Goal: Task Accomplishment & Management: Manage account settings

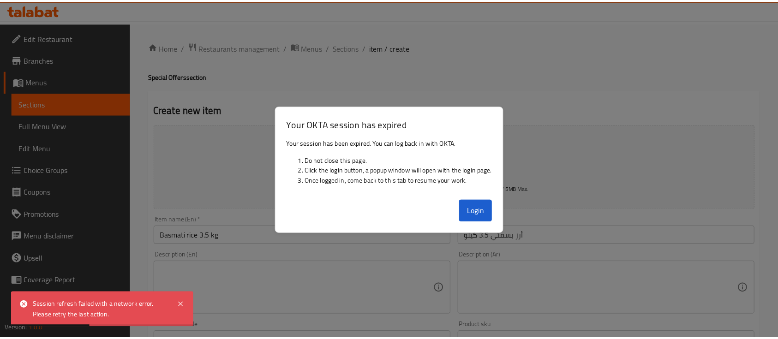
scroll to position [61, 0]
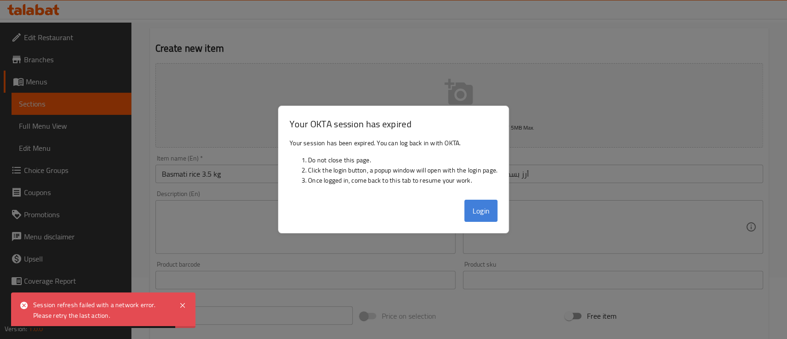
click at [475, 210] on button "Login" at bounding box center [481, 211] width 33 height 22
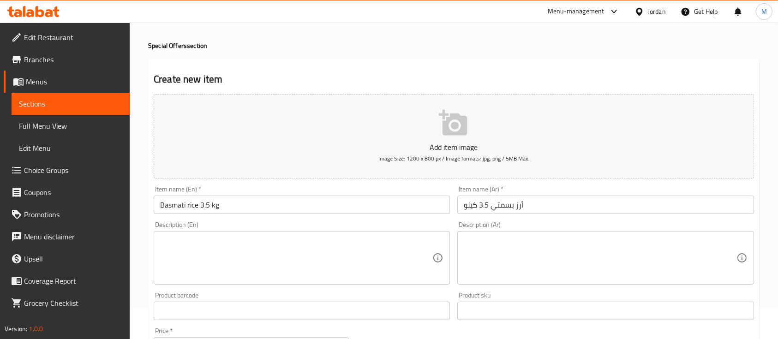
scroll to position [0, 0]
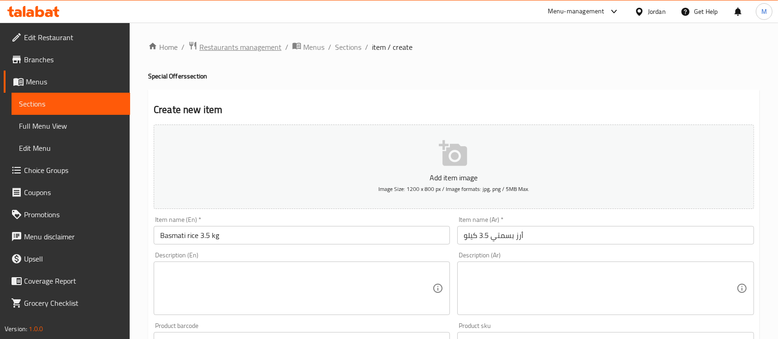
click at [271, 42] on span "Restaurants management" at bounding box center [240, 47] width 82 height 11
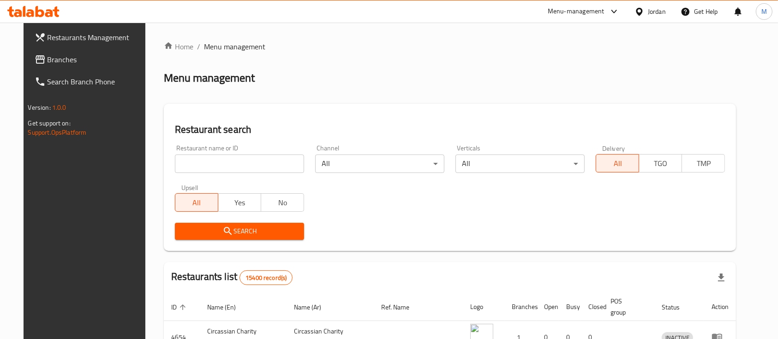
click at [263, 161] on input "search" at bounding box center [239, 164] width 129 height 18
type input "ص"
type input "wesam shaheen roastery"
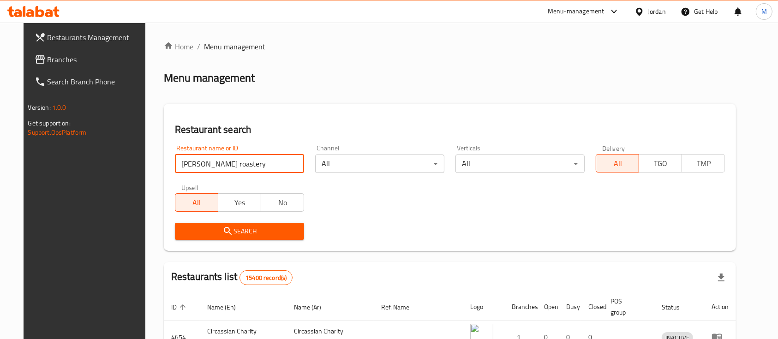
click button "Search" at bounding box center [239, 231] width 129 height 17
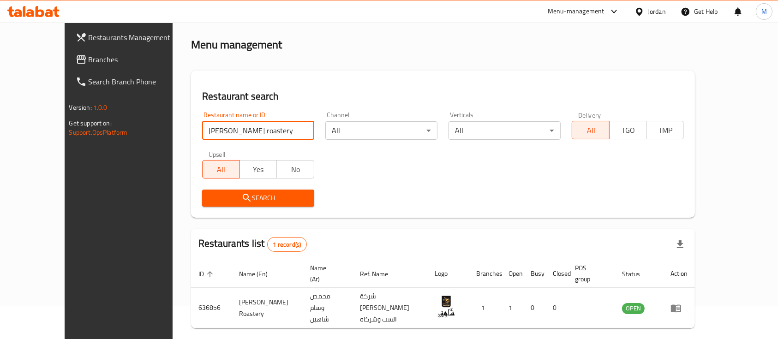
scroll to position [54, 0]
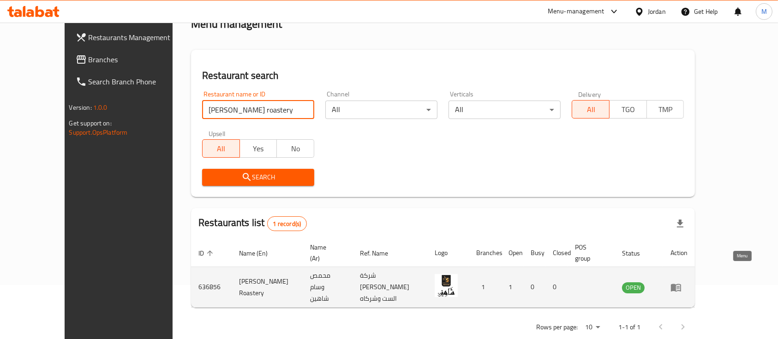
click at [681, 282] on icon "enhanced table" at bounding box center [675, 287] width 11 height 11
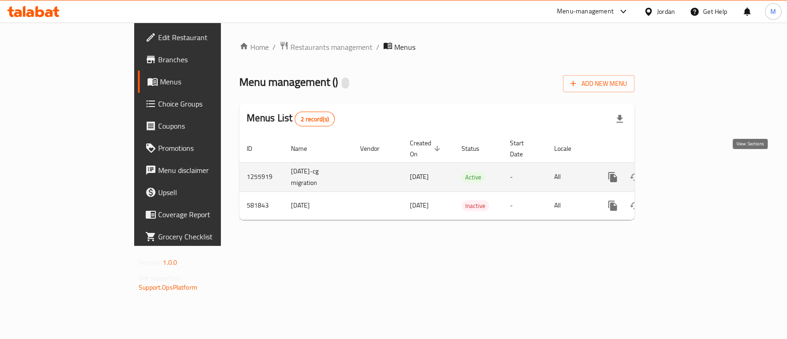
click at [685, 172] on icon "enhanced table" at bounding box center [679, 177] width 11 height 11
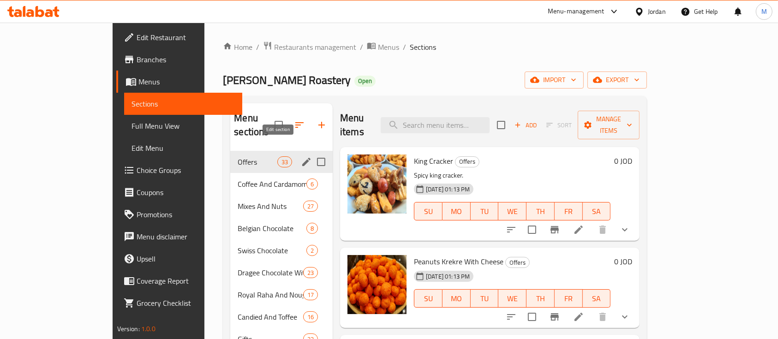
click at [301, 156] on icon "edit" at bounding box center [306, 161] width 11 height 11
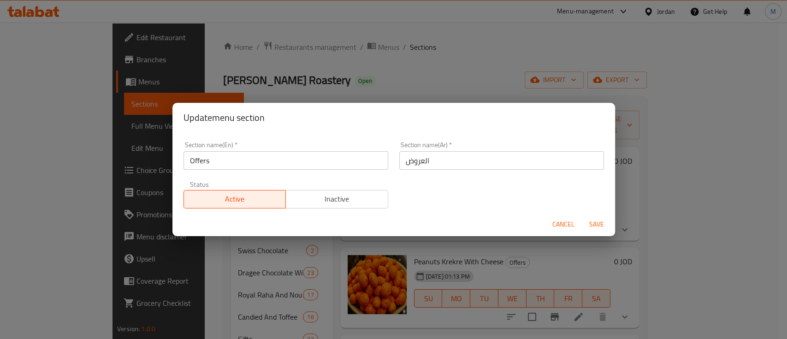
drag, startPoint x: 323, startPoint y: 199, endPoint x: 388, endPoint y: 201, distance: 64.6
click at [328, 201] on span "Inactive" at bounding box center [337, 198] width 95 height 13
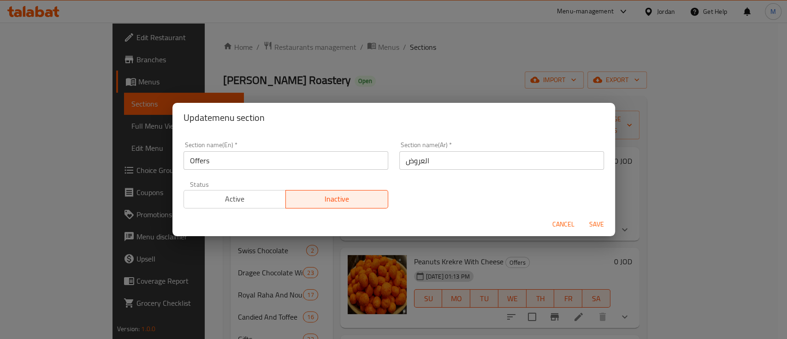
click at [599, 225] on span "Save" at bounding box center [597, 225] width 22 height 12
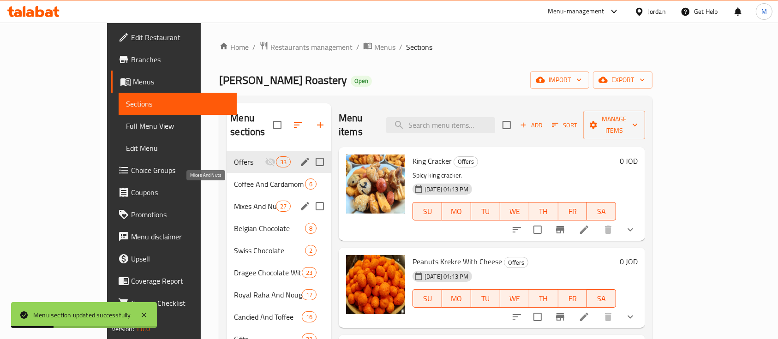
scroll to position [61, 0]
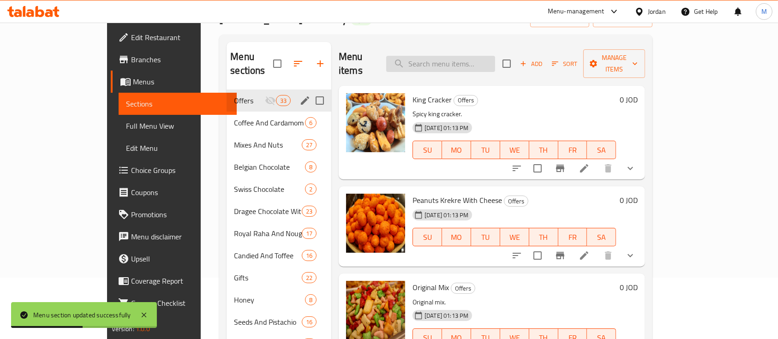
click at [495, 62] on input "search" at bounding box center [440, 64] width 109 height 16
type input "s"
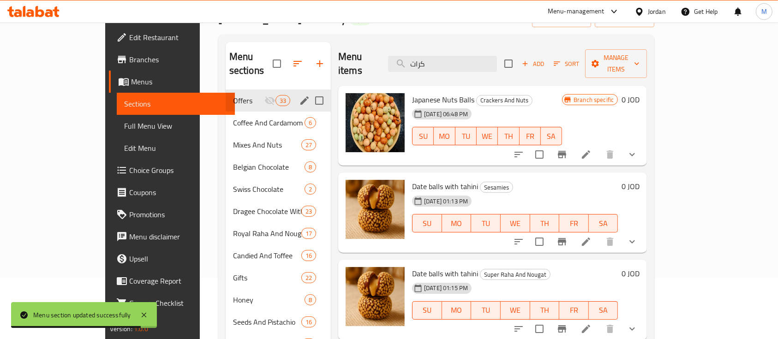
type input "كرات"
click at [638, 236] on icon "show more" at bounding box center [631, 241] width 11 height 11
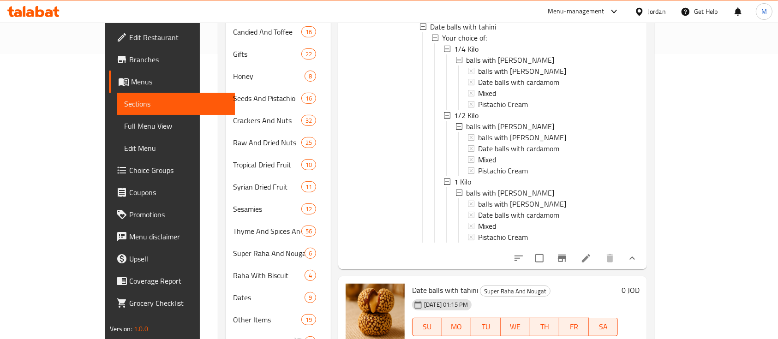
scroll to position [307, 0]
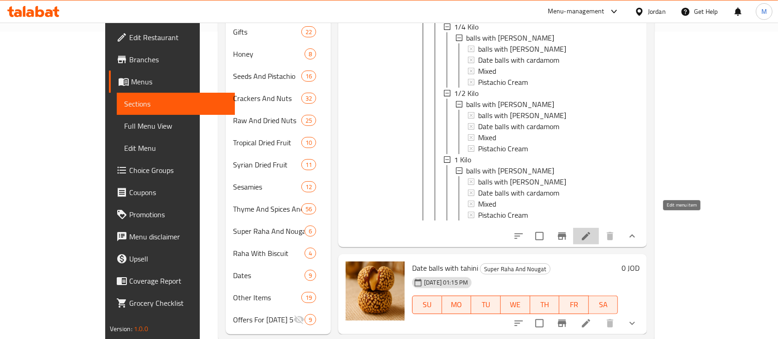
click at [591, 231] on icon at bounding box center [585, 236] width 11 height 11
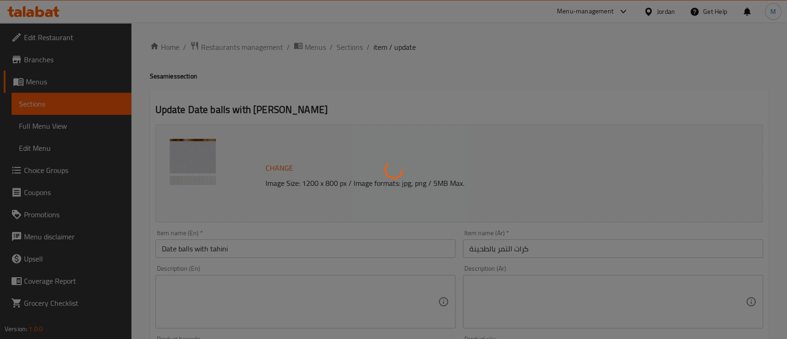
type input "كرات التمر بالطحينية"
type input "1"
type input "كرات التمر بالطحينية"
type input "1"
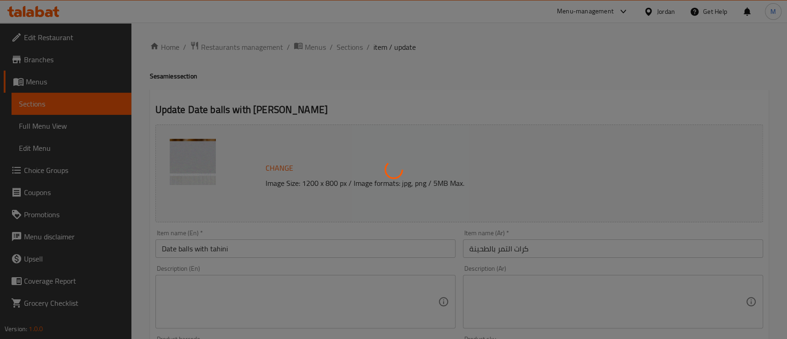
type input "1"
type input "كرات التمر بالطحينية"
type input "1"
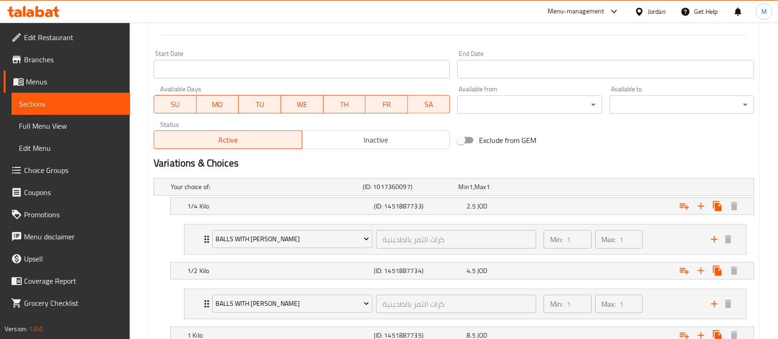
scroll to position [486, 0]
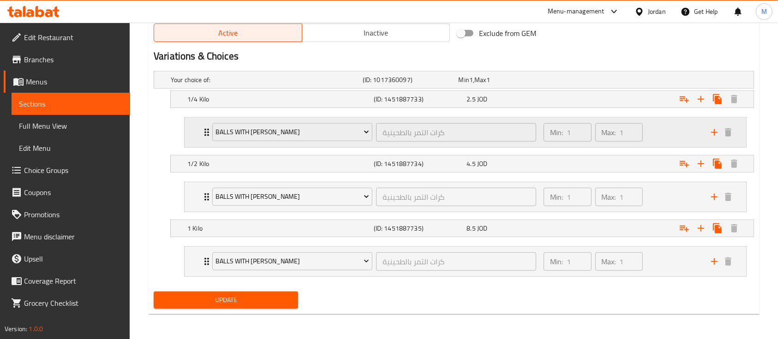
click at [188, 127] on div "balls with tahini كرات التمر بالطحينية ​ Min: 1 ​ Max: 1 ​" at bounding box center [465, 133] width 561 height 30
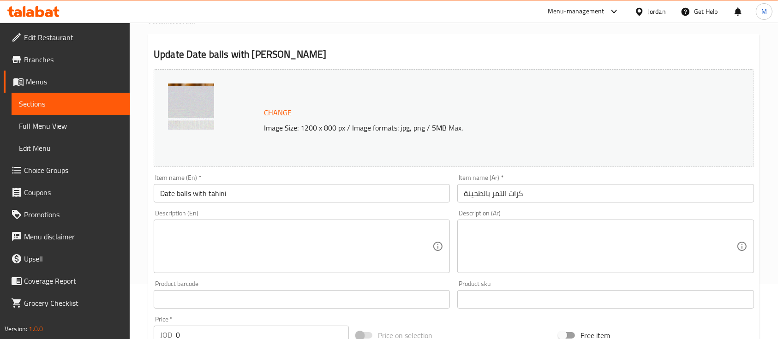
scroll to position [0, 0]
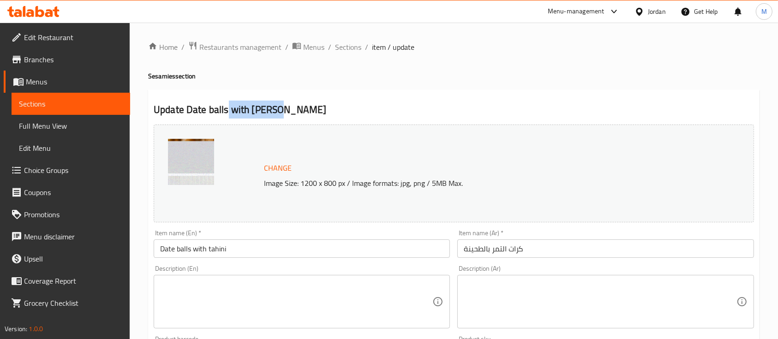
drag, startPoint x: 285, startPoint y: 109, endPoint x: 228, endPoint y: 110, distance: 56.7
click at [228, 110] on h2 "Update Date balls with tahini" at bounding box center [454, 110] width 600 height 14
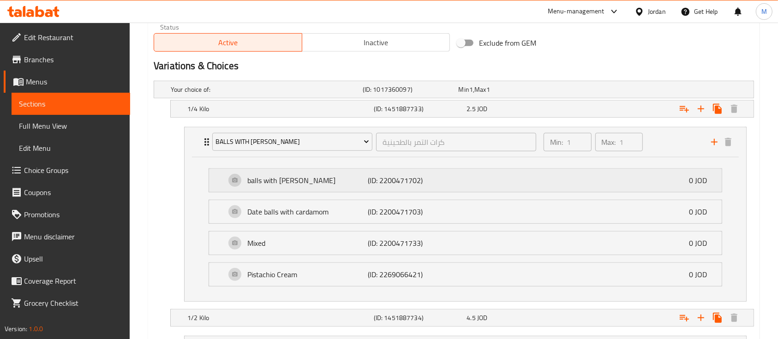
scroll to position [492, 0]
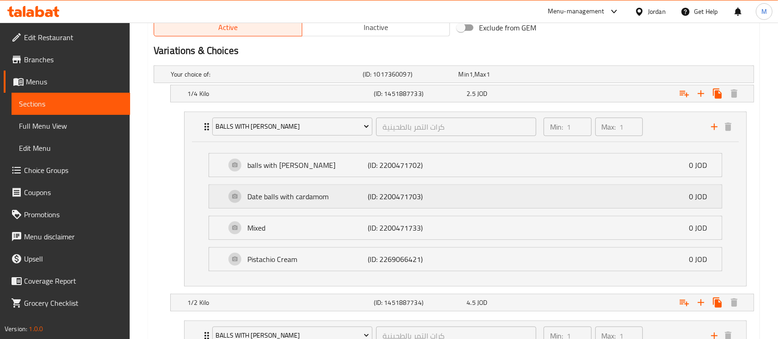
click at [506, 189] on div "Date balls with cardamom (ID: 2200471703) 0 JOD" at bounding box center [468, 196] width 485 height 23
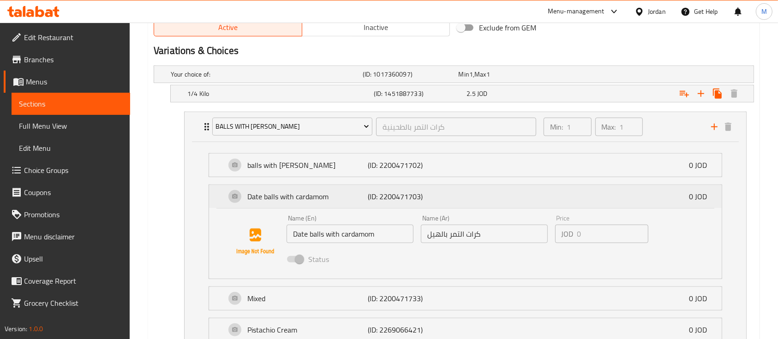
click at [506, 191] on div "Date balls with cardamom (ID: 2200471703) 0 JOD" at bounding box center [468, 196] width 485 height 23
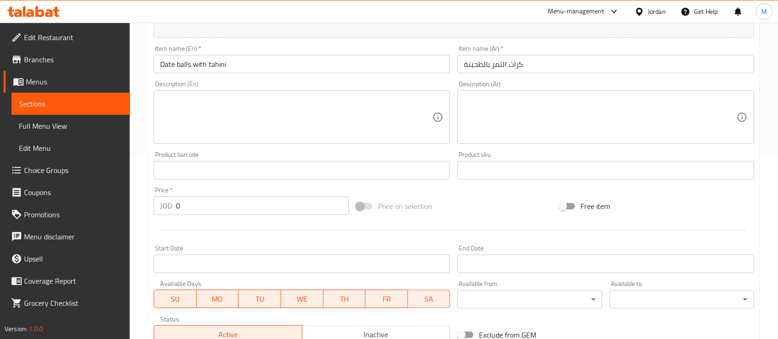
scroll to position [0, 0]
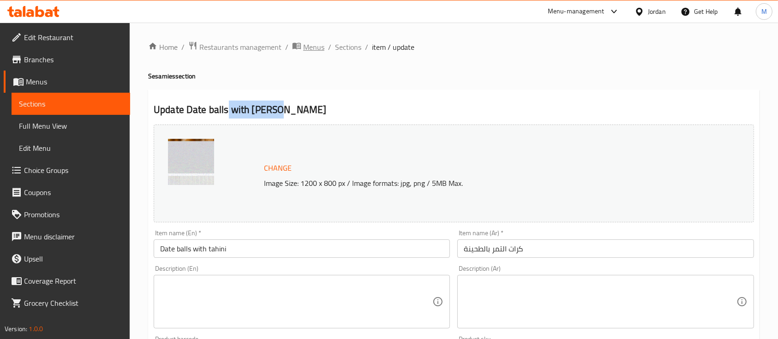
click at [317, 47] on span "Menus" at bounding box center [313, 47] width 21 height 11
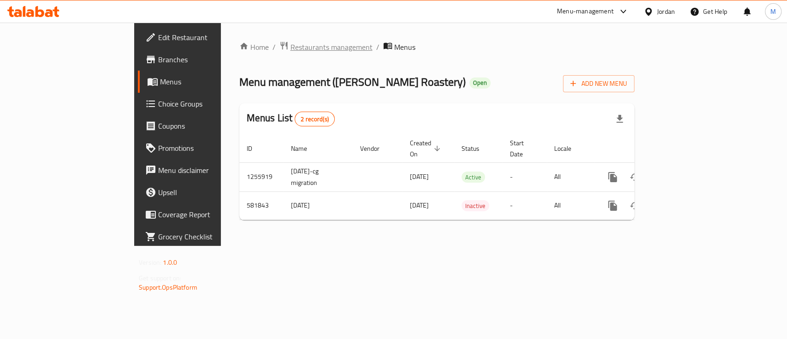
click at [291, 42] on span "Restaurants management" at bounding box center [332, 47] width 82 height 11
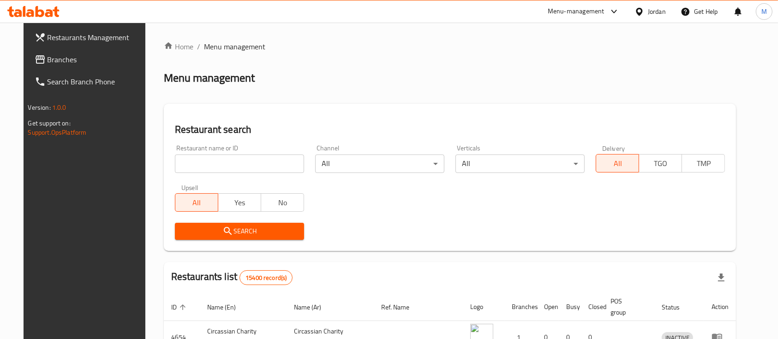
click at [249, 153] on div "Restaurant name or ID Restaurant name or ID" at bounding box center [239, 159] width 129 height 28
click at [249, 155] on input "search" at bounding box center [239, 164] width 129 height 18
type input "ص"
type input "wesam"
click button "Search" at bounding box center [239, 231] width 129 height 17
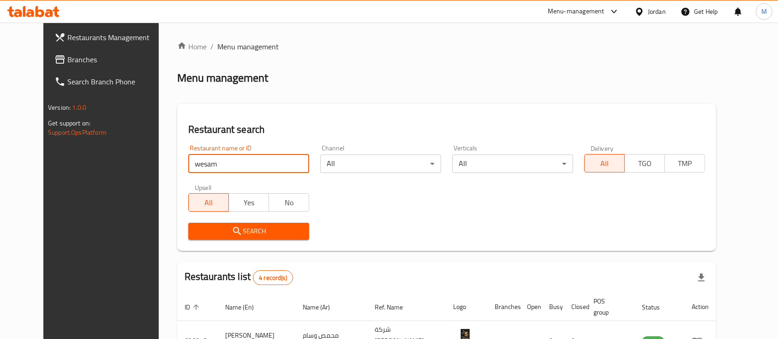
scroll to position [158, 0]
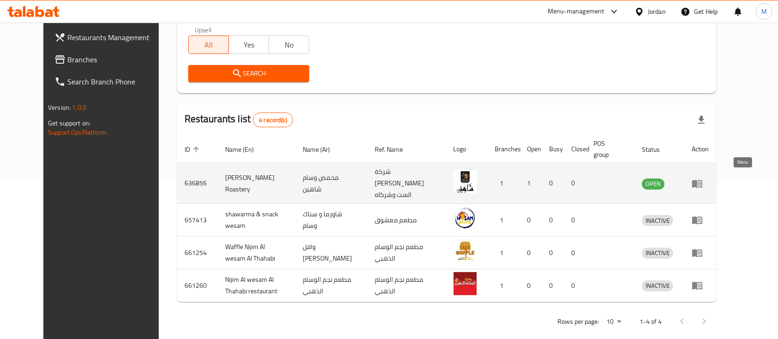
click at [702, 180] on icon "enhanced table" at bounding box center [697, 184] width 10 height 8
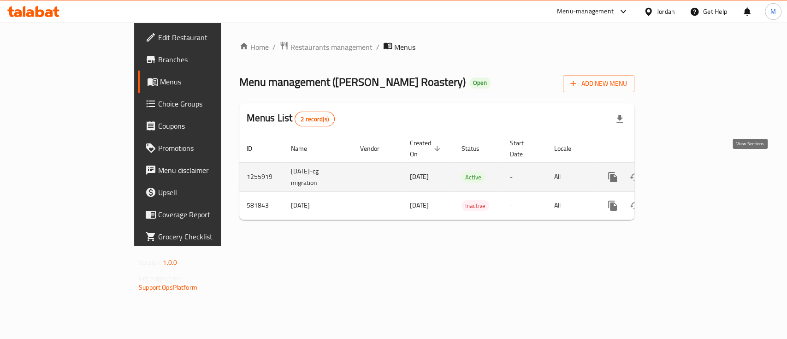
click at [685, 172] on icon "enhanced table" at bounding box center [679, 177] width 11 height 11
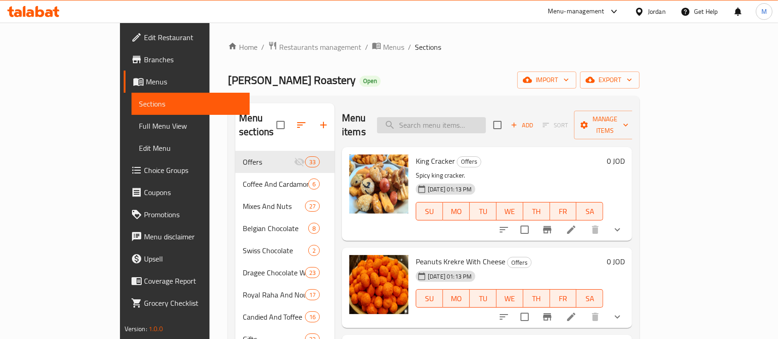
click at [456, 117] on input "search" at bounding box center [431, 125] width 109 height 16
type input "w"
click at [628, 121] on span "Manage items" at bounding box center [604, 124] width 47 height 23
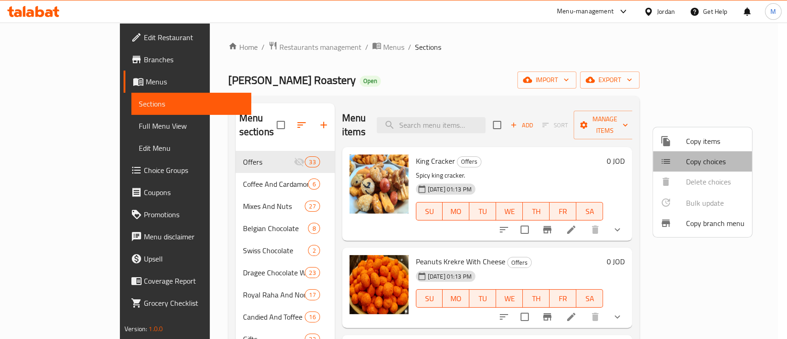
click at [700, 151] on li "Copy choices" at bounding box center [702, 161] width 99 height 20
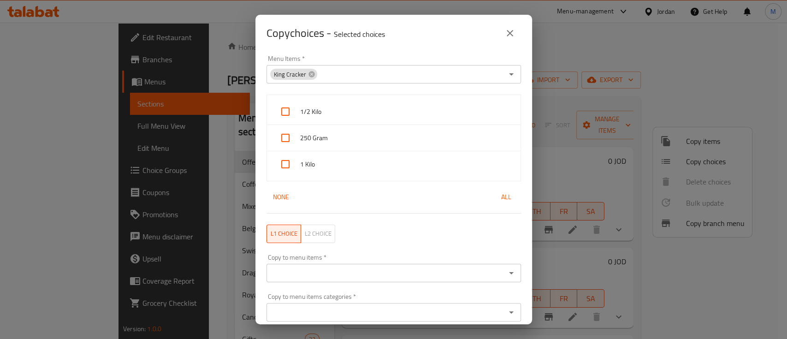
click at [512, 36] on icon "close" at bounding box center [510, 33] width 6 height 6
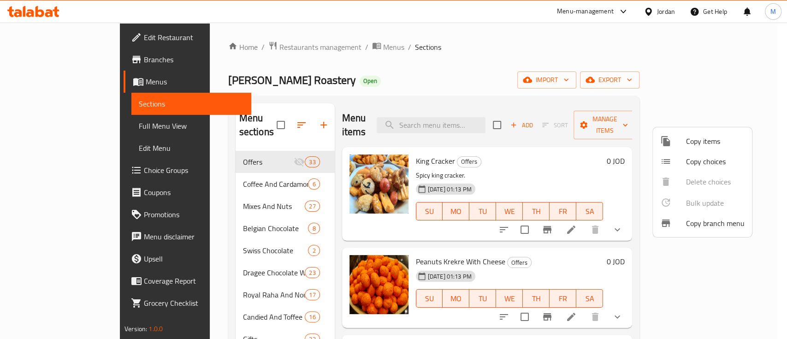
click at [698, 137] on span "Copy items" at bounding box center [715, 141] width 59 height 11
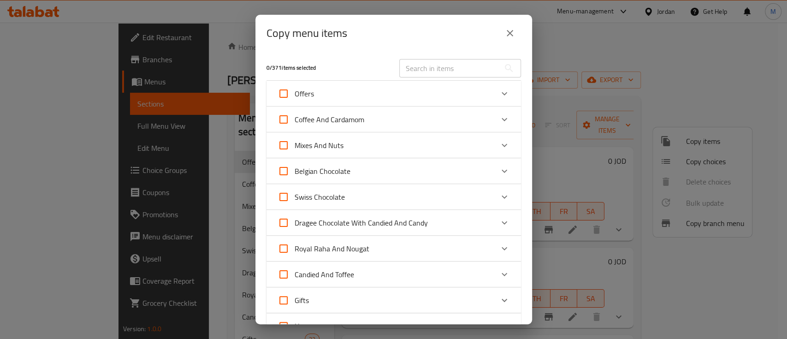
click at [414, 72] on input "text" at bounding box center [449, 68] width 101 height 18
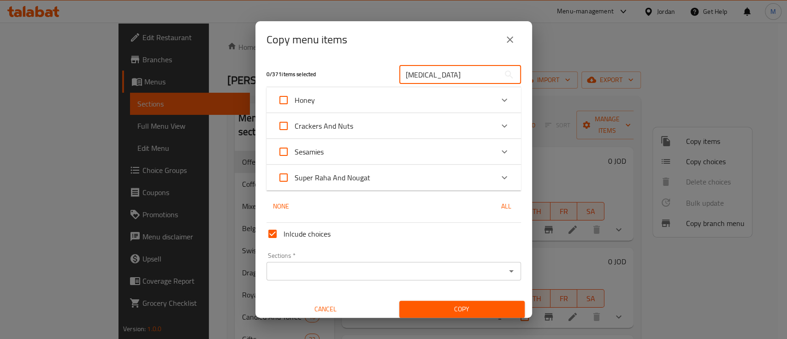
type input "bal"
click at [497, 160] on div "Expand" at bounding box center [505, 152] width 22 height 22
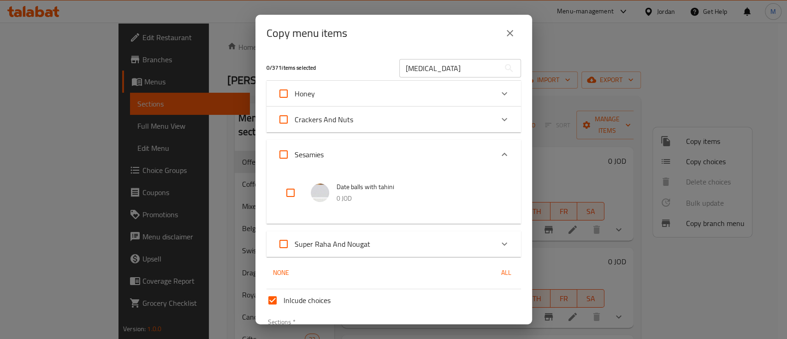
click at [295, 191] on input "checkbox" at bounding box center [291, 193] width 22 height 22
checkbox input "true"
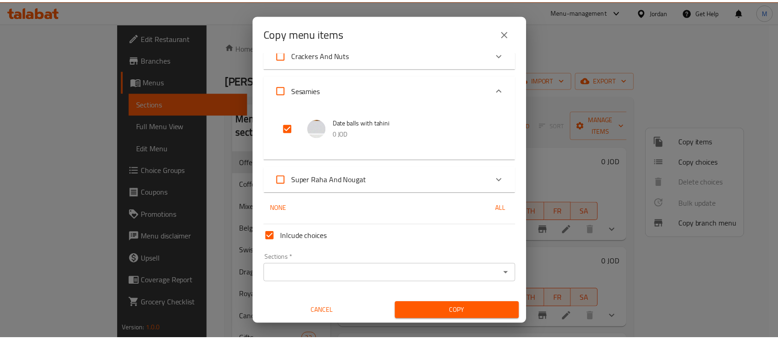
scroll to position [66, 0]
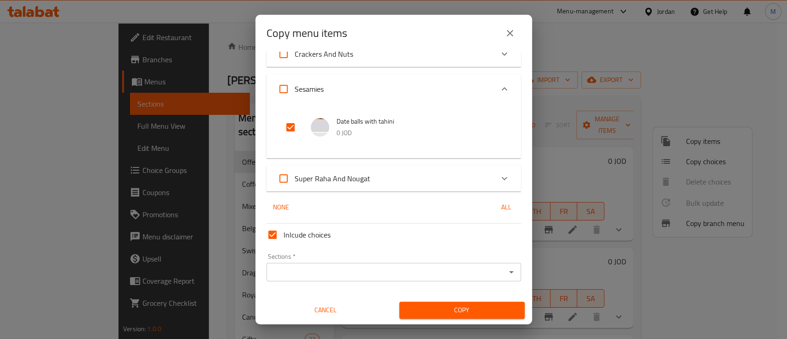
click at [334, 266] on input "Sections   *" at bounding box center [386, 272] width 234 height 13
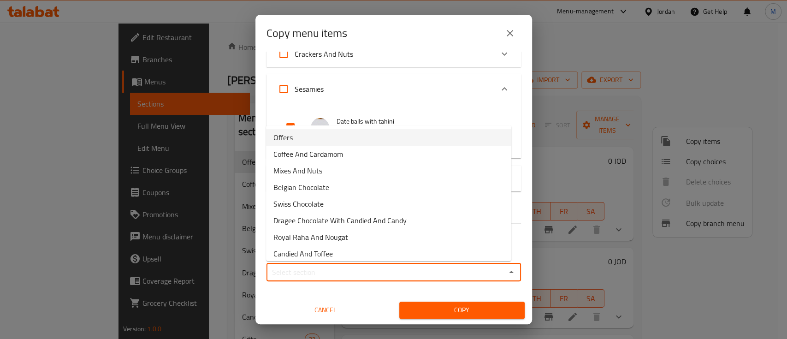
click at [302, 138] on li "Offers" at bounding box center [388, 137] width 245 height 17
type input "Offers"
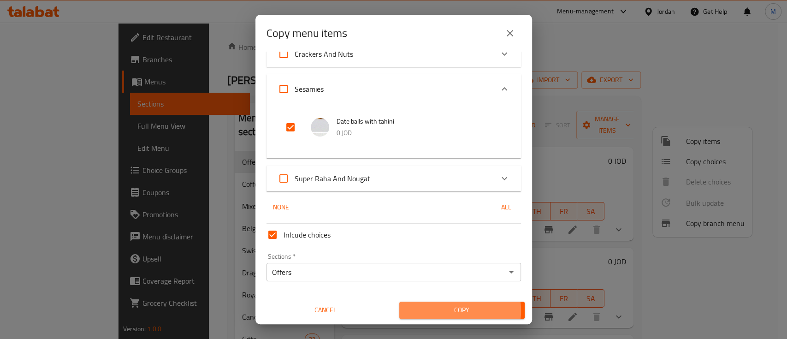
click at [444, 310] on span "Copy" at bounding box center [462, 310] width 111 height 12
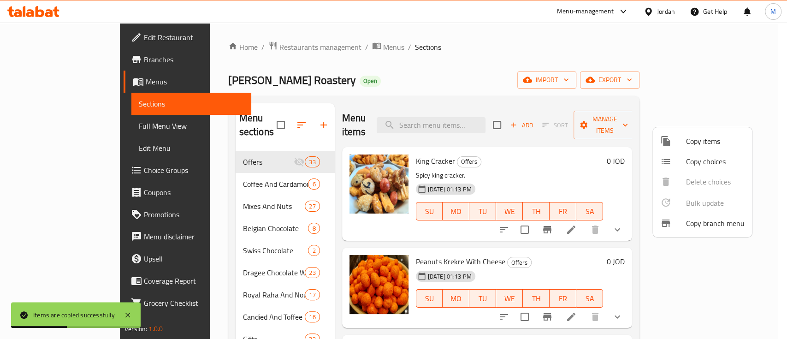
click at [454, 65] on div at bounding box center [393, 169] width 787 height 339
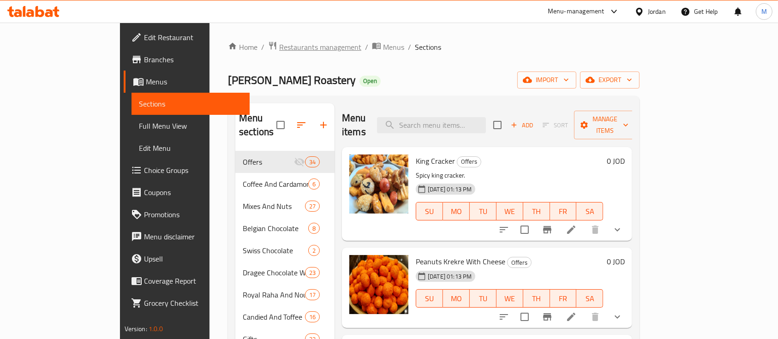
click at [279, 52] on span "Restaurants management" at bounding box center [320, 47] width 82 height 11
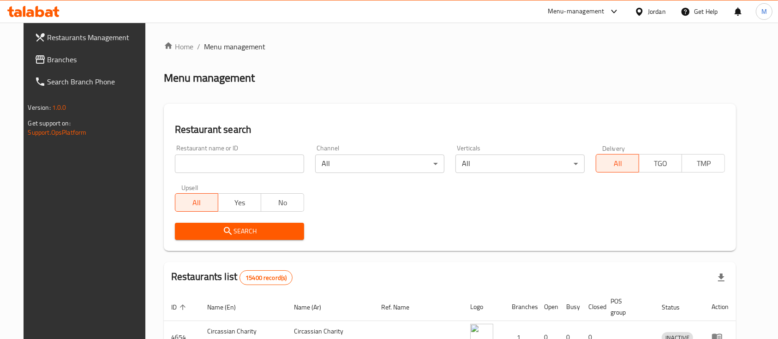
click at [269, 164] on input "search" at bounding box center [239, 164] width 129 height 18
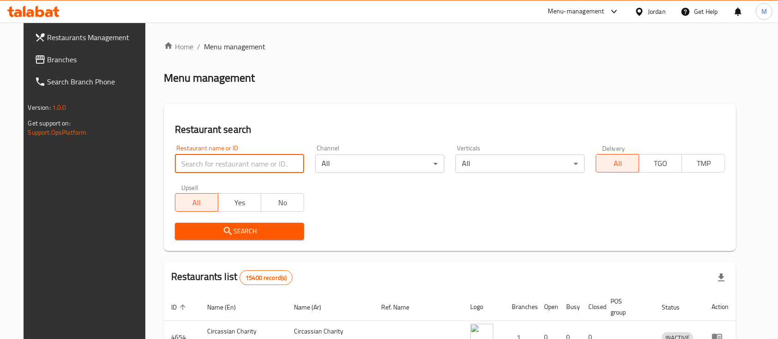
click at [251, 161] on input "search" at bounding box center [239, 164] width 129 height 18
type input "ه"
type input "Izhiman Roasters And Mill"
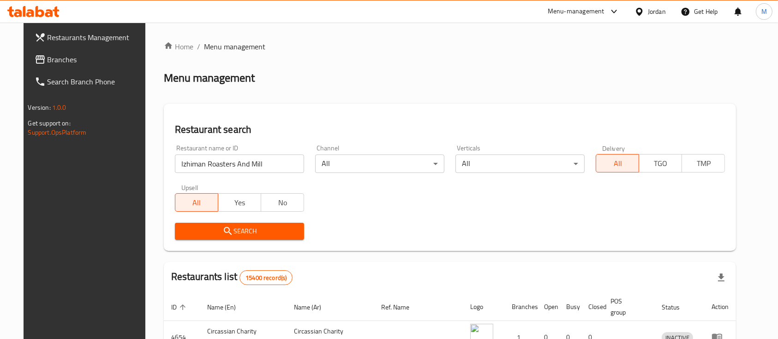
click at [270, 231] on span "Search" at bounding box center [239, 232] width 114 height 12
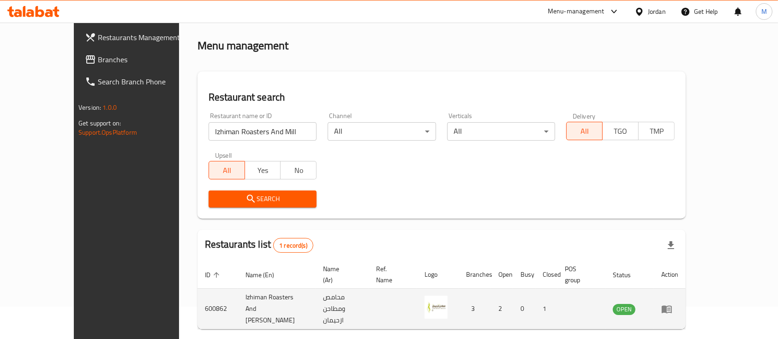
scroll to position [54, 0]
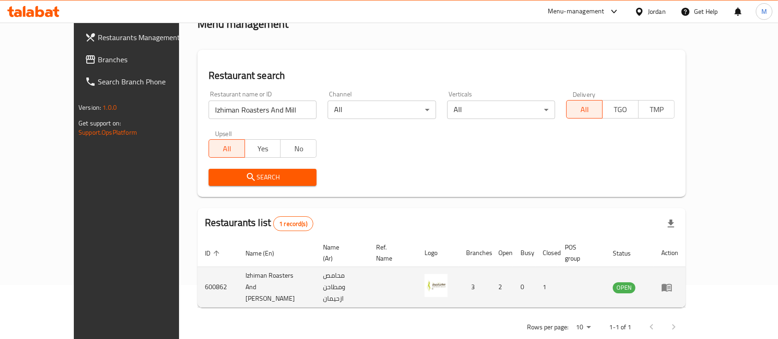
click at [672, 284] on icon "enhanced table" at bounding box center [667, 288] width 10 height 8
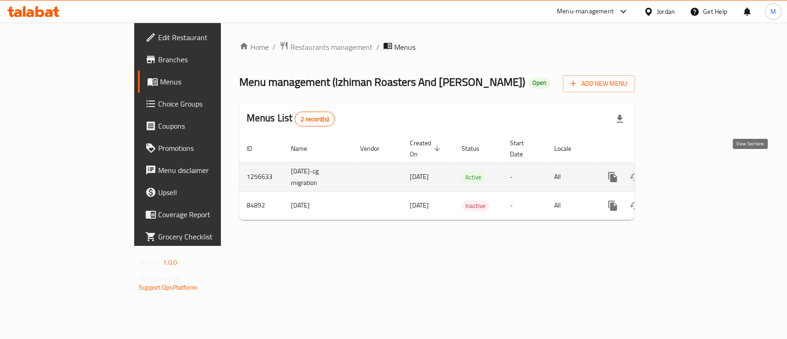
click at [685, 172] on icon "enhanced table" at bounding box center [679, 177] width 11 height 11
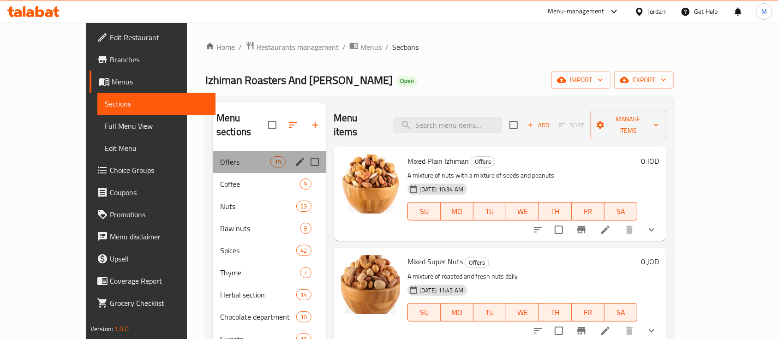
click at [293, 155] on div "Menu sections" at bounding box center [300, 162] width 14 height 14
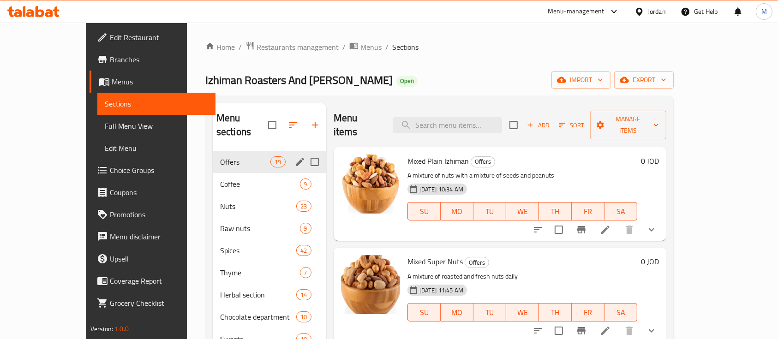
click at [294, 156] on icon "edit" at bounding box center [299, 161] width 11 height 11
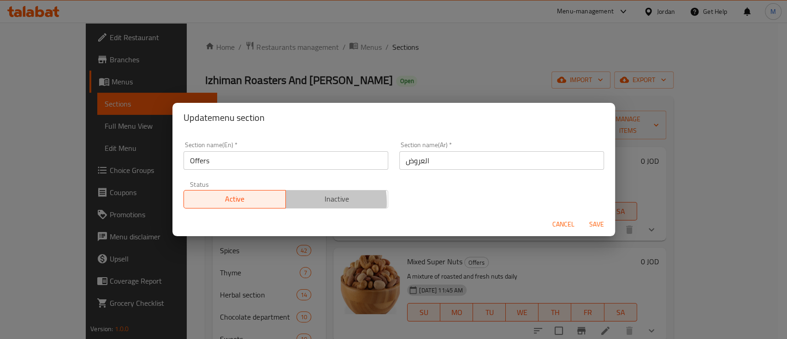
click at [306, 202] on span "Inactive" at bounding box center [337, 198] width 95 height 13
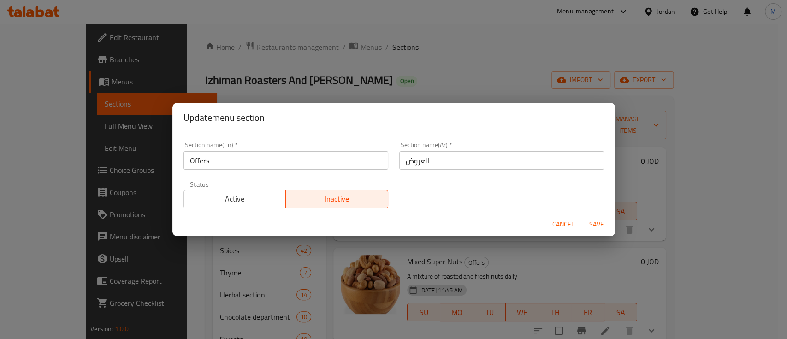
click at [603, 223] on span "Save" at bounding box center [597, 225] width 22 height 12
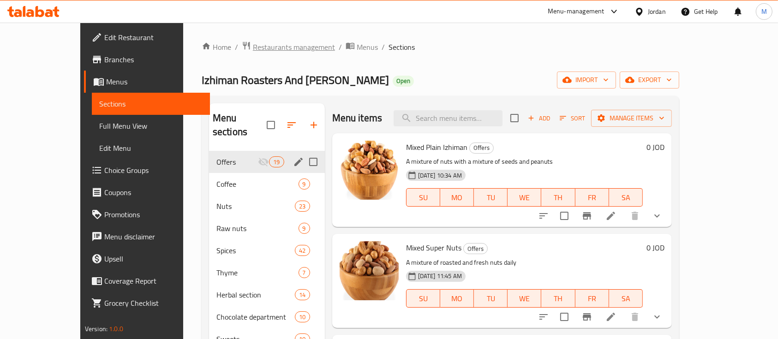
click at [253, 47] on span "Restaurants management" at bounding box center [294, 47] width 82 height 11
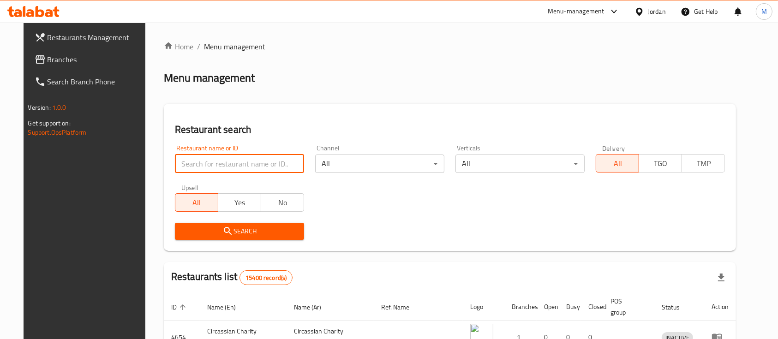
click at [259, 166] on input "search" at bounding box center [239, 164] width 129 height 18
paste input "643560"
type input "643560"
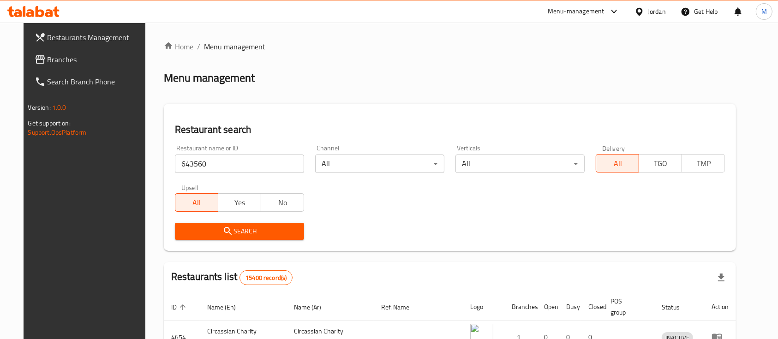
click at [262, 227] on span "Search" at bounding box center [239, 232] width 114 height 12
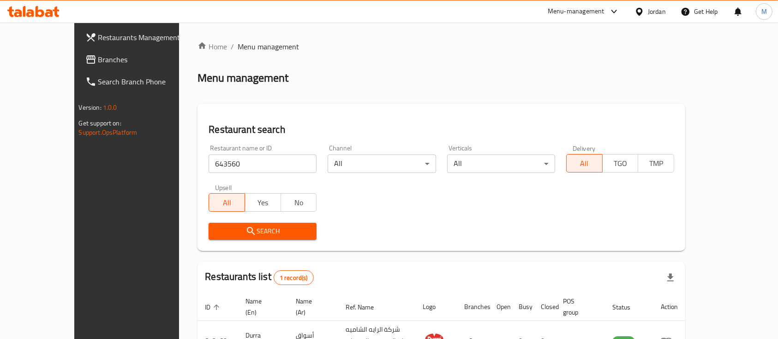
scroll to position [54, 0]
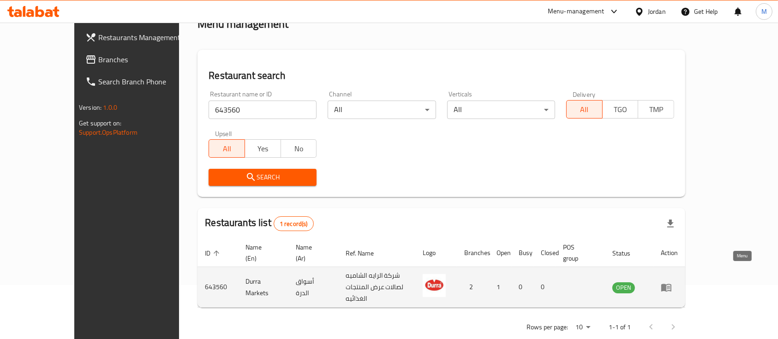
click at [678, 282] on link "enhanced table" at bounding box center [669, 287] width 17 height 11
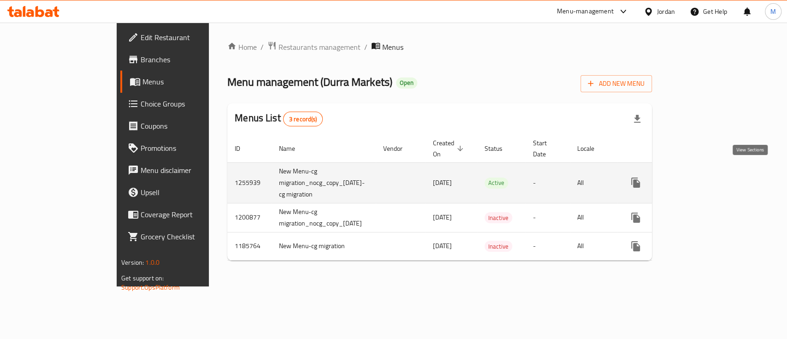
click at [708, 177] on icon "enhanced table" at bounding box center [702, 182] width 11 height 11
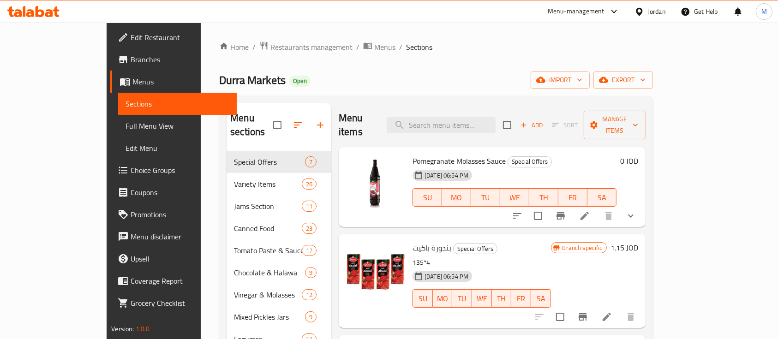
click at [544, 120] on span "Add" at bounding box center [531, 125] width 25 height 11
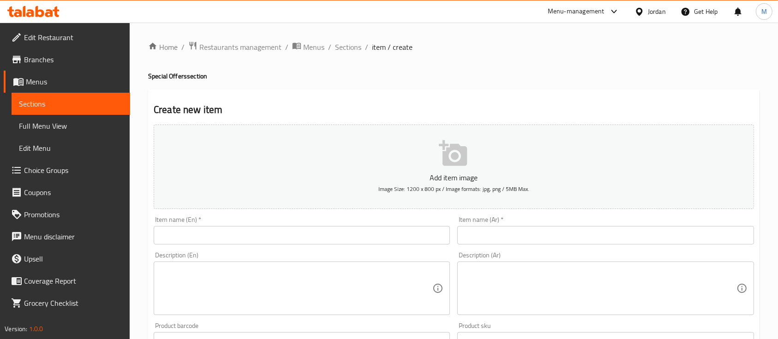
click at [537, 236] on input "text" at bounding box center [605, 235] width 296 height 18
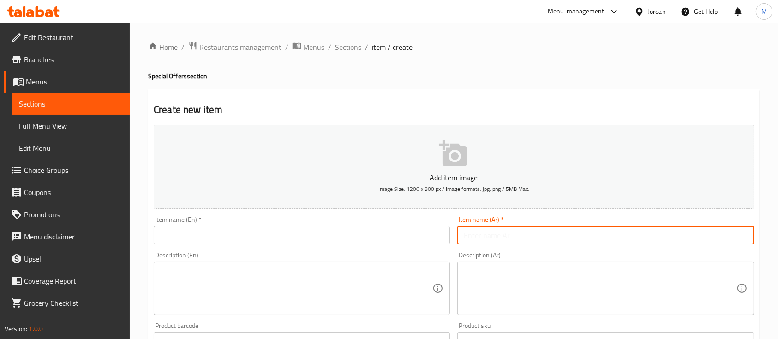
type input "s"
type input "س"
type input "ا"
type input "أرز بسمتي 3.5 كيلو"
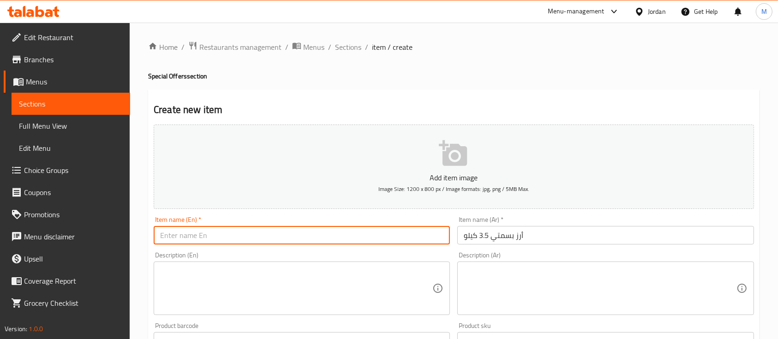
click at [411, 228] on input "text" at bounding box center [302, 235] width 296 height 18
type input "س"
type input "Basmati rice 3.5 kg"
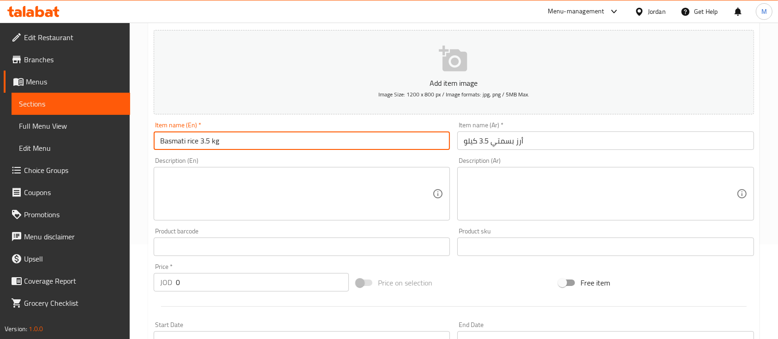
scroll to position [123, 0]
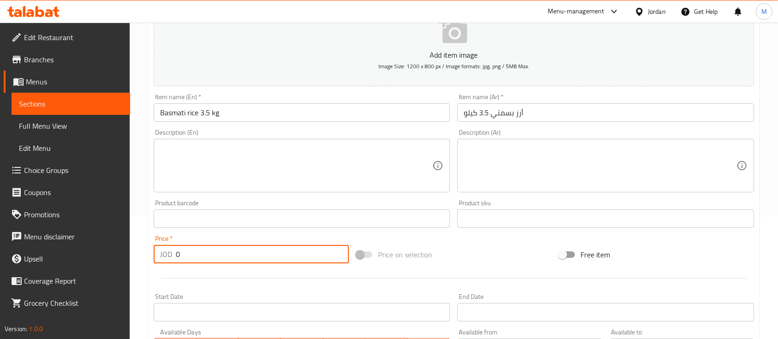
drag, startPoint x: 228, startPoint y: 254, endPoint x: 180, endPoint y: 255, distance: 47.5
click at [180, 255] on input "0" at bounding box center [262, 254] width 173 height 18
drag, startPoint x: 181, startPoint y: 256, endPoint x: 173, endPoint y: 260, distance: 8.9
click at [174, 256] on div "JOD 0 Price *" at bounding box center [251, 254] width 195 height 18
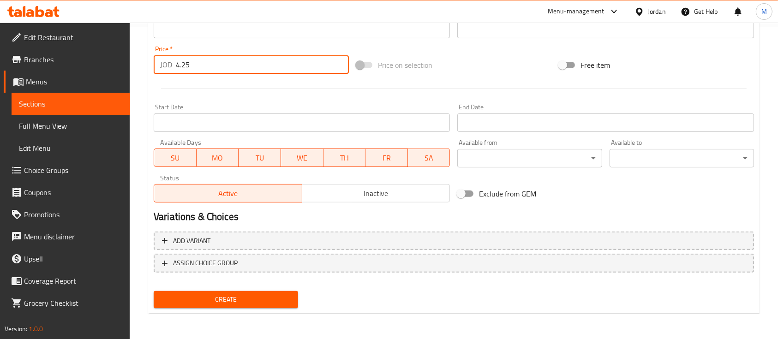
scroll to position [313, 0]
type input "4.25"
click at [255, 298] on span "Create" at bounding box center [226, 299] width 130 height 12
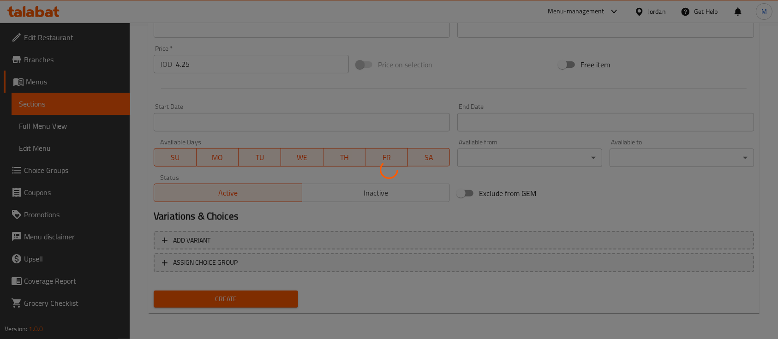
type input "0"
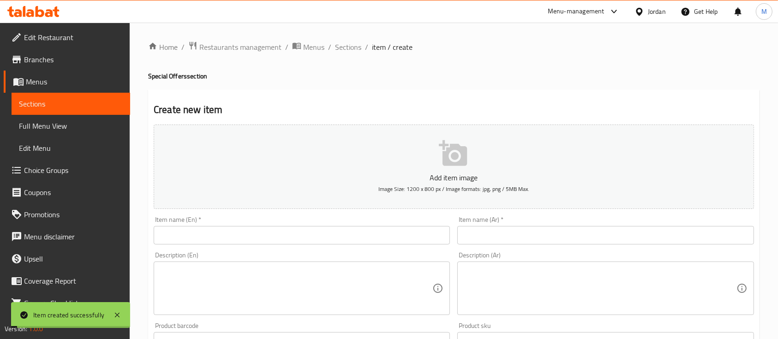
scroll to position [0, 0]
click at [337, 52] on span "Sections" at bounding box center [348, 47] width 26 height 11
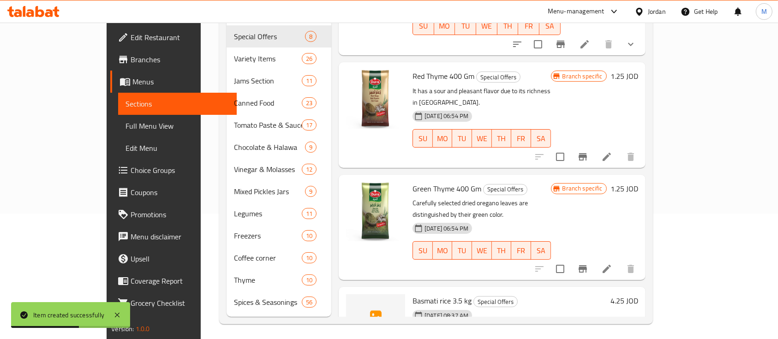
scroll to position [129, 0]
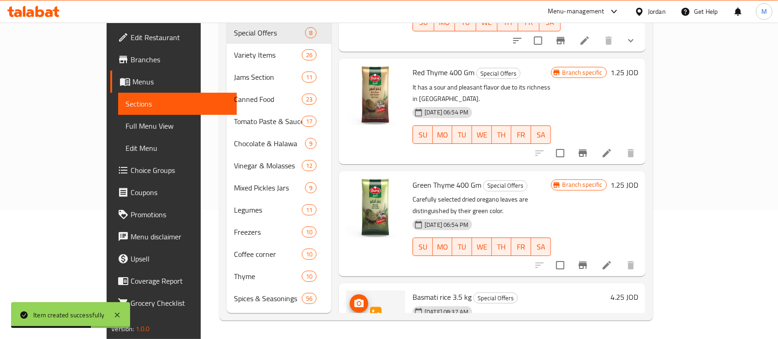
click at [353, 298] on icon "upload picture" at bounding box center [358, 303] width 11 height 11
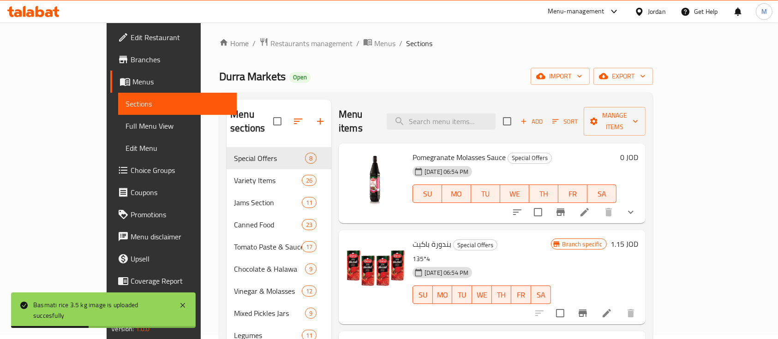
scroll to position [0, 0]
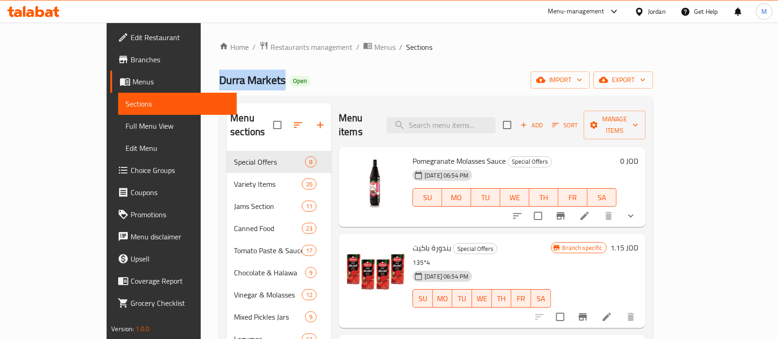
drag, startPoint x: 145, startPoint y: 78, endPoint x: 216, endPoint y: 79, distance: 71.1
click at [216, 79] on div "Home / Restaurants management / Menus / Sections Durra Markets Open import expo…" at bounding box center [436, 246] width 471 height 446
copy span "Durra Markets"
click at [270, 50] on span "Restaurants management" at bounding box center [311, 47] width 82 height 11
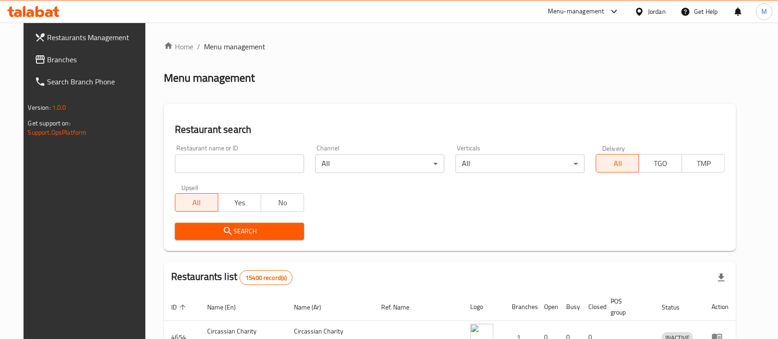
click at [241, 174] on div "Restaurant name or ID Restaurant name or ID" at bounding box center [239, 158] width 140 height 39
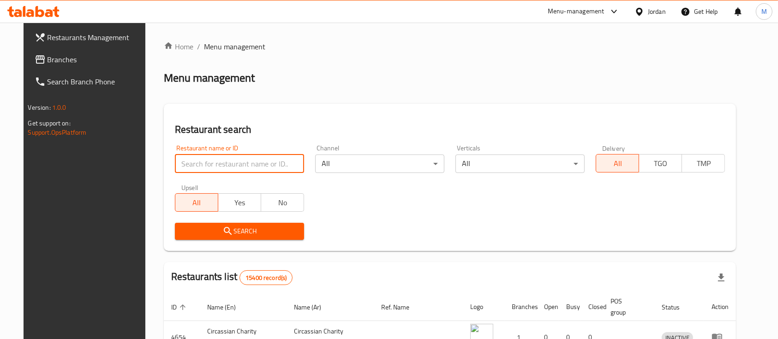
click at [238, 167] on input "search" at bounding box center [239, 164] width 129 height 18
paste input "Durra Markets"
type input "Durra Markets"
click button "Search" at bounding box center [239, 231] width 129 height 17
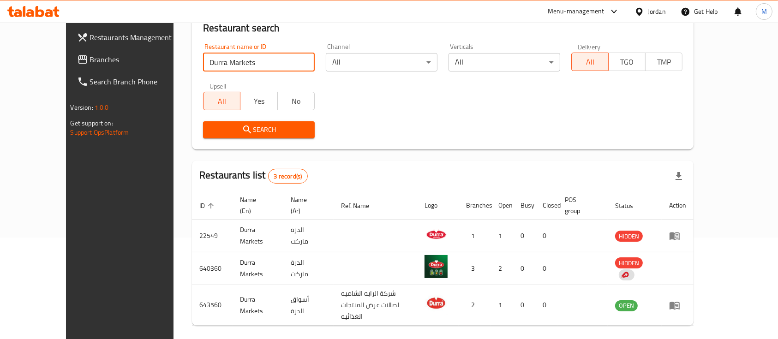
scroll to position [118, 0]
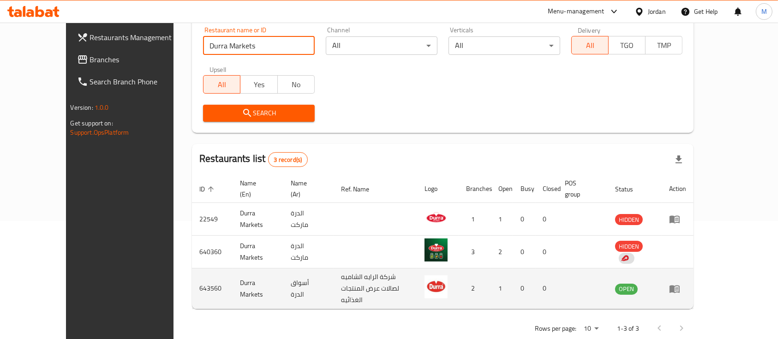
click at [233, 271] on td "Durra Markets" at bounding box center [258, 288] width 51 height 41
drag, startPoint x: 197, startPoint y: 271, endPoint x: 224, endPoint y: 271, distance: 26.8
click at [233, 271] on td "Durra Markets" at bounding box center [258, 288] width 51 height 41
copy td "Durra Markets"
click at [192, 271] on td "643560" at bounding box center [212, 288] width 41 height 41
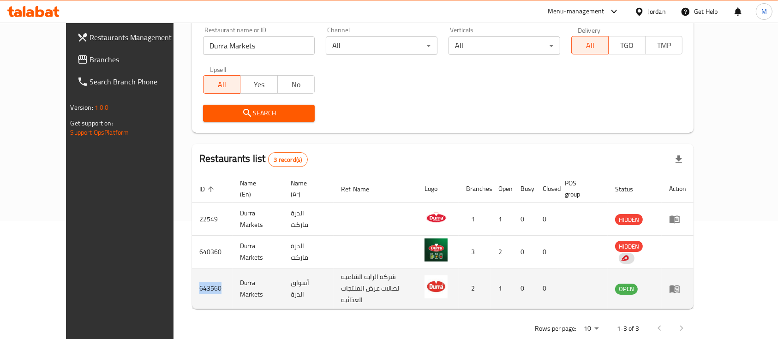
click at [192, 271] on td "643560" at bounding box center [212, 288] width 41 height 41
copy td "643560"
click at [680, 283] on icon "enhanced table" at bounding box center [674, 288] width 11 height 11
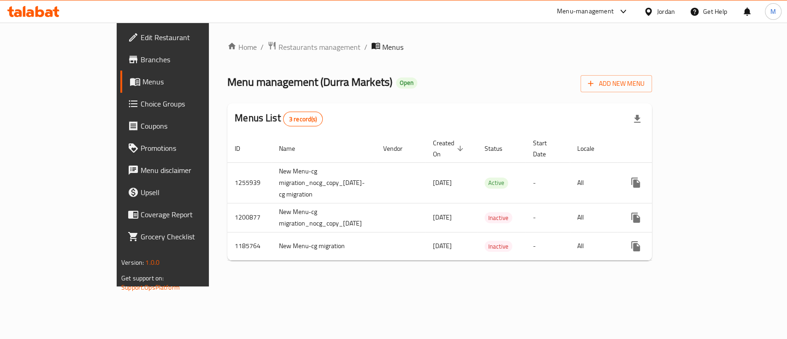
click at [141, 61] on span "Branches" at bounding box center [191, 59] width 100 height 11
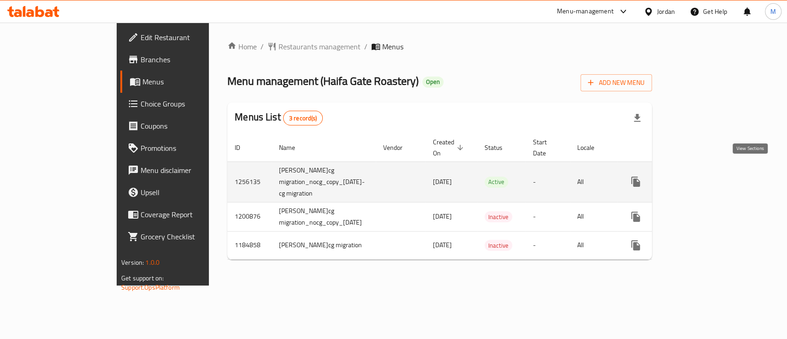
click at [714, 172] on link "enhanced table" at bounding box center [703, 182] width 22 height 22
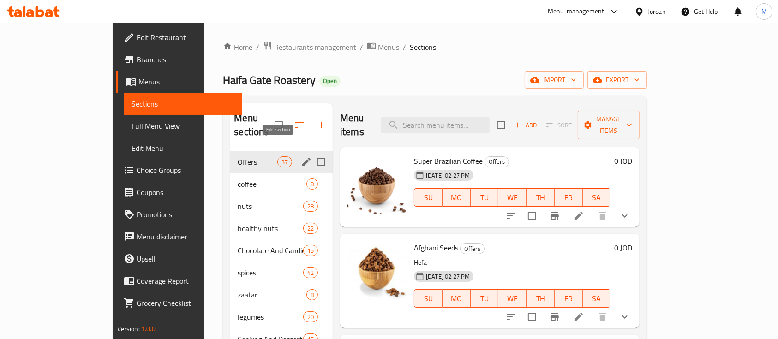
click at [302, 158] on icon "edit" at bounding box center [306, 162] width 8 height 8
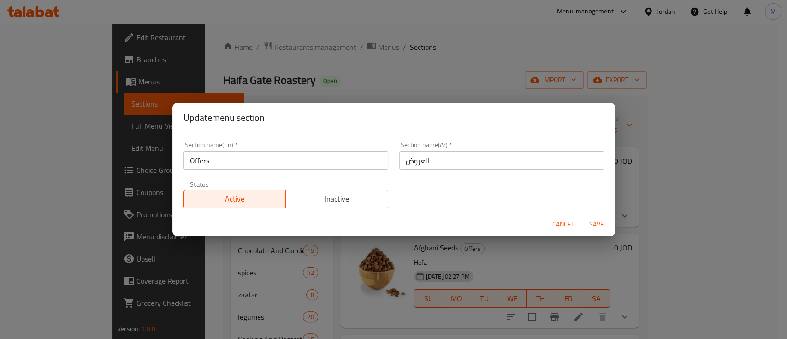
drag, startPoint x: 324, startPoint y: 202, endPoint x: 350, endPoint y: 208, distance: 26.5
click at [327, 205] on span "Inactive" at bounding box center [337, 198] width 95 height 13
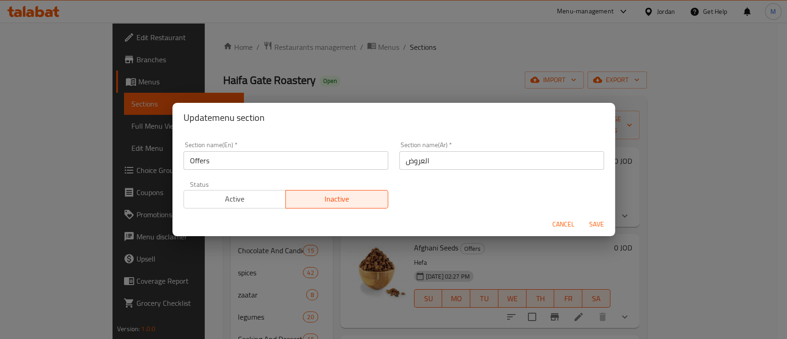
click at [594, 223] on span "Save" at bounding box center [597, 225] width 22 height 12
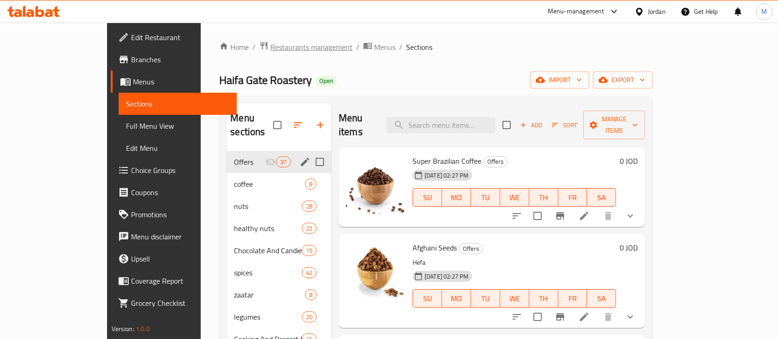
click at [271, 46] on span "Restaurants management" at bounding box center [311, 47] width 82 height 11
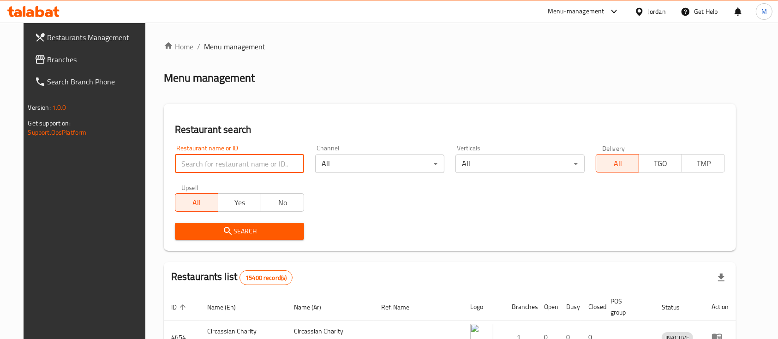
click at [229, 159] on input "search" at bounding box center [239, 164] width 129 height 18
paste input "Alsalam Mills"
type input "Alsalam Mills"
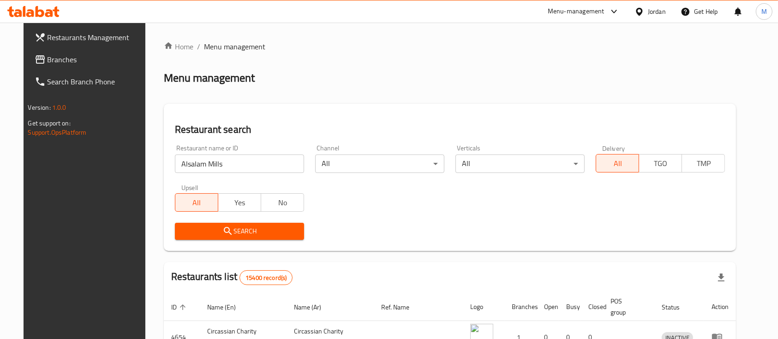
click at [259, 228] on span "Search" at bounding box center [239, 232] width 114 height 12
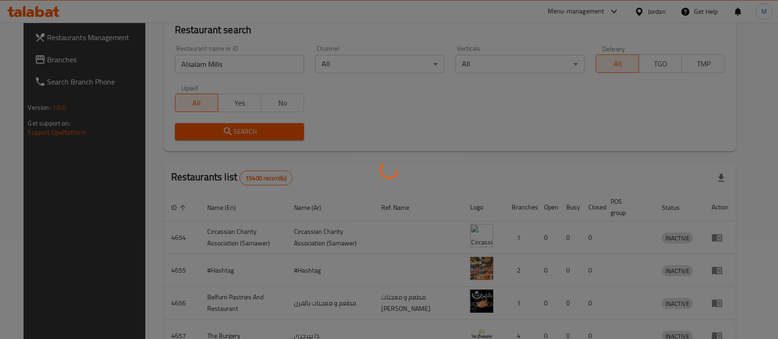
scroll to position [54, 0]
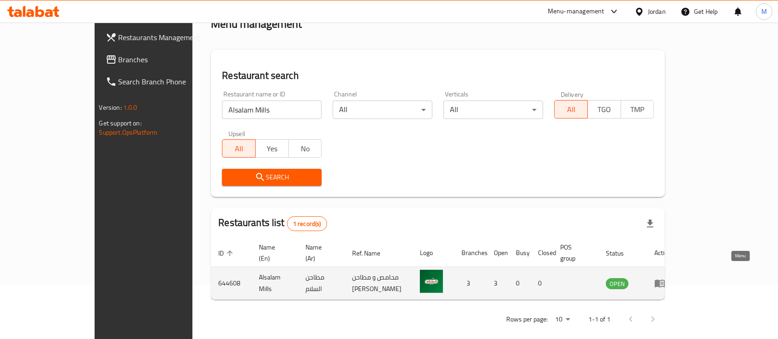
click at [663, 282] on icon "enhanced table" at bounding box center [661, 284] width 3 height 4
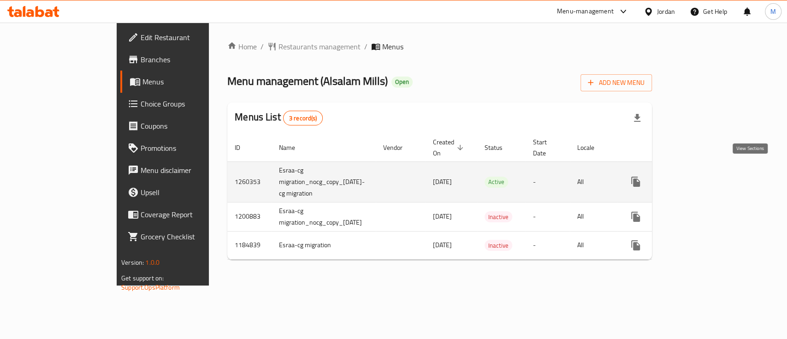
click at [708, 176] on icon "enhanced table" at bounding box center [702, 181] width 11 height 11
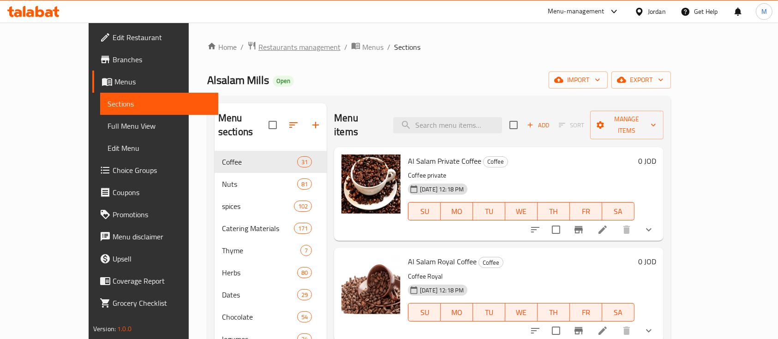
click at [258, 50] on span "Restaurants management" at bounding box center [299, 47] width 82 height 11
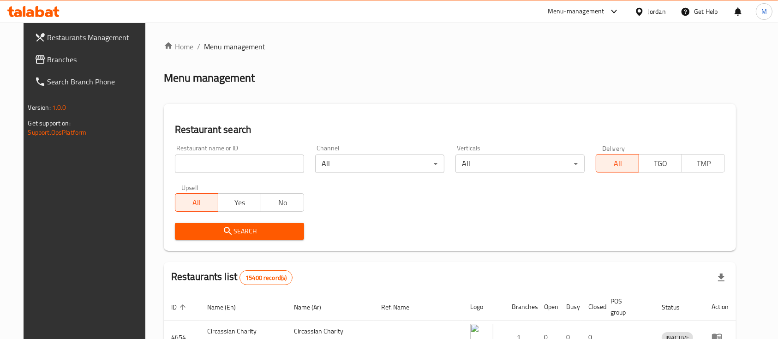
click at [253, 161] on input "search" at bounding box center [239, 164] width 129 height 18
paste input "Saffaron Kingdom"
type input "Saffaron Kingdom"
click at [279, 230] on span "Search" at bounding box center [239, 232] width 114 height 12
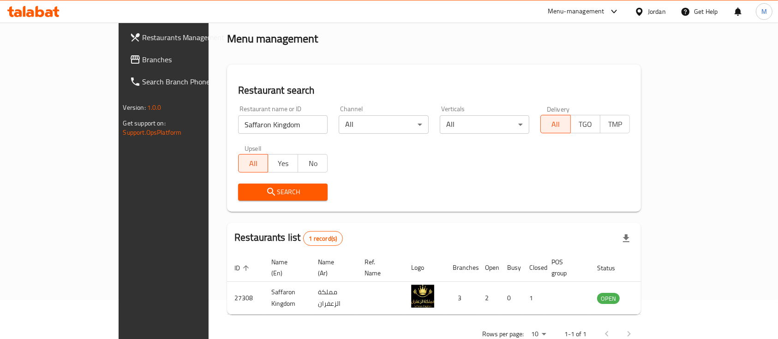
scroll to position [54, 0]
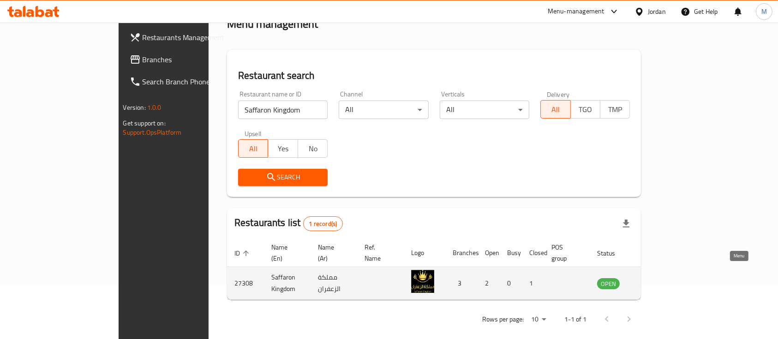
click at [656, 280] on icon "enhanced table" at bounding box center [651, 284] width 10 height 8
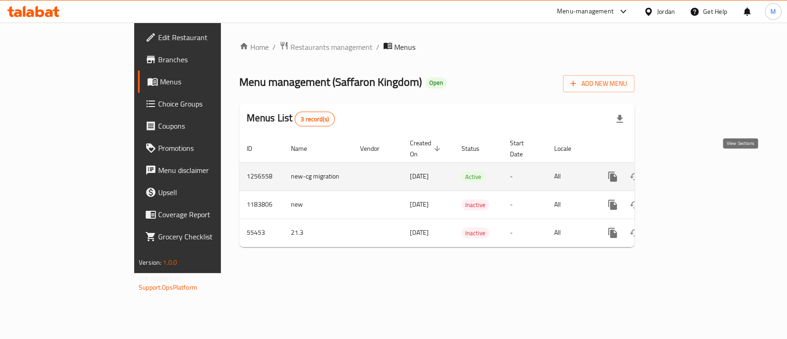
click at [684, 173] on icon "enhanced table" at bounding box center [679, 177] width 8 height 8
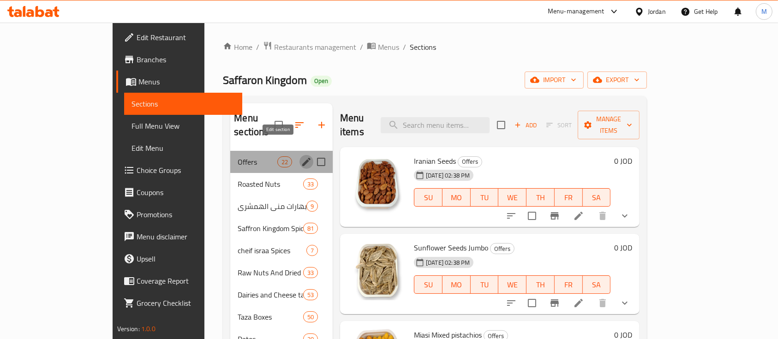
click at [301, 156] on icon "edit" at bounding box center [306, 161] width 11 height 11
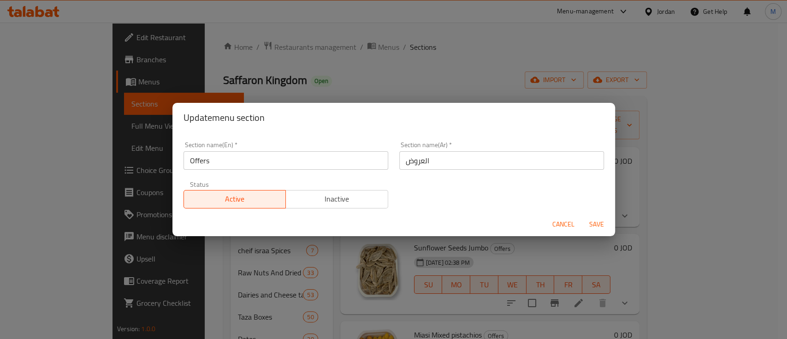
drag, startPoint x: 316, startPoint y: 202, endPoint x: 355, endPoint y: 209, distance: 39.4
click at [319, 205] on span "Inactive" at bounding box center [337, 198] width 95 height 13
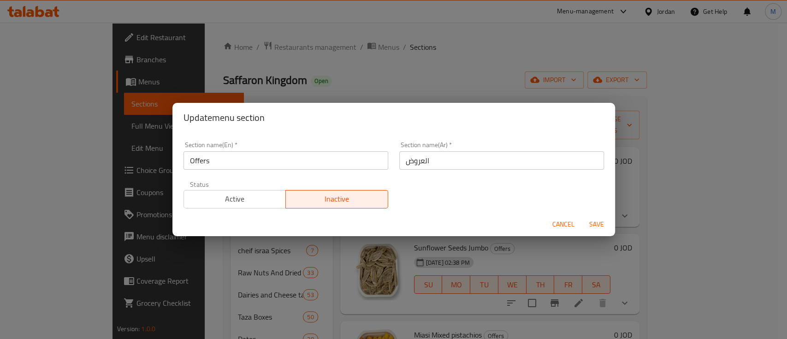
click at [599, 223] on span "Save" at bounding box center [597, 225] width 22 height 12
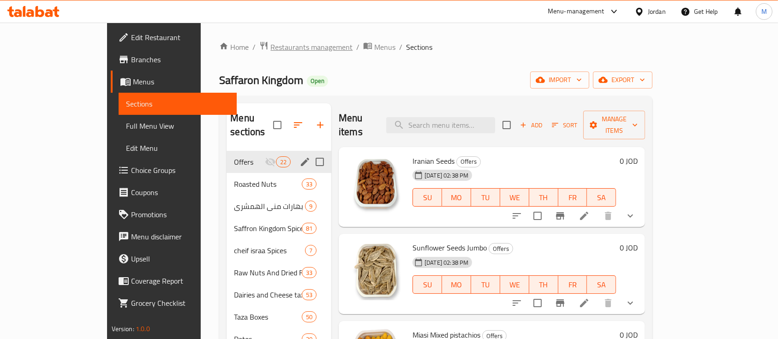
click at [273, 46] on span "Restaurants management" at bounding box center [311, 47] width 82 height 11
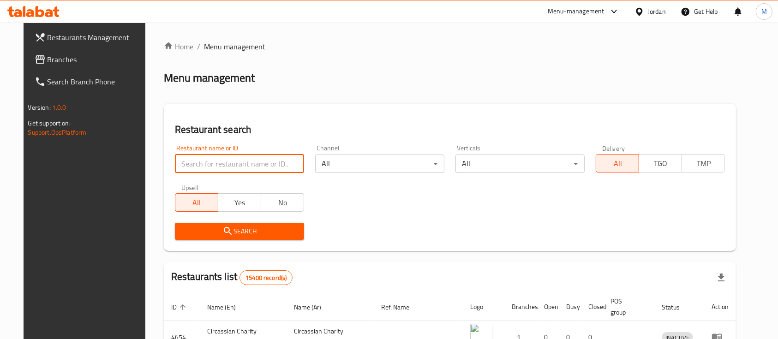
click at [245, 162] on input "search" at bounding box center [239, 164] width 129 height 18
type input "zamzam Beef"
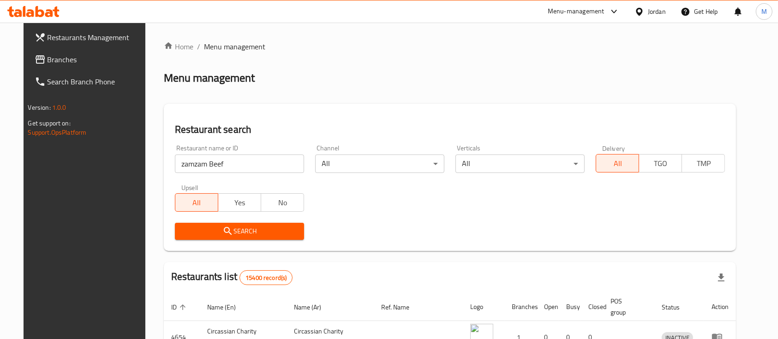
click at [284, 232] on span "Search" at bounding box center [239, 232] width 114 height 12
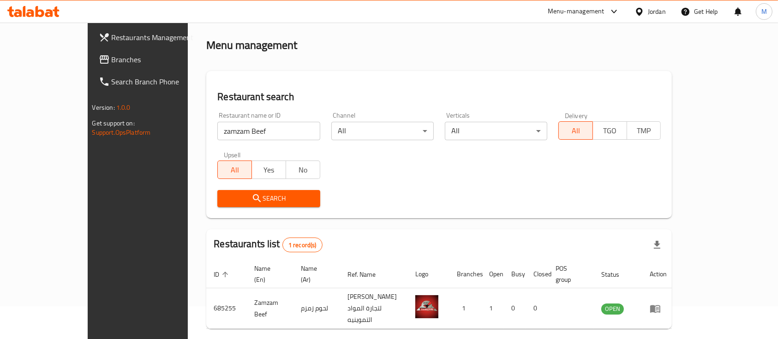
scroll to position [54, 0]
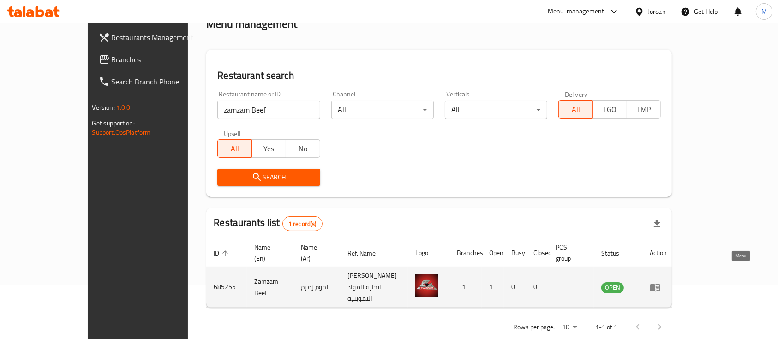
click at [667, 282] on link "enhanced table" at bounding box center [658, 287] width 17 height 11
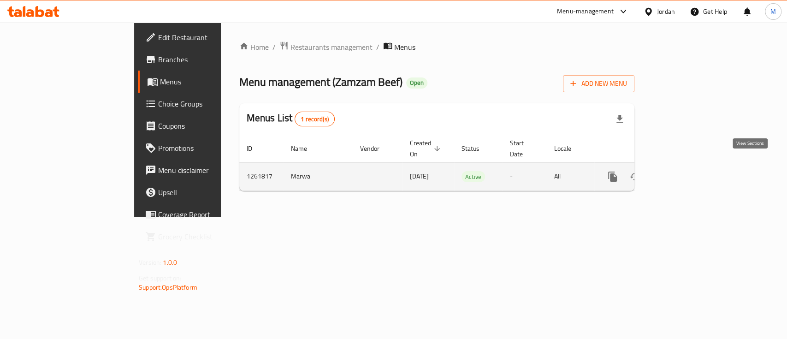
click at [684, 173] on icon "enhanced table" at bounding box center [679, 177] width 8 height 8
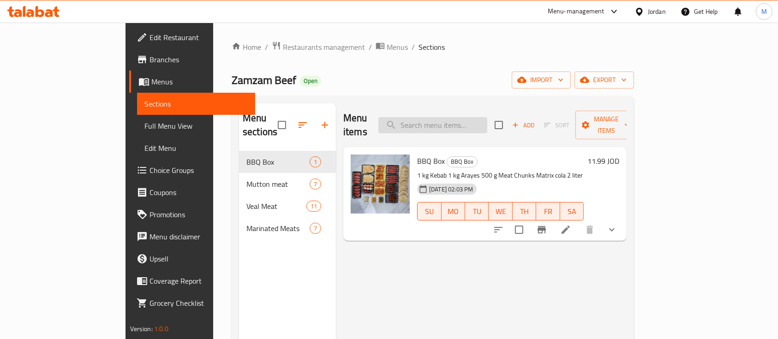
click at [480, 117] on input "search" at bounding box center [432, 125] width 109 height 16
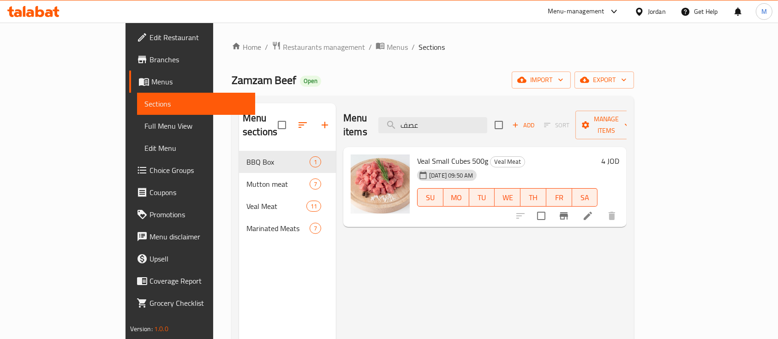
type input "عصف"
click at [593, 210] on icon at bounding box center [587, 215] width 11 height 11
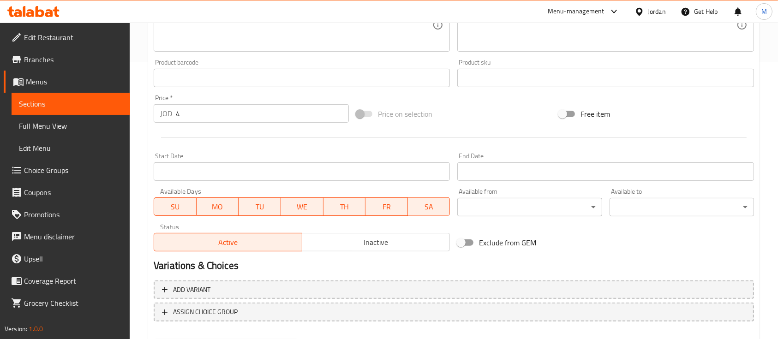
scroll to position [203, 0]
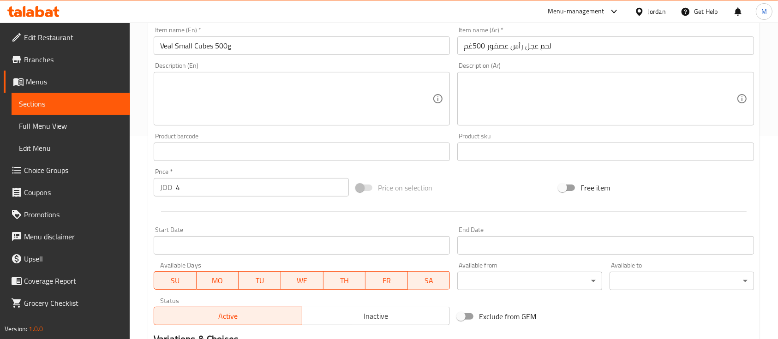
click at [207, 179] on input "4" at bounding box center [262, 187] width 173 height 18
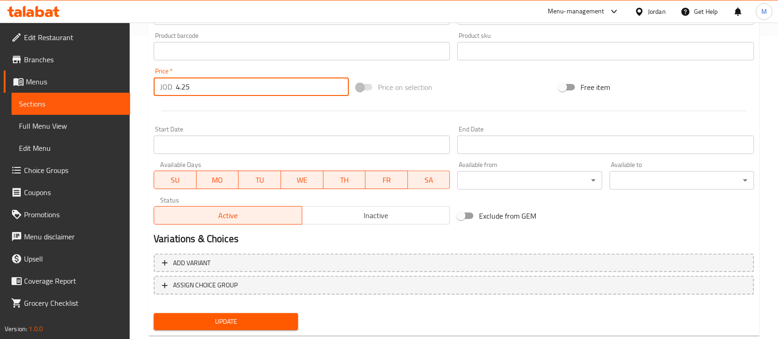
scroll to position [326, 0]
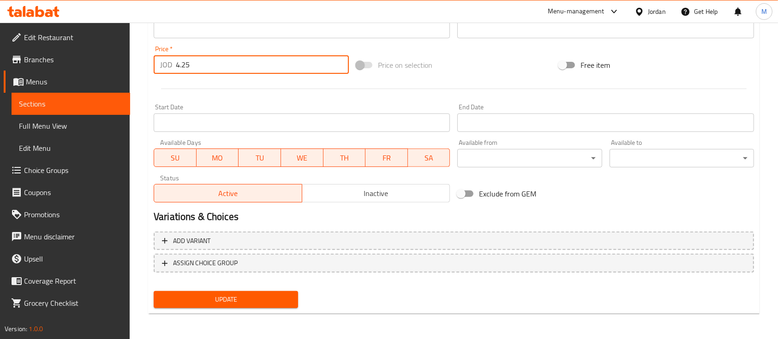
type input "4.25"
click at [267, 301] on span "Update" at bounding box center [226, 300] width 130 height 12
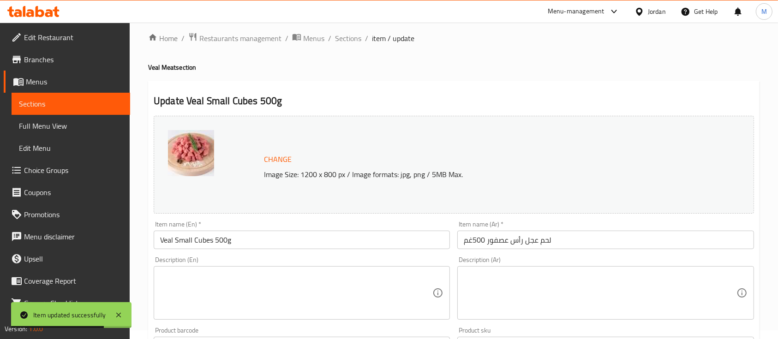
scroll to position [0, 0]
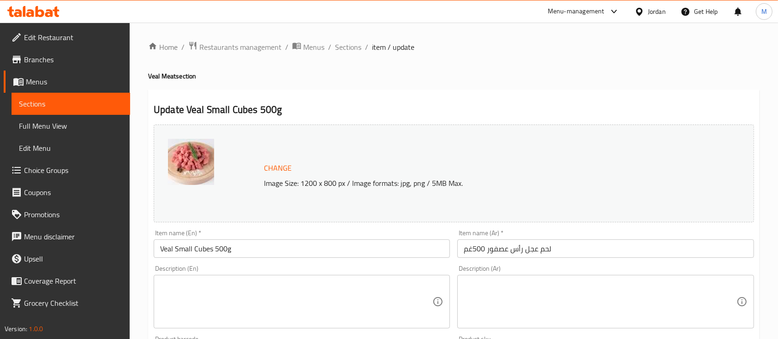
drag, startPoint x: 343, startPoint y: 48, endPoint x: 349, endPoint y: 54, distance: 8.5
click at [344, 48] on span "Sections" at bounding box center [348, 47] width 26 height 11
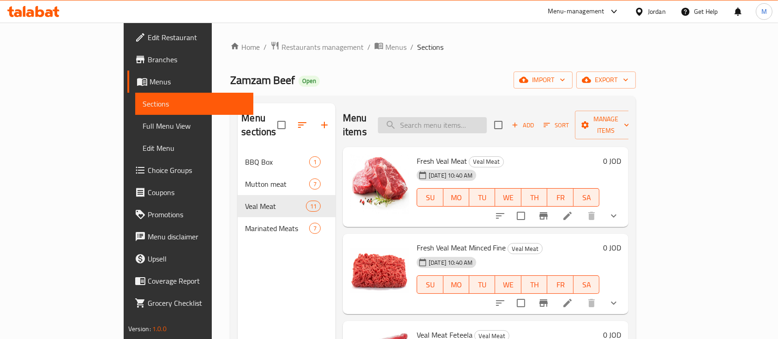
click at [477, 117] on input "search" at bounding box center [432, 125] width 109 height 16
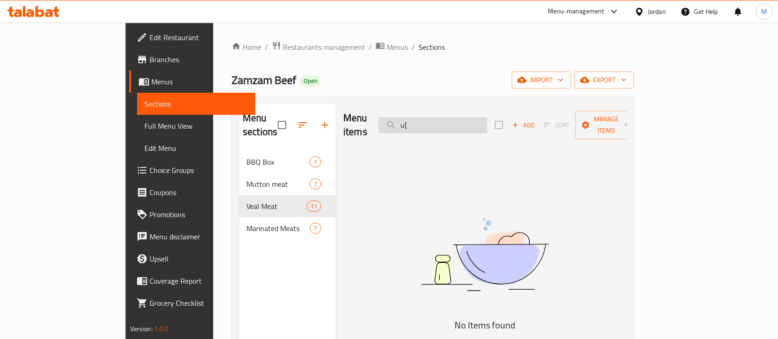
type input "u"
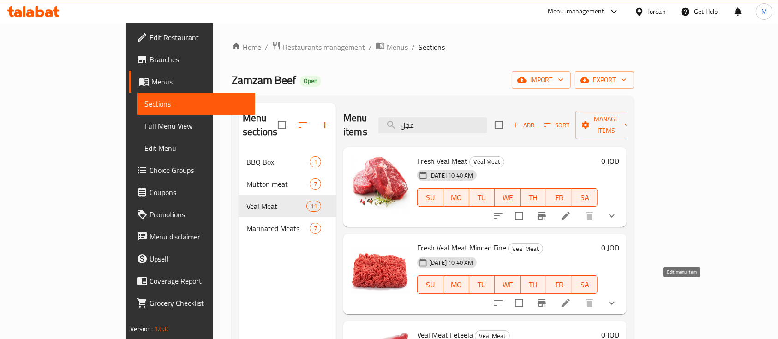
type input "عجل"
click at [571, 298] on icon at bounding box center [565, 303] width 11 height 11
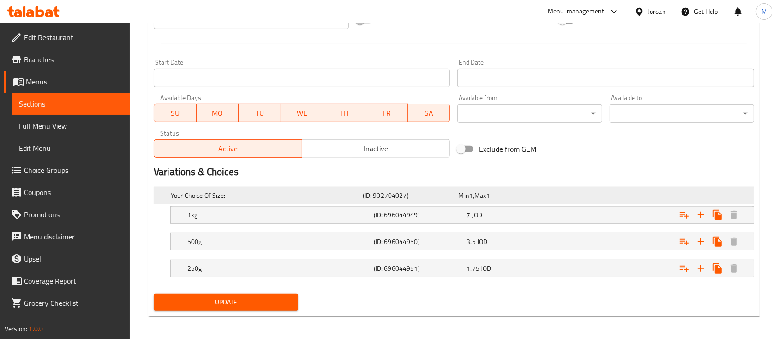
scroll to position [373, 0]
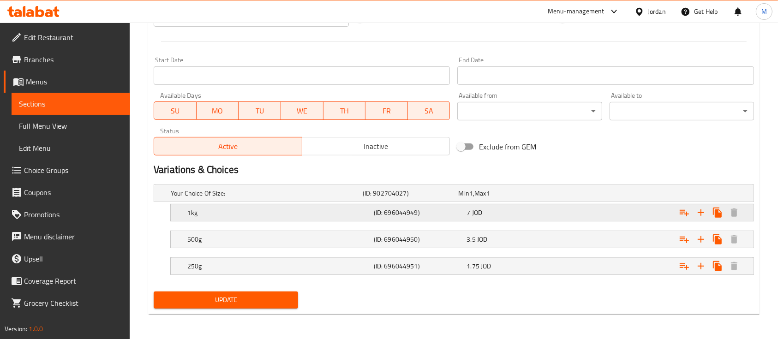
click at [535, 215] on div "7 JOD" at bounding box center [510, 212] width 89 height 9
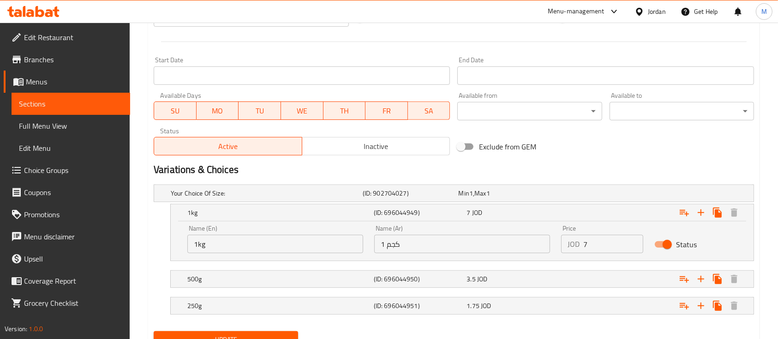
click at [584, 245] on input "7" at bounding box center [613, 244] width 60 height 18
type input "8.5"
click at [522, 284] on div "3.5 JOD" at bounding box center [511, 279] width 93 height 13
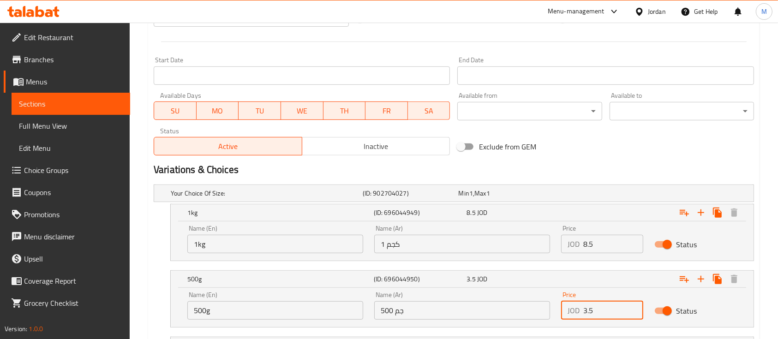
drag, startPoint x: 594, startPoint y: 309, endPoint x: 559, endPoint y: 314, distance: 35.4
click at [559, 314] on div "Price JOD 3.5 Price" at bounding box center [601, 305] width 93 height 39
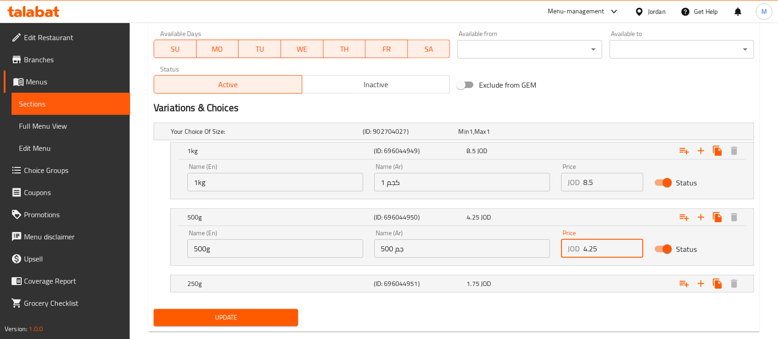
scroll to position [452, 0]
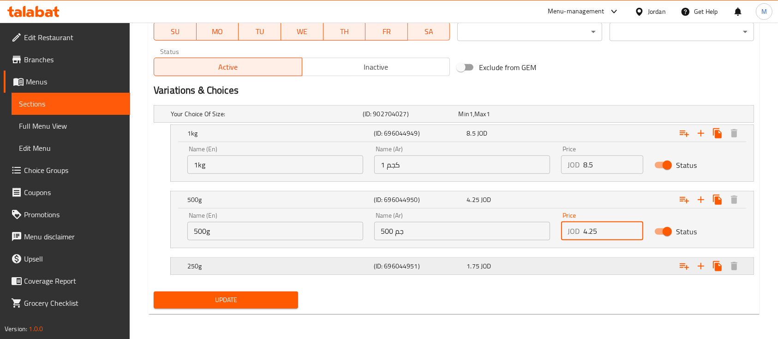
type input "4.25"
click at [561, 269] on div "Expand" at bounding box center [651, 266] width 186 height 20
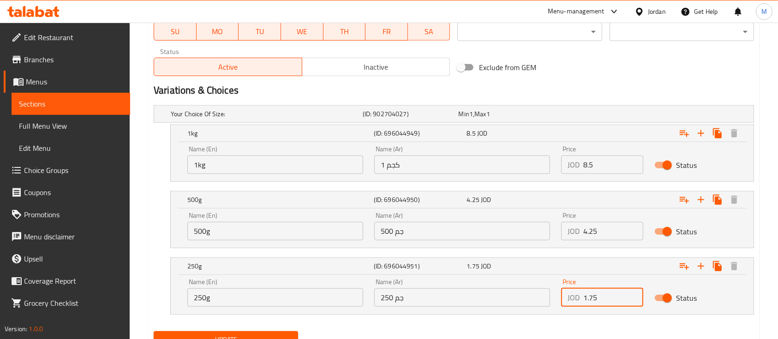
drag, startPoint x: 605, startPoint y: 298, endPoint x: 584, endPoint y: 300, distance: 20.8
click at [584, 300] on input "1.75" at bounding box center [613, 297] width 60 height 18
click at [579, 266] on div "Expand" at bounding box center [651, 266] width 186 height 20
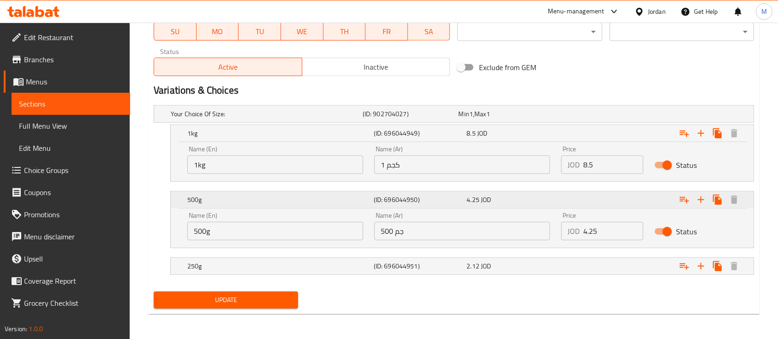
click at [582, 196] on div "Expand" at bounding box center [651, 200] width 186 height 20
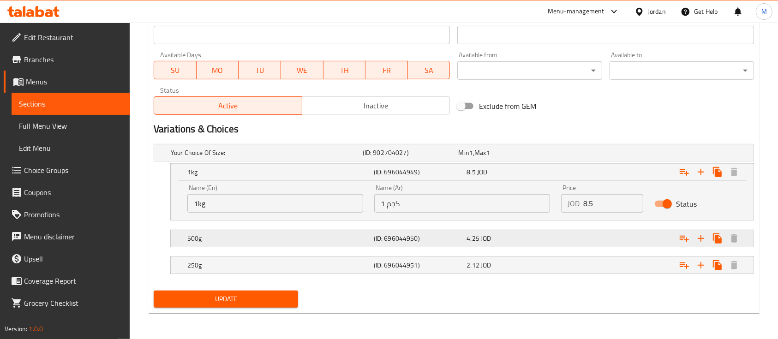
scroll to position [412, 0]
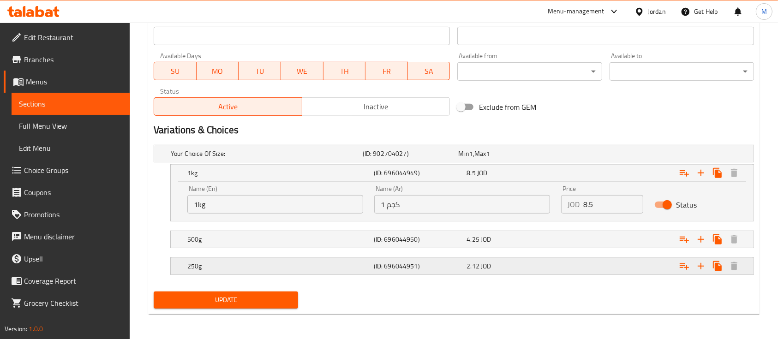
click at [591, 262] on div "Expand" at bounding box center [651, 266] width 186 height 20
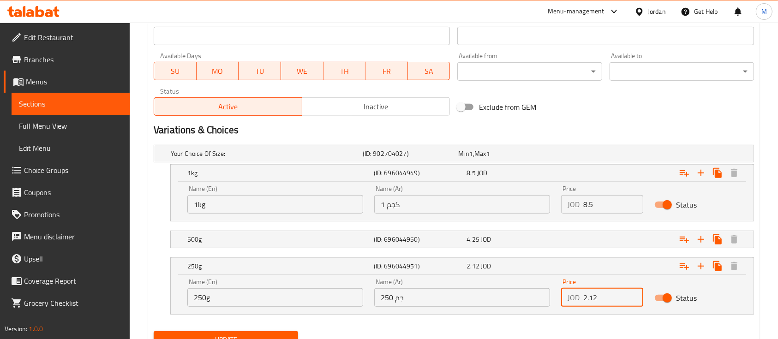
drag, startPoint x: 601, startPoint y: 301, endPoint x: 596, endPoint y: 301, distance: 5.1
click at [596, 301] on input "2.12" at bounding box center [613, 297] width 60 height 18
type input "2.125"
click at [605, 275] on div "Expand" at bounding box center [651, 266] width 186 height 20
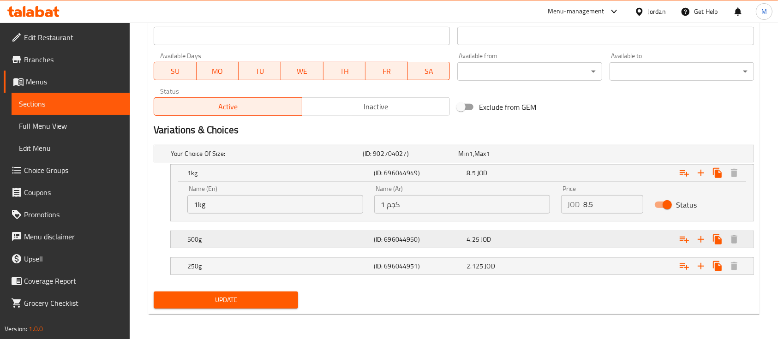
click at [596, 243] on div "Expand" at bounding box center [651, 239] width 186 height 20
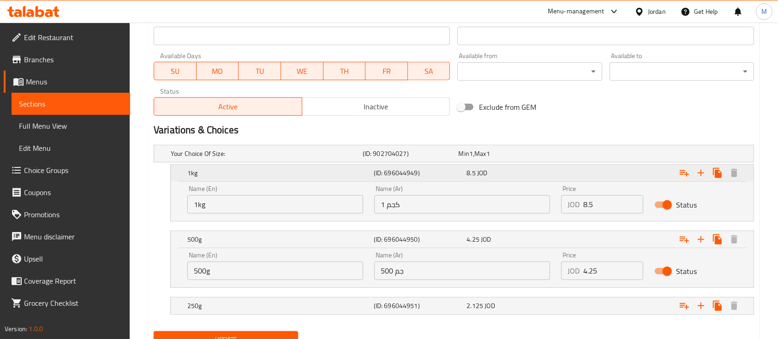
click at [594, 179] on div "Expand" at bounding box center [651, 173] width 186 height 20
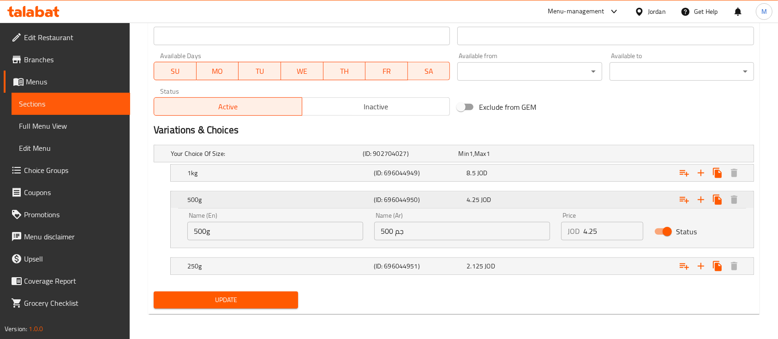
click at [602, 200] on div "Expand" at bounding box center [651, 200] width 186 height 20
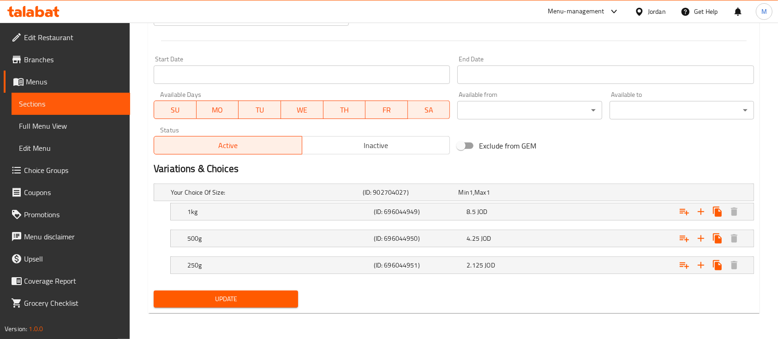
scroll to position [373, 0]
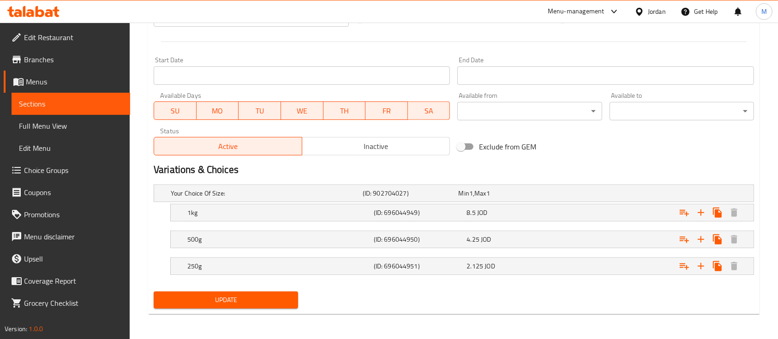
click at [245, 302] on span "Update" at bounding box center [226, 300] width 130 height 12
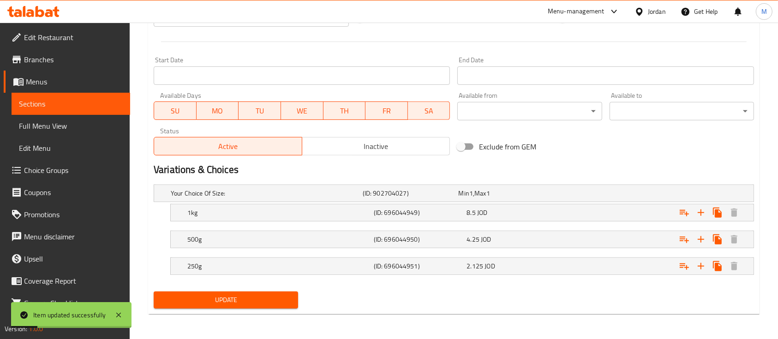
drag, startPoint x: 204, startPoint y: 300, endPoint x: 250, endPoint y: 298, distance: 46.2
click at [206, 300] on span "Update" at bounding box center [226, 300] width 130 height 12
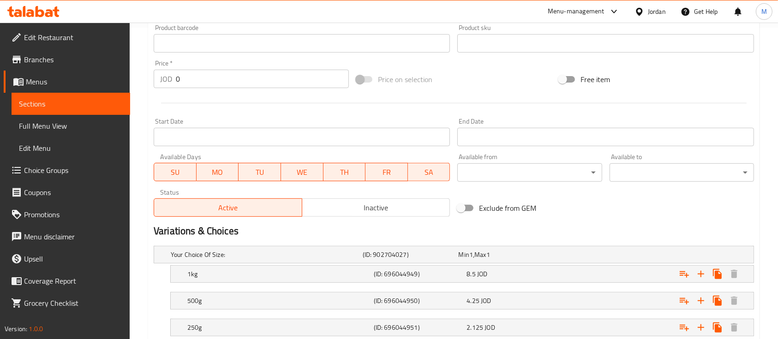
scroll to position [0, 0]
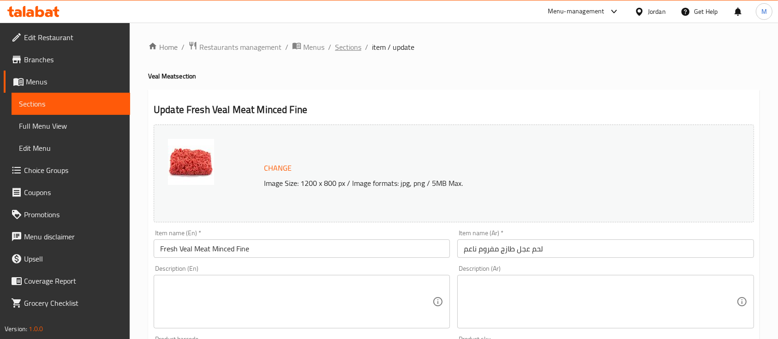
click at [355, 50] on span "Sections" at bounding box center [348, 47] width 26 height 11
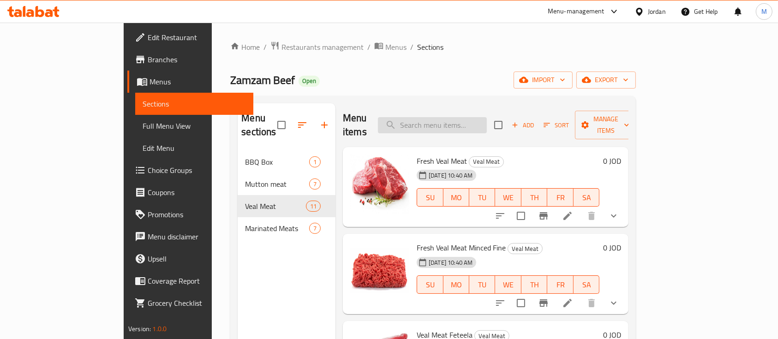
click at [487, 124] on input "search" at bounding box center [432, 125] width 109 height 16
type input ";"
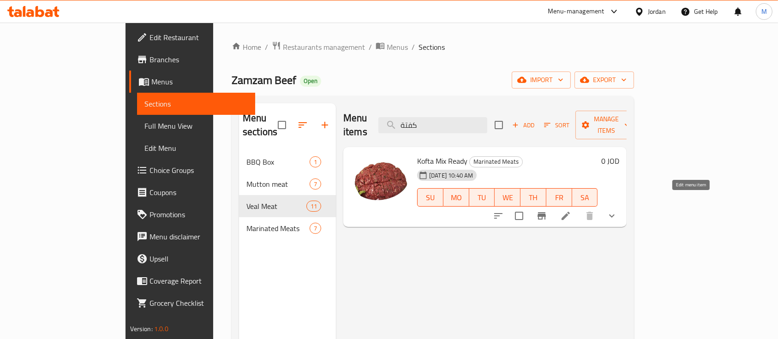
type input "كفتة"
click at [571, 210] on icon at bounding box center [565, 215] width 11 height 11
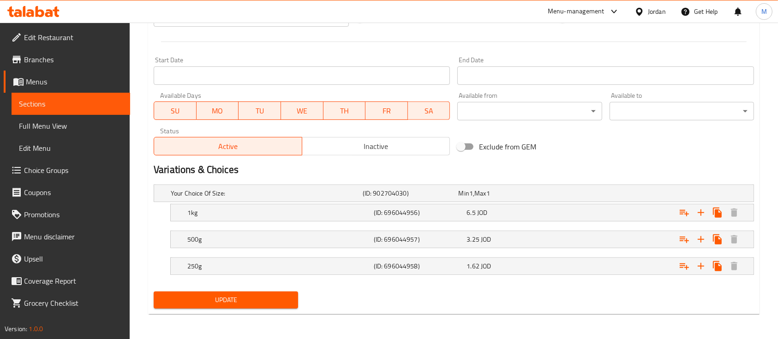
scroll to position [373, 0]
click at [475, 211] on span "6.5" at bounding box center [470, 213] width 9 height 12
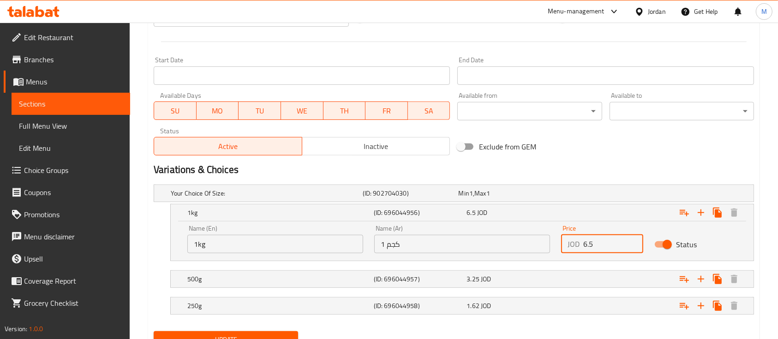
drag, startPoint x: 593, startPoint y: 246, endPoint x: 581, endPoint y: 248, distance: 11.7
click at [581, 248] on div "JOD 6.5 Price" at bounding box center [602, 244] width 82 height 18
type input "8.5"
click at [587, 272] on div "Expand" at bounding box center [651, 279] width 186 height 20
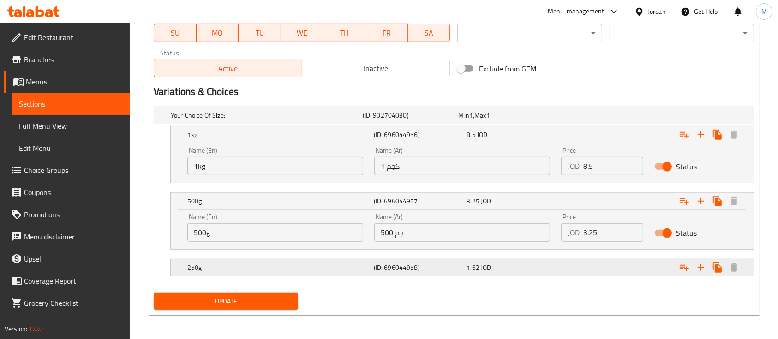
scroll to position [452, 0]
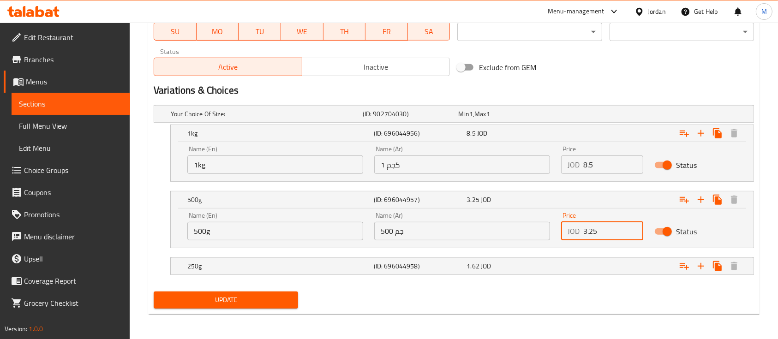
drag, startPoint x: 589, startPoint y: 228, endPoint x: 578, endPoint y: 229, distance: 11.1
click at [578, 229] on div "JOD 3.25 Price" at bounding box center [602, 231] width 82 height 18
type input "4.25"
click at [561, 262] on div "Expand" at bounding box center [651, 266] width 186 height 20
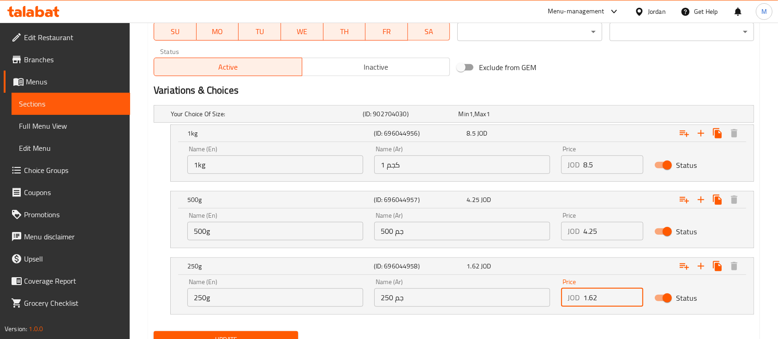
drag, startPoint x: 590, startPoint y: 299, endPoint x: 575, endPoint y: 300, distance: 14.8
click at [575, 300] on div "JOD 1.62 Price" at bounding box center [602, 297] width 82 height 18
type input "2.125"
click at [278, 332] on button "Update" at bounding box center [226, 339] width 144 height 17
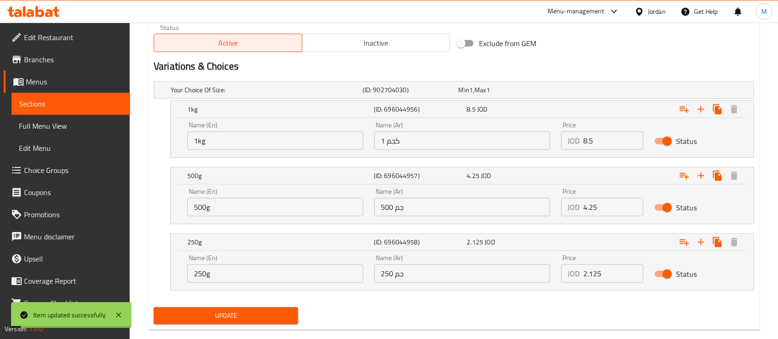
scroll to position [492, 0]
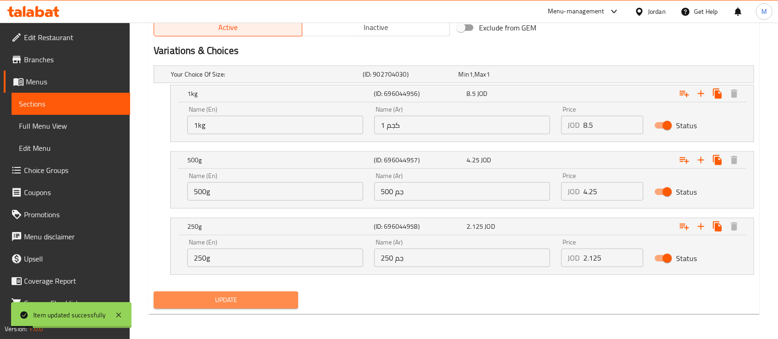
click at [288, 306] on button "Update" at bounding box center [226, 300] width 144 height 17
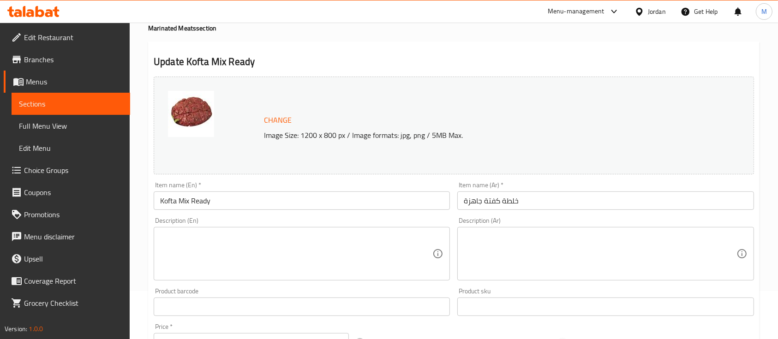
scroll to position [0, 0]
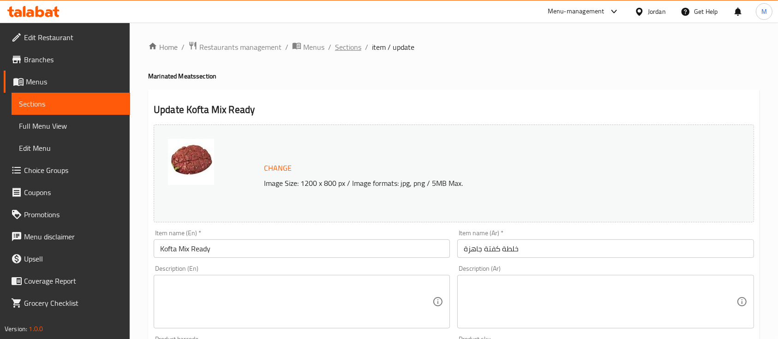
click at [358, 46] on span "Sections" at bounding box center [348, 47] width 26 height 11
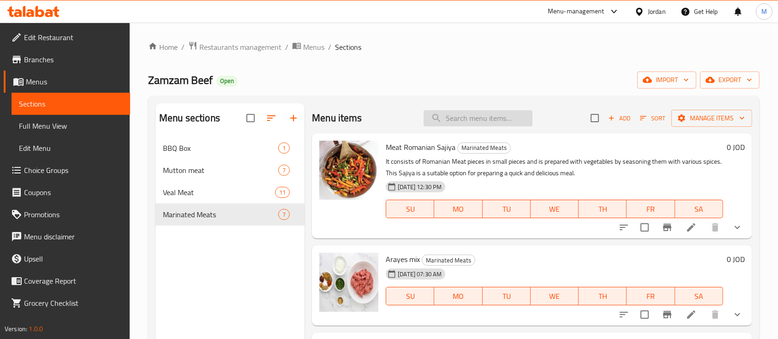
click at [491, 113] on input "search" at bounding box center [477, 118] width 109 height 16
type input "v"
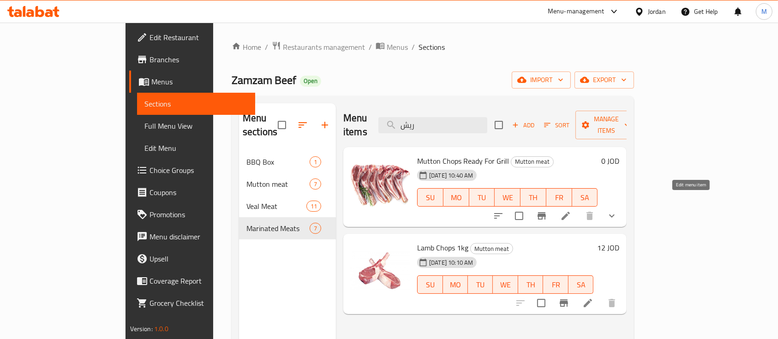
type input "ريش"
click at [570, 212] on icon at bounding box center [565, 216] width 8 height 8
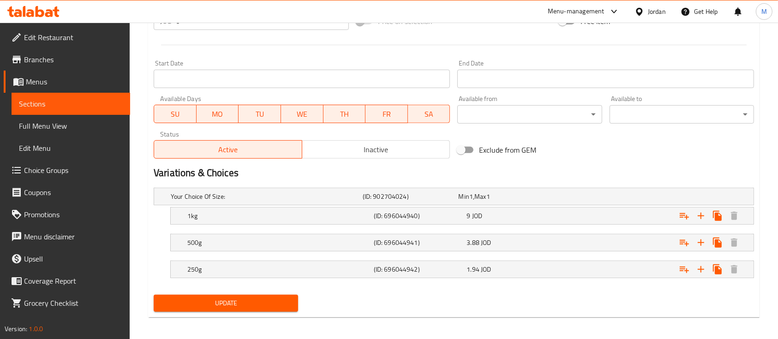
scroll to position [373, 0]
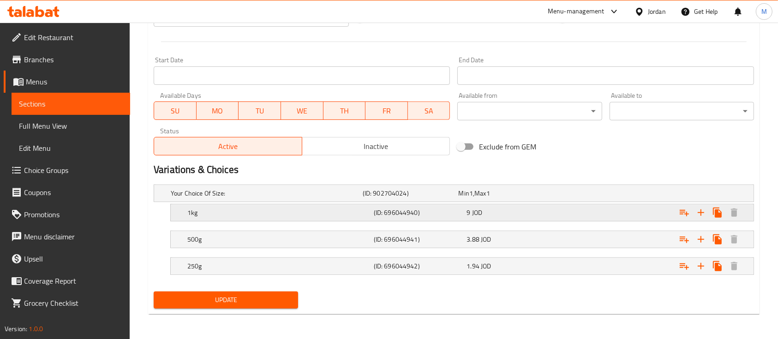
click at [528, 208] on div "9 JOD" at bounding box center [510, 212] width 89 height 9
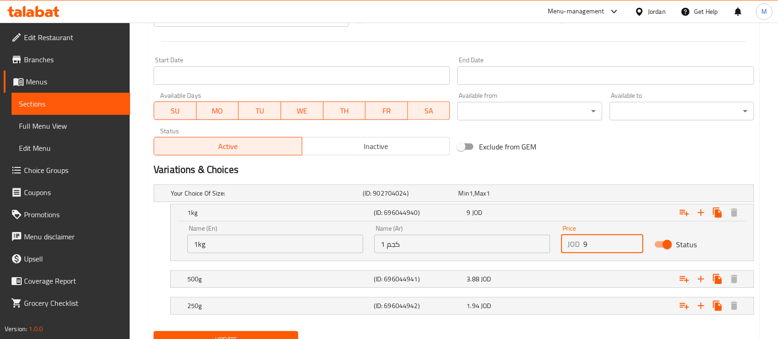
drag, startPoint x: 587, startPoint y: 250, endPoint x: 581, endPoint y: 250, distance: 6.0
click at [581, 250] on div "JOD 9 Price" at bounding box center [602, 244] width 82 height 18
type input "12"
click at [586, 270] on div "Expand" at bounding box center [651, 279] width 186 height 20
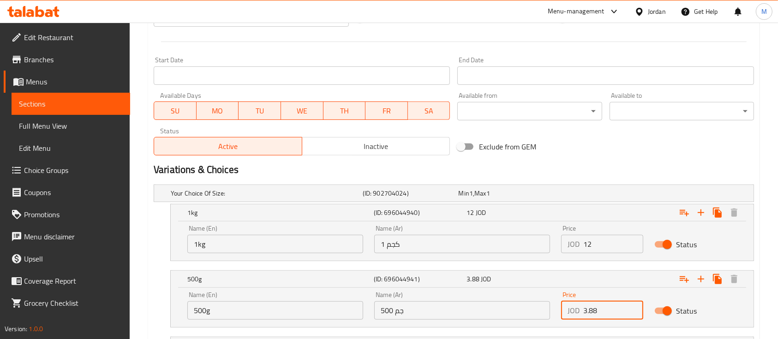
drag, startPoint x: 604, startPoint y: 309, endPoint x: 573, endPoint y: 312, distance: 30.6
click at [573, 312] on div "JOD 3.88 Price" at bounding box center [602, 310] width 82 height 18
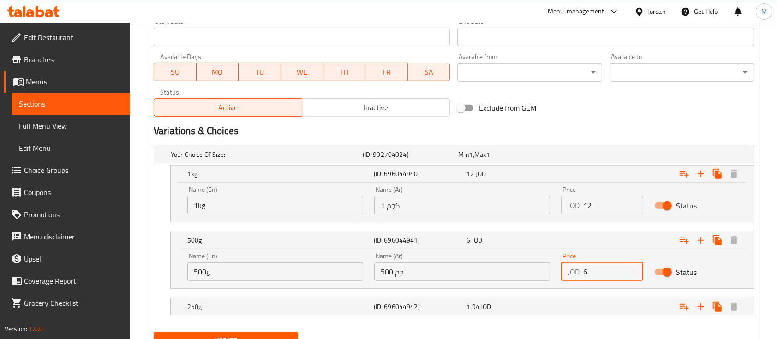
scroll to position [452, 0]
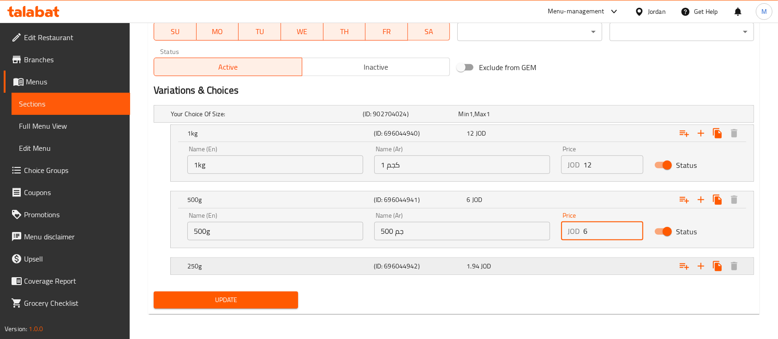
type input "6"
click at [582, 268] on div "Expand" at bounding box center [651, 266] width 186 height 20
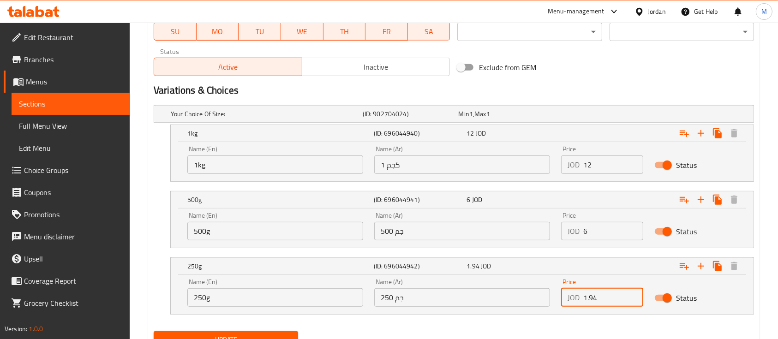
drag, startPoint x: 597, startPoint y: 297, endPoint x: 565, endPoint y: 302, distance: 32.7
click at [565, 302] on div "JOD 1.94 Price" at bounding box center [602, 297] width 82 height 18
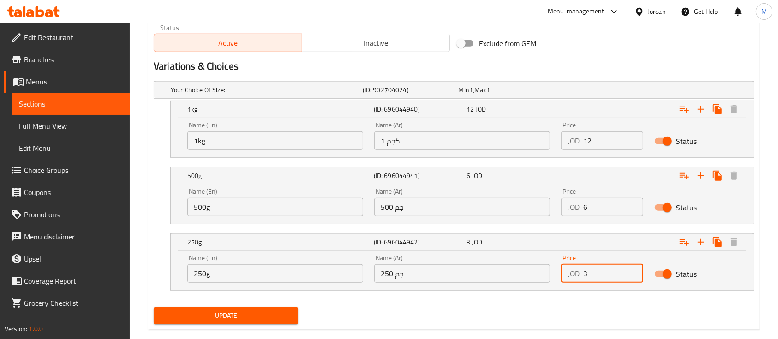
scroll to position [492, 0]
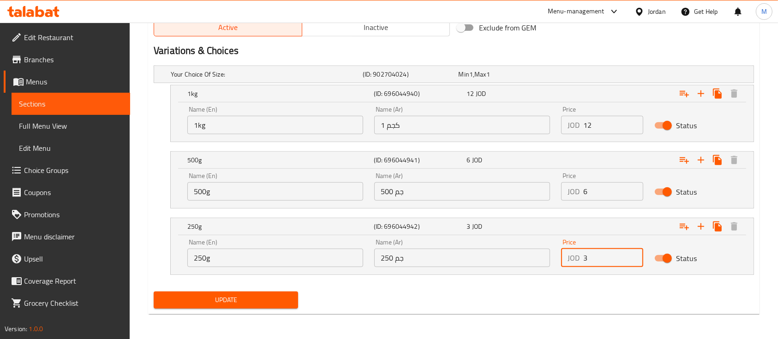
type input "3"
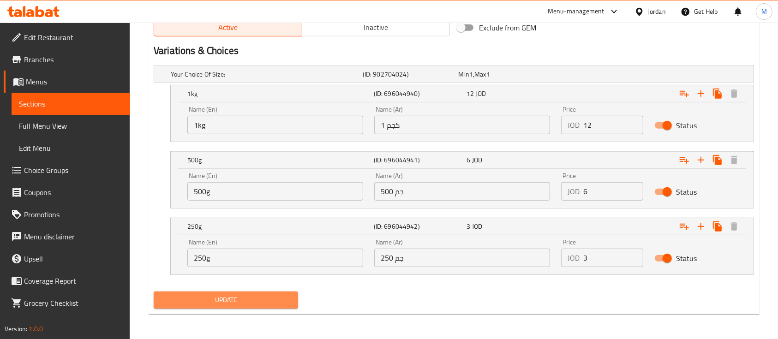
click at [292, 297] on button "Update" at bounding box center [226, 300] width 144 height 17
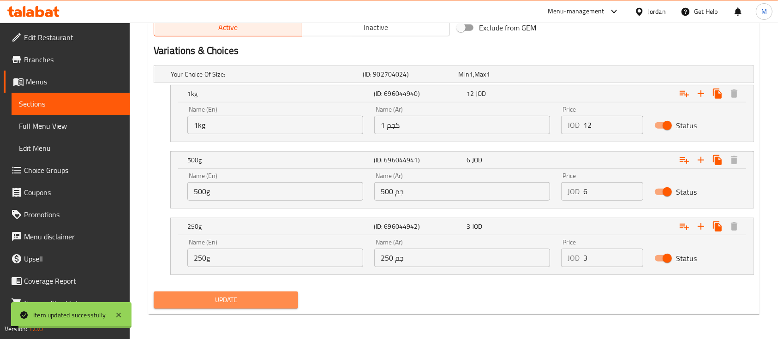
click at [291, 296] on span "Update" at bounding box center [226, 300] width 130 height 12
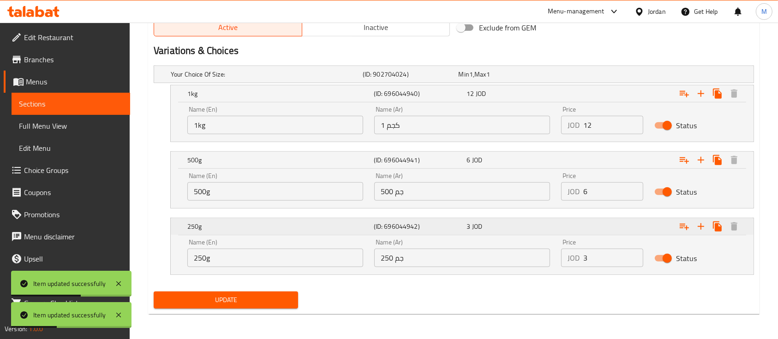
click at [382, 223] on h5 "(ID: 696044942)" at bounding box center [418, 226] width 89 height 9
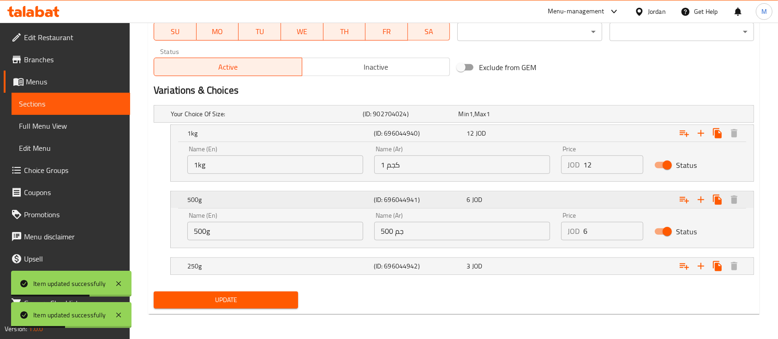
drag, startPoint x: 425, startPoint y: 196, endPoint x: 432, endPoint y: 162, distance: 34.5
click at [425, 195] on h5 "(ID: 696044941)" at bounding box center [418, 199] width 89 height 9
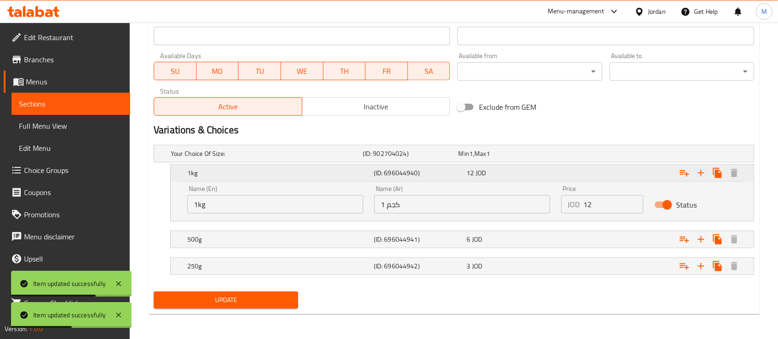
click at [435, 172] on h5 "(ID: 696044940)" at bounding box center [418, 172] width 89 height 9
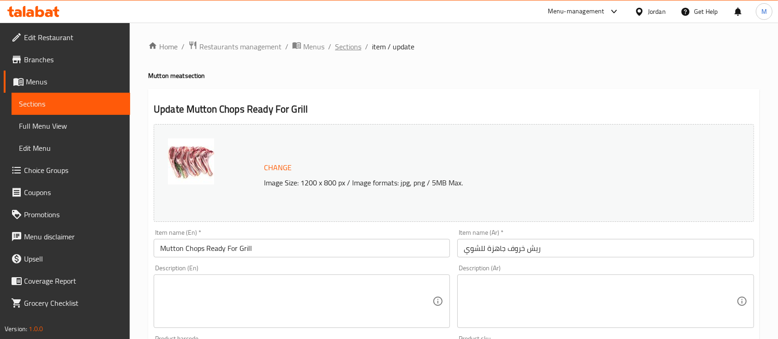
scroll to position [0, 0]
click at [343, 49] on span "Sections" at bounding box center [348, 47] width 26 height 11
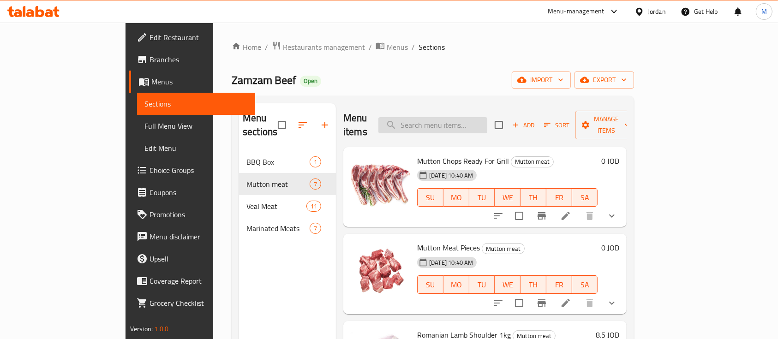
click at [454, 117] on input "search" at bounding box center [432, 125] width 109 height 16
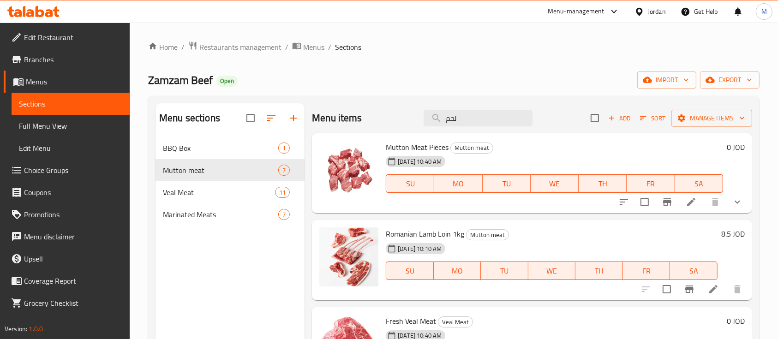
type input "لحم"
click at [687, 203] on li at bounding box center [691, 202] width 26 height 17
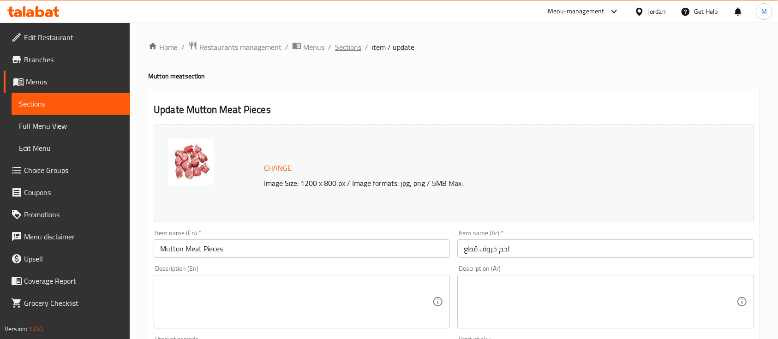
click at [352, 47] on span "Sections" at bounding box center [348, 47] width 26 height 11
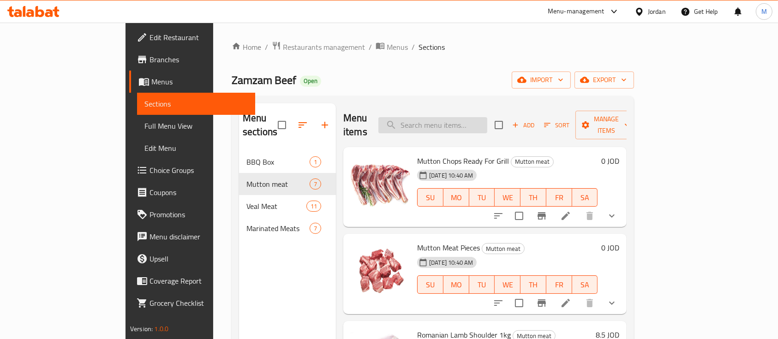
click at [451, 117] on input "search" at bounding box center [432, 125] width 109 height 16
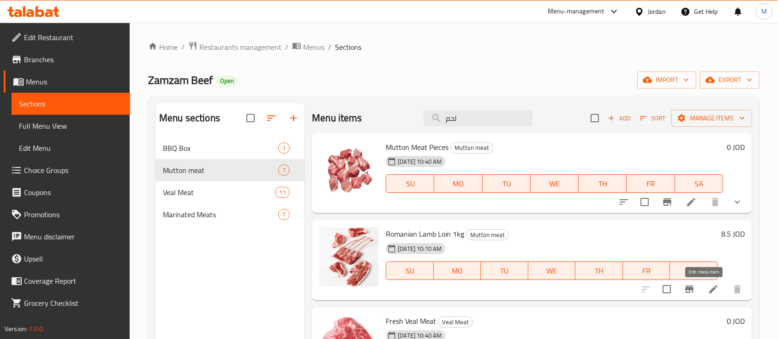
type input "لحم"
click at [709, 290] on icon at bounding box center [713, 289] width 8 height 8
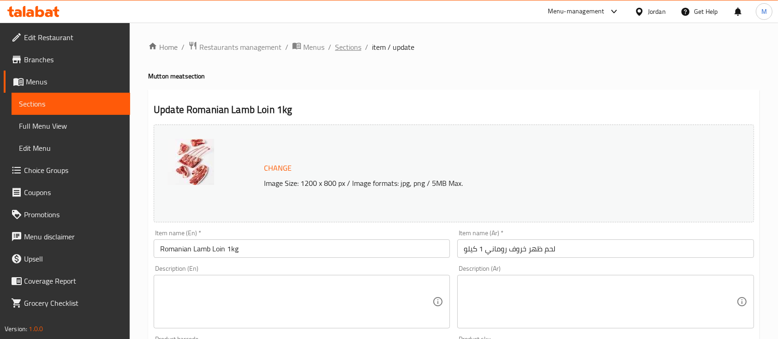
click at [340, 46] on span "Sections" at bounding box center [348, 47] width 26 height 11
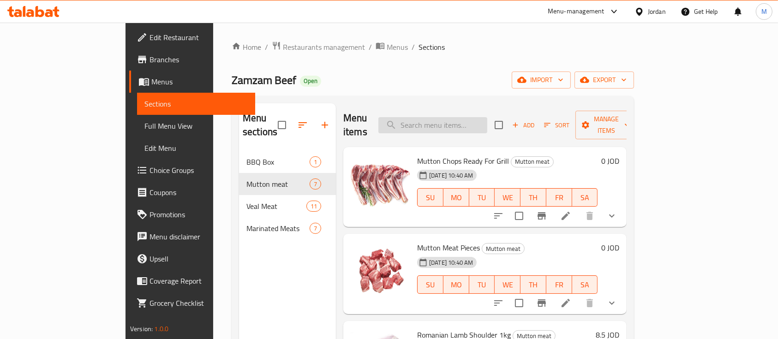
click at [447, 120] on input "search" at bounding box center [432, 125] width 109 height 16
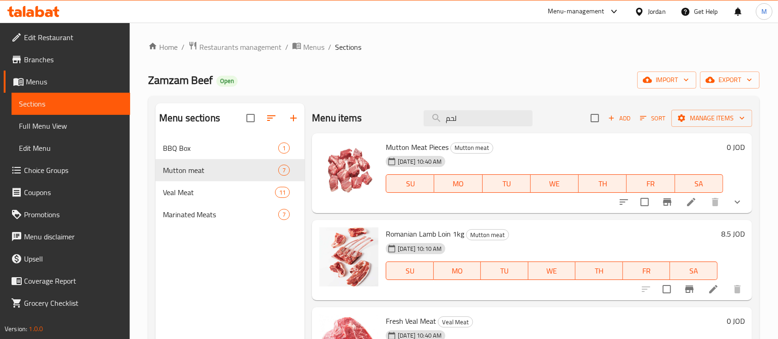
type input "لحم"
click at [686, 207] on icon at bounding box center [691, 202] width 11 height 11
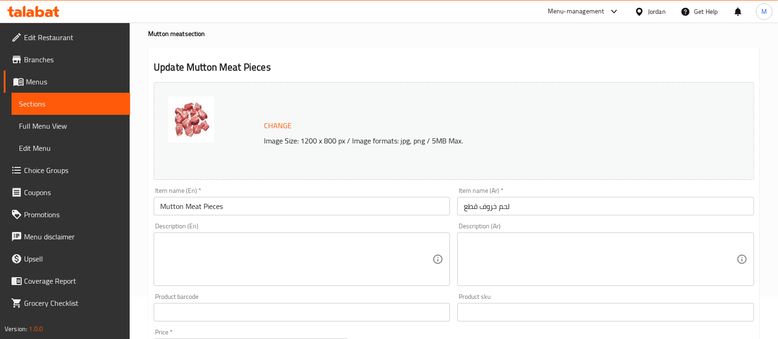
scroll to position [66, 0]
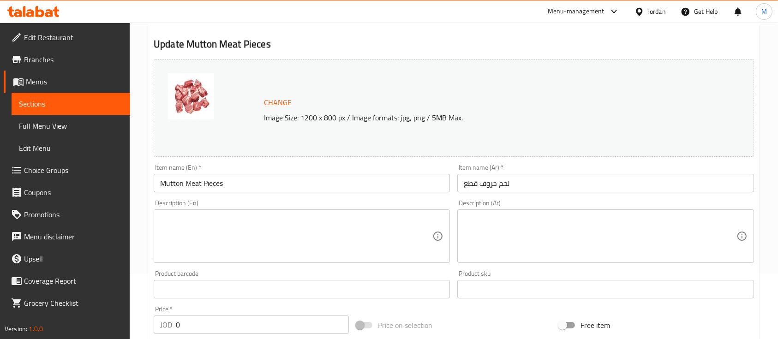
click at [551, 185] on input "لحم خروف قطع" at bounding box center [605, 183] width 296 height 18
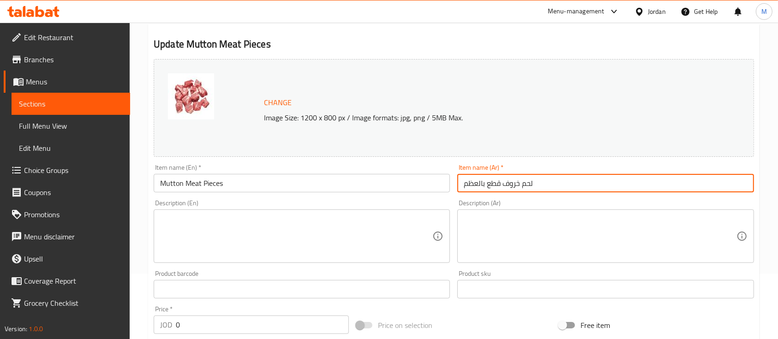
click at [537, 176] on input "لحم خروف قطع بالعظم" at bounding box center [605, 183] width 296 height 18
drag, startPoint x: 502, startPoint y: 183, endPoint x: 504, endPoint y: 190, distance: 7.2
click at [502, 185] on input "لحم خروف قطع بالعظم" at bounding box center [605, 183] width 296 height 18
type input "لحم خروف مقطع بالعظم"
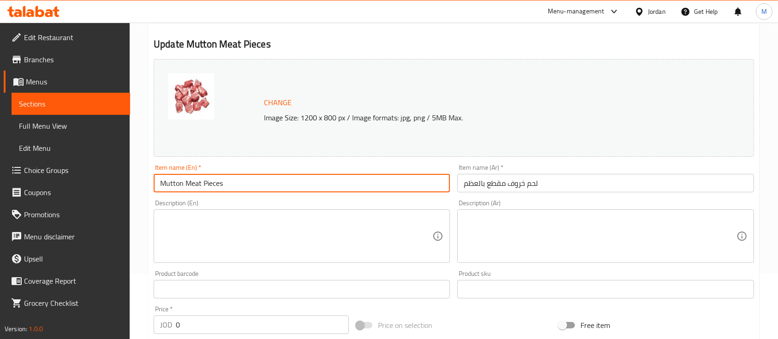
drag, startPoint x: 234, startPoint y: 185, endPoint x: 119, endPoint y: 185, distance: 115.8
click at [119, 185] on div "Edit Restaurant Branches Menus Sections Full Menu View Edit Menu Choice Groups …" at bounding box center [389, 302] width 778 height 690
paste input "Lamb Meat Bone-in"
click at [299, 202] on div "Description (En) Description (En)" at bounding box center [302, 231] width 296 height 63
click at [221, 186] on input "Lamb Meat Bone-in Pieces" at bounding box center [302, 183] width 296 height 18
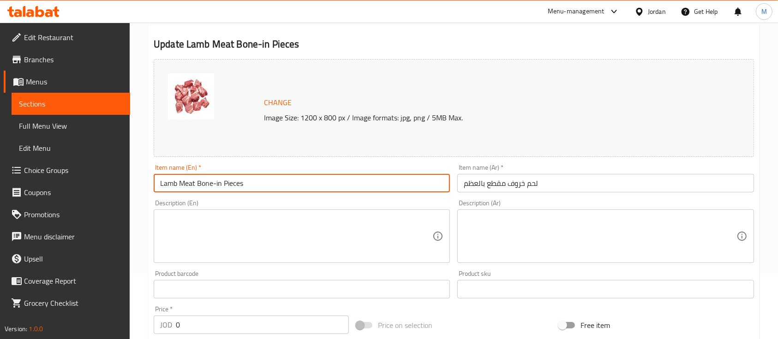
drag, startPoint x: 216, startPoint y: 181, endPoint x: 222, endPoint y: 182, distance: 6.5
click at [222, 182] on input "Lamb Meat Bone-in Pieces" at bounding box center [302, 183] width 296 height 18
type input "Lamb Meat Bone-Pieces"
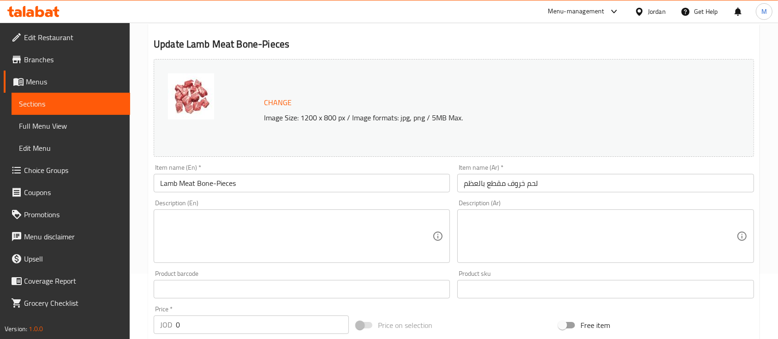
click at [309, 198] on div "Description (En) Description (En)" at bounding box center [302, 231] width 304 height 71
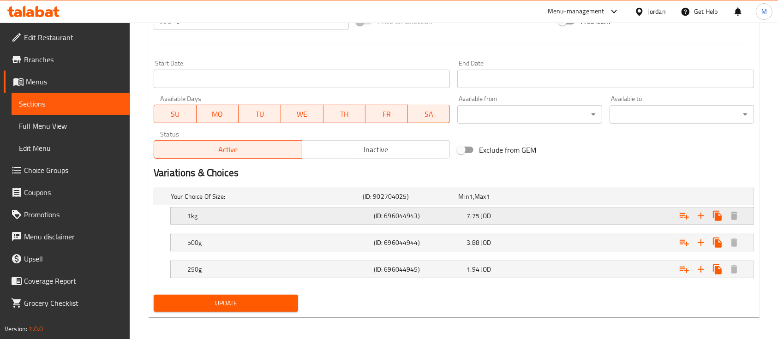
scroll to position [373, 0]
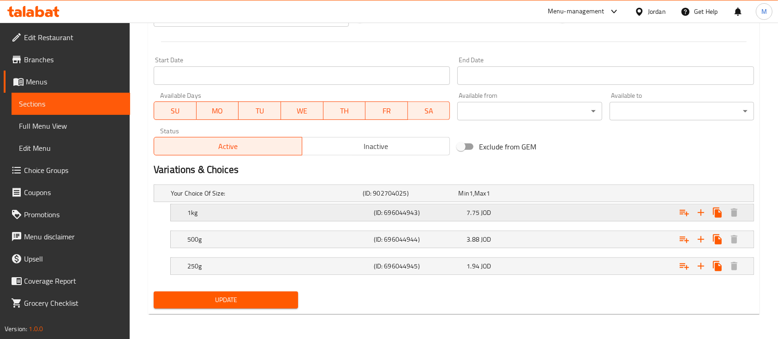
click at [498, 211] on div "7.75 JOD" at bounding box center [510, 212] width 89 height 9
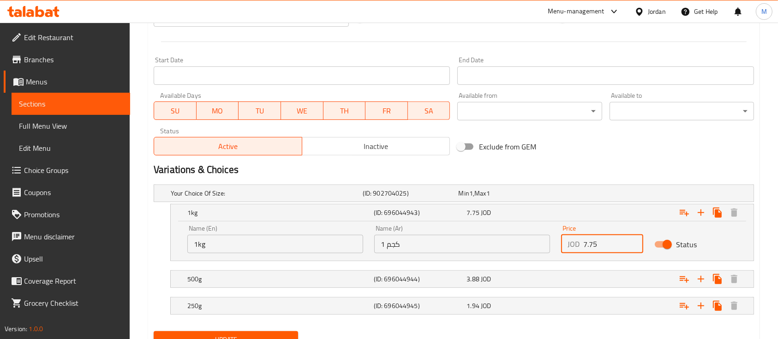
drag, startPoint x: 586, startPoint y: 245, endPoint x: 566, endPoint y: 246, distance: 19.9
click at [566, 246] on div "JOD 7.75 Price" at bounding box center [602, 244] width 82 height 18
type input "12"
click at [535, 280] on div "3.88 JOD" at bounding box center [510, 278] width 89 height 9
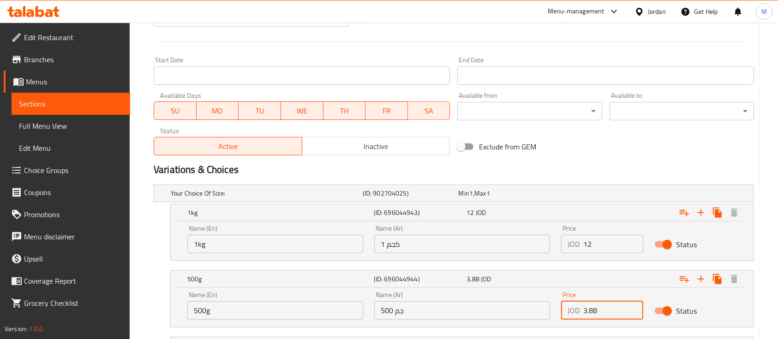
drag, startPoint x: 601, startPoint y: 309, endPoint x: 565, endPoint y: 317, distance: 36.5
click at [568, 317] on div "JOD 3.88 Price" at bounding box center [602, 310] width 82 height 18
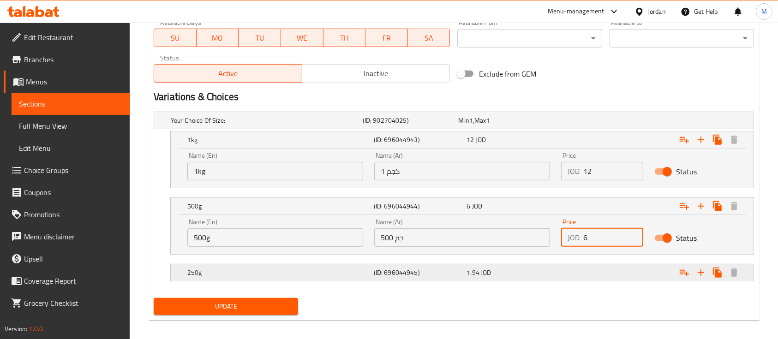
scroll to position [452, 0]
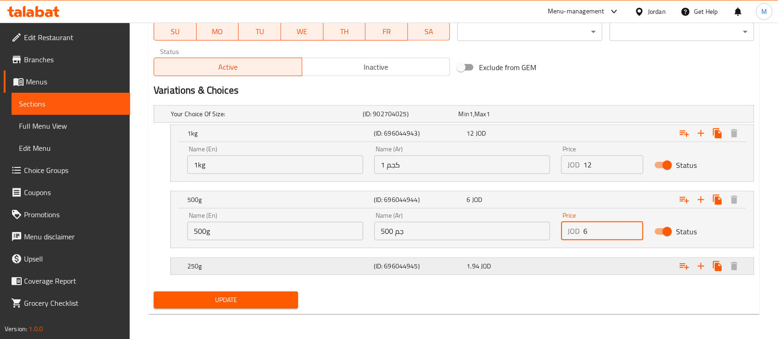
type input "6"
click at [552, 262] on div "1.94 JOD" at bounding box center [510, 266] width 89 height 9
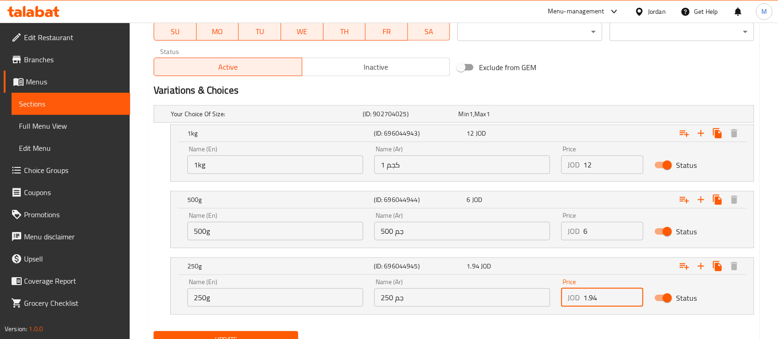
drag, startPoint x: 605, startPoint y: 299, endPoint x: 567, endPoint y: 301, distance: 37.9
click at [567, 301] on div "JOD 1.94 Price" at bounding box center [602, 297] width 82 height 18
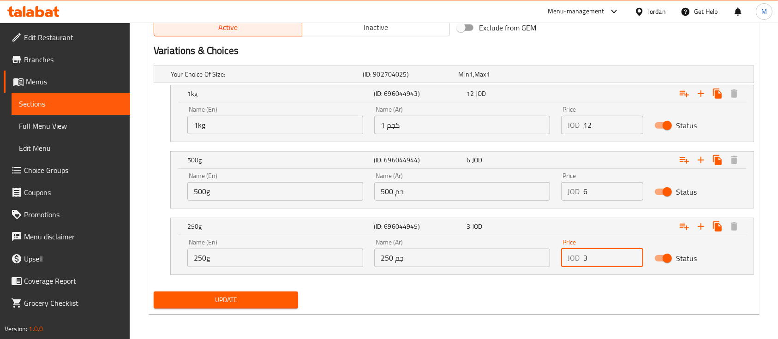
type input "3"
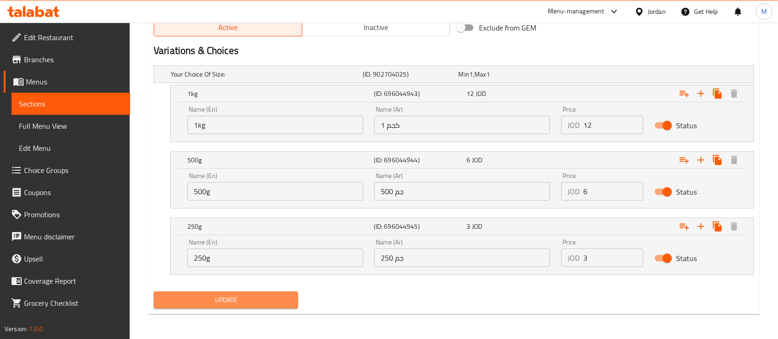
click at [262, 301] on span "Update" at bounding box center [226, 300] width 130 height 12
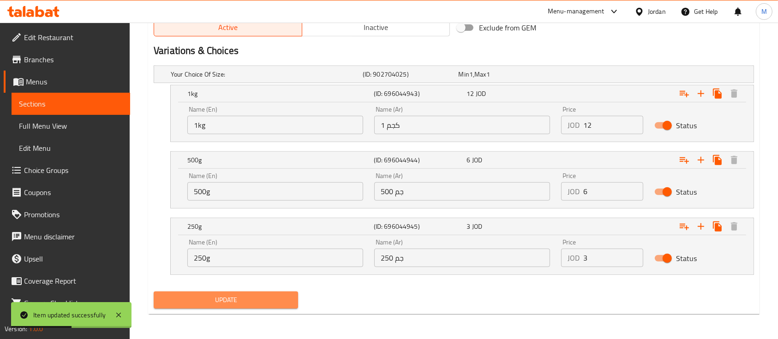
click at [249, 306] on button "Update" at bounding box center [226, 300] width 144 height 17
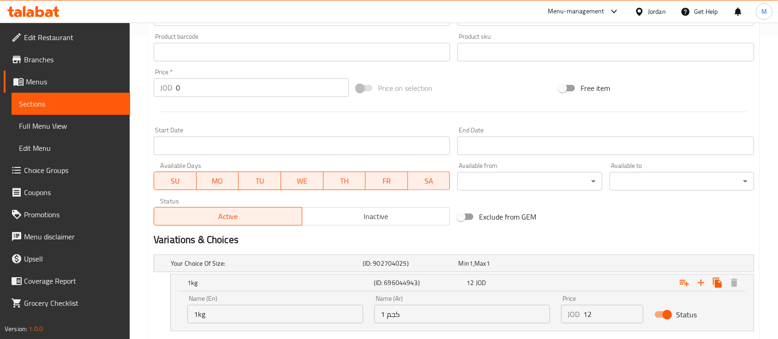
scroll to position [0, 0]
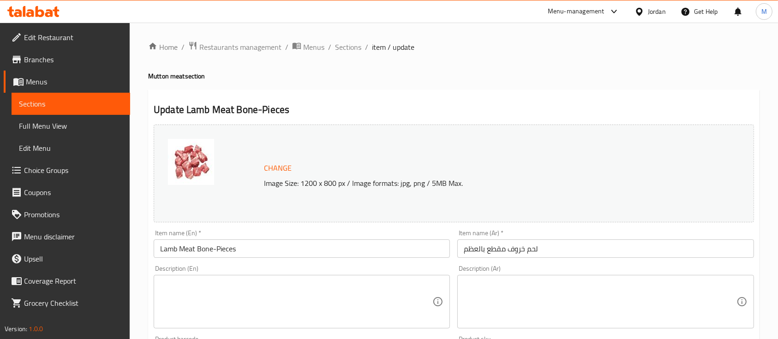
click at [360, 46] on ol "Home / Restaurants management / Menus / Sections / item / update" at bounding box center [453, 47] width 611 height 12
click at [339, 45] on span "Sections" at bounding box center [348, 47] width 26 height 11
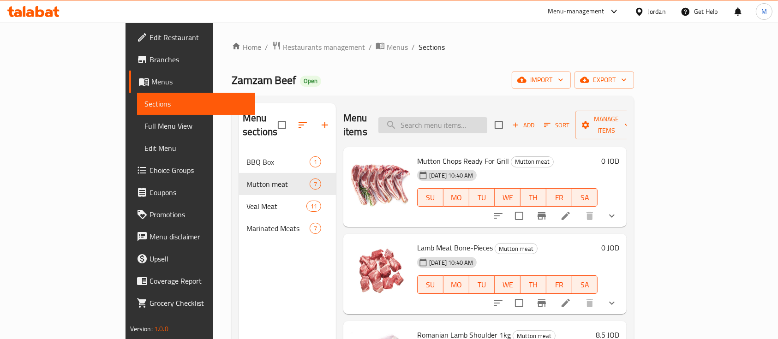
click at [487, 122] on input "search" at bounding box center [432, 125] width 109 height 16
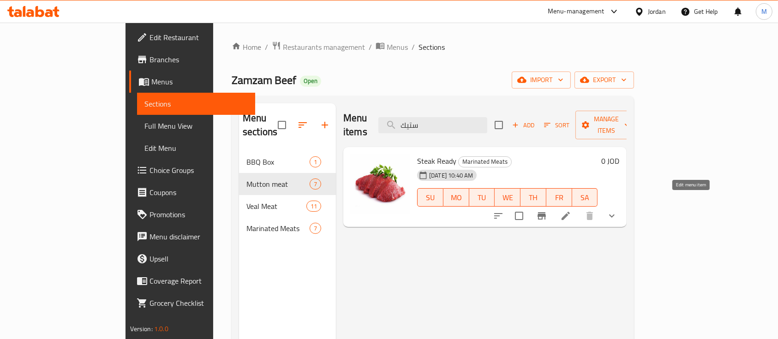
type input "ستيك"
click at [571, 210] on icon at bounding box center [565, 215] width 11 height 11
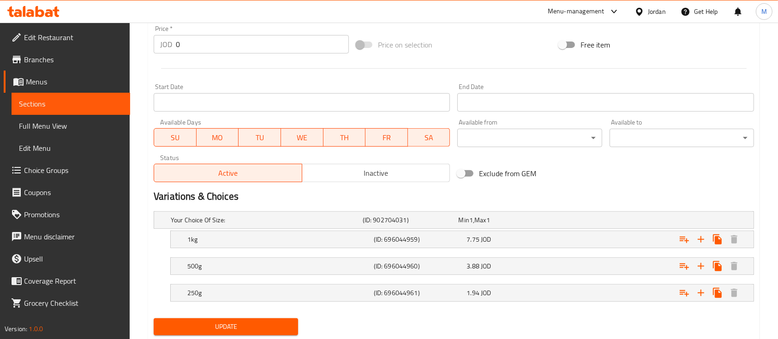
scroll to position [373, 0]
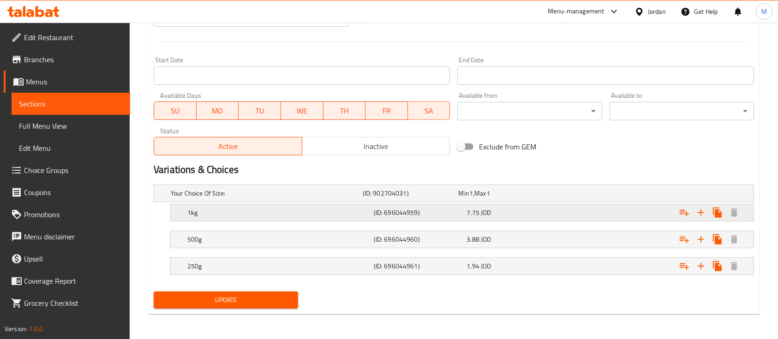
click at [514, 206] on div "7.75 JOD" at bounding box center [511, 212] width 93 height 13
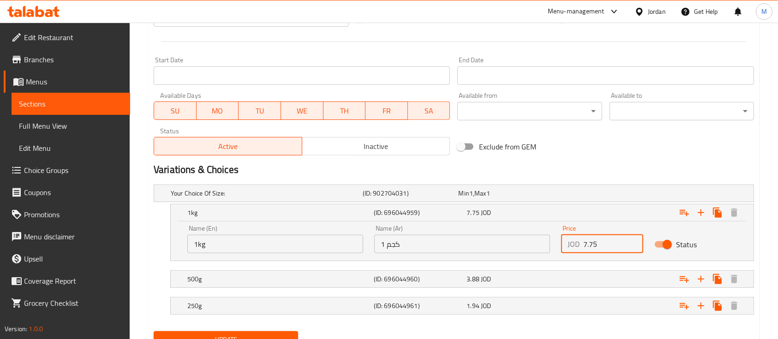
drag, startPoint x: 606, startPoint y: 249, endPoint x: 571, endPoint y: 253, distance: 34.9
click at [571, 253] on div "Price JOD 7.75 Price" at bounding box center [601, 239] width 93 height 39
type input "10"
click at [553, 278] on div "3.88 JOD" at bounding box center [510, 278] width 89 height 9
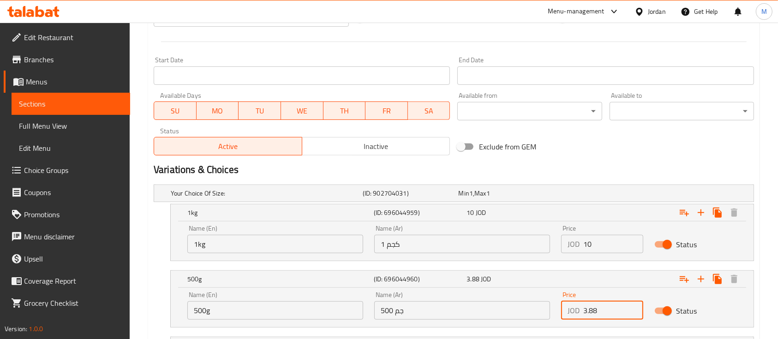
drag, startPoint x: 598, startPoint y: 312, endPoint x: 561, endPoint y: 312, distance: 36.9
click at [562, 312] on div "JOD 3.88 Price" at bounding box center [602, 310] width 82 height 18
type input "5"
click at [577, 278] on div "Expand" at bounding box center [651, 279] width 186 height 20
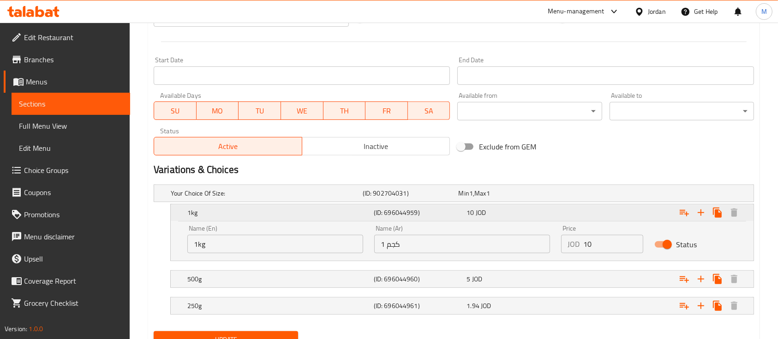
click at [579, 212] on div "Expand" at bounding box center [651, 213] width 186 height 20
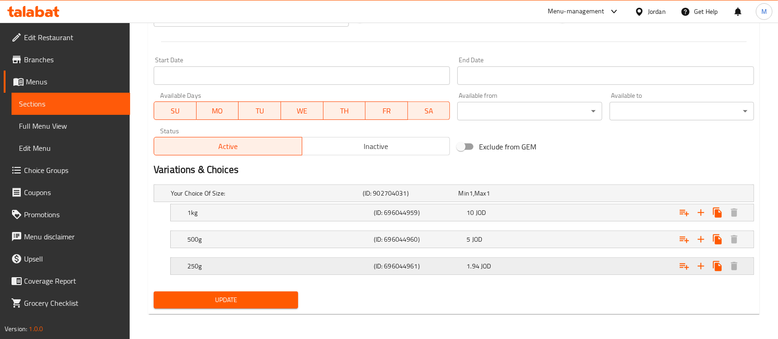
click at [551, 268] on div "1.94 JOD" at bounding box center [510, 266] width 89 height 9
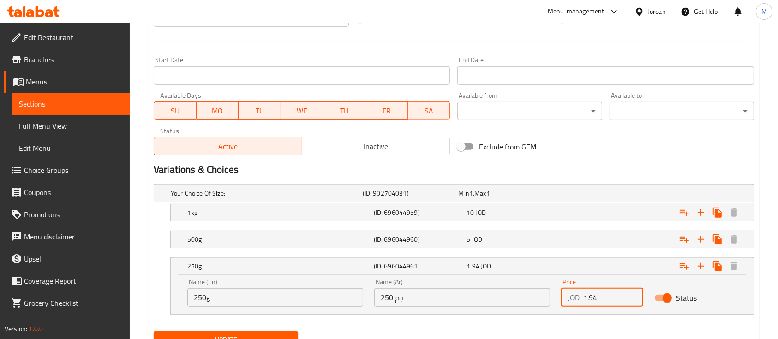
drag, startPoint x: 598, startPoint y: 296, endPoint x: 573, endPoint y: 301, distance: 25.0
click at [573, 301] on div "JOD 1.94 Price" at bounding box center [602, 297] width 82 height 18
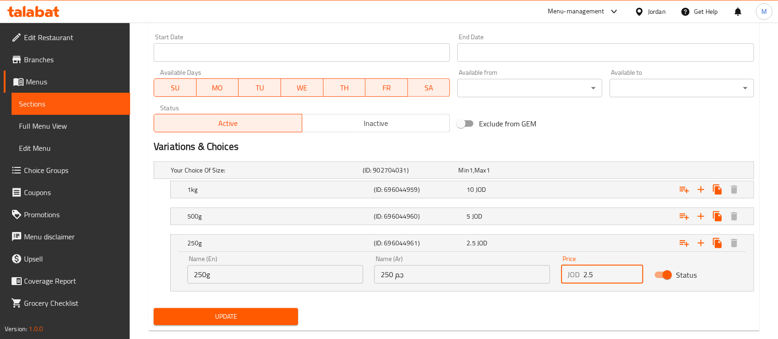
scroll to position [412, 0]
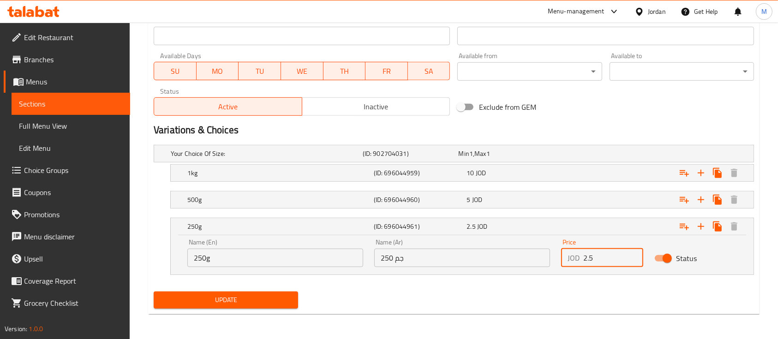
type input "2.5"
click at [260, 306] on button "Update" at bounding box center [226, 300] width 144 height 17
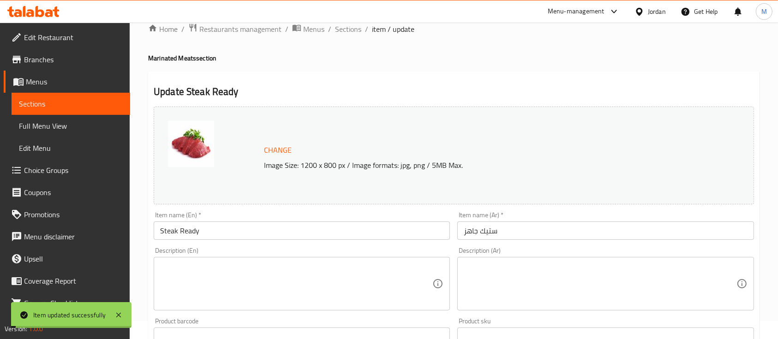
scroll to position [0, 0]
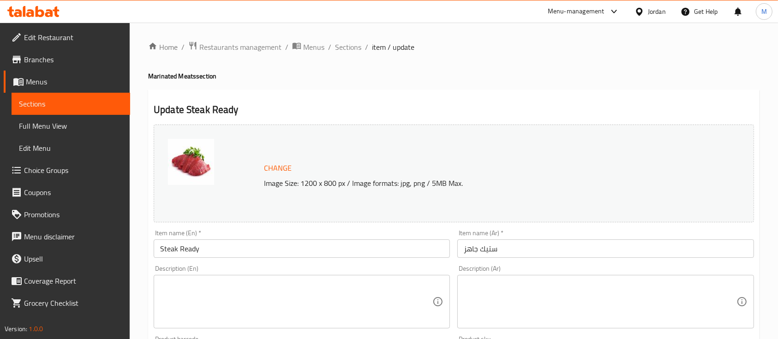
drag, startPoint x: 343, startPoint y: 52, endPoint x: 348, endPoint y: 54, distance: 5.6
click at [343, 52] on span "Sections" at bounding box center [348, 47] width 26 height 11
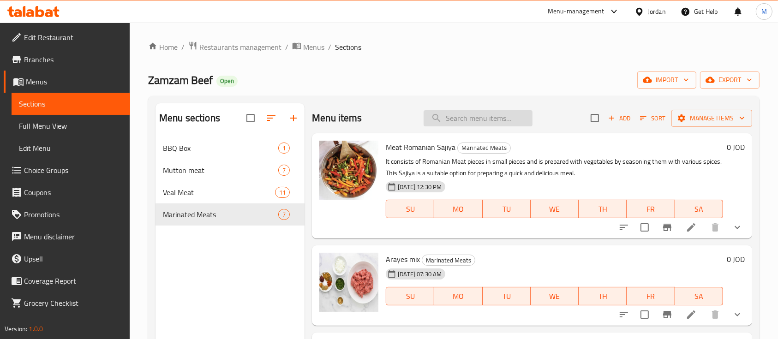
drag, startPoint x: 477, startPoint y: 122, endPoint x: 489, endPoint y: 125, distance: 12.3
click at [478, 122] on input "search" at bounding box center [477, 118] width 109 height 16
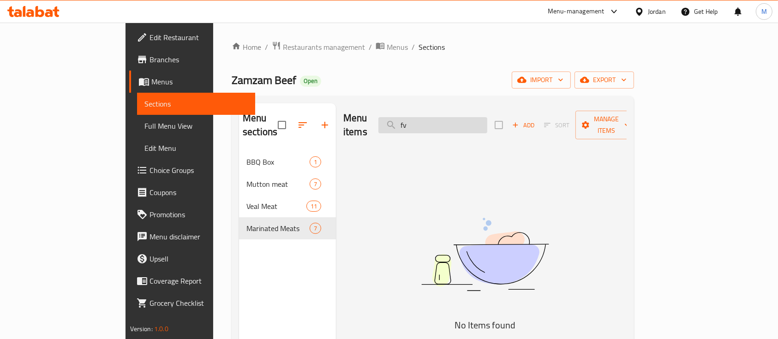
type input "f"
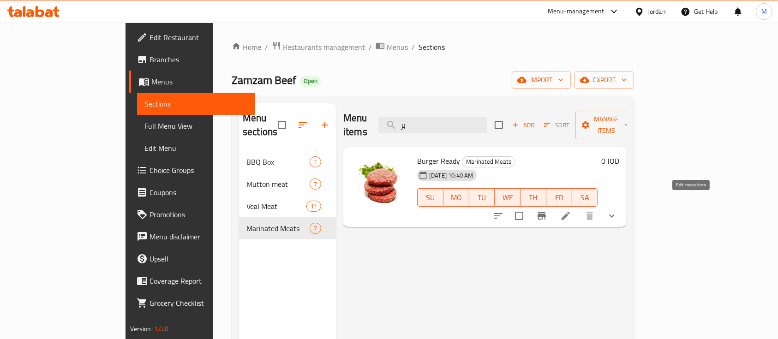
type input "بر"
click at [570, 212] on icon at bounding box center [565, 216] width 8 height 8
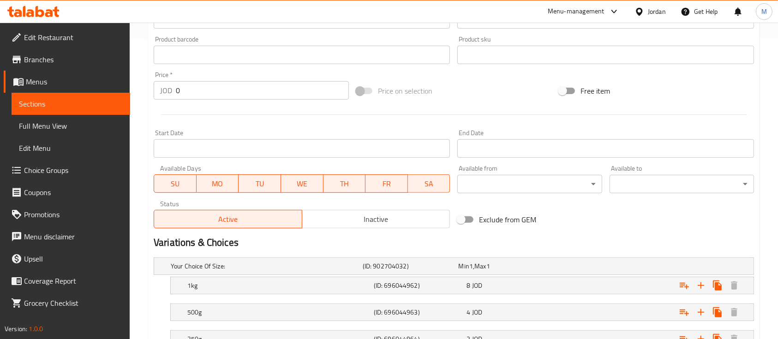
scroll to position [373, 0]
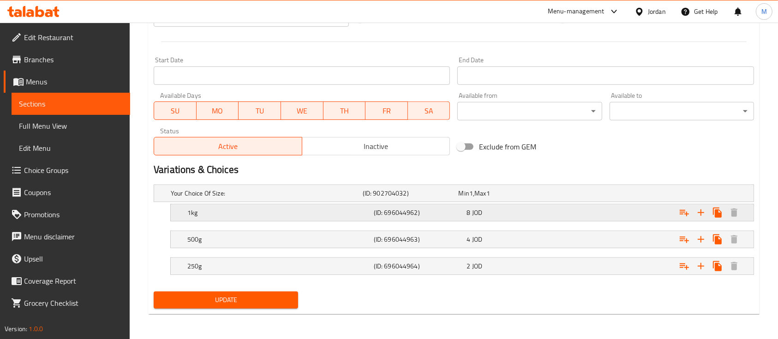
click at [507, 210] on div "8 JOD" at bounding box center [510, 212] width 89 height 9
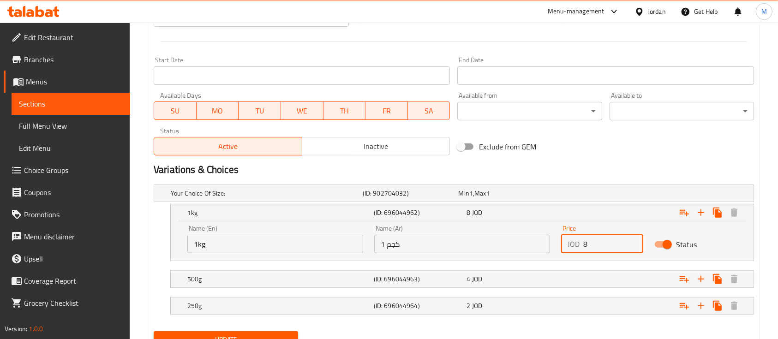
click at [581, 245] on div "JOD 8 Price" at bounding box center [602, 244] width 82 height 18
drag, startPoint x: 593, startPoint y: 245, endPoint x: 567, endPoint y: 248, distance: 25.9
click at [567, 248] on div "JOD 19 Price" at bounding box center [602, 244] width 82 height 18
type input "10"
click at [554, 269] on div "500g (ID: 696044963) 4 JOD" at bounding box center [464, 279] width 559 height 20
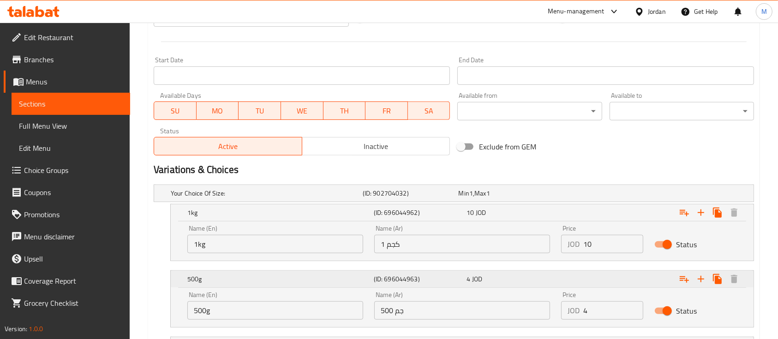
click at [553, 276] on div "4 JOD" at bounding box center [510, 278] width 89 height 9
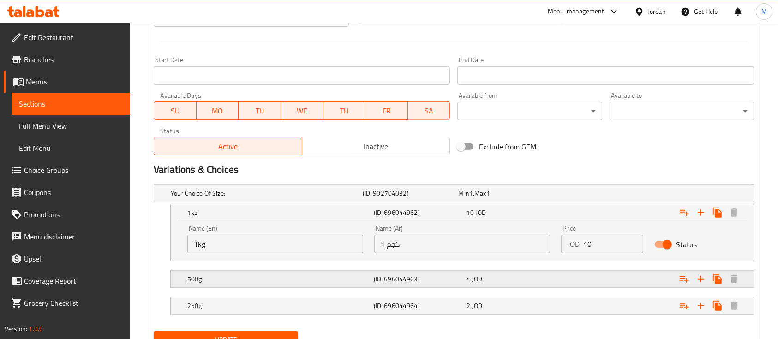
click at [588, 275] on div "Expand" at bounding box center [651, 279] width 186 height 20
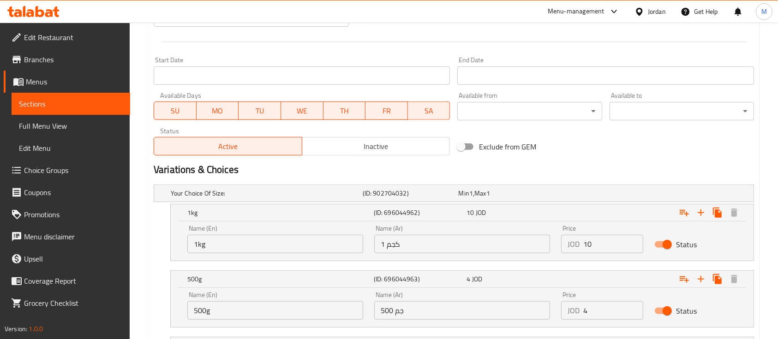
drag, startPoint x: 587, startPoint y: 320, endPoint x: 566, endPoint y: 321, distance: 21.7
click at [566, 321] on div "Price JOD 4 Price" at bounding box center [601, 305] width 93 height 39
drag, startPoint x: 587, startPoint y: 310, endPoint x: 572, endPoint y: 312, distance: 14.8
click at [572, 312] on div "JOD 4 Price" at bounding box center [602, 310] width 82 height 18
type input "5"
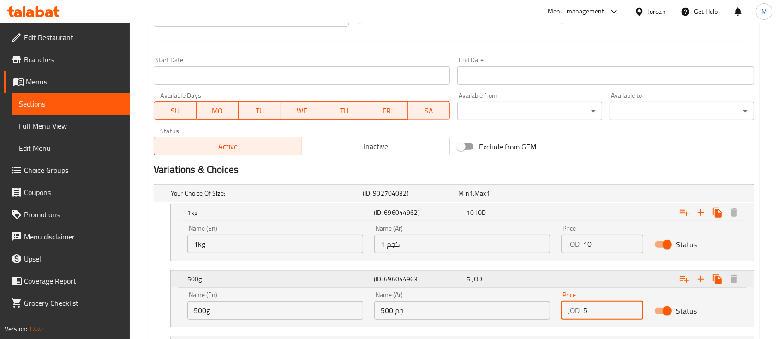
click at [581, 282] on div "Expand" at bounding box center [651, 279] width 186 height 20
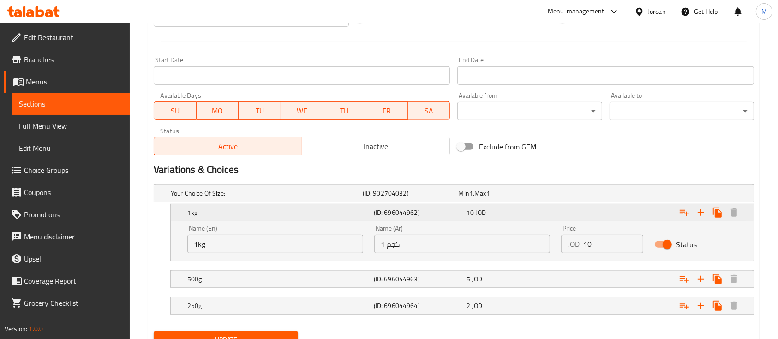
drag, startPoint x: 585, startPoint y: 215, endPoint x: 576, endPoint y: 233, distance: 20.0
click at [585, 215] on div "Expand" at bounding box center [651, 213] width 186 height 20
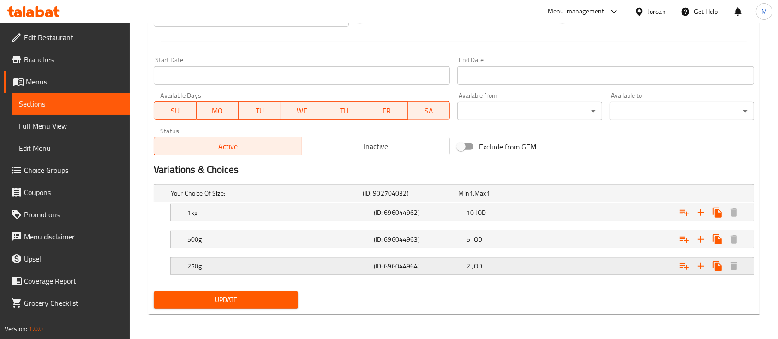
click at [534, 269] on div "2 JOD" at bounding box center [510, 266] width 89 height 9
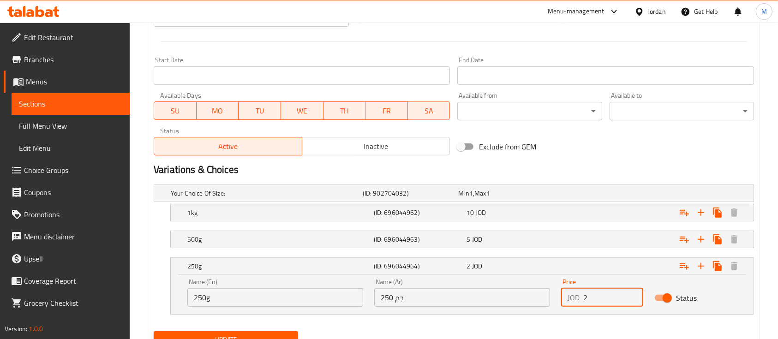
drag, startPoint x: 578, startPoint y: 301, endPoint x: 570, endPoint y: 302, distance: 8.3
click at [570, 302] on div "JOD 2 Price" at bounding box center [602, 297] width 82 height 18
drag, startPoint x: 589, startPoint y: 298, endPoint x: 580, endPoint y: 298, distance: 8.3
click at [580, 298] on div "JOD 2 Price" at bounding box center [602, 297] width 82 height 18
click at [594, 297] on input "2" at bounding box center [613, 297] width 60 height 18
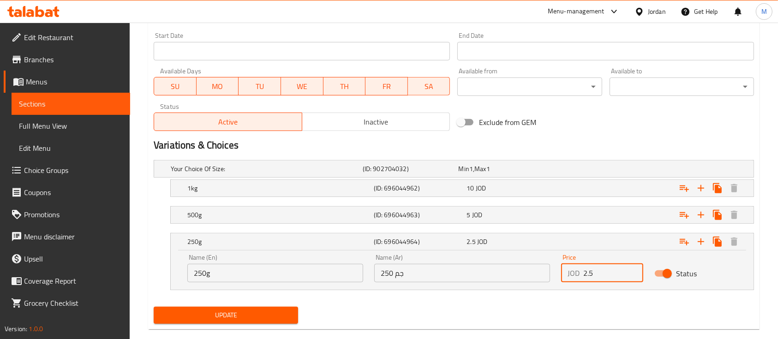
scroll to position [412, 0]
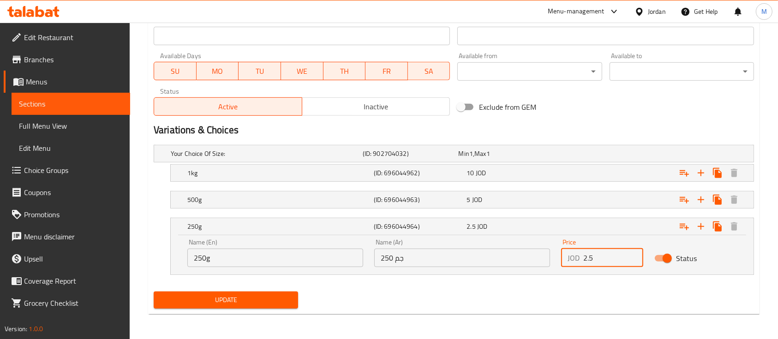
type input "2.5"
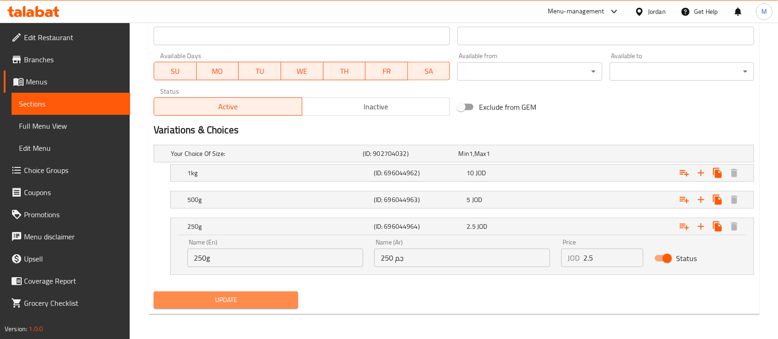
click at [270, 301] on span "Update" at bounding box center [226, 300] width 130 height 12
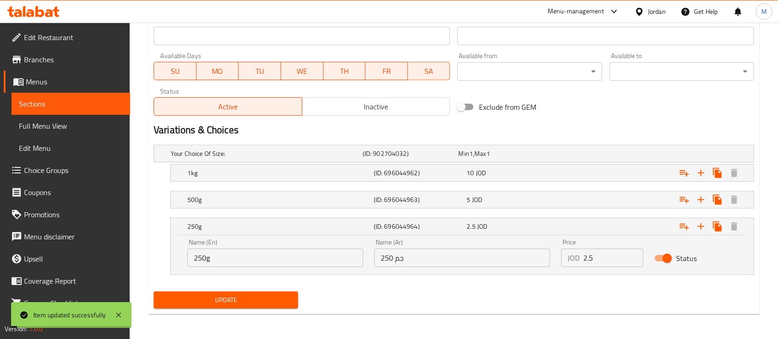
click at [280, 298] on span "Update" at bounding box center [226, 300] width 130 height 12
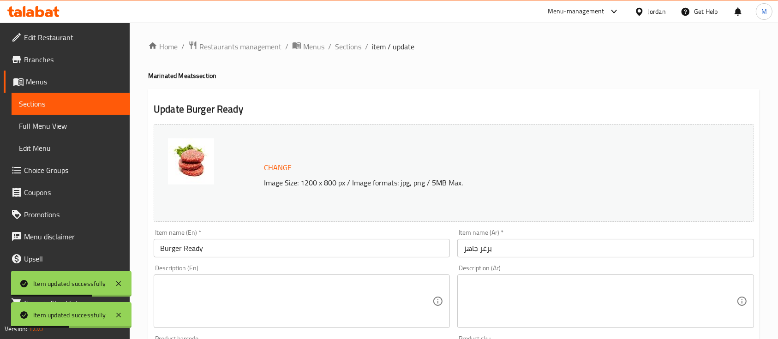
scroll to position [0, 0]
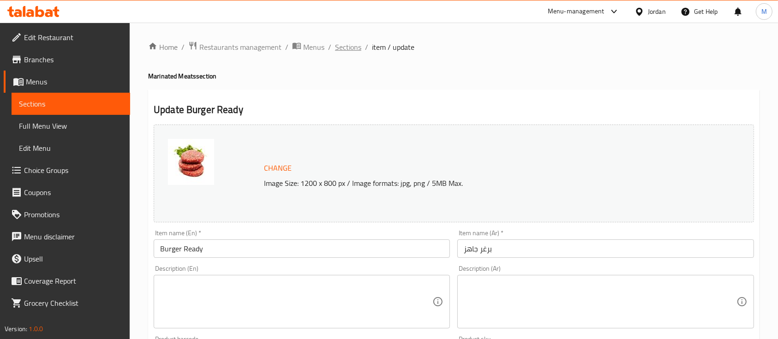
click at [355, 42] on span "Sections" at bounding box center [348, 47] width 26 height 11
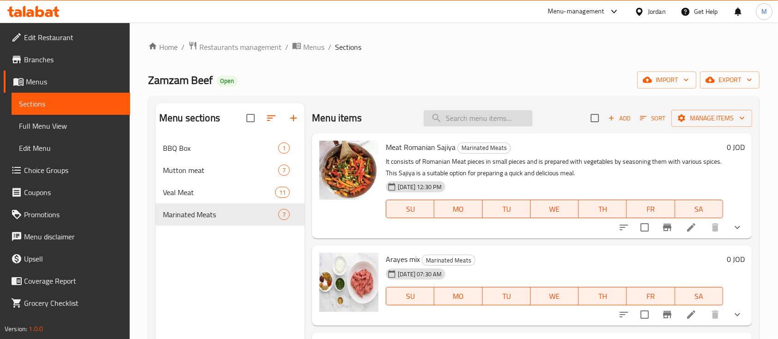
drag, startPoint x: 494, startPoint y: 109, endPoint x: 493, endPoint y: 118, distance: 8.8
click at [493, 109] on div "Menu items Add Sort Manage items" at bounding box center [532, 118] width 440 height 30
click at [493, 119] on input "search" at bounding box center [477, 118] width 109 height 16
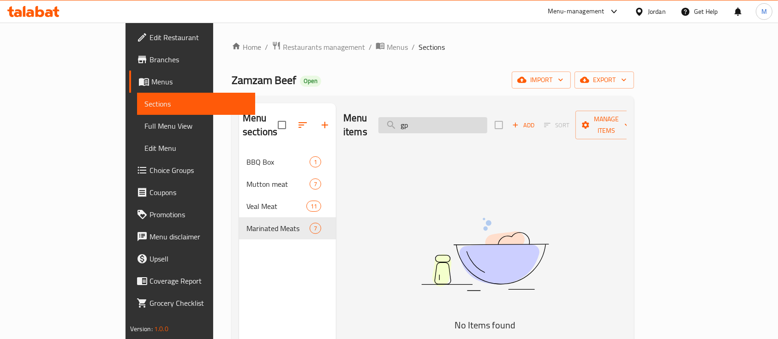
type input "g"
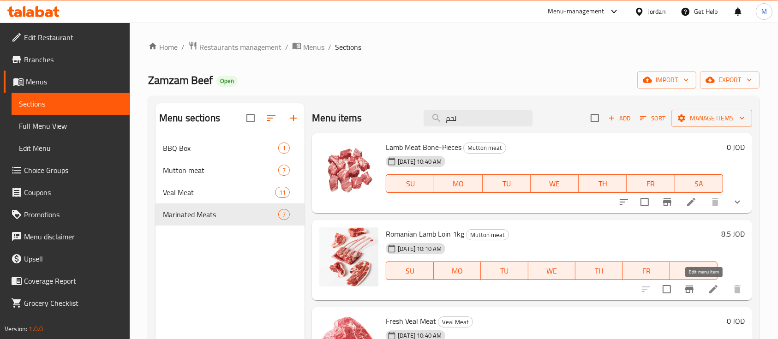
type input "لحم"
click at [708, 286] on icon at bounding box center [713, 289] width 11 height 11
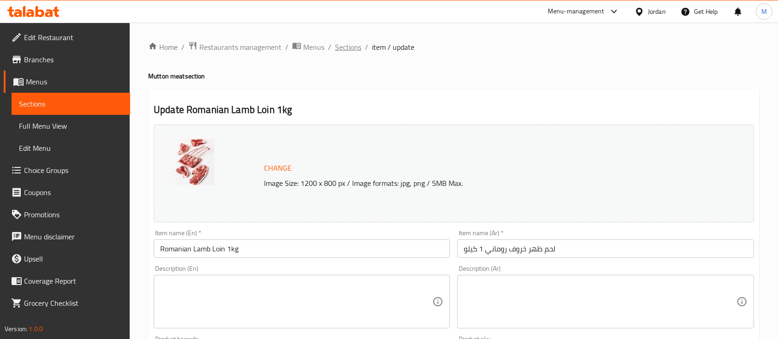
click at [345, 49] on span "Sections" at bounding box center [348, 47] width 26 height 11
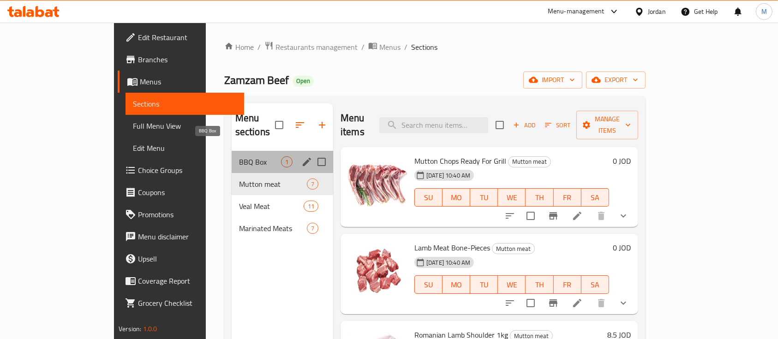
click at [239, 156] on span "BBQ Box" at bounding box center [260, 161] width 42 height 11
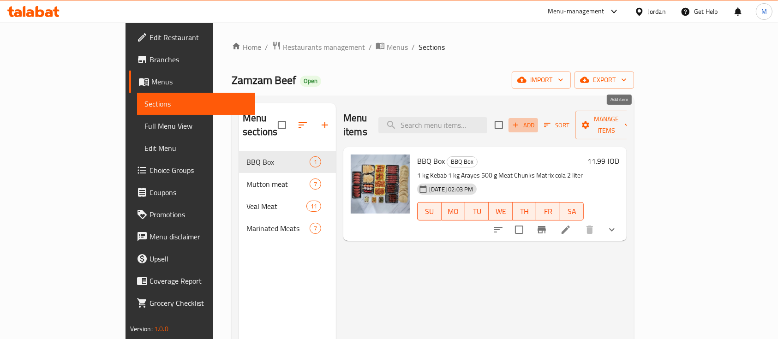
click at [536, 120] on span "Add" at bounding box center [523, 125] width 25 height 11
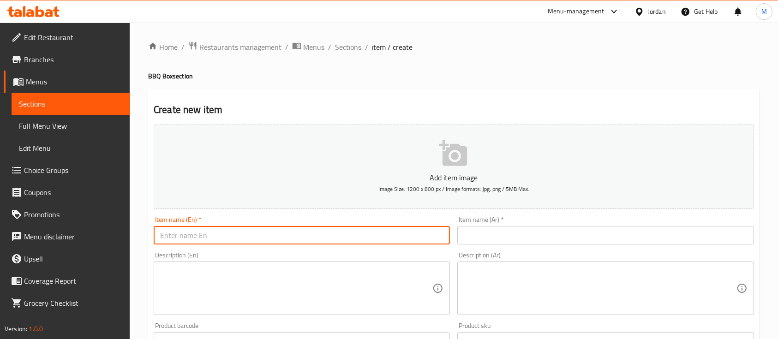
click at [365, 233] on input "text" at bounding box center [302, 235] width 296 height 18
paste input "Grill-Ready Meat Cuts"
type input "Grill-Ready Meat Cuts"
click at [379, 256] on div "Description (En) Description (En)" at bounding box center [302, 283] width 296 height 63
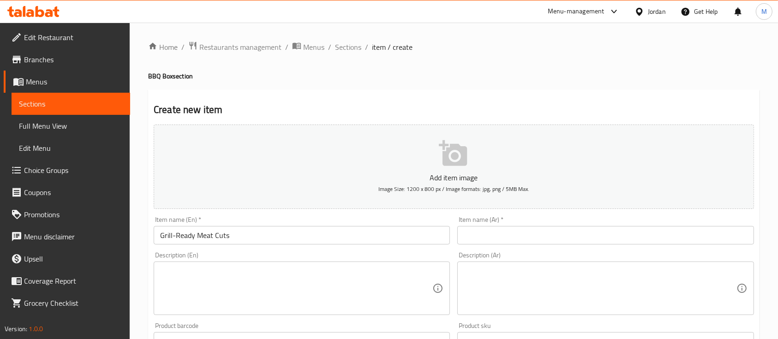
click at [498, 231] on input "text" at bounding box center [605, 235] width 296 height 18
paste input "لحم قطع جاهز للشوي"
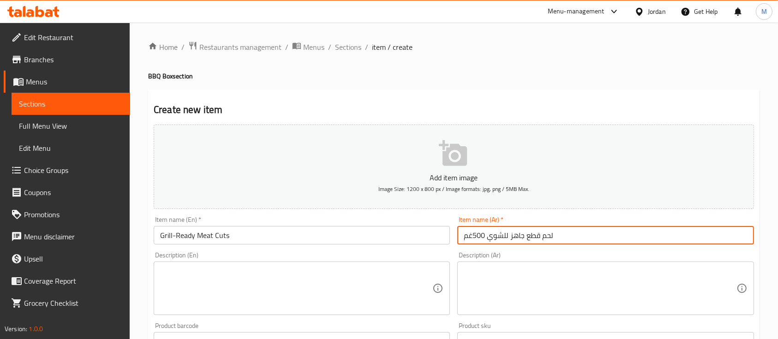
type input "لحم قطع جاهز للشوي 500غم"
click at [320, 242] on input "Grill-Ready Meat Cuts" at bounding box center [302, 235] width 296 height 18
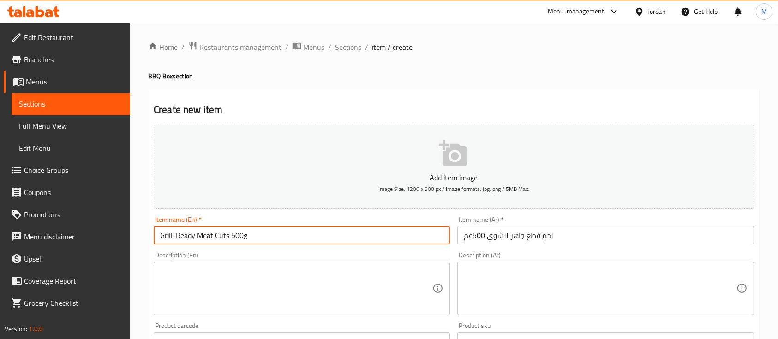
type input "Grill-Ready Meat Cuts 500g"
click at [537, 259] on div "Description (Ar) Description (Ar)" at bounding box center [605, 283] width 296 height 63
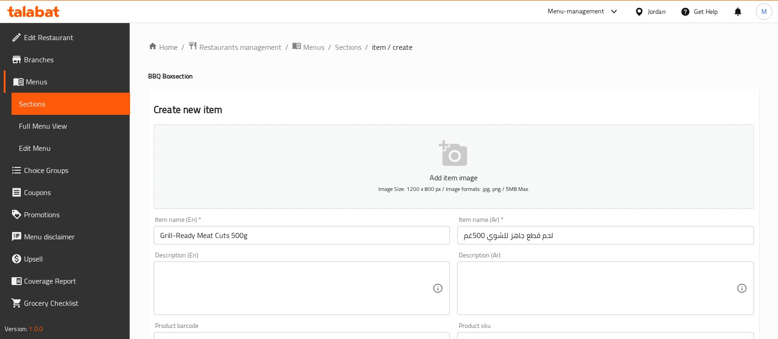
click at [542, 268] on textarea at bounding box center [600, 289] width 272 height 44
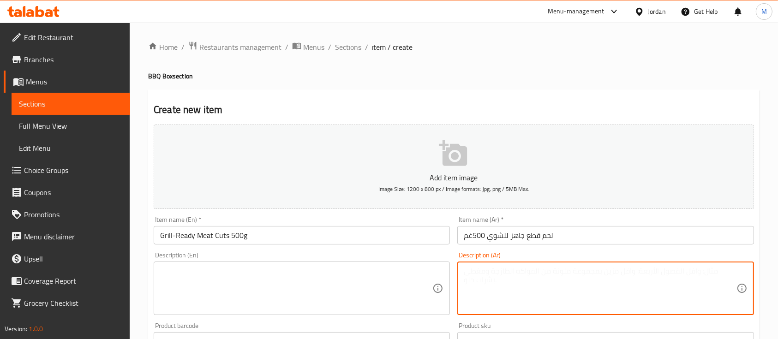
paste textarea "قطع لحم مختارة ومجهزة خصيصاً للشوي، جاهزة للاستخدام لتمنحك تجربة شواء مثالية. س…"
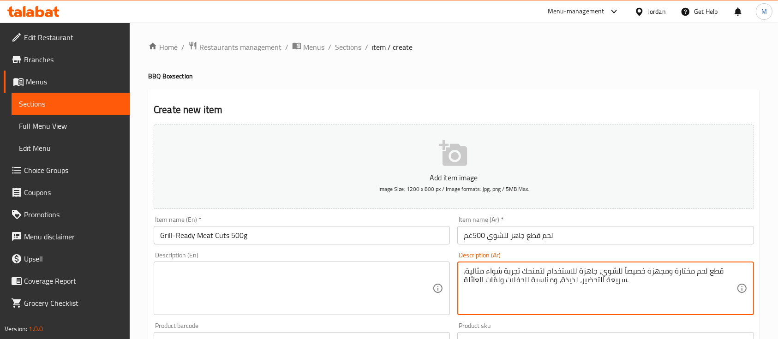
type textarea "قطع لحم مختارة ومجهزة خصيصاً للشوي، جاهزة للاستخدام لتمنحك تجربة شواء مثالية. س…"
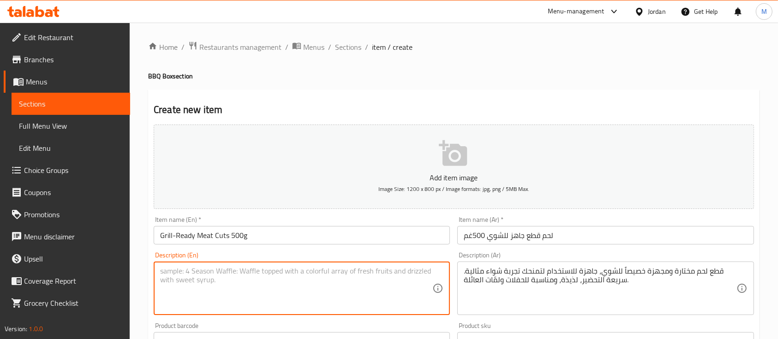
click at [350, 286] on textarea at bounding box center [296, 289] width 272 height 44
paste textarea "Specially prepared meat cuts, perfectly portioned and seasoned for the ultimate…"
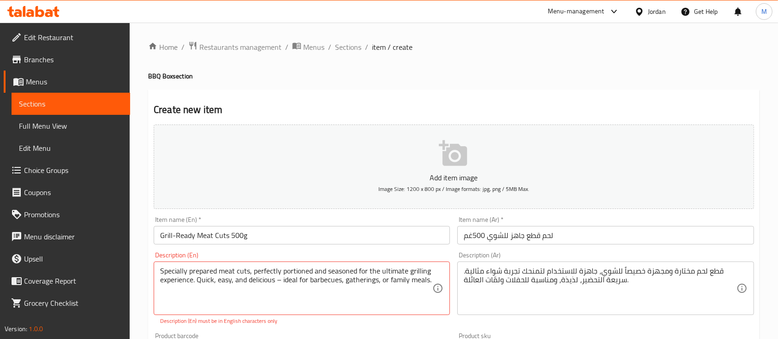
click at [382, 249] on div "Description (En) Specially prepared meat cuts, perfectly portioned and seasoned…" at bounding box center [302, 288] width 304 height 81
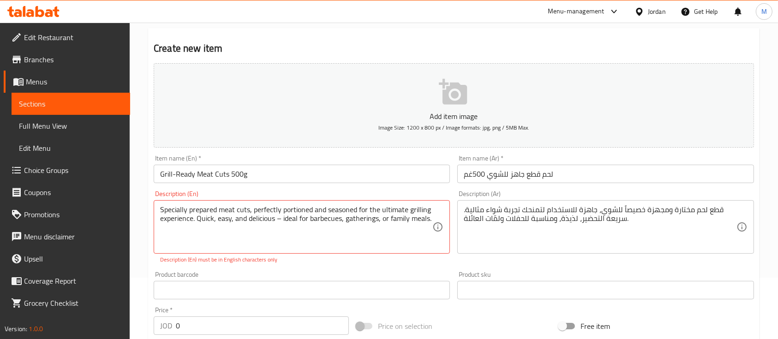
drag, startPoint x: 278, startPoint y: 219, endPoint x: 298, endPoint y: 238, distance: 28.4
type textarea "Specially prepared meat cuts, perfectly portioned and seasoned for the ultimate…"
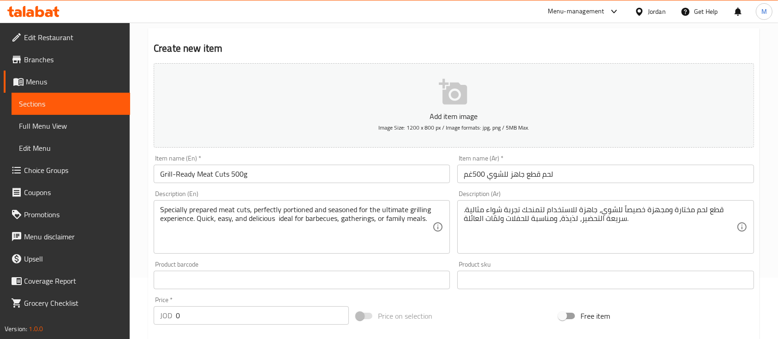
scroll to position [123, 0]
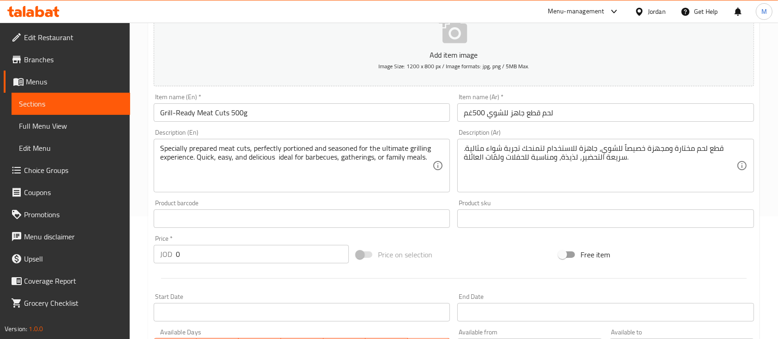
click at [167, 262] on div "JOD 0 Price *" at bounding box center [251, 254] width 195 height 18
drag, startPoint x: 178, startPoint y: 258, endPoint x: 172, endPoint y: 257, distance: 6.1
click at [172, 257] on div "JOD 0 Price *" at bounding box center [251, 254] width 195 height 18
type input "5"
click at [251, 233] on div "Price   * JOD 5 Price *" at bounding box center [251, 250] width 203 height 36
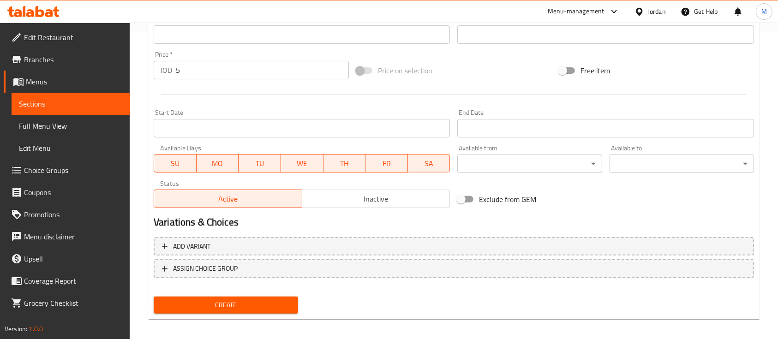
scroll to position [307, 0]
click at [284, 303] on span "Create" at bounding box center [226, 305] width 130 height 12
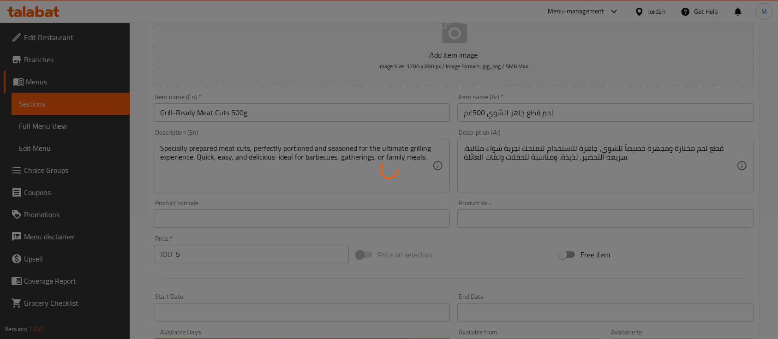
type input "0"
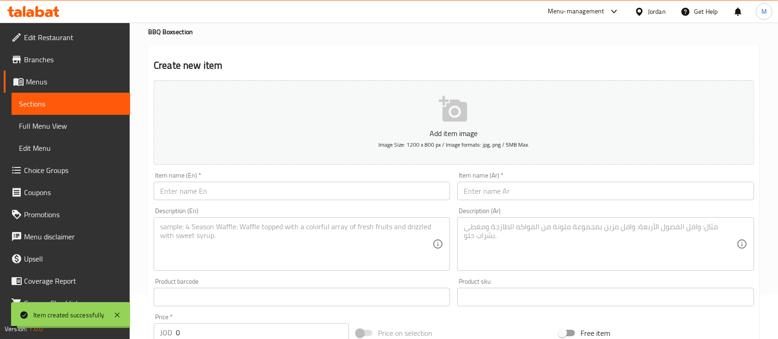
scroll to position [0, 0]
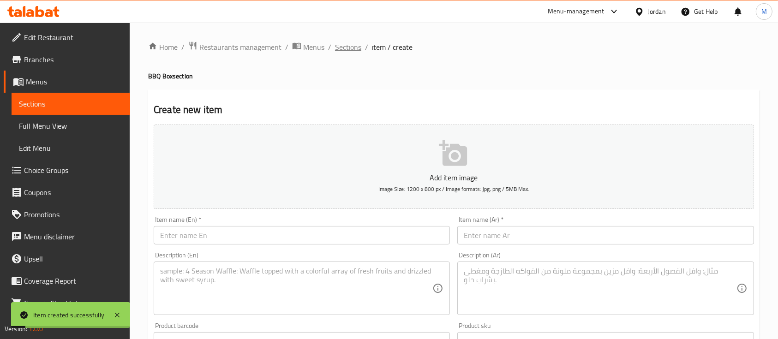
click at [338, 53] on span "Sections" at bounding box center [348, 47] width 26 height 11
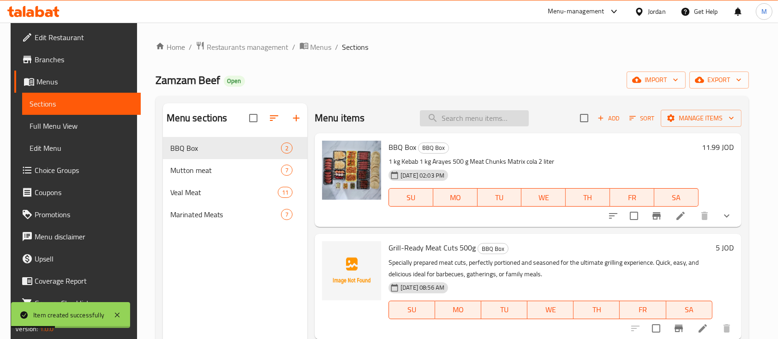
click at [492, 120] on input "search" at bounding box center [474, 118] width 109 height 16
type input ";"
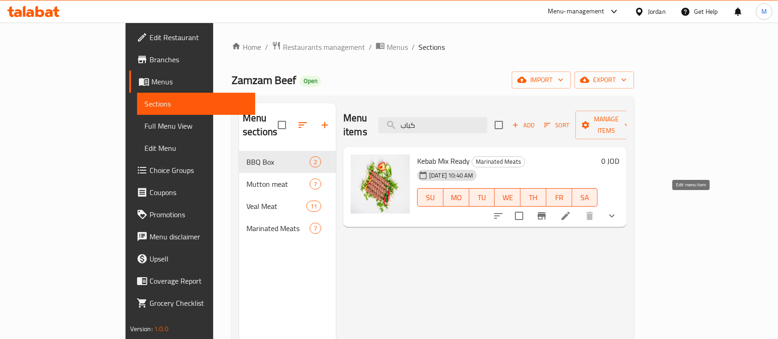
type input "كباب"
click at [570, 212] on icon at bounding box center [565, 216] width 8 height 8
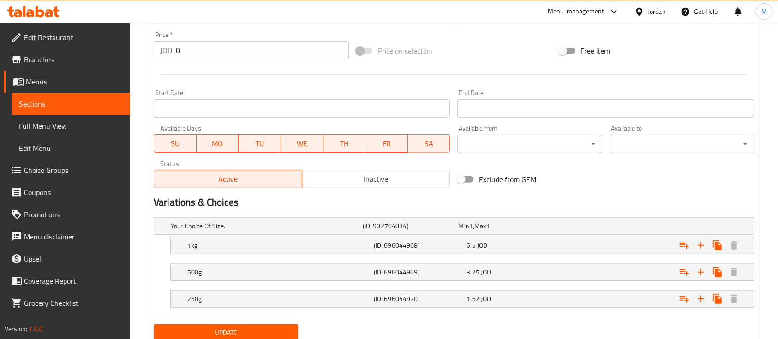
scroll to position [373, 0]
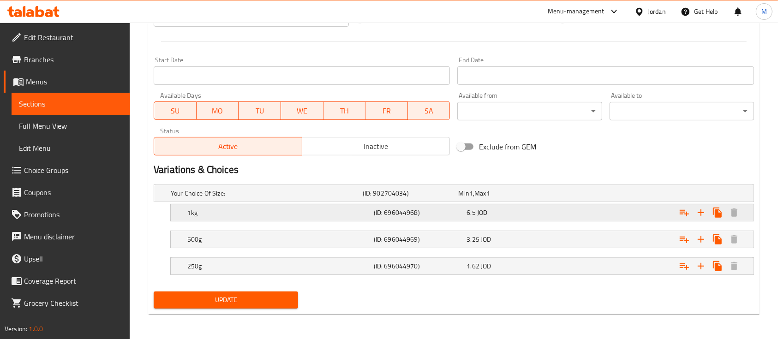
click at [526, 211] on div "6.5 JOD" at bounding box center [510, 212] width 89 height 9
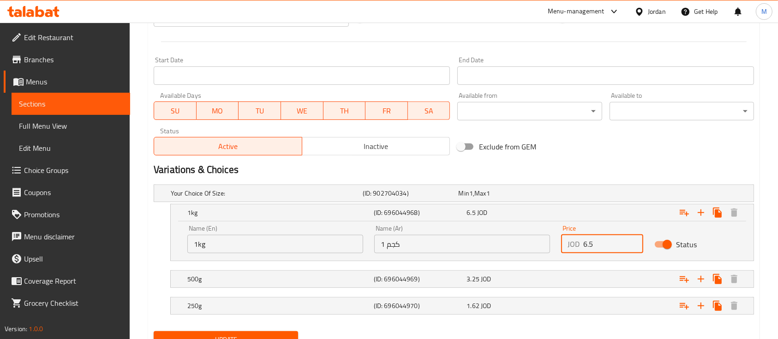
drag, startPoint x: 592, startPoint y: 242, endPoint x: 574, endPoint y: 249, distance: 19.3
click at [573, 248] on div "JOD 6.5 Price" at bounding box center [602, 244] width 82 height 18
type input "8.5"
click at [591, 280] on div "Expand" at bounding box center [651, 279] width 186 height 20
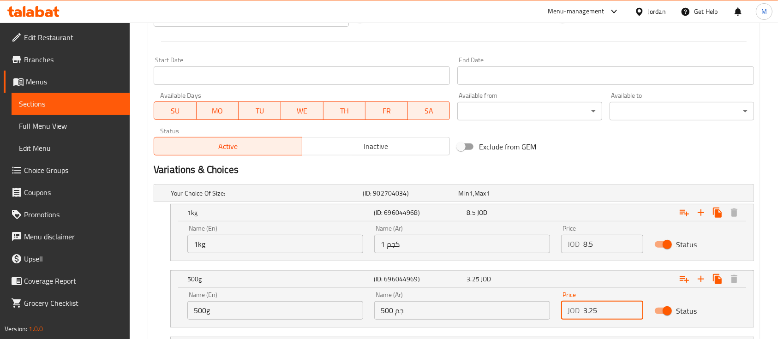
drag, startPoint x: 583, startPoint y: 308, endPoint x: 587, endPoint y: 311, distance: 5.0
click at [587, 311] on input "3.25" at bounding box center [613, 310] width 60 height 18
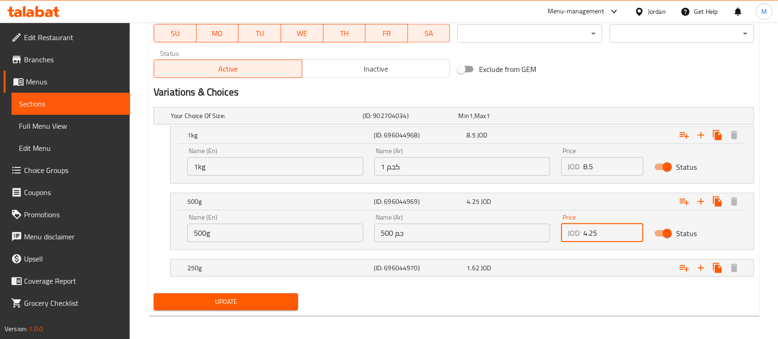
scroll to position [452, 0]
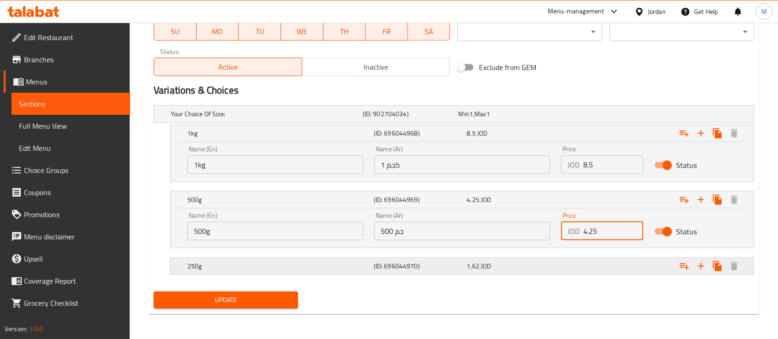
type input "4.25"
click at [553, 266] on div "1.62 JOD" at bounding box center [510, 266] width 89 height 9
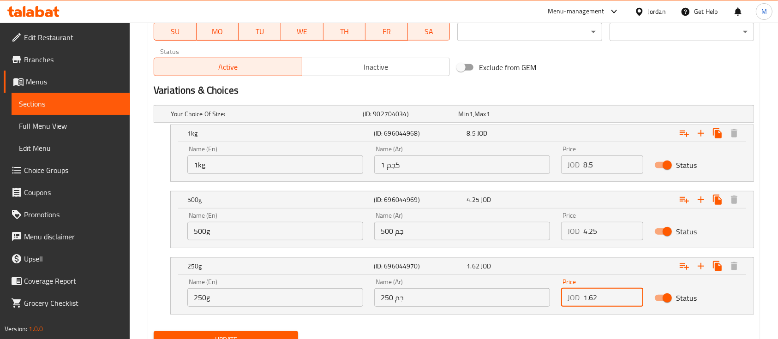
drag, startPoint x: 602, startPoint y: 298, endPoint x: 582, endPoint y: 298, distance: 19.4
click at [583, 298] on input "1.62" at bounding box center [613, 297] width 60 height 18
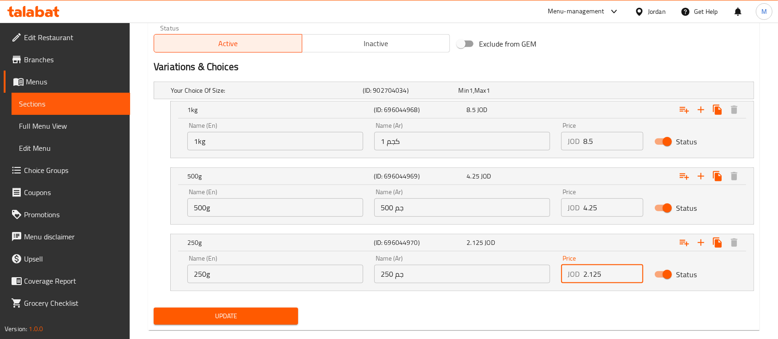
scroll to position [492, 0]
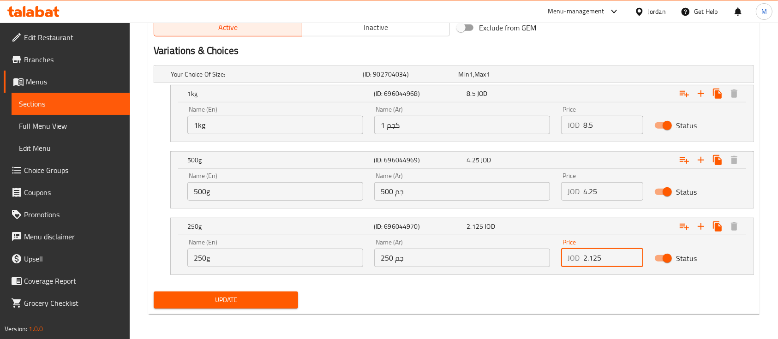
type input "2.125"
click at [277, 307] on button "Update" at bounding box center [226, 300] width 144 height 17
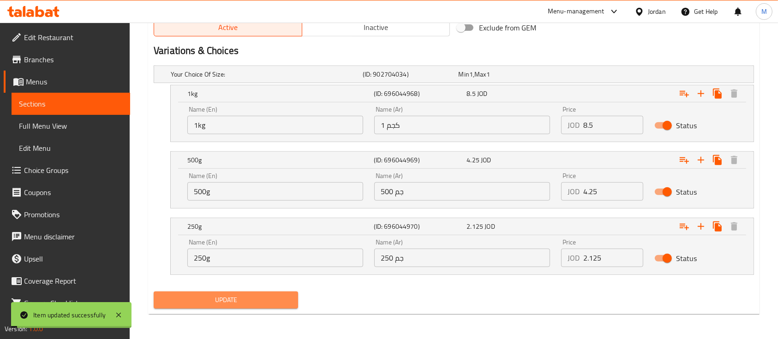
click at [231, 302] on span "Update" at bounding box center [226, 300] width 130 height 12
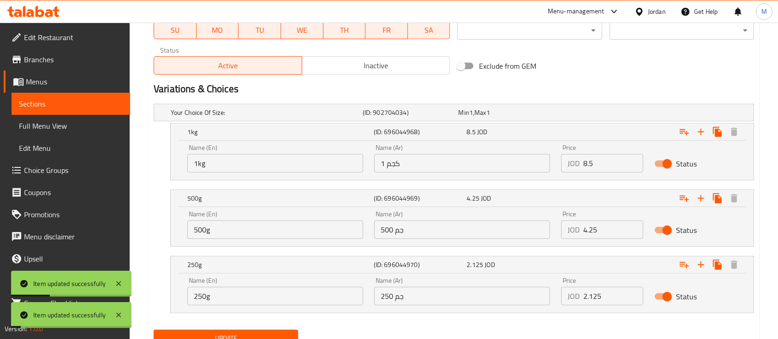
scroll to position [430, 0]
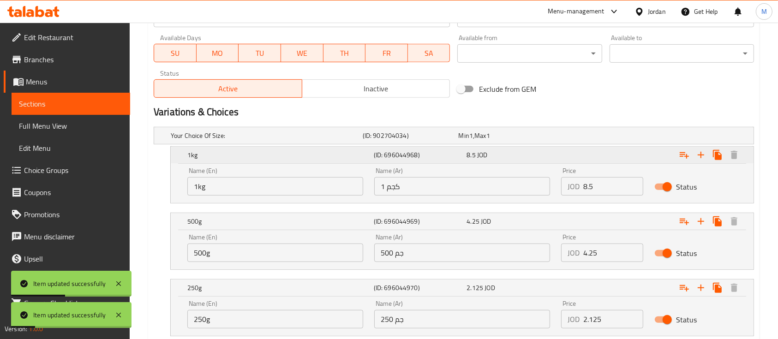
click at [430, 163] on div "1kg (ID: 696044968) 8.5 JOD" at bounding box center [464, 155] width 559 height 20
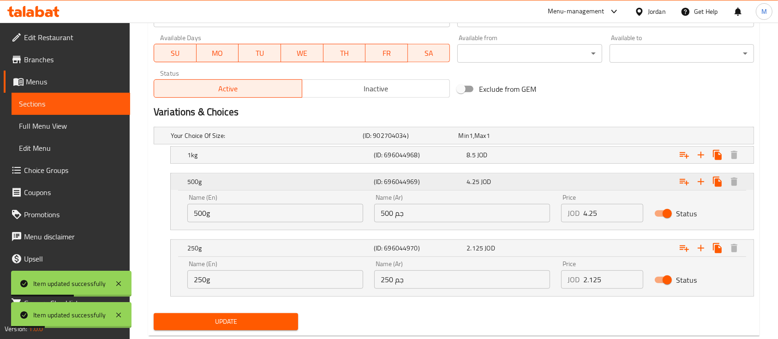
click at [442, 184] on h5 "(ID: 696044969)" at bounding box center [418, 181] width 89 height 9
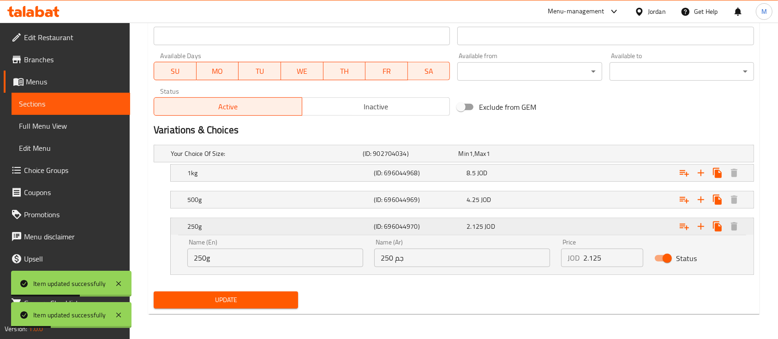
click at [439, 216] on div "250g (ID: 696044970) 2.125 JOD" at bounding box center [464, 226] width 559 height 20
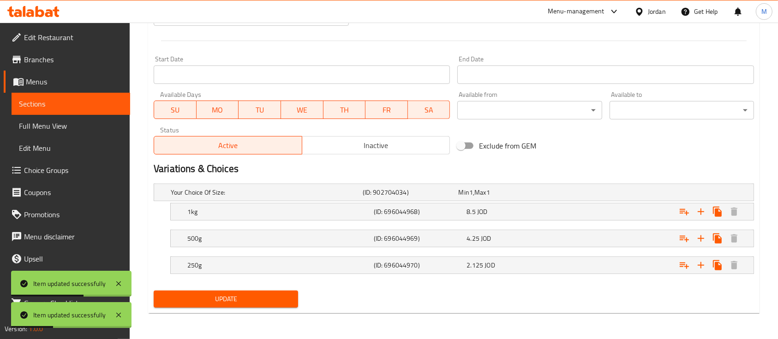
scroll to position [373, 0]
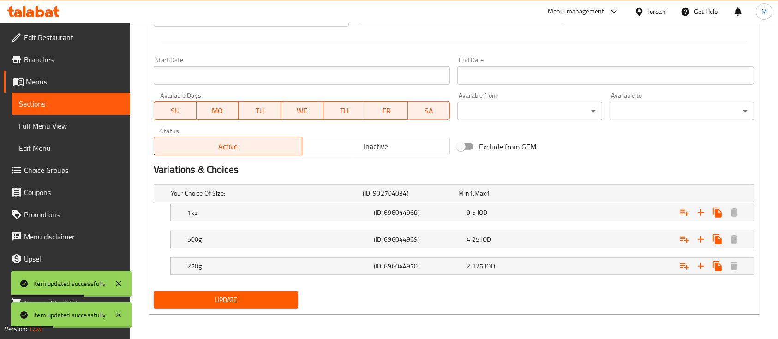
click at [438, 223] on nav at bounding box center [454, 226] width 600 height 7
click at [443, 277] on nav at bounding box center [454, 280] width 600 height 7
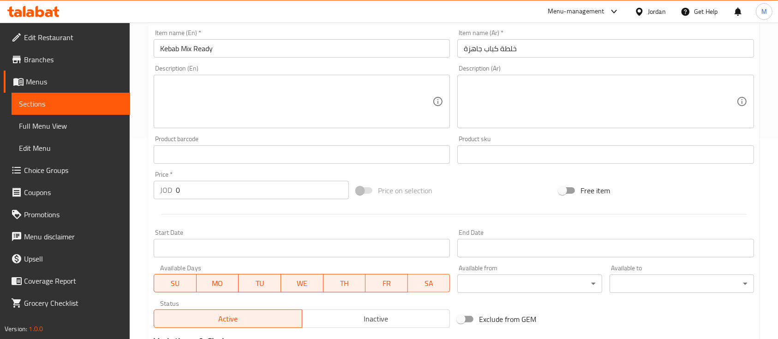
scroll to position [0, 0]
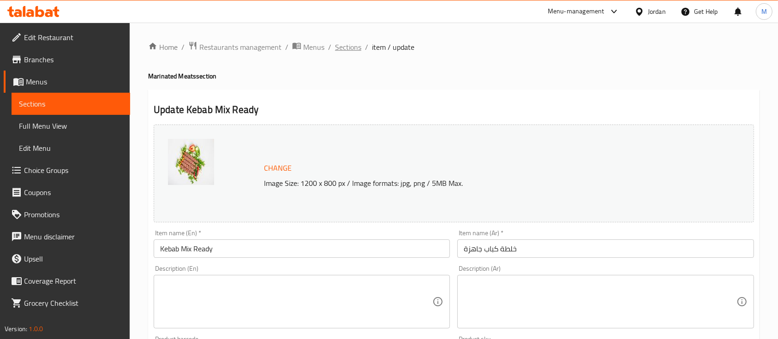
click at [341, 45] on span "Sections" at bounding box center [348, 47] width 26 height 11
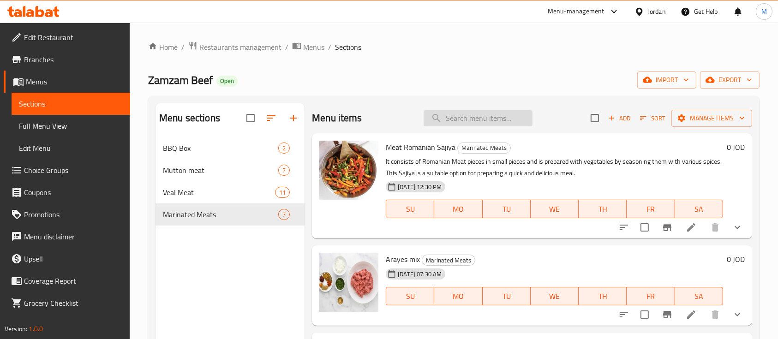
click at [476, 122] on input "search" at bounding box center [477, 118] width 109 height 16
type input "g"
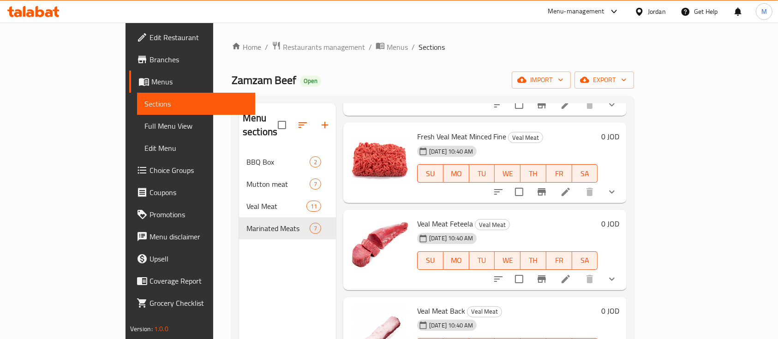
scroll to position [185, 0]
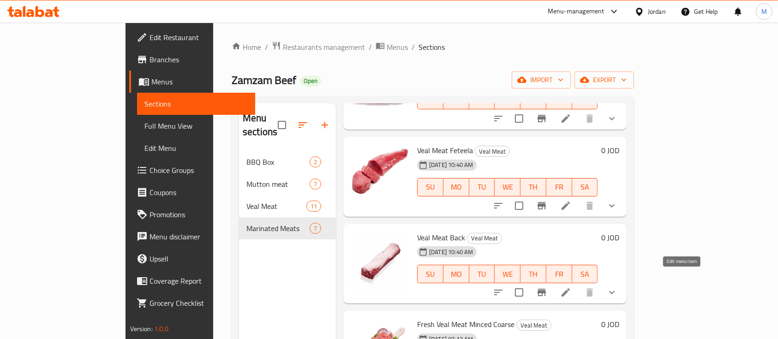
type input "عجل"
click at [571, 287] on icon at bounding box center [565, 292] width 11 height 11
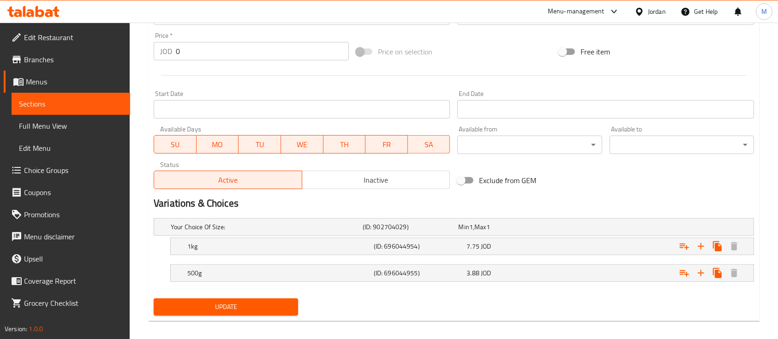
scroll to position [346, 0]
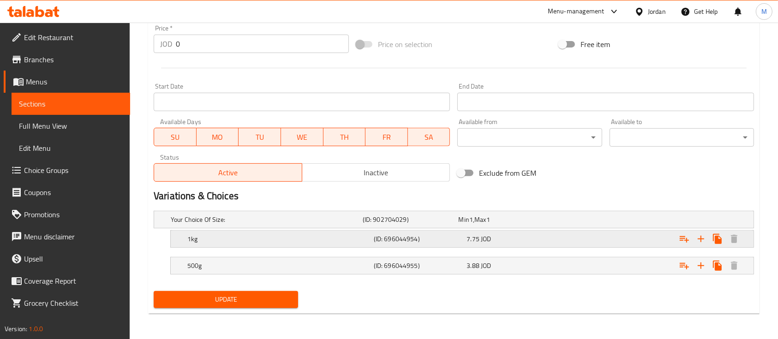
click at [515, 241] on div "7.75 JOD" at bounding box center [510, 238] width 89 height 9
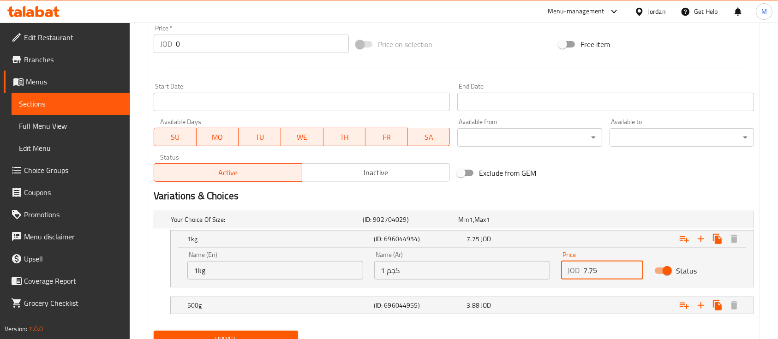
click at [579, 274] on div "JOD 7.75 Price" at bounding box center [602, 270] width 82 height 18
type input "10"
drag, startPoint x: 566, startPoint y: 305, endPoint x: 560, endPoint y: 308, distance: 6.6
click at [565, 305] on div "Expand" at bounding box center [651, 305] width 186 height 20
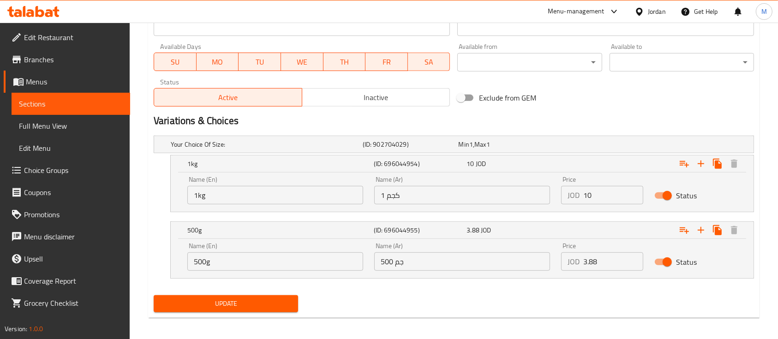
scroll to position [425, 0]
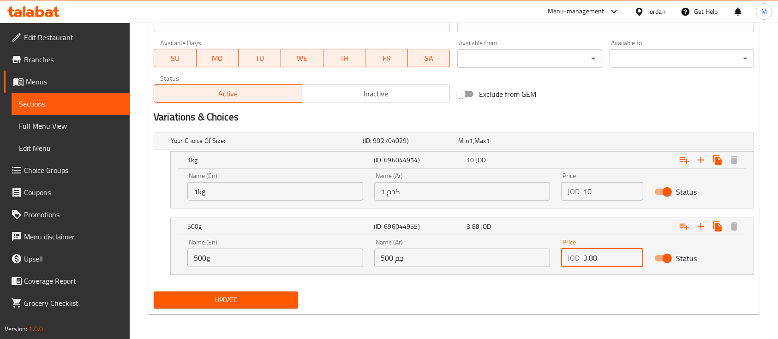
drag, startPoint x: 606, startPoint y: 264, endPoint x: 560, endPoint y: 266, distance: 45.7
click at [561, 265] on div "JOD 3.88 Price" at bounding box center [602, 258] width 82 height 18
type input "5"
click at [561, 272] on div "Name (En) 500g Name (En) Name (Ar) 500 جم Name (Ar) Price JOD 5 Price Status" at bounding box center [462, 254] width 583 height 39
click at [278, 297] on span "Update" at bounding box center [226, 300] width 130 height 12
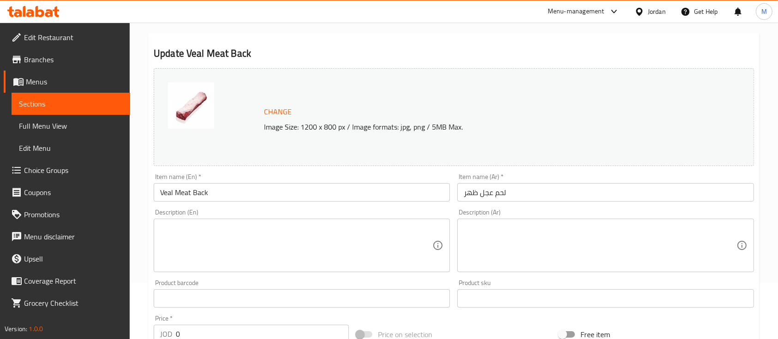
scroll to position [0, 0]
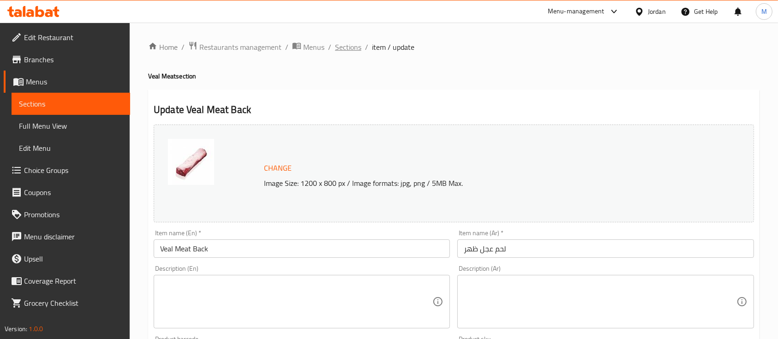
click at [355, 46] on span "Sections" at bounding box center [348, 47] width 26 height 11
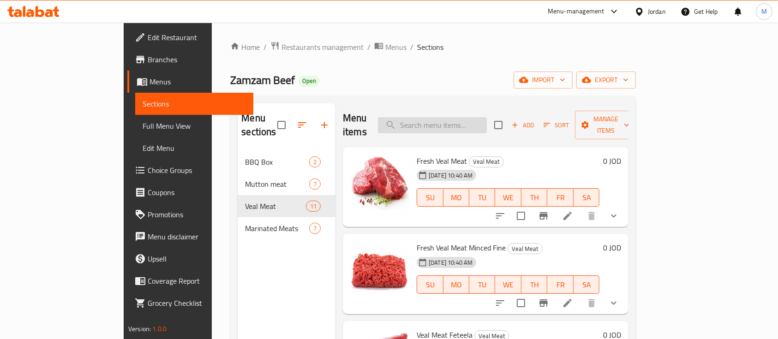
click at [461, 121] on input "search" at bounding box center [432, 125] width 109 height 16
type input "ل"
type input "جدي"
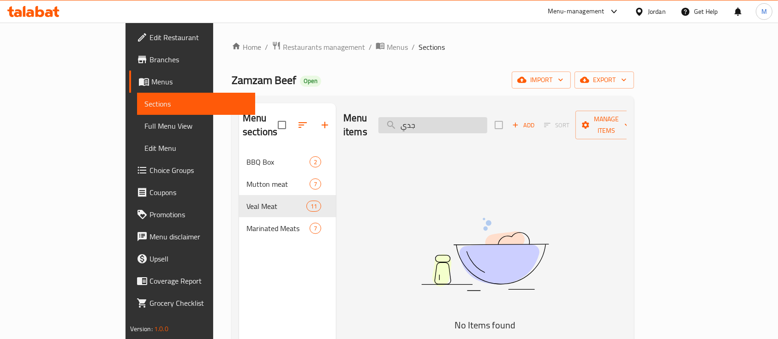
drag, startPoint x: 451, startPoint y: 120, endPoint x: 426, endPoint y: 124, distance: 25.3
click at [426, 124] on input "جدي" at bounding box center [432, 125] width 109 height 16
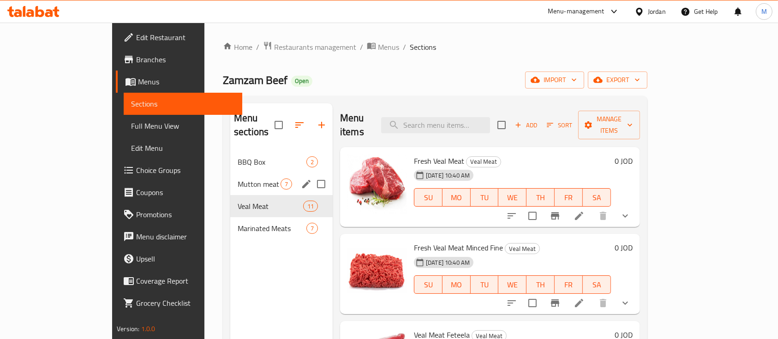
click at [238, 179] on span "Mutton meat" at bounding box center [259, 184] width 43 height 11
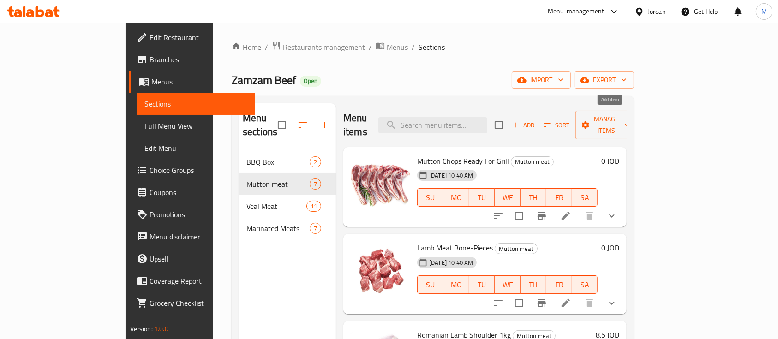
click at [536, 120] on span "Add" at bounding box center [523, 125] width 25 height 11
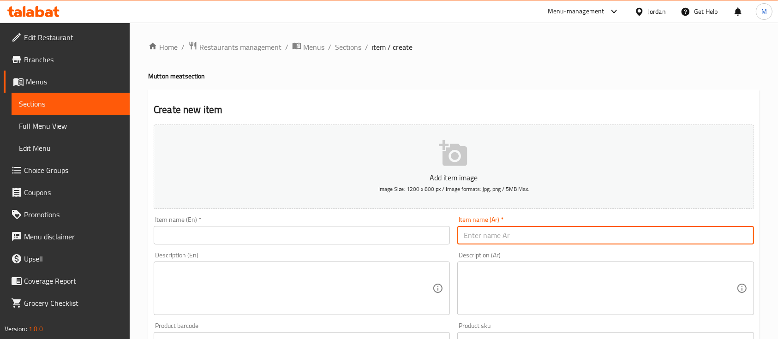
click at [526, 231] on input "text" at bounding box center [605, 235] width 296 height 18
type input "لحم جدي بلدي 500غم"
click at [350, 236] on input "text" at bounding box center [302, 235] width 296 height 18
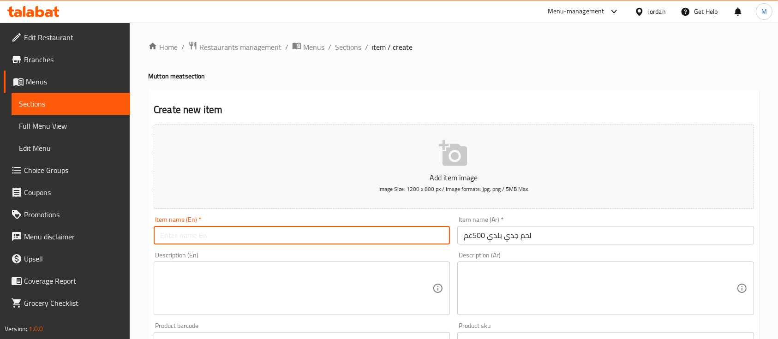
paste input "Local Kid Goat Meat 500g"
type input "Local Kid Goat Meat 500g"
click at [346, 269] on textarea at bounding box center [296, 289] width 272 height 44
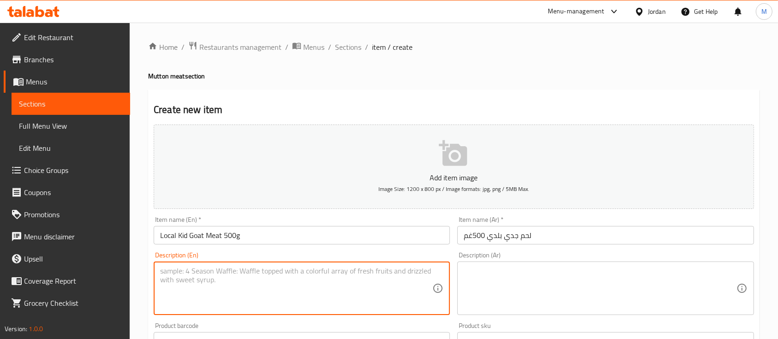
scroll to position [61, 0]
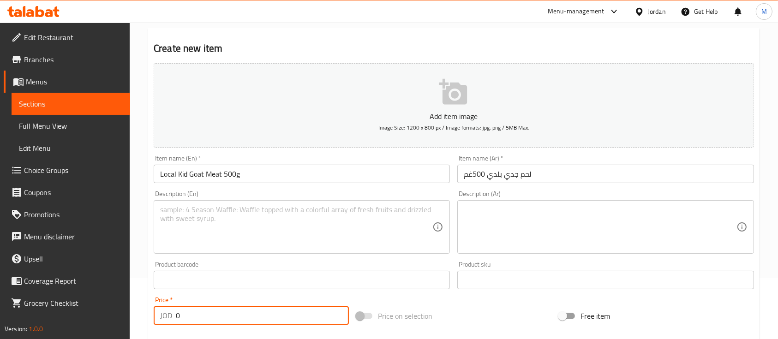
drag, startPoint x: 167, startPoint y: 311, endPoint x: 176, endPoint y: 319, distance: 12.4
click at [164, 315] on div "JOD 0 Price *" at bounding box center [251, 315] width 195 height 18
type input "13"
drag, startPoint x: 193, startPoint y: 314, endPoint x: 173, endPoint y: 316, distance: 19.9
click at [173, 316] on div "JOD 13 Price *" at bounding box center [251, 315] width 195 height 18
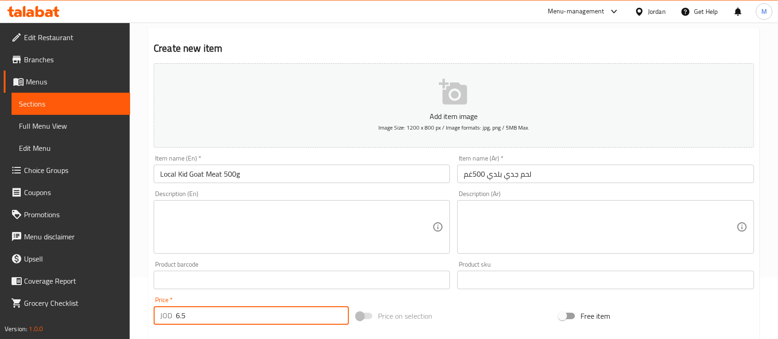
type input "6.5"
click at [546, 248] on textarea at bounding box center [600, 227] width 272 height 44
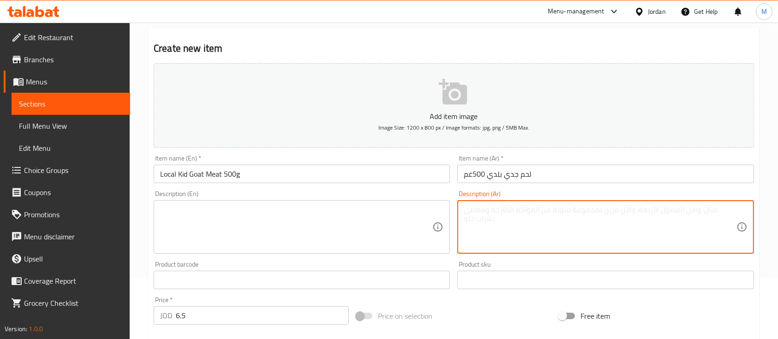
paste textarea "لحم جدي بلدي طازج من مصادر محلية، يتميز بطراؤته ونكهته الخفيفة. مثالي للوصفات ا…"
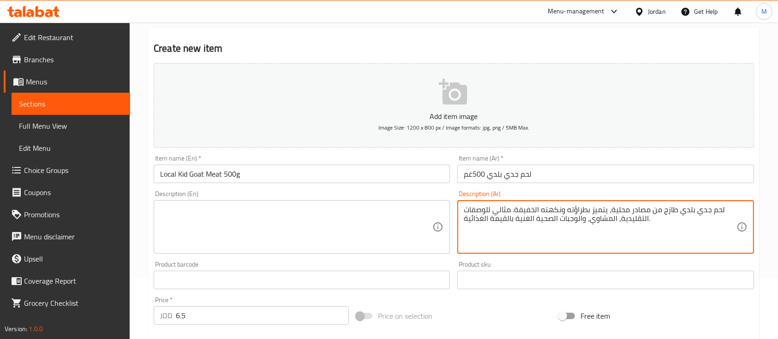
type textarea "لحم جدي بلدي طازج من مصادر محلية، يتميز بطراؤته ونكهته الخفيفة. مثالي للوصفات ا…"
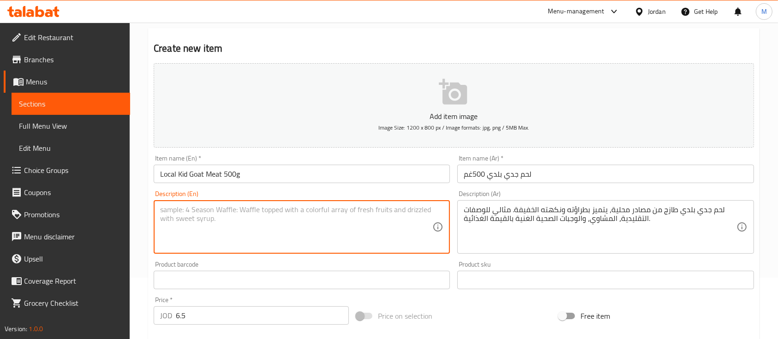
click at [397, 220] on textarea at bounding box center [296, 227] width 272 height 44
paste textarea "Premium locally sourced kid goat meat, known for its tenderness and light flavo…"
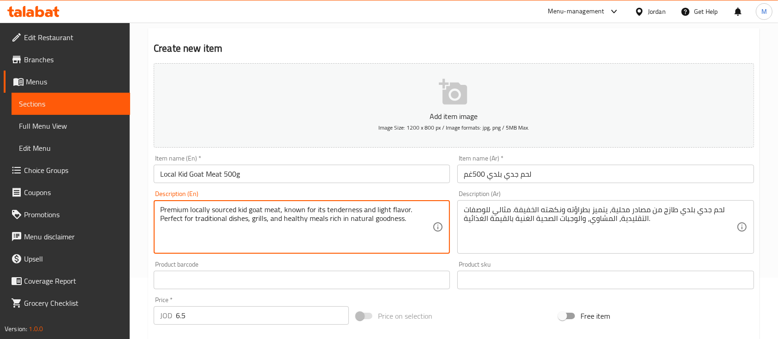
type textarea "Premium locally sourced kid goat meat, known for its tenderness and light flavo…"
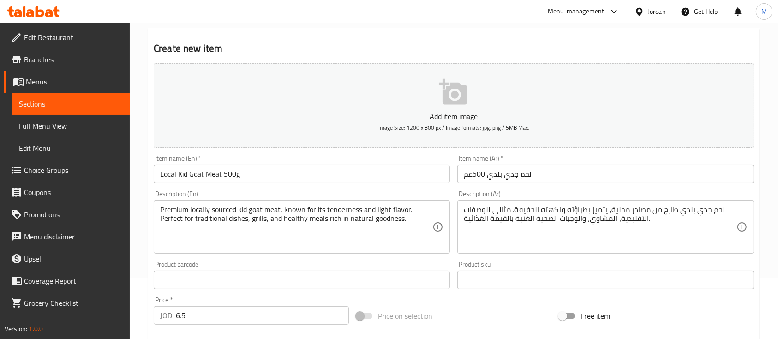
click at [390, 193] on div "Description (En) Premium locally sourced kid goat meat, known for its tendernes…" at bounding box center [302, 222] width 296 height 63
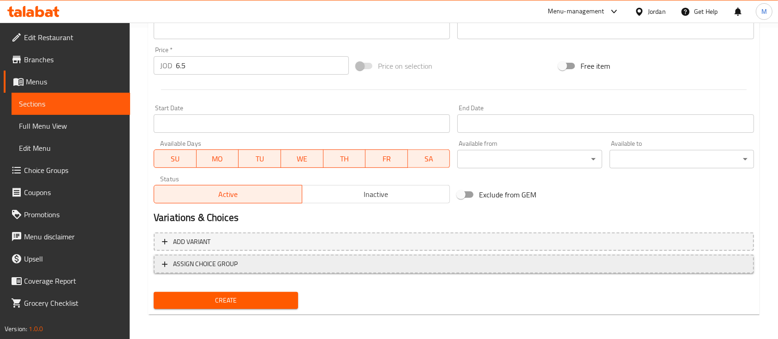
scroll to position [313, 0]
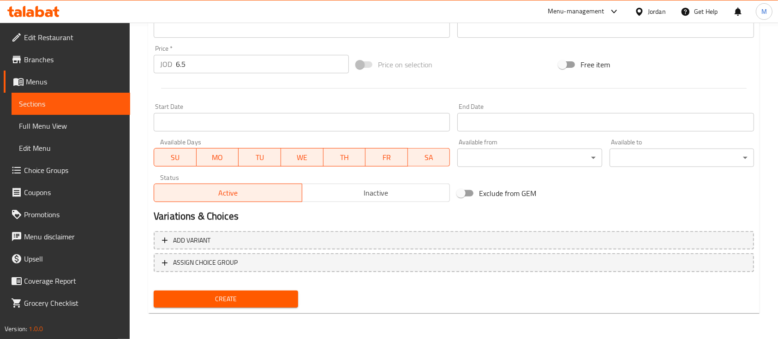
click at [266, 302] on span "Create" at bounding box center [226, 299] width 130 height 12
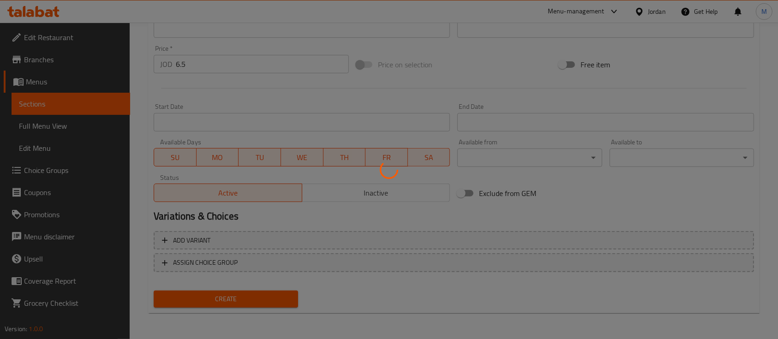
type input "0"
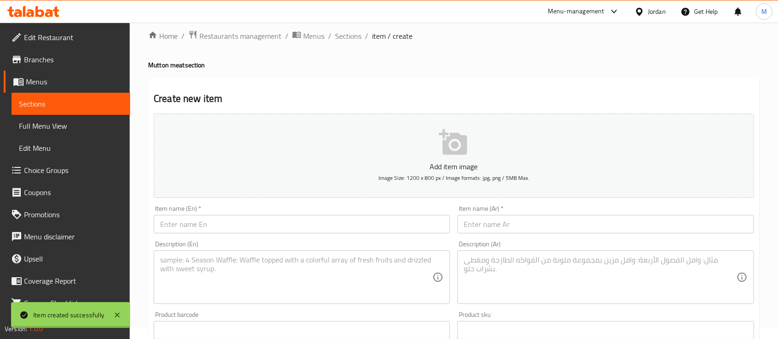
scroll to position [0, 0]
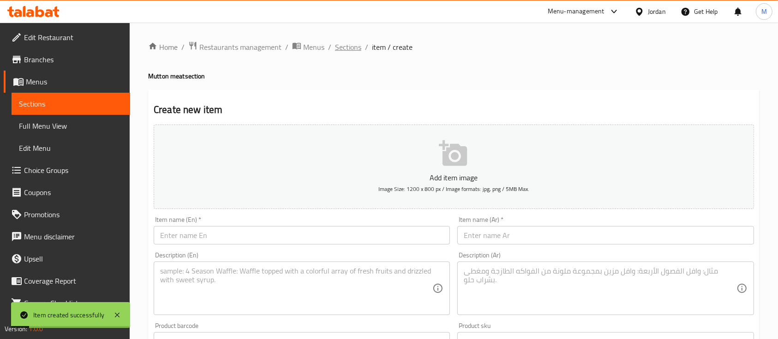
click at [357, 47] on span "Sections" at bounding box center [348, 47] width 26 height 11
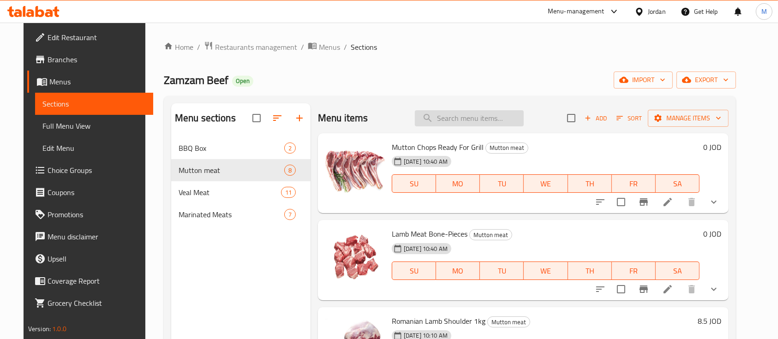
click at [454, 119] on input "search" at bounding box center [469, 118] width 109 height 16
type input "g"
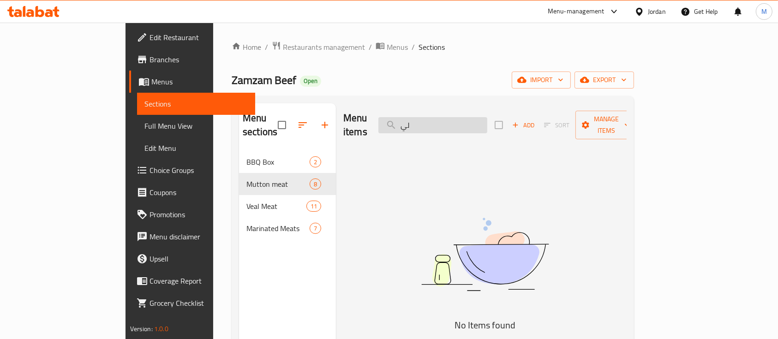
type input "ل"
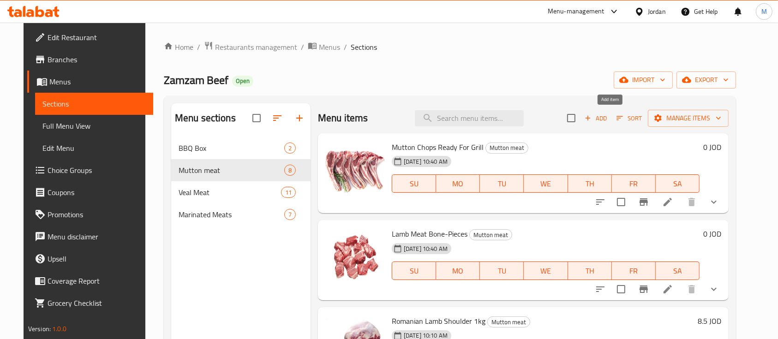
click at [608, 120] on span "Add" at bounding box center [595, 118] width 25 height 11
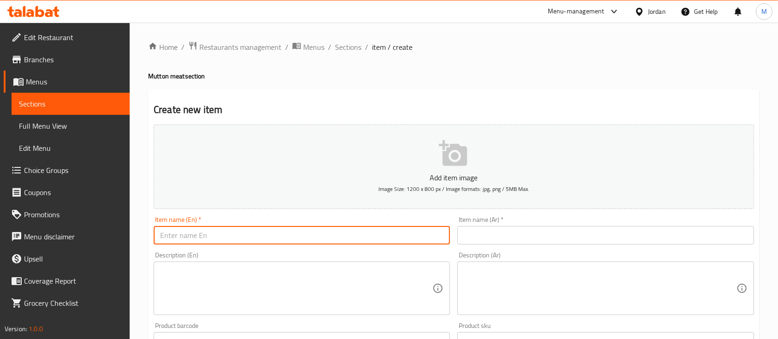
click at [364, 241] on input "text" at bounding box center [302, 235] width 296 height 18
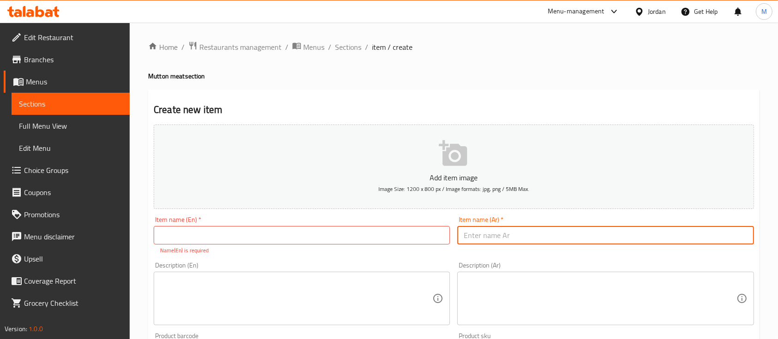
click at [508, 234] on input "text" at bounding box center [605, 235] width 296 height 18
type input "لية خروف 500غم"
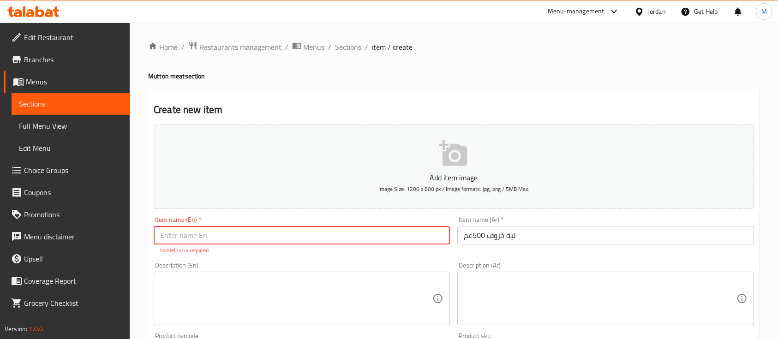
click at [351, 227] on input "text" at bounding box center [302, 235] width 296 height 18
paste input "Lamb Tail Fat 500g"
type input "Lamb Tail Fat 500g"
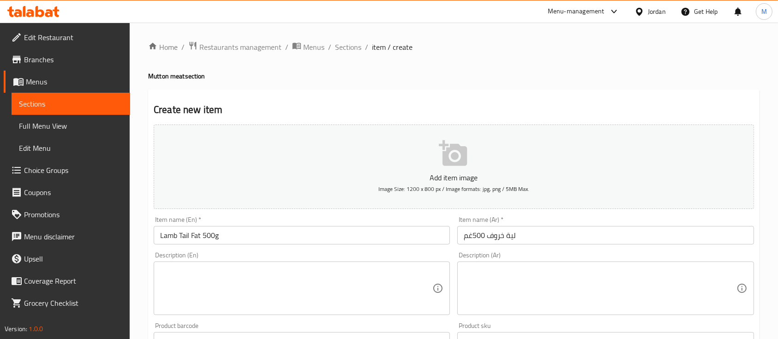
click at [345, 261] on div "Description (En) Description (En)" at bounding box center [302, 283] width 304 height 71
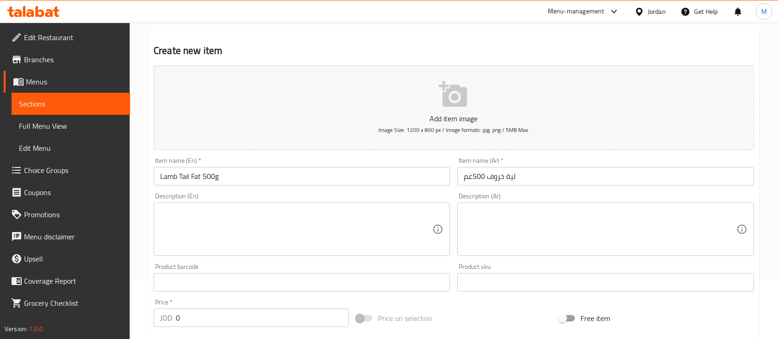
scroll to position [61, 0]
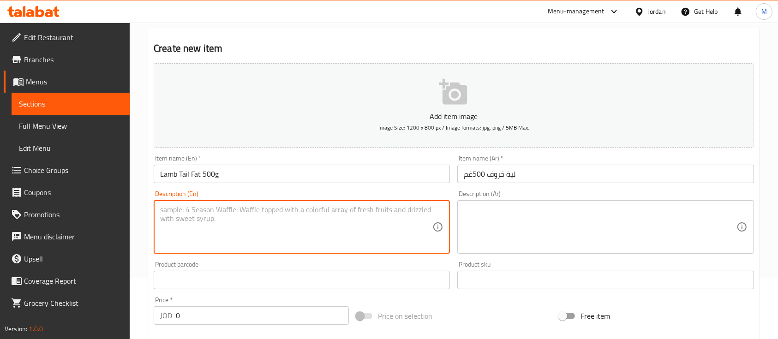
click at [387, 219] on textarea at bounding box center [296, 227] width 272 height 44
paste textarea "Rich and flavorful lamb tail fat, perfect for enhancing the taste of grilled me…"
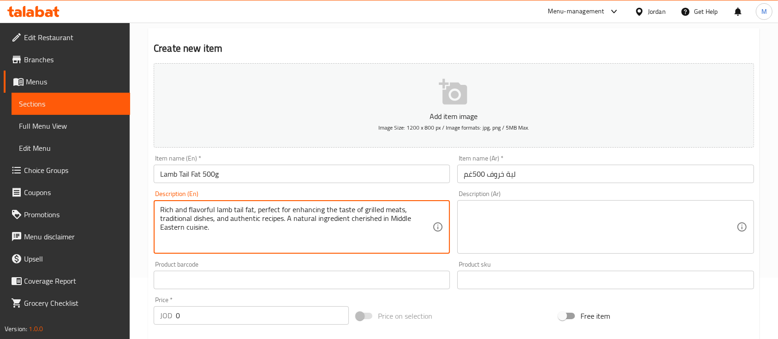
type textarea "Rich and flavorful lamb tail fat, perfect for enhancing the taste of grilled me…"
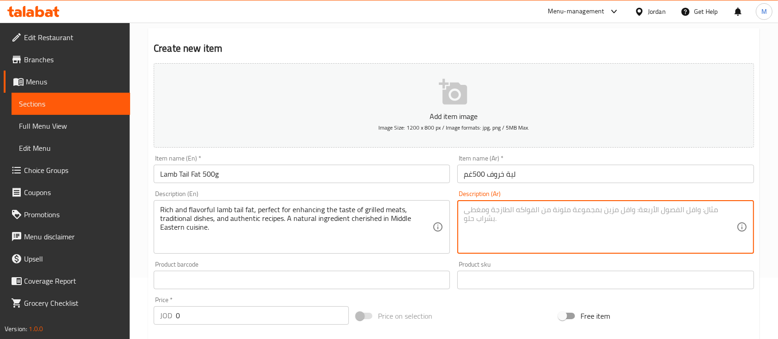
click at [497, 228] on textarea at bounding box center [600, 227] width 272 height 44
click at [565, 218] on textarea at bounding box center [600, 227] width 272 height 44
paste textarea "لية خروف طازجة وغنية بالنكهة، مثالية لإضافة طعم مميز للمشاوي، الأطباق التقليدية…"
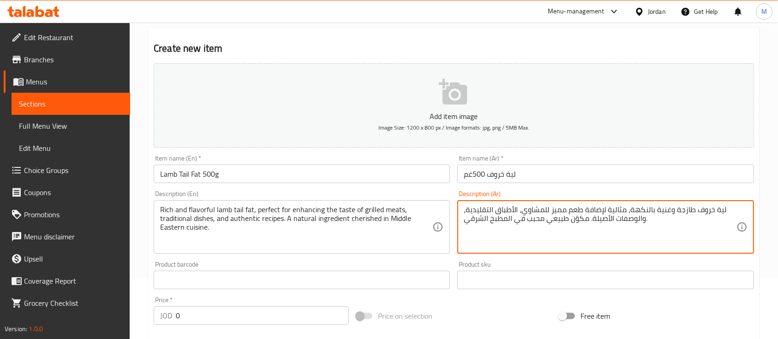
type textarea "لية خروف طازجة وغنية بالنكهة، مثالية لإضافة طعم مميز للمشاوي، الأطباق التقليدية…"
click at [543, 260] on div "Product sku Product sku" at bounding box center [605, 275] width 304 height 36
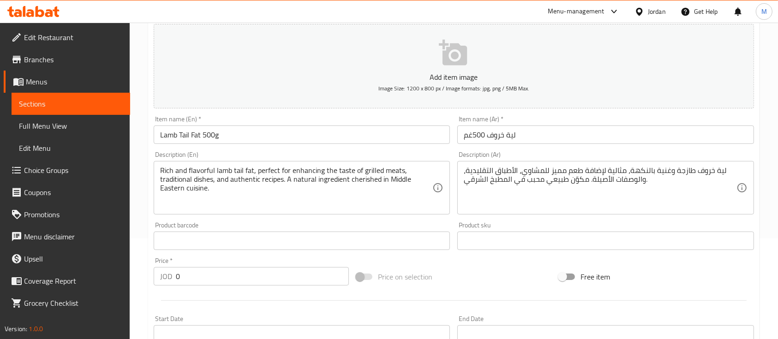
scroll to position [123, 0]
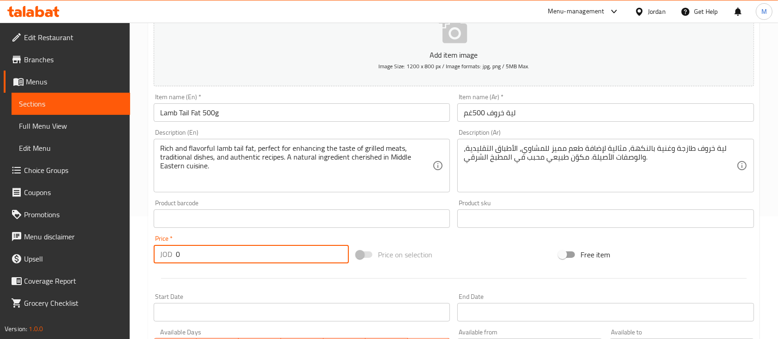
drag, startPoint x: 217, startPoint y: 260, endPoint x: 172, endPoint y: 263, distance: 45.3
click at [172, 263] on div "JOD 0 Price *" at bounding box center [251, 254] width 195 height 18
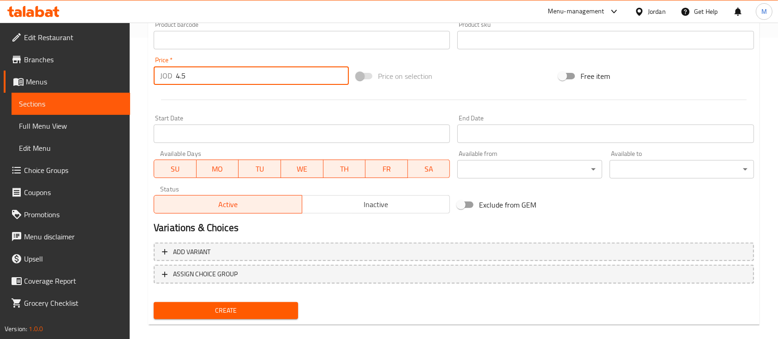
scroll to position [313, 0]
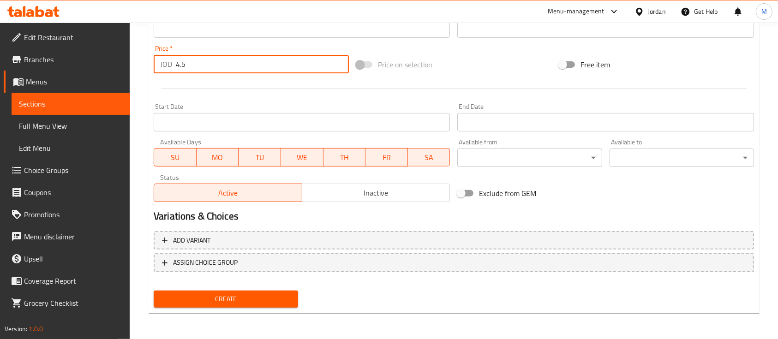
type input "4.5"
click at [275, 303] on span "Create" at bounding box center [226, 299] width 130 height 12
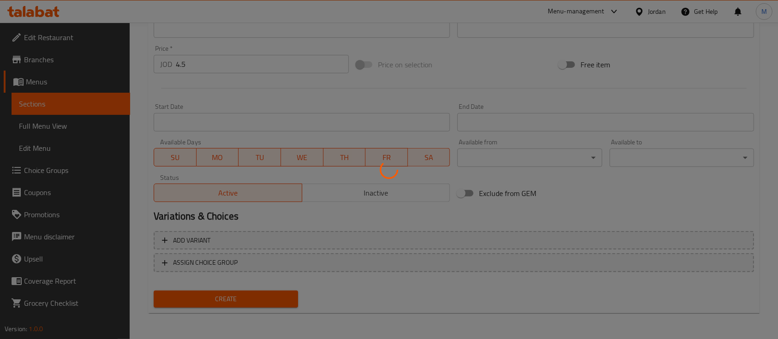
type input "0"
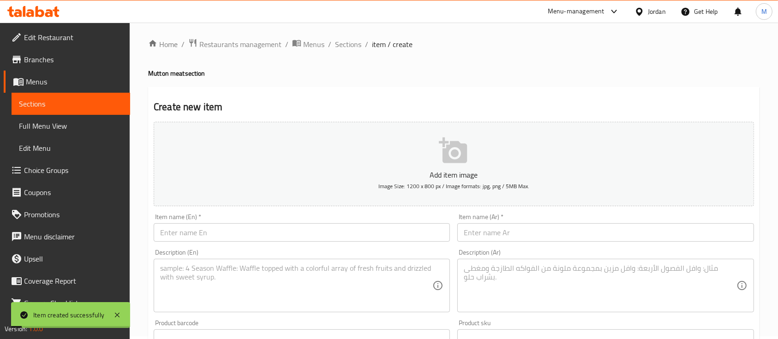
scroll to position [0, 0]
drag, startPoint x: 343, startPoint y: 45, endPoint x: 370, endPoint y: 39, distance: 27.9
click at [344, 45] on span "Sections" at bounding box center [348, 47] width 26 height 11
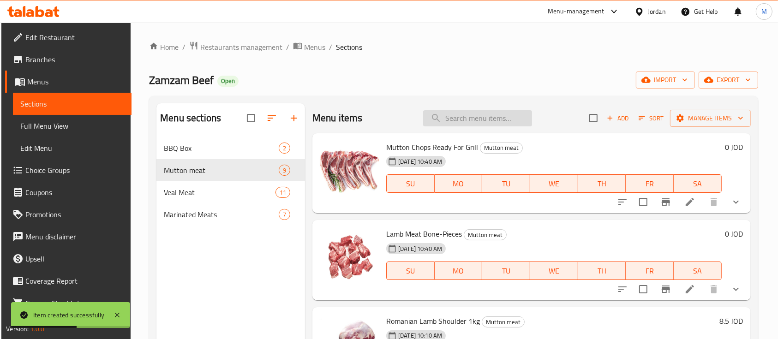
click at [491, 118] on input "search" at bounding box center [477, 118] width 109 height 16
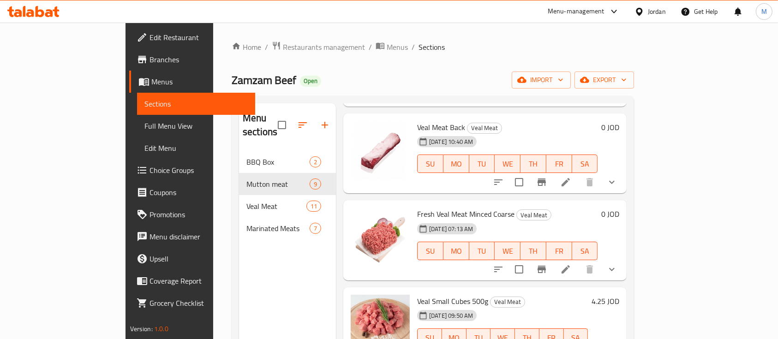
scroll to position [307, 0]
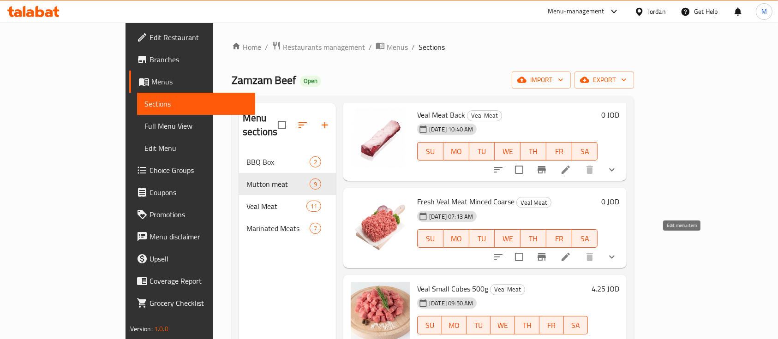
type input "عجل"
click at [571, 251] on icon at bounding box center [565, 256] width 11 height 11
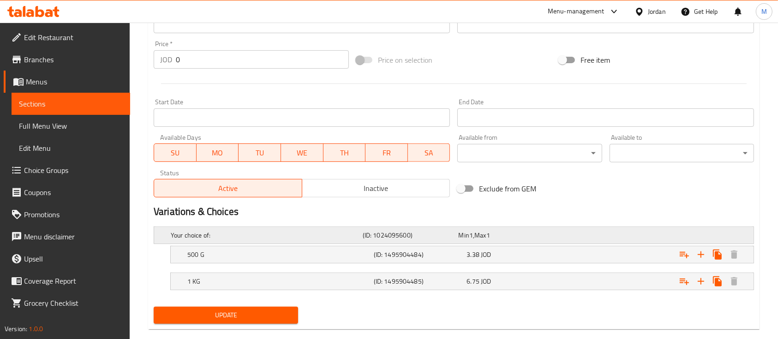
scroll to position [346, 0]
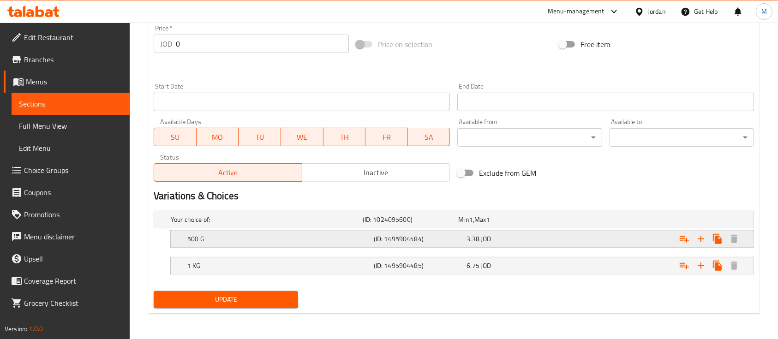
click at [562, 237] on div "Expand" at bounding box center [651, 239] width 186 height 20
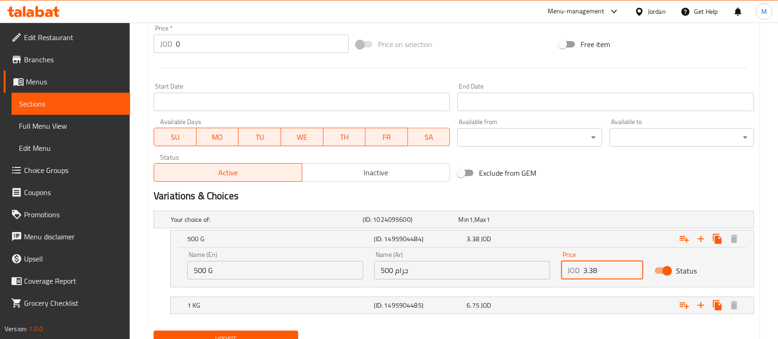
drag, startPoint x: 605, startPoint y: 273, endPoint x: 552, endPoint y: 274, distance: 53.1
click at [552, 274] on div "Name (En) 500 G Name (En) Name (Ar) 500 جرام Name (Ar) Price JOD 3.38 Price Sta…" at bounding box center [462, 265] width 560 height 39
type input "4.25"
click at [531, 314] on div "1 KG (ID: 1495904485) 6.75 JOD" at bounding box center [464, 305] width 559 height 20
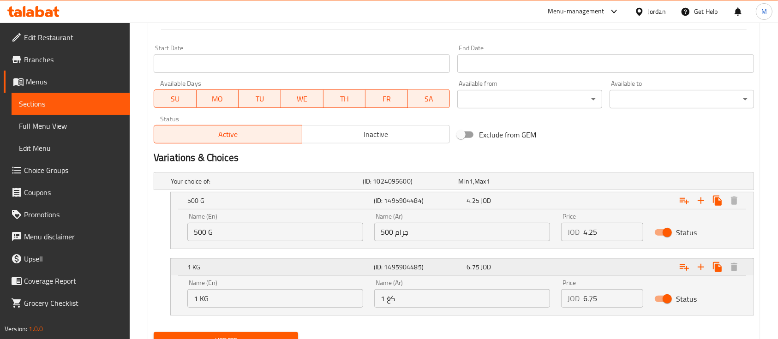
scroll to position [408, 0]
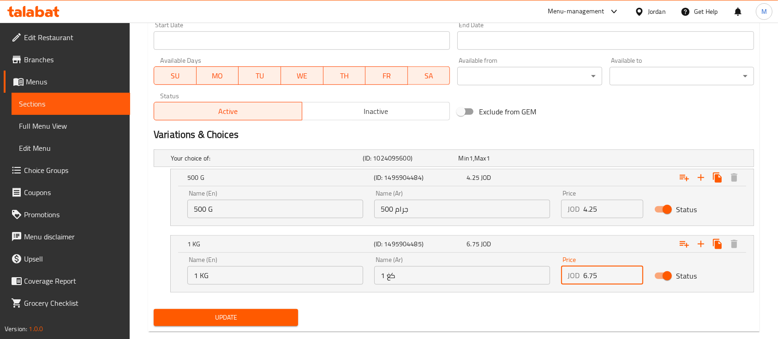
drag, startPoint x: 578, startPoint y: 275, endPoint x: 563, endPoint y: 276, distance: 15.2
click at [563, 276] on div "JOD 6.75 Price" at bounding box center [602, 275] width 82 height 18
type input "8.5"
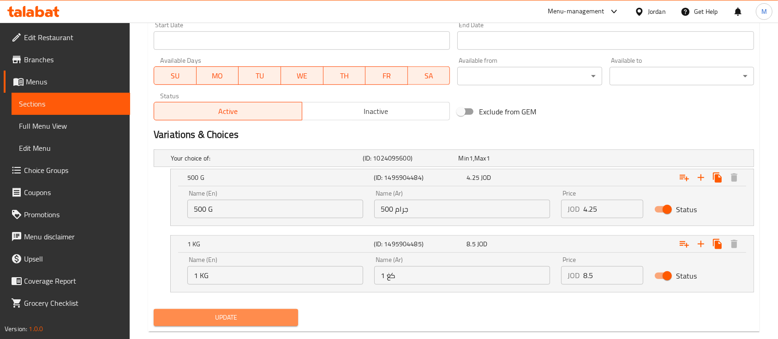
click at [260, 322] on span "Update" at bounding box center [226, 318] width 130 height 12
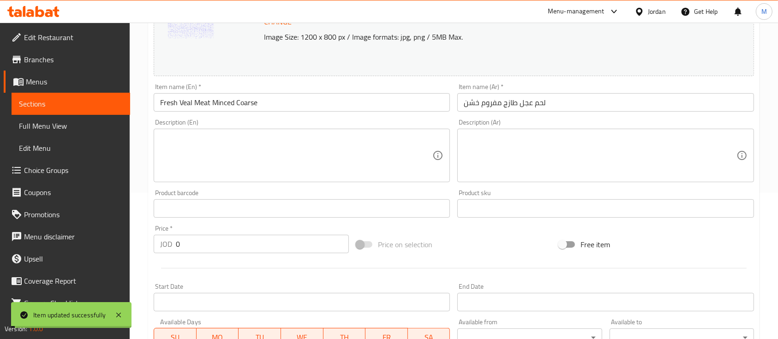
scroll to position [0, 0]
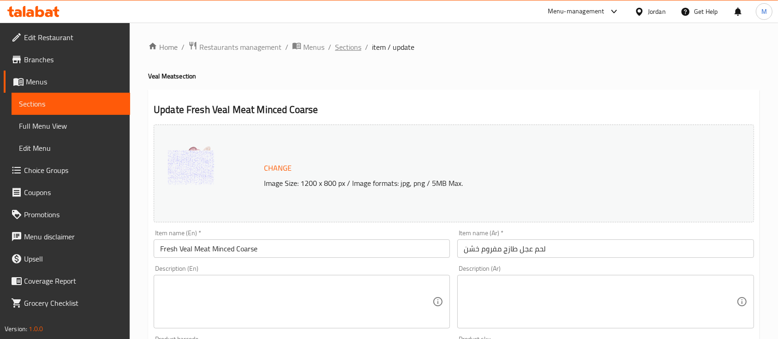
click at [359, 46] on span "Sections" at bounding box center [348, 47] width 26 height 11
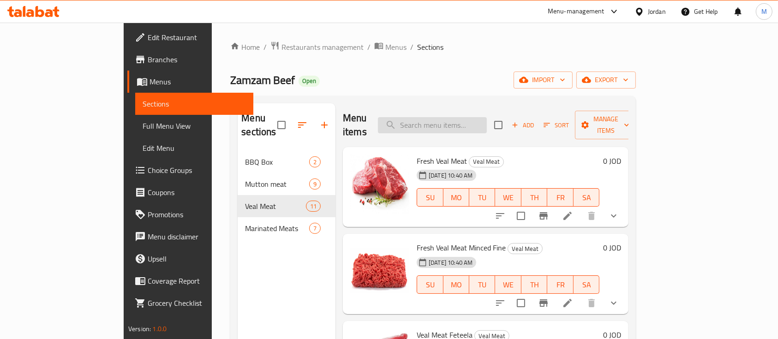
click at [487, 119] on input "search" at bounding box center [432, 125] width 109 height 16
type input "l"
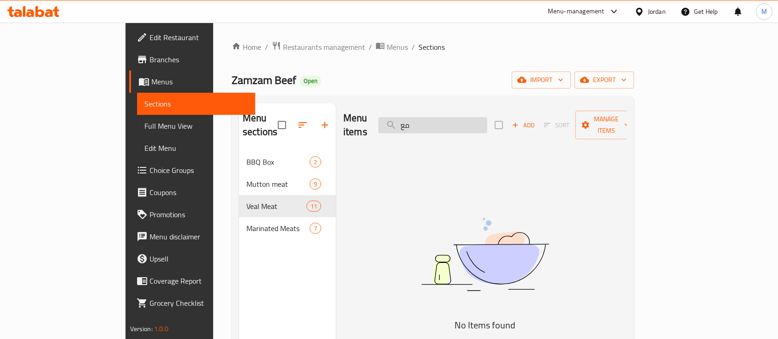
type input "م"
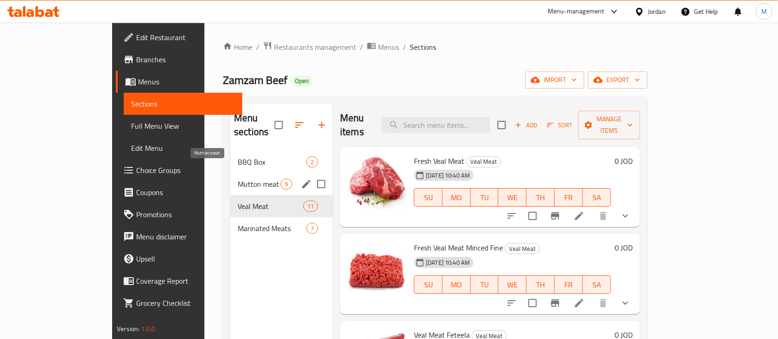
click at [238, 179] on span "Mutton meat" at bounding box center [259, 184] width 43 height 11
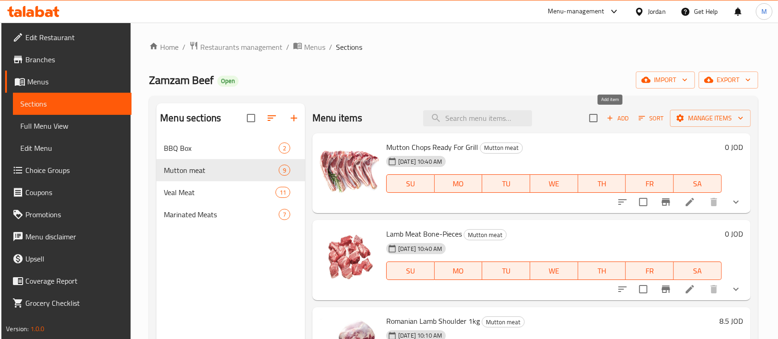
click at [612, 119] on span "Add" at bounding box center [617, 118] width 25 height 11
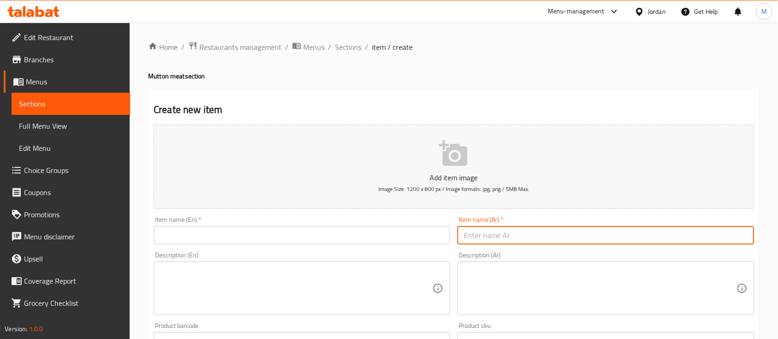
click at [553, 231] on input "text" at bounding box center [605, 235] width 296 height 18
type input "س"
type input "معلاق خاروف كامل"
click at [548, 268] on textarea at bounding box center [600, 289] width 272 height 44
paste textarea "مجموعة كاملة من أحشاء الخروف الطازجة، تتميز بمذاقها الأصيل وقيمتها الغذائية الع…"
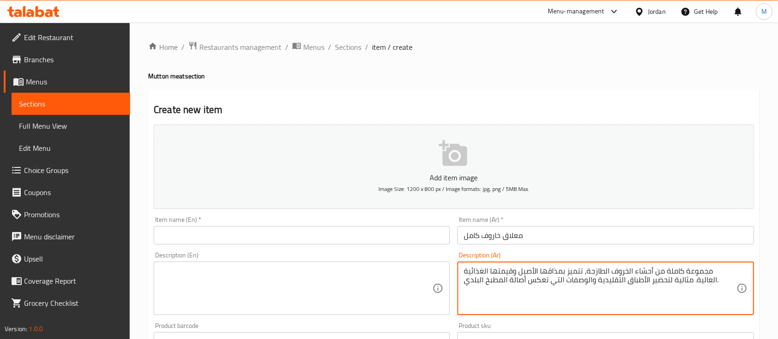
type textarea "مجموعة كاملة من أحشاء الخروف الطازجة، تتميز بمذاقها الأصيل وقيمتها الغذائية الع…"
click at [374, 288] on textarea at bounding box center [296, 289] width 272 height 44
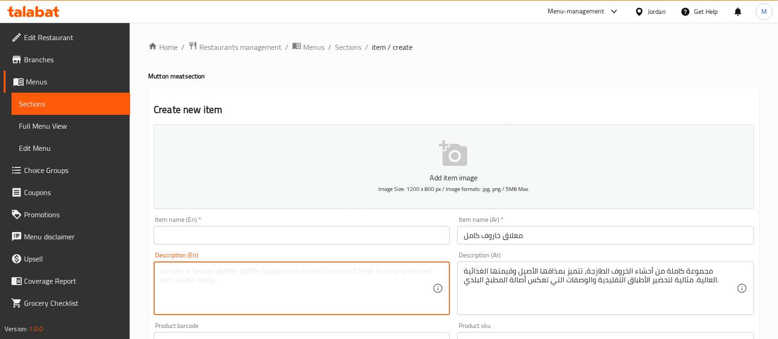
paste textarea "A complete selection of fresh lamb offal, offering authentic taste and rich nut…"
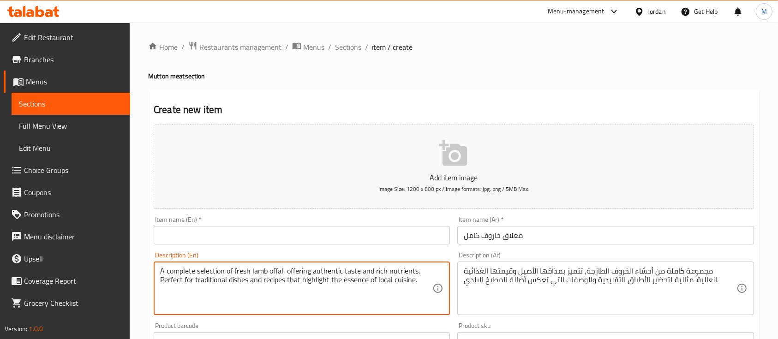
type textarea "A complete selection of fresh lamb offal, offering authentic taste and rich nut…"
click at [373, 228] on input "text" at bounding box center [302, 235] width 296 height 18
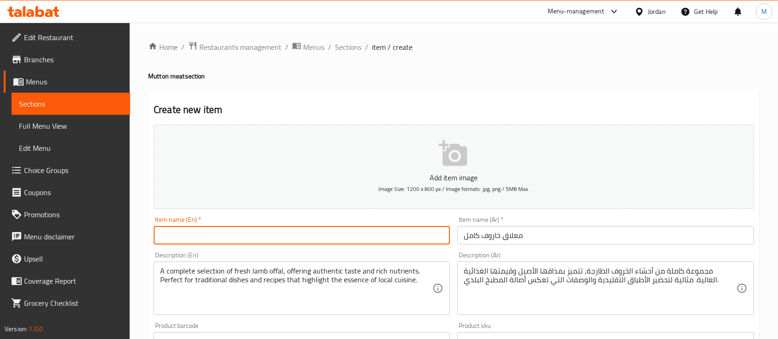
paste input "Whole Lamb Offal"
type input "Whole Lamb Offal"
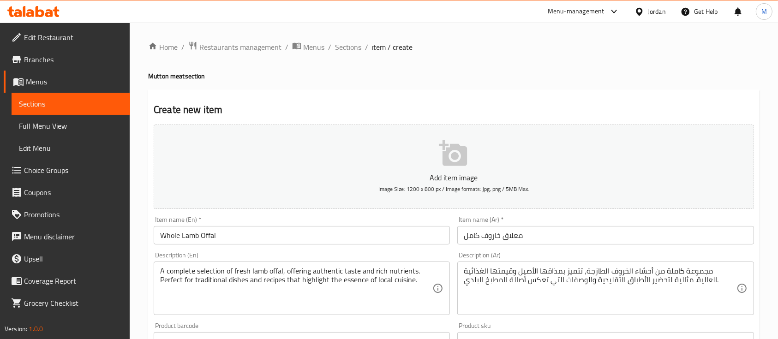
click at [370, 215] on div "Item name (En)   * Whole Lamb Offal Item name (En) *" at bounding box center [302, 231] width 304 height 36
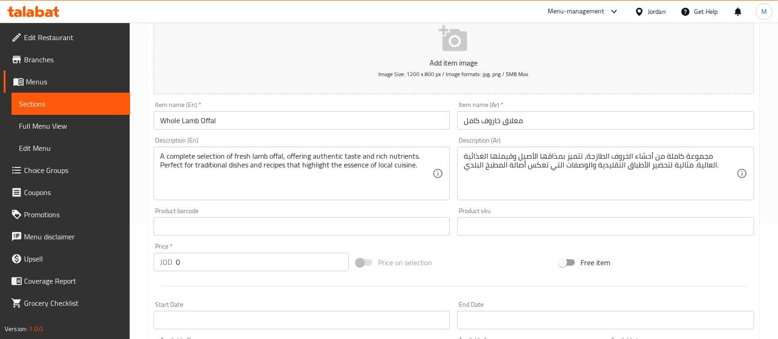
scroll to position [123, 0]
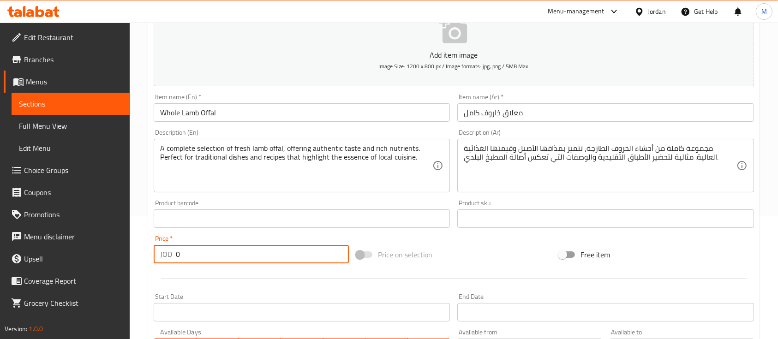
click at [172, 261] on div "JOD 0 Price *" at bounding box center [251, 254] width 195 height 18
drag, startPoint x: 182, startPoint y: 261, endPoint x: 172, endPoint y: 261, distance: 10.6
click at [172, 261] on div "JOD 0 Price *" at bounding box center [251, 254] width 195 height 18
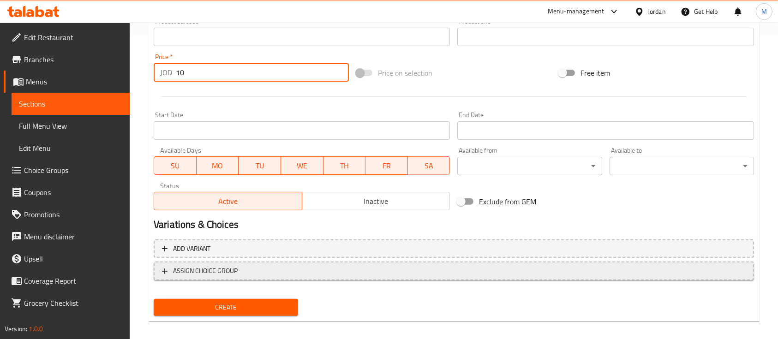
scroll to position [307, 0]
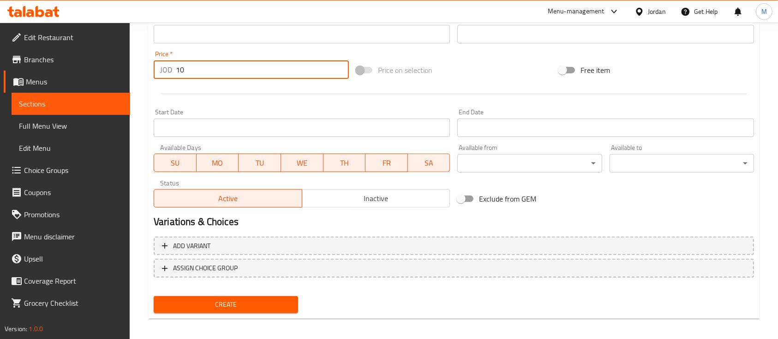
type input "10"
click at [271, 310] on span "Create" at bounding box center [226, 305] width 130 height 12
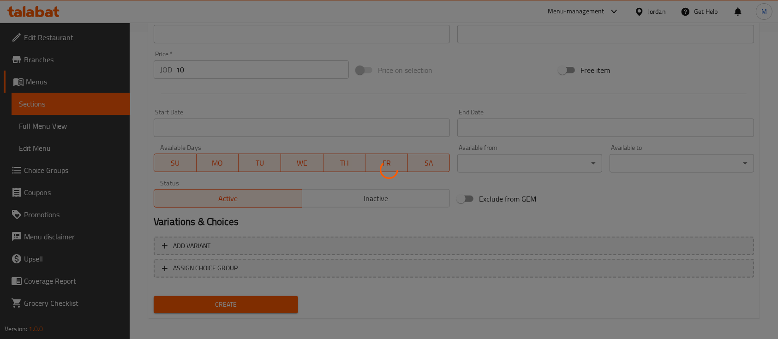
type input "0"
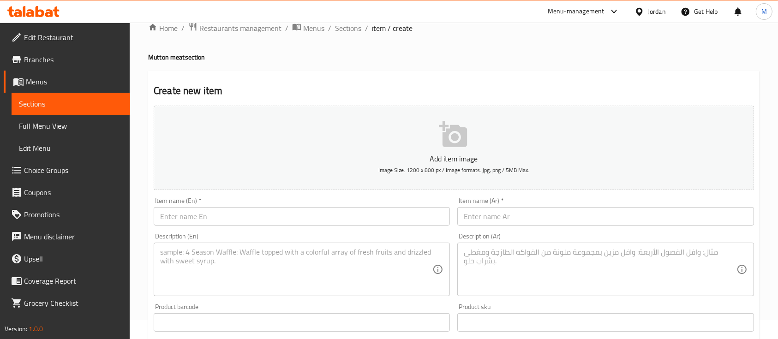
scroll to position [0, 0]
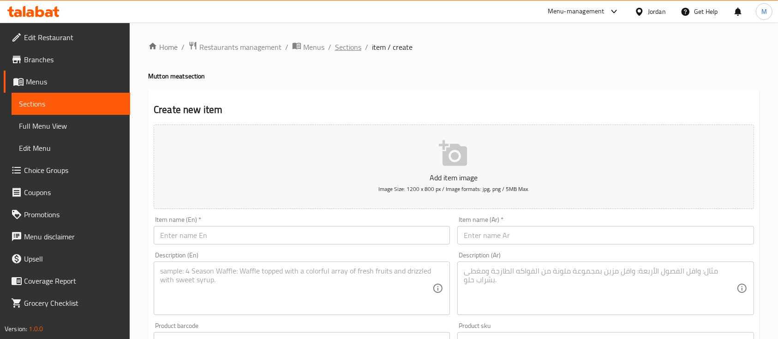
click at [355, 50] on span "Sections" at bounding box center [348, 47] width 26 height 11
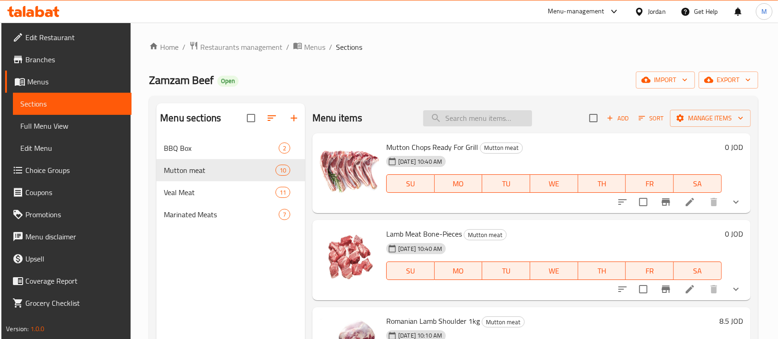
click at [492, 114] on input "search" at bounding box center [477, 118] width 109 height 16
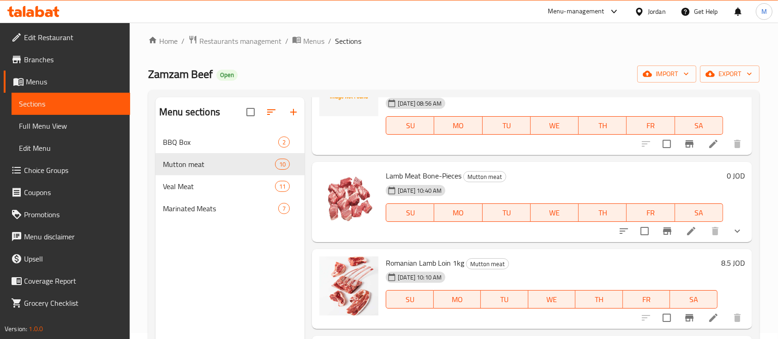
scroll to position [123, 0]
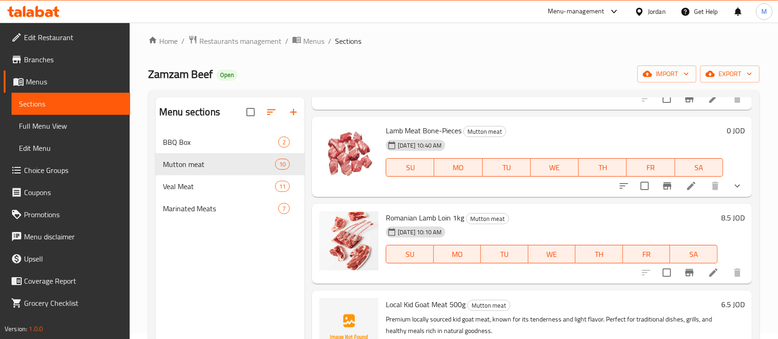
type input "لحم"
click at [708, 268] on icon at bounding box center [713, 272] width 11 height 11
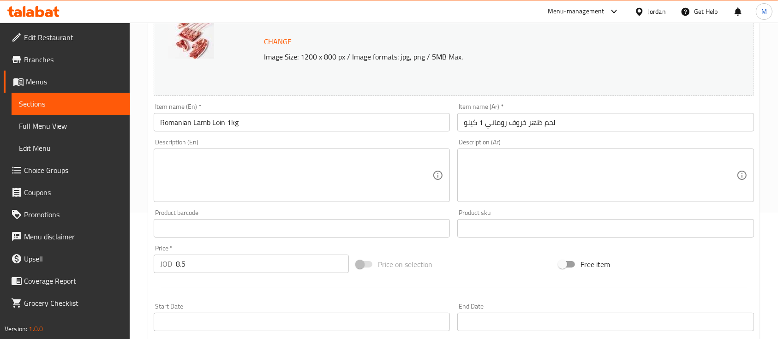
scroll to position [185, 0]
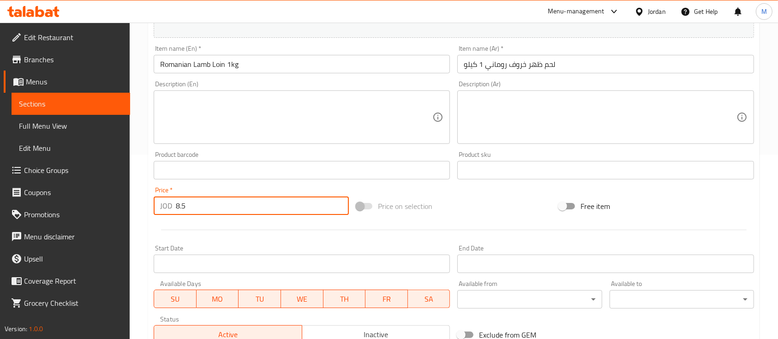
drag, startPoint x: 204, startPoint y: 203, endPoint x: 159, endPoint y: 212, distance: 46.5
click at [164, 210] on div "JOD 8.5 Price *" at bounding box center [251, 206] width 195 height 18
click at [282, 188] on div "Price   * JOD 8.5 Price *" at bounding box center [251, 201] width 195 height 28
drag, startPoint x: 232, startPoint y: 209, endPoint x: 169, endPoint y: 209, distance: 62.3
click at [170, 209] on div "JOD 8.5 Price *" at bounding box center [251, 206] width 195 height 18
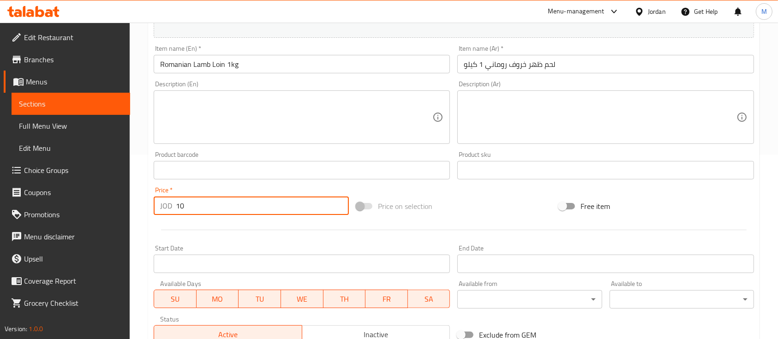
type input "10"
click at [473, 217] on div "Price on selection" at bounding box center [453, 206] width 203 height 25
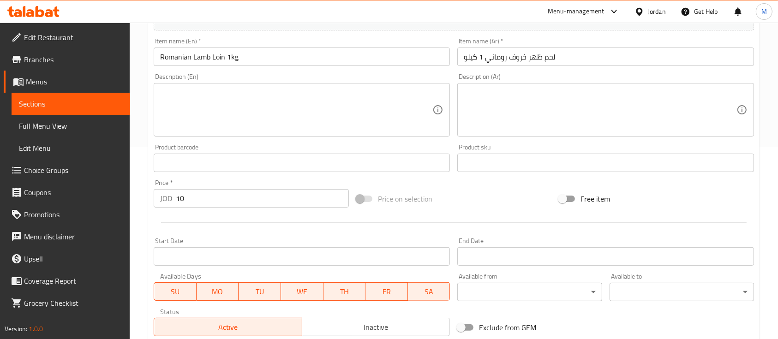
scroll to position [326, 0]
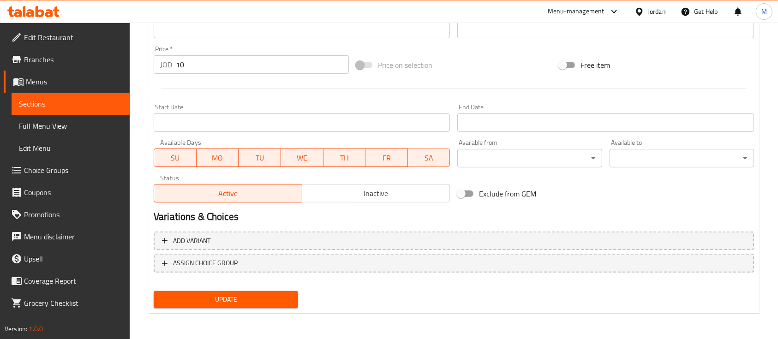
click at [268, 294] on span "Update" at bounding box center [226, 300] width 130 height 12
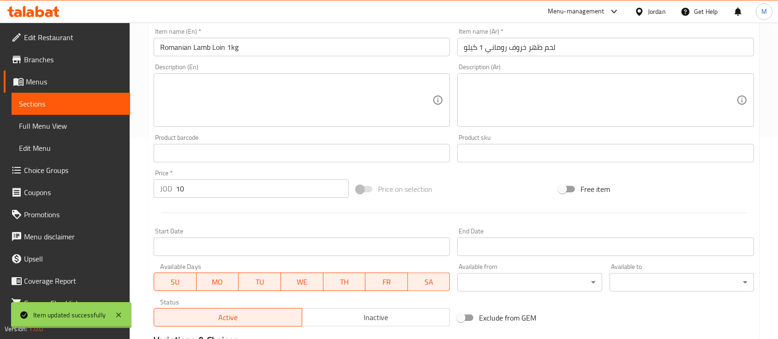
scroll to position [0, 0]
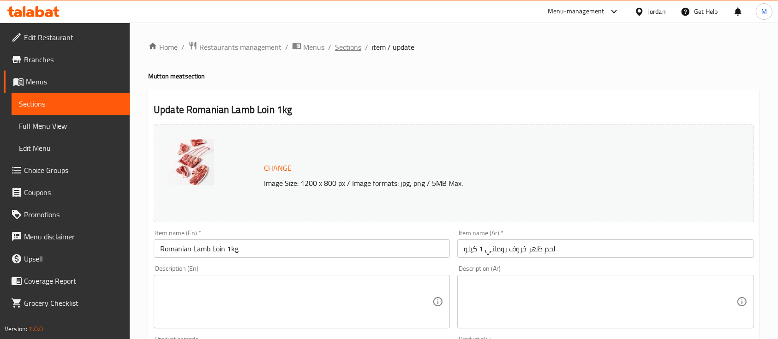
click at [341, 48] on span "Sections" at bounding box center [348, 47] width 26 height 11
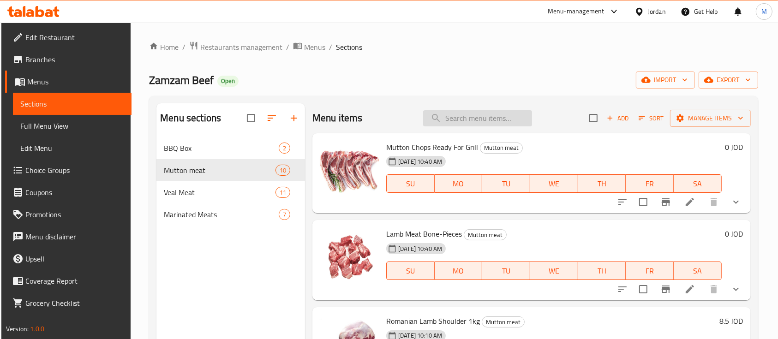
click at [461, 125] on input "search" at bounding box center [477, 118] width 109 height 16
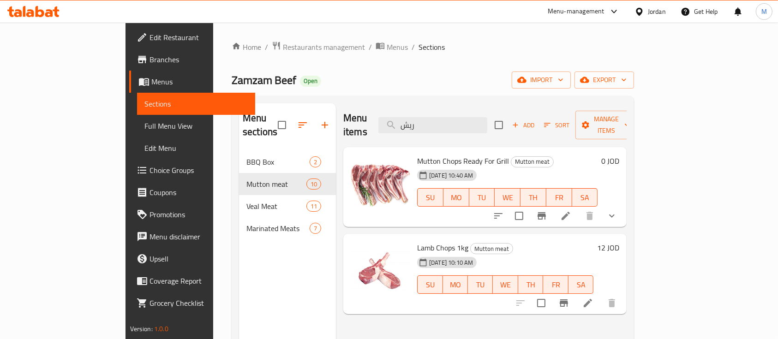
type input "ريش"
click at [623, 205] on button "show more" at bounding box center [612, 216] width 22 height 22
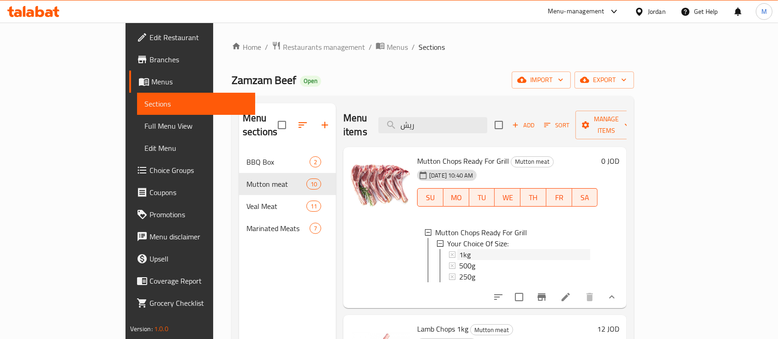
click at [490, 249] on div "1kg" at bounding box center [524, 254] width 131 height 11
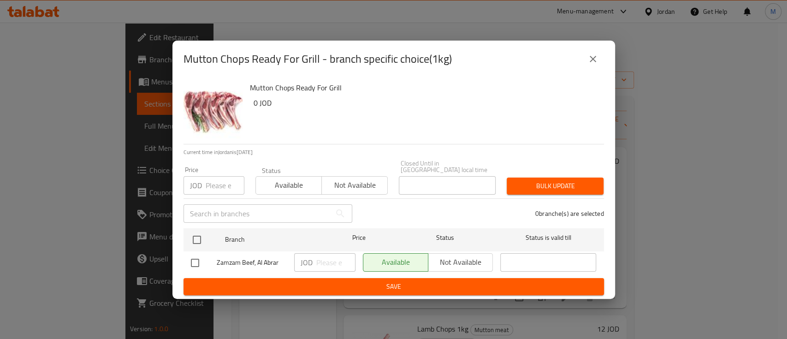
click at [595, 52] on button "close" at bounding box center [593, 59] width 22 height 22
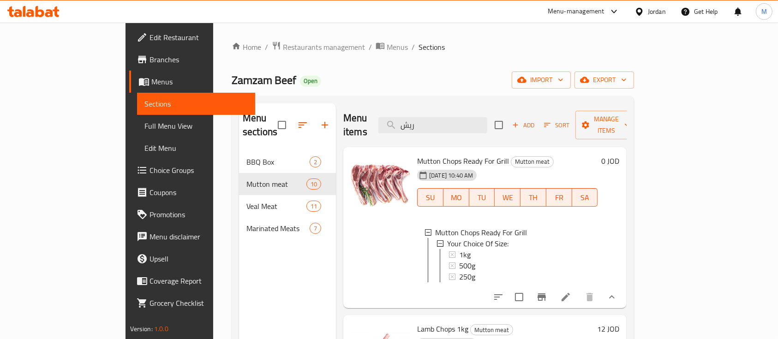
click at [578, 295] on li at bounding box center [566, 297] width 26 height 17
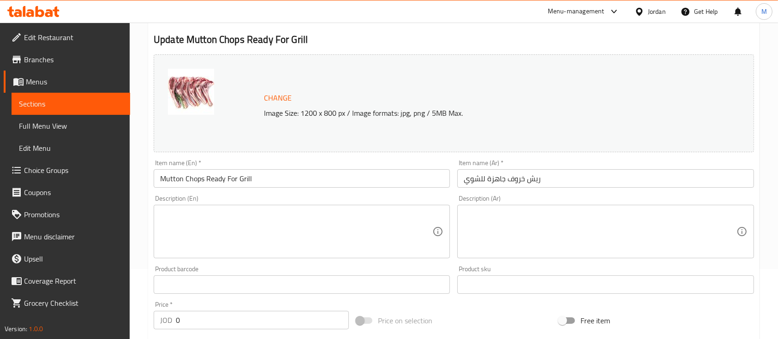
scroll to position [66, 0]
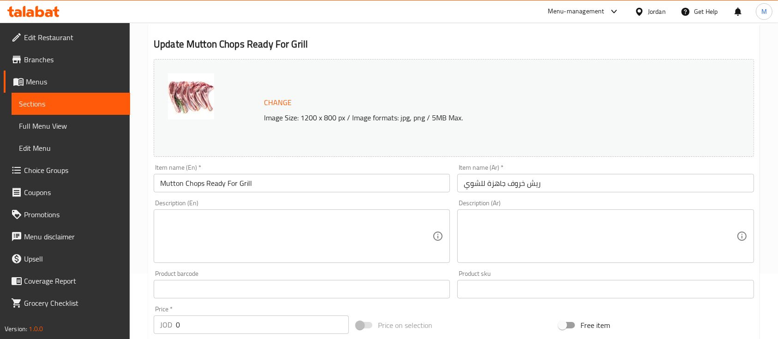
click at [506, 186] on input "ريش خروف جاهزة للشوي" at bounding box center [605, 183] width 296 height 18
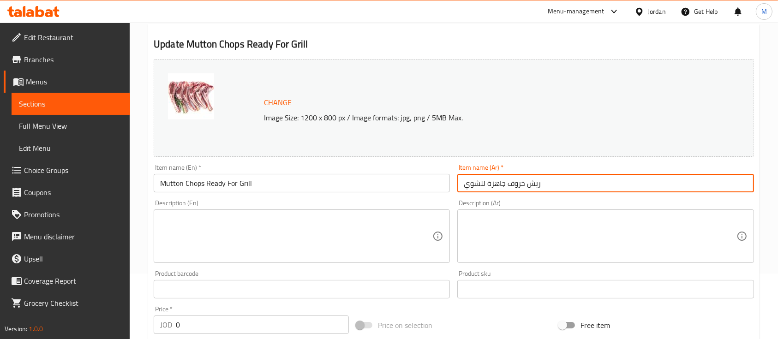
drag, startPoint x: 549, startPoint y: 186, endPoint x: 449, endPoint y: 185, distance: 100.1
click at [449, 185] on div "Change Image Size: 1200 x 800 px / Image formats: jpg, png / 5MB Max. Item name…" at bounding box center [454, 260] width 608 height 411
type input "ريش خاروف بلدي"
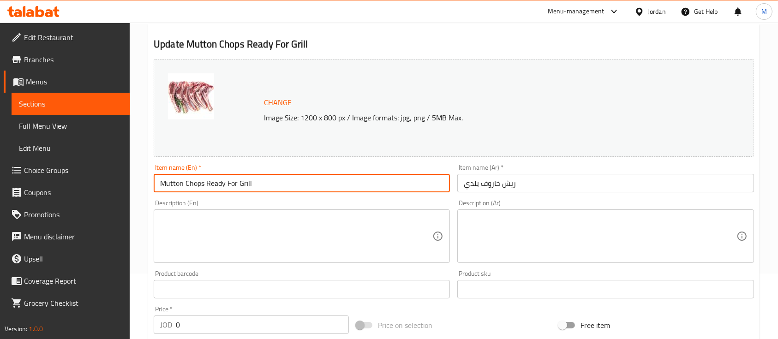
drag, startPoint x: 252, startPoint y: 183, endPoint x: 113, endPoint y: 187, distance: 138.5
click at [113, 187] on div "Edit Restaurant Branches Menus Sections Full Menu View Edit Menu Choice Groups …" at bounding box center [389, 302] width 778 height 690
paste input "Local Lamb Ribs"
type input "Local Lamb Ribs"
click at [531, 186] on input "ريش خاروف بلدي" at bounding box center [605, 183] width 296 height 18
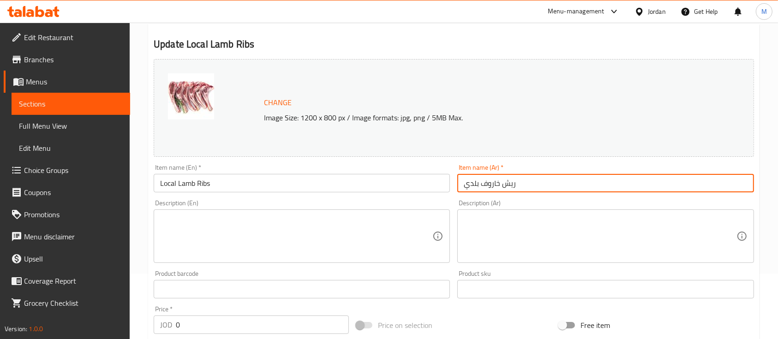
click at [513, 223] on textarea at bounding box center [600, 237] width 272 height 44
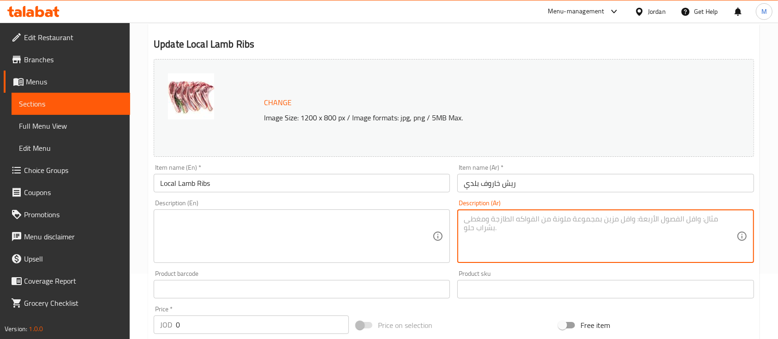
click at [411, 226] on textarea at bounding box center [296, 237] width 272 height 44
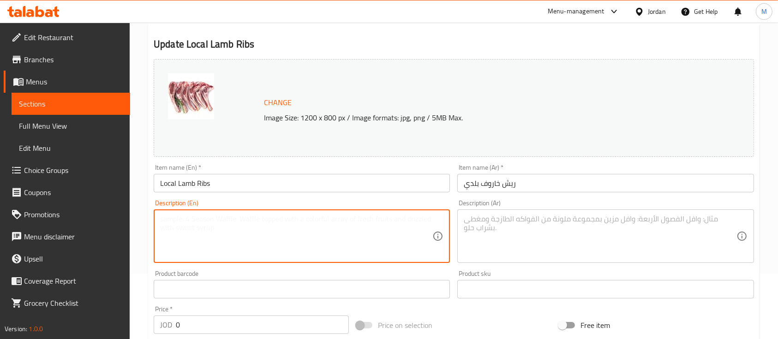
paste textarea "Premium locally sourced lamb ribs, known for their tenderness and rich marbling…"
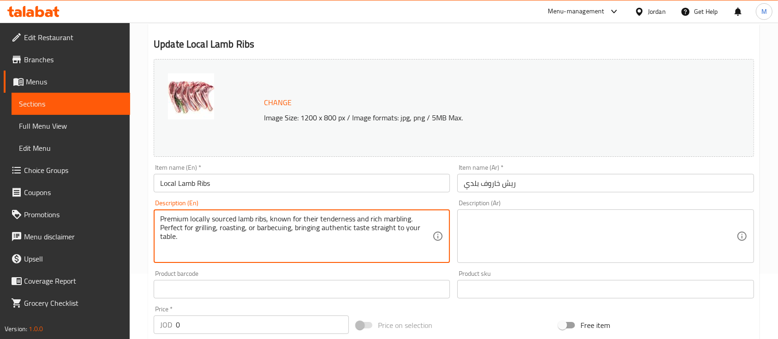
type textarea "Premium locally sourced lamb ribs, known for their tenderness and rich marbling…"
click at [561, 235] on textarea at bounding box center [600, 237] width 272 height 44
paste textarea "ريش خروف بلدي طازج من مصادر محلية، يتميز بعصاريته وطراوته مع توازن رائع من الده…"
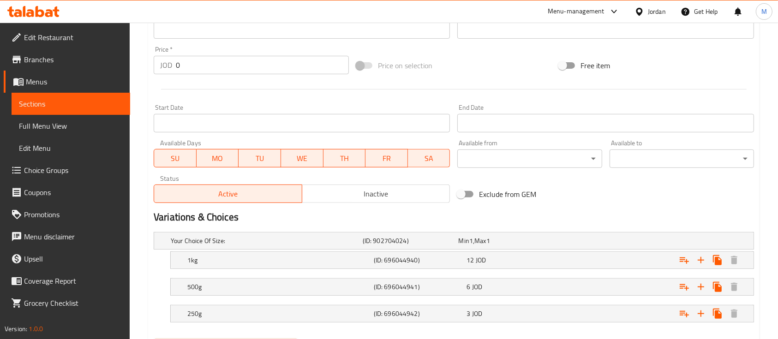
scroll to position [373, 0]
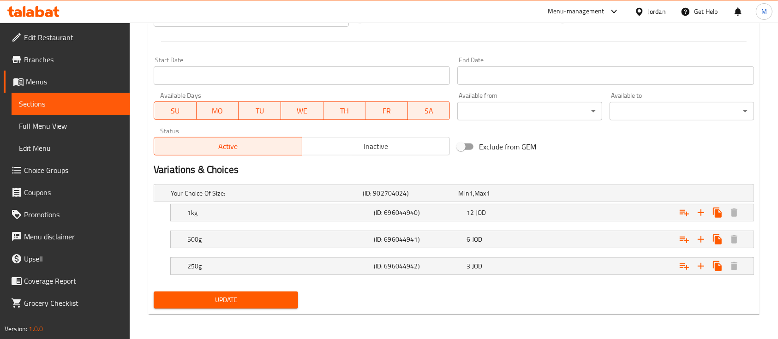
type textarea "ريش خروف بلدي طازج من مصادر محلية، يتميز بعصاريته وطراوته مع توازن رائع من الده…"
click at [289, 300] on span "Update" at bounding box center [226, 300] width 130 height 12
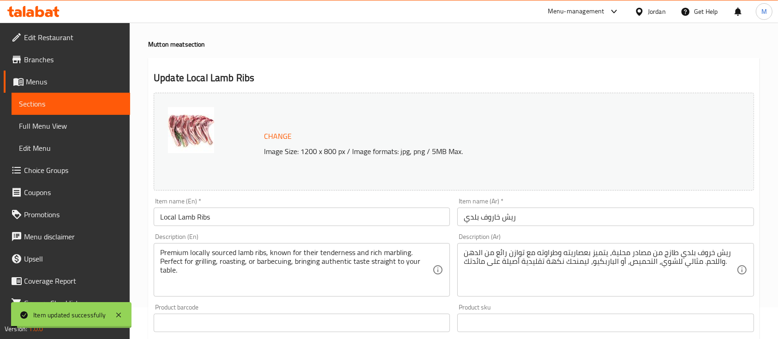
scroll to position [0, 0]
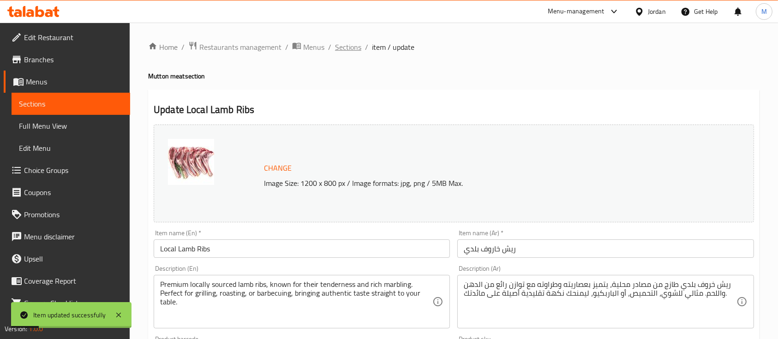
click at [347, 46] on span "Sections" at bounding box center [348, 47] width 26 height 11
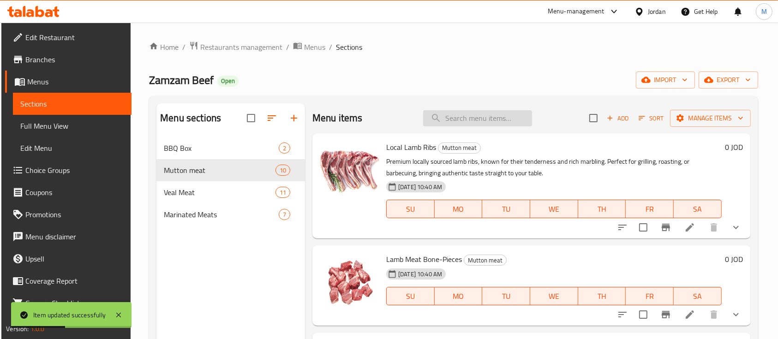
click at [483, 120] on input "search" at bounding box center [477, 118] width 109 height 16
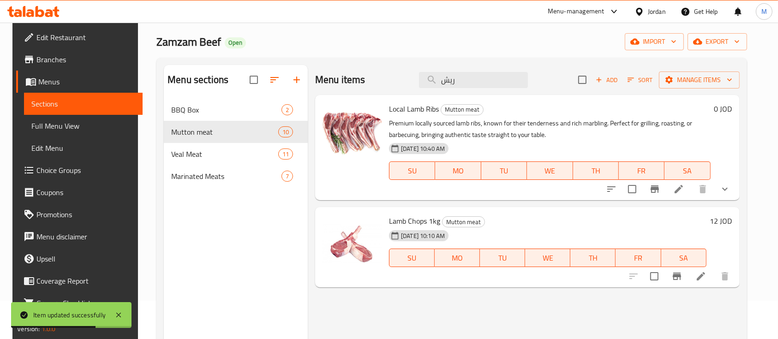
scroll to position [61, 0]
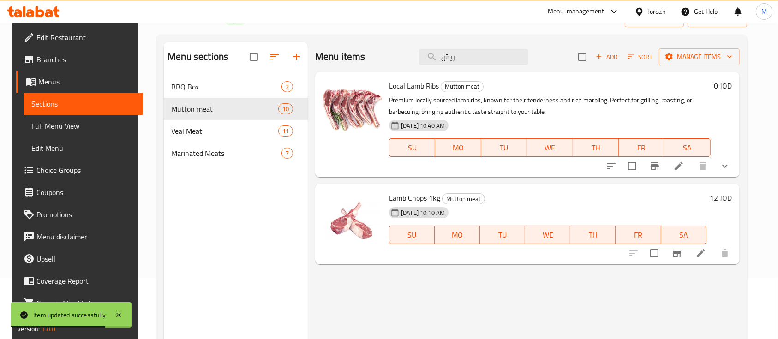
type input "ريش"
click at [706, 252] on icon at bounding box center [700, 253] width 11 height 11
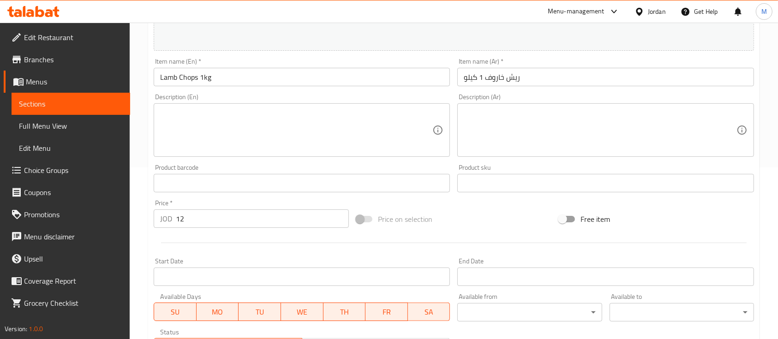
scroll to position [80, 0]
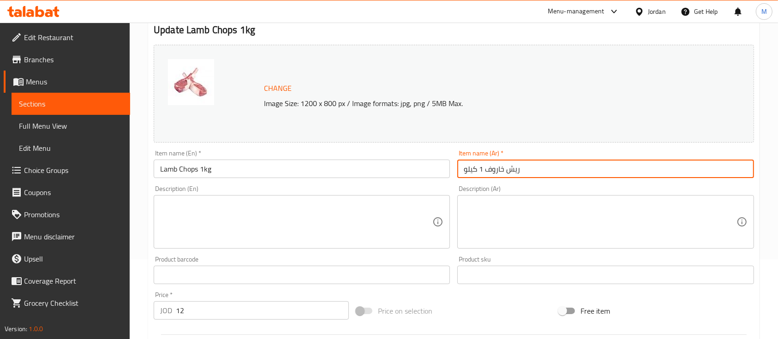
drag, startPoint x: 555, startPoint y: 171, endPoint x: 417, endPoint y: 170, distance: 137.9
click at [417, 170] on div "Change Image Size: 1200 x 800 px / Image formats: jpg, png / 5MB Max. Item name…" at bounding box center [454, 246] width 608 height 411
type input "ر"
type input "ريش خاروف روماني 500غم"
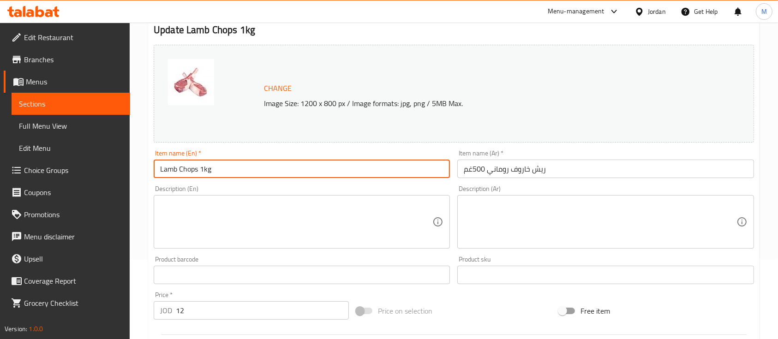
drag, startPoint x: 253, startPoint y: 172, endPoint x: 134, endPoint y: 173, distance: 119.5
click at [134, 173] on div "Home / Restaurants management / Menus / Sections / item / update Mutton meat se…" at bounding box center [454, 264] width 648 height 643
paste input "Romanian Lamb Ribs 500g"
type input "Romanian Lamb Ribs 500g"
click at [256, 186] on div "Description (En) Description (En)" at bounding box center [302, 216] width 296 height 63
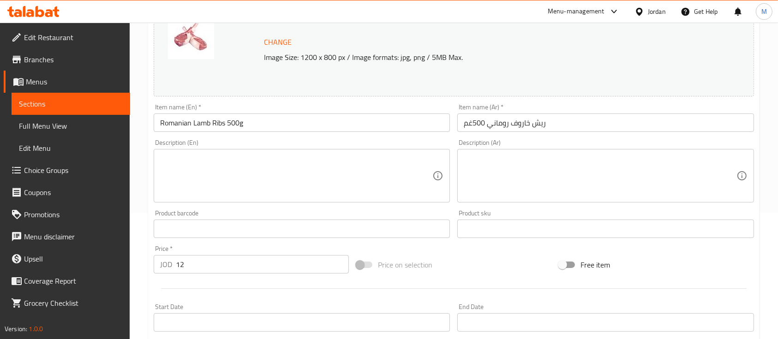
scroll to position [203, 0]
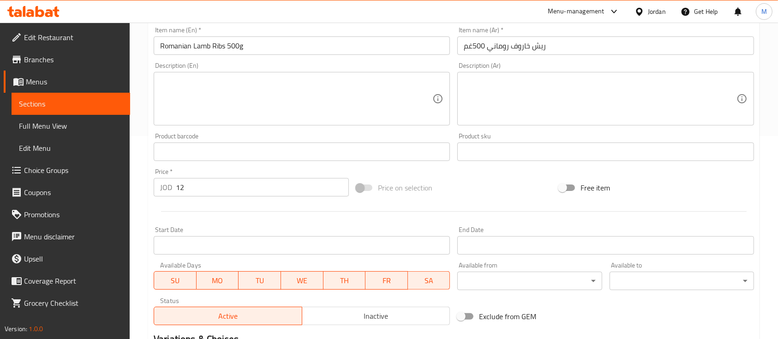
drag, startPoint x: 142, startPoint y: 196, endPoint x: 130, endPoint y: 196, distance: 12.0
click at [130, 196] on div "Home / Restaurants management / Menus / Sections / item / update Mutton meat se…" at bounding box center [454, 141] width 648 height 643
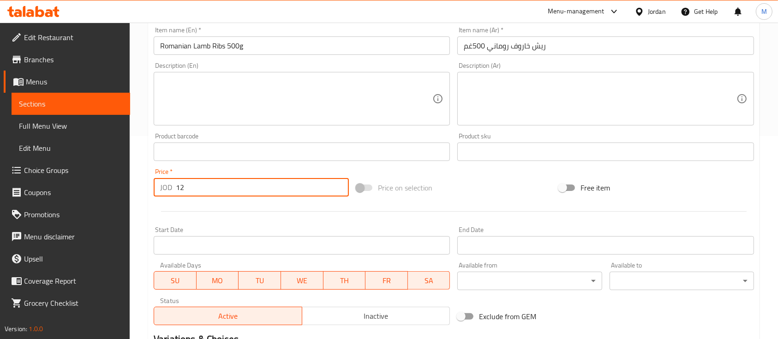
scroll to position [141, 0]
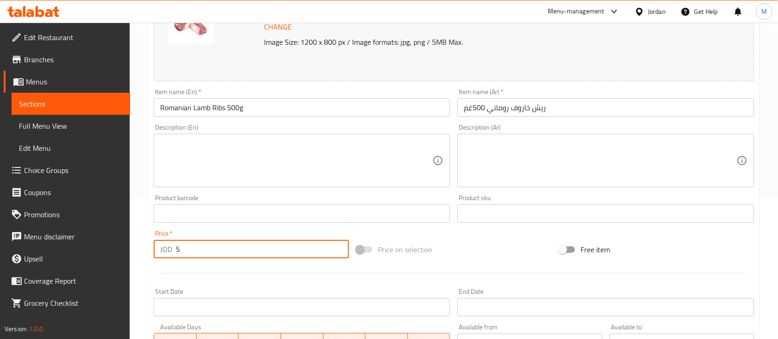
type input "5"
click at [272, 131] on div "Description (En) Description (En)" at bounding box center [302, 155] width 296 height 63
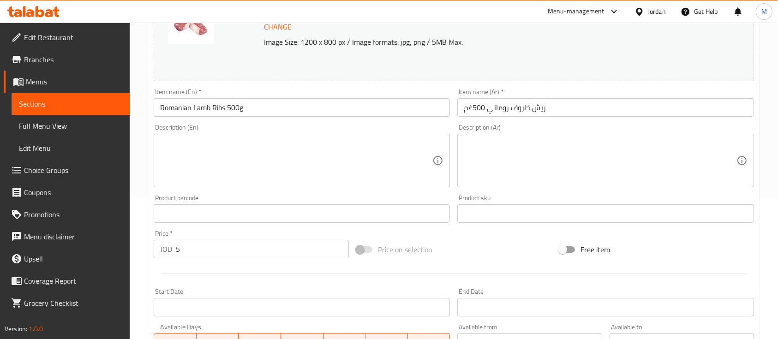
click at [385, 170] on textarea at bounding box center [296, 161] width 272 height 44
paste textarea "Savor the tenderness and juiciness of premium Romanian lamb ribs. Perfect for g…"
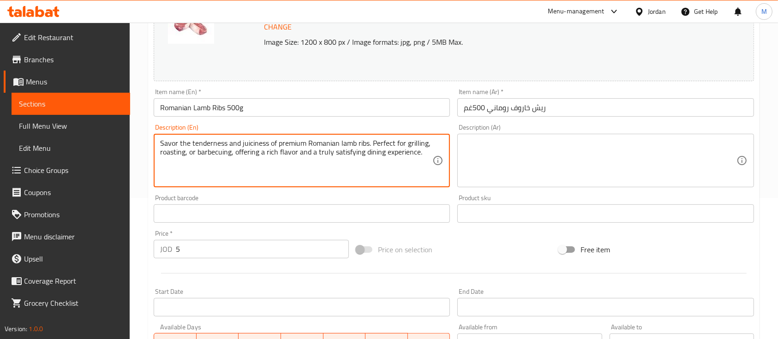
type textarea "Savor the tenderness and juiciness of premium Romanian lamb ribs. Perfect for g…"
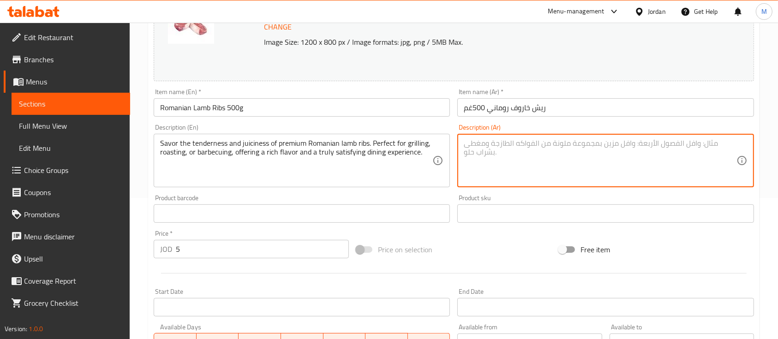
click at [499, 161] on textarea at bounding box center [600, 161] width 272 height 44
paste textarea "استمتع بطراوة وعصارة ريش الخروف الروماني الفاخر بوزن 500غم. مثالي للشوي، التحمي…"
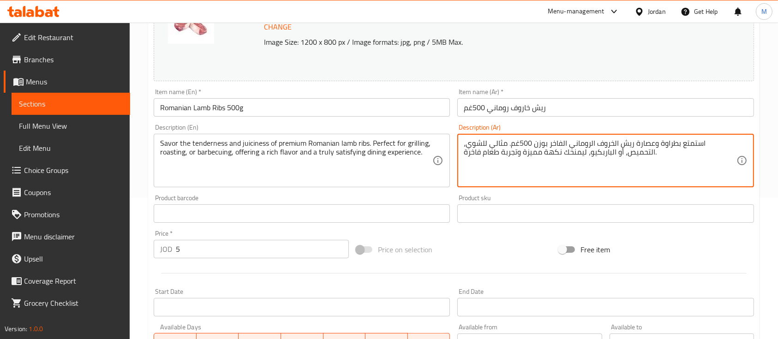
type textarea "استمتع بطراوة وعصارة ريش الخروف الروماني الفاخر بوزن 500غم. مثالي للشوي، التحمي…"
click at [521, 197] on div "Product sku Product sku" at bounding box center [605, 209] width 296 height 28
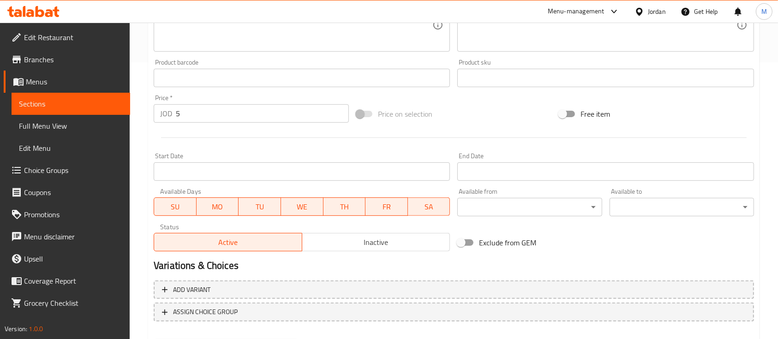
scroll to position [326, 0]
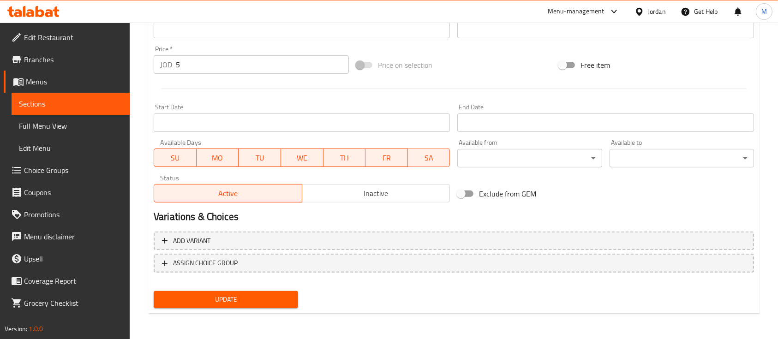
click at [271, 301] on span "Update" at bounding box center [226, 300] width 130 height 12
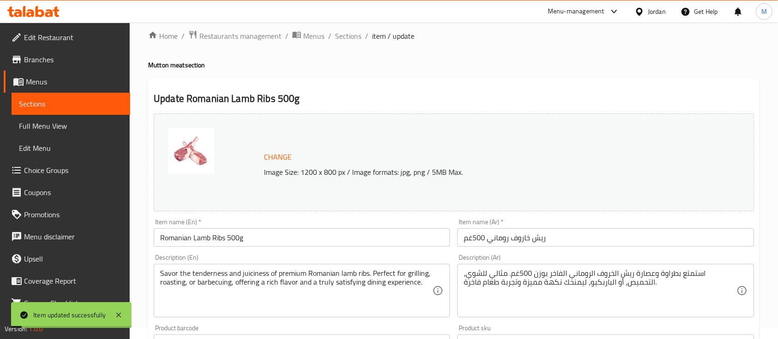
scroll to position [0, 0]
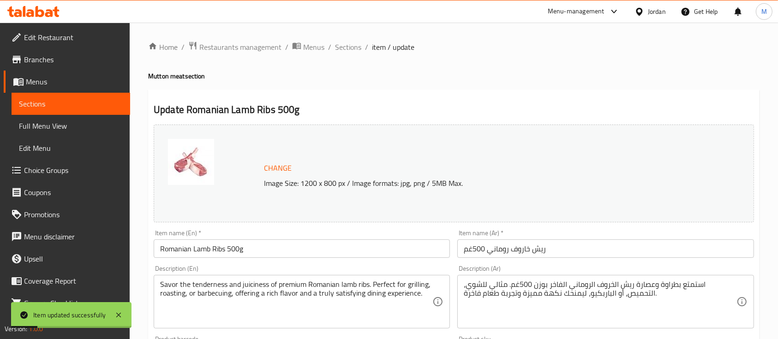
drag, startPoint x: 354, startPoint y: 46, endPoint x: 381, endPoint y: 55, distance: 28.3
click at [354, 46] on span "Sections" at bounding box center [348, 47] width 26 height 11
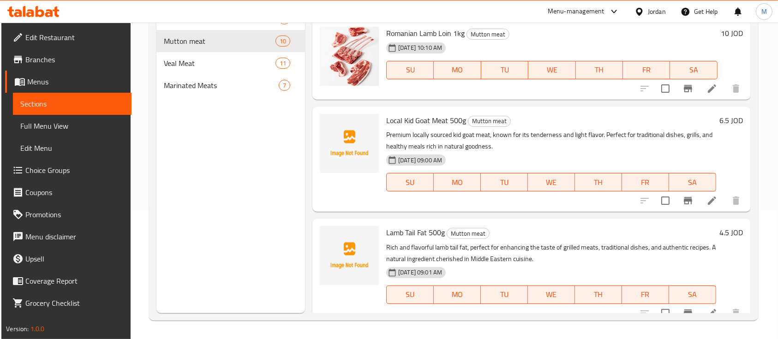
scroll to position [495, 0]
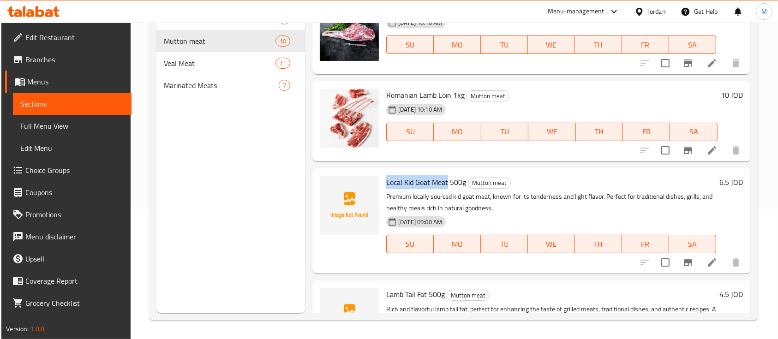
drag, startPoint x: 387, startPoint y: 185, endPoint x: 447, endPoint y: 183, distance: 60.5
click at [447, 183] on span "Local Kid Goat Meat 500g" at bounding box center [426, 182] width 80 height 14
copy span "Local Kid Goat Meat"
click at [332, 195] on button "upload picture" at bounding box center [332, 188] width 18 height 18
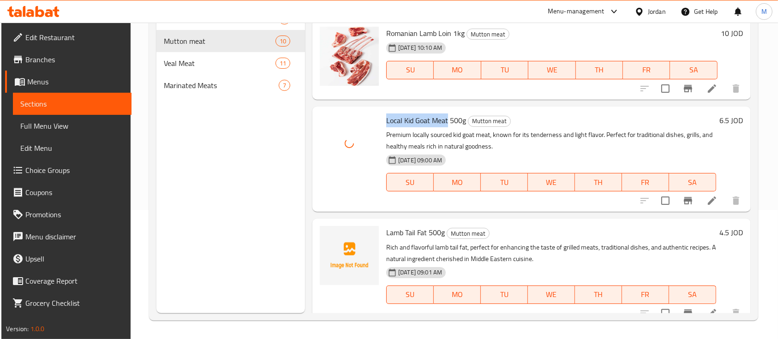
scroll to position [619, 0]
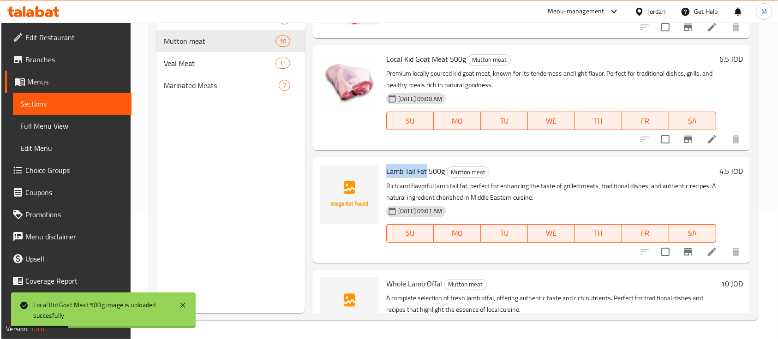
drag, startPoint x: 385, startPoint y: 173, endPoint x: 427, endPoint y: 173, distance: 42.0
click at [427, 173] on div "Lamb Tail Fat 500g Mutton meat Rich and flavorful lamb tail fat, perfect for en…" at bounding box center [550, 210] width 337 height 98
copy span "Lamb Tail Fat"
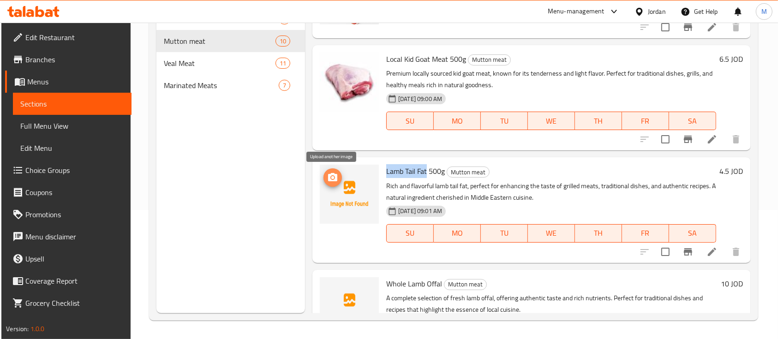
click at [334, 179] on icon "upload picture" at bounding box center [332, 177] width 11 height 11
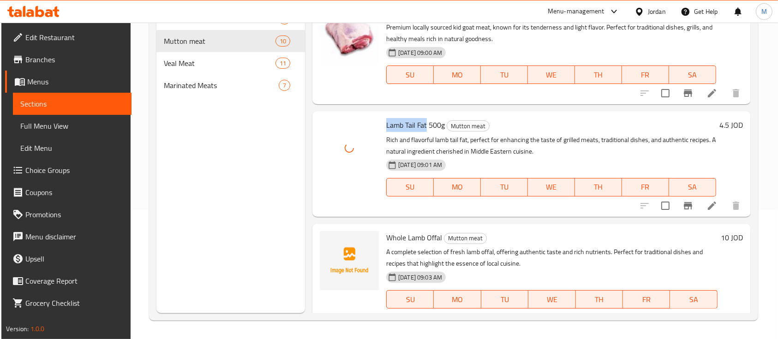
scroll to position [680, 0]
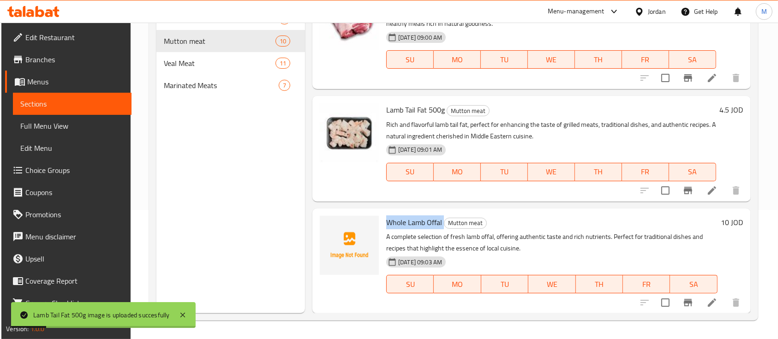
drag, startPoint x: 384, startPoint y: 221, endPoint x: 443, endPoint y: 222, distance: 58.6
click at [443, 222] on div "Whole Lamb Offal Mutton meat A complete selection of fresh lamb offal, offering…" at bounding box center [551, 261] width 339 height 98
copy h6 "Whole Lamb Offal"
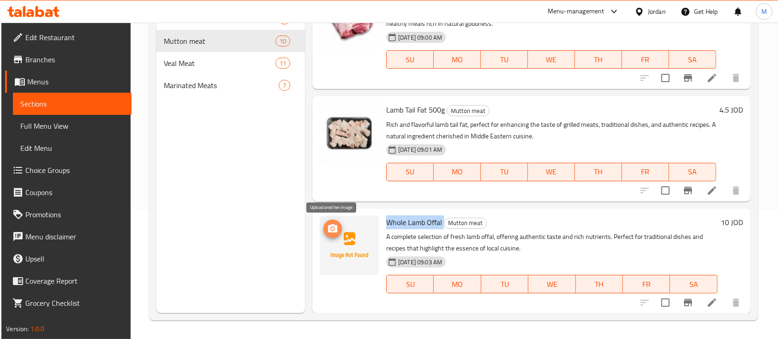
click at [339, 234] on button "upload picture" at bounding box center [332, 229] width 18 height 18
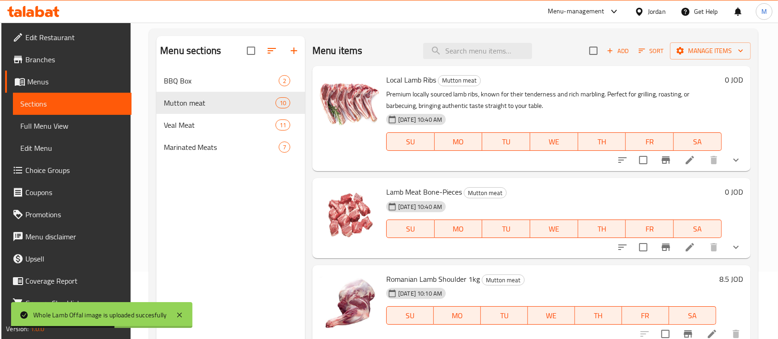
scroll to position [0, 0]
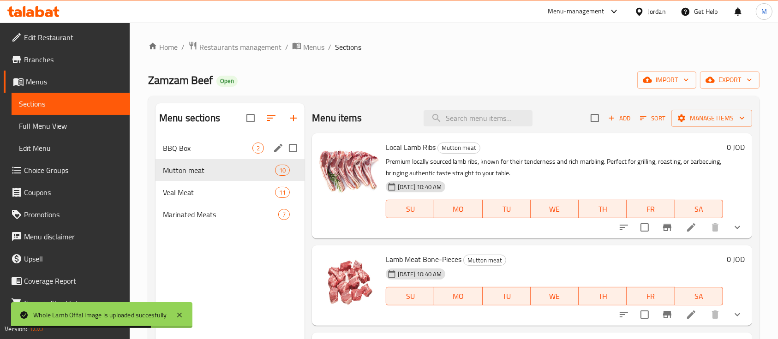
click at [196, 151] on span "BBQ Box" at bounding box center [207, 148] width 89 height 11
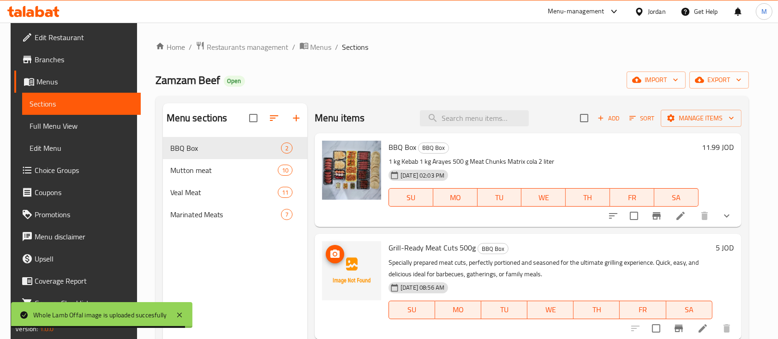
click at [338, 254] on span "upload picture" at bounding box center [335, 254] width 18 height 11
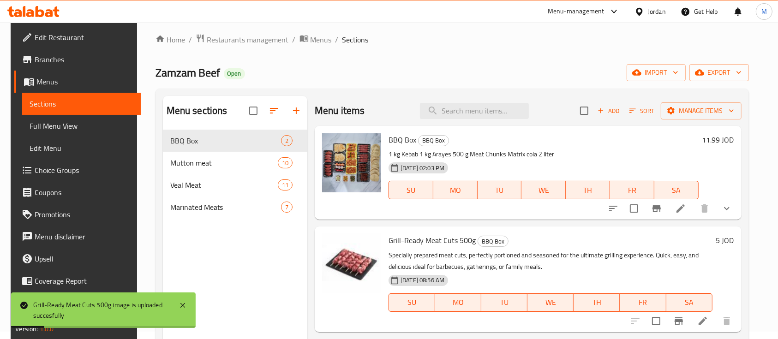
scroll to position [6, 0]
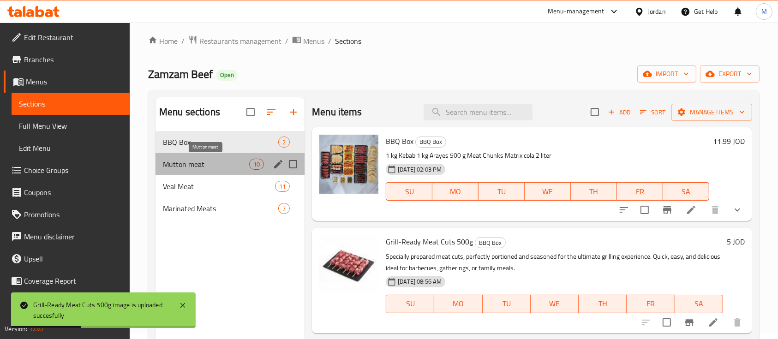
click at [210, 161] on span "Mutton meat" at bounding box center [206, 164] width 86 height 11
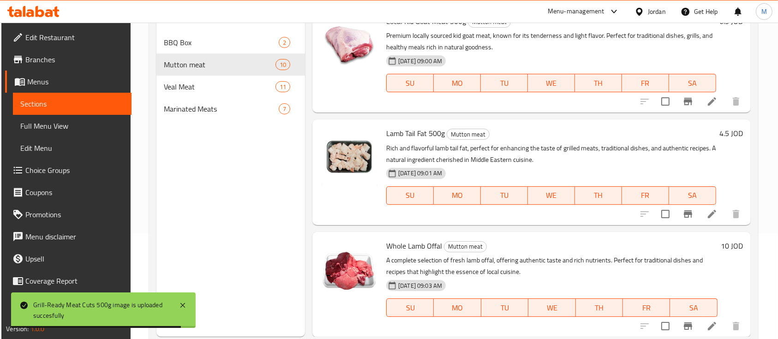
scroll to position [129, 0]
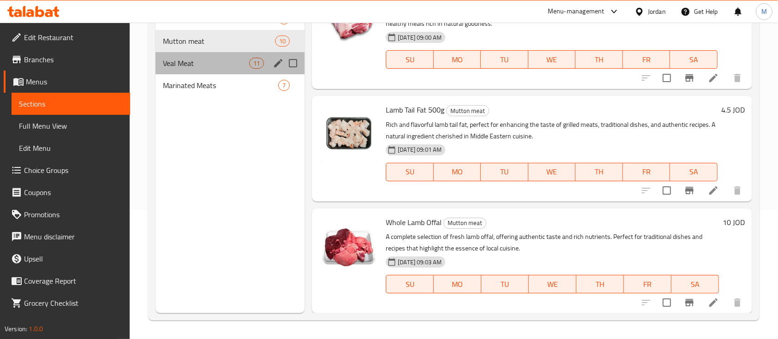
click at [173, 70] on div "Veal Meat 11" at bounding box center [229, 63] width 149 height 22
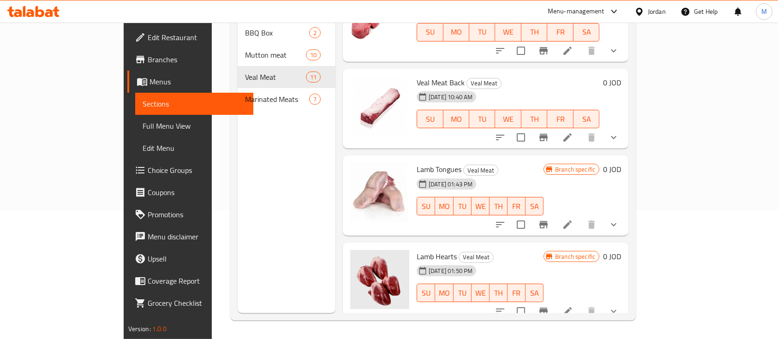
scroll to position [333, 0]
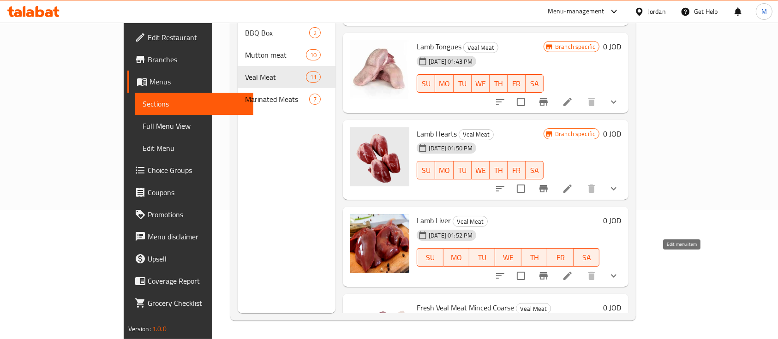
click at [573, 270] on icon at bounding box center [567, 275] width 11 height 11
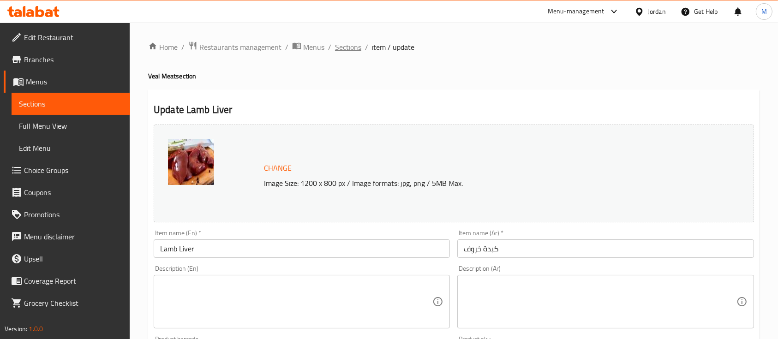
click at [352, 53] on span "Sections" at bounding box center [348, 47] width 26 height 11
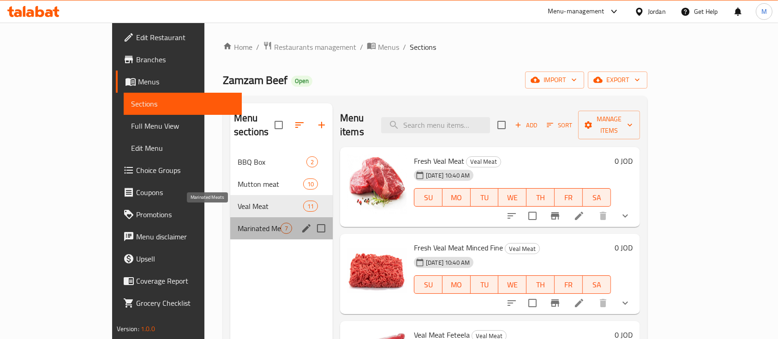
click at [238, 223] on span "Marinated Meats" at bounding box center [259, 228] width 43 height 11
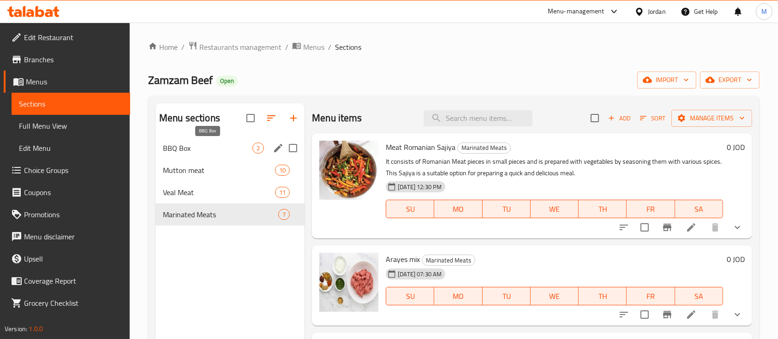
drag, startPoint x: 184, startPoint y: 144, endPoint x: 230, endPoint y: 153, distance: 46.5
click at [184, 144] on span "BBQ Box" at bounding box center [207, 148] width 89 height 11
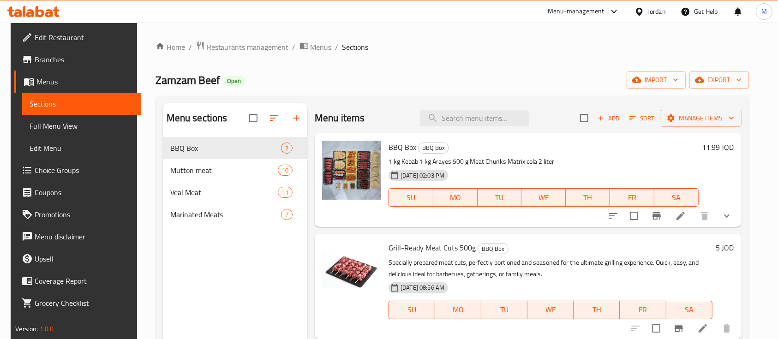
click at [469, 64] on div "Home / Restaurants management / Menus / Sections Zamzam Beef Open import export…" at bounding box center [451, 245] width 593 height 409
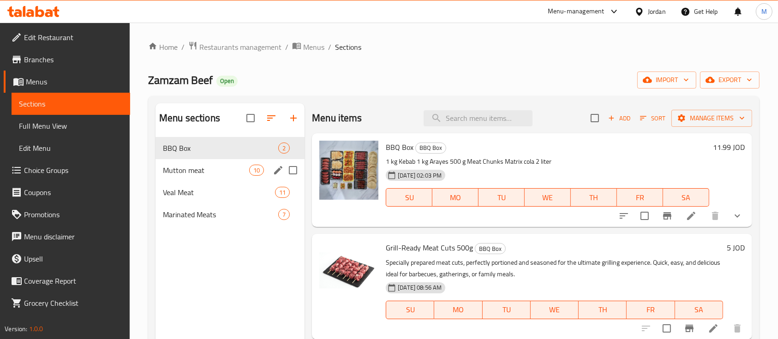
click at [202, 168] on span "Mutton meat" at bounding box center [206, 170] width 86 height 11
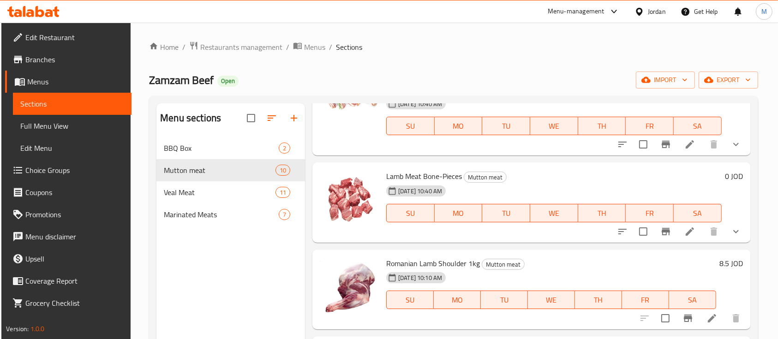
scroll to position [61, 0]
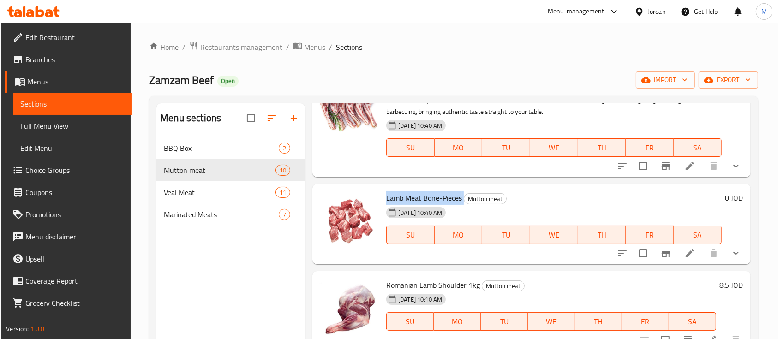
drag, startPoint x: 385, startPoint y: 196, endPoint x: 463, endPoint y: 197, distance: 77.5
click at [463, 197] on div "Lamb Meat Bone-Pieces Mutton meat 17-10-2024 10:40 AM SU MO TU WE TH FR SA" at bounding box center [553, 224] width 343 height 73
copy h6 "Lamb Meat Bone-Pieces"
click at [685, 255] on icon at bounding box center [689, 253] width 11 height 11
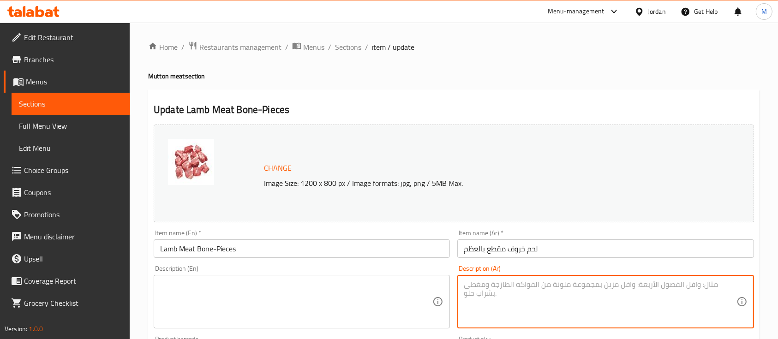
click at [527, 281] on textarea at bounding box center [600, 302] width 272 height 44
paste textarea "قطع مميزة من لحم الخروف مع العظم، مثالية للطواجن، المشاوي، وأطباق الطهي البطيء …"
type textarea "قطع مميزة من لحم الخروف مع العظم، مثالية للطواجن، المشاوي، وأطباق الطهي البطيء …"
click at [565, 266] on div "Description (Ar) قطع مميزة من لحم الخروف مع العظم، مثالية للطواجن، المشاوي، وأط…" at bounding box center [605, 296] width 296 height 63
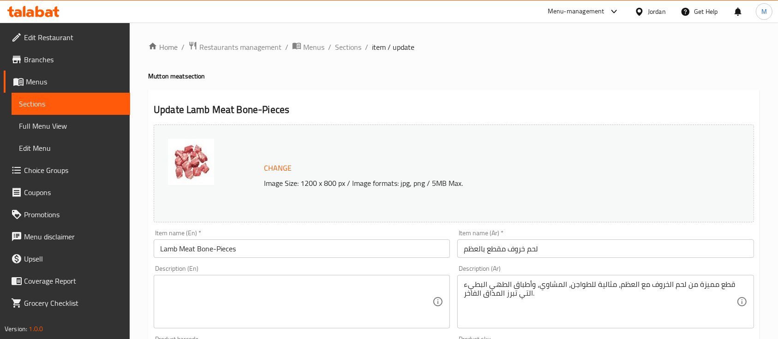
click at [374, 295] on textarea at bounding box center [296, 302] width 272 height 44
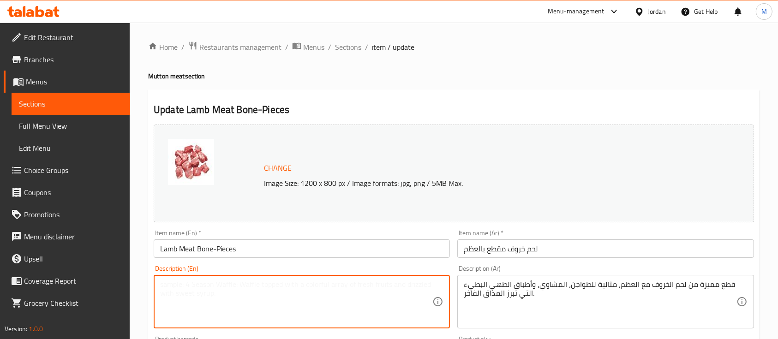
paste textarea "Premium lamb cuts with bone, perfect for stews, grills, and traditional slow-co…"
type textarea "Premium lamb cuts with bone, perfect for stews, grills, and traditional slow-co…"
click at [399, 231] on div "Item name (En)   * Lamb Meat Bone-Pieces Item name (En) *" at bounding box center [302, 244] width 296 height 28
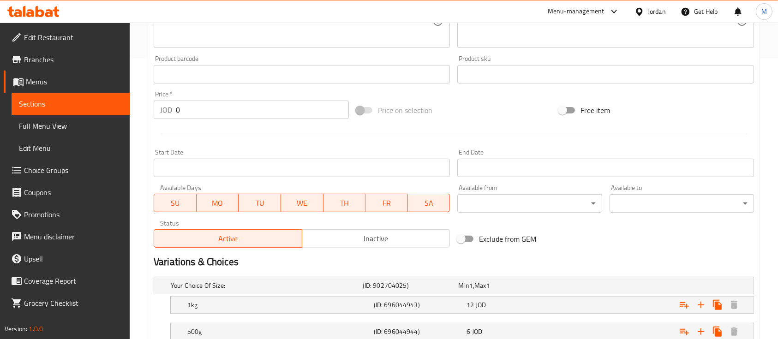
scroll to position [373, 0]
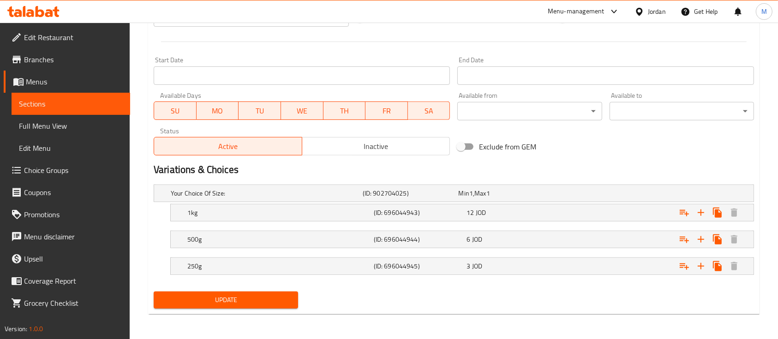
click at [275, 304] on span "Update" at bounding box center [226, 300] width 130 height 12
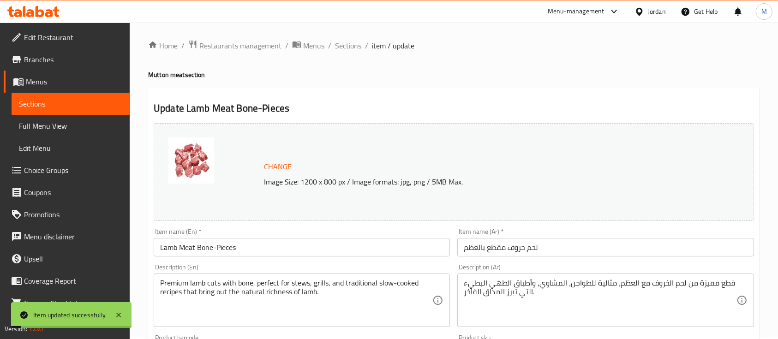
scroll to position [0, 0]
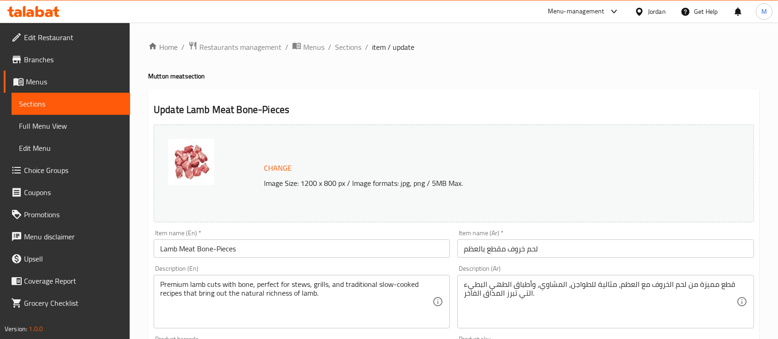
drag, startPoint x: 354, startPoint y: 48, endPoint x: 365, endPoint y: 64, distance: 19.2
click at [354, 48] on span "Sections" at bounding box center [348, 47] width 26 height 11
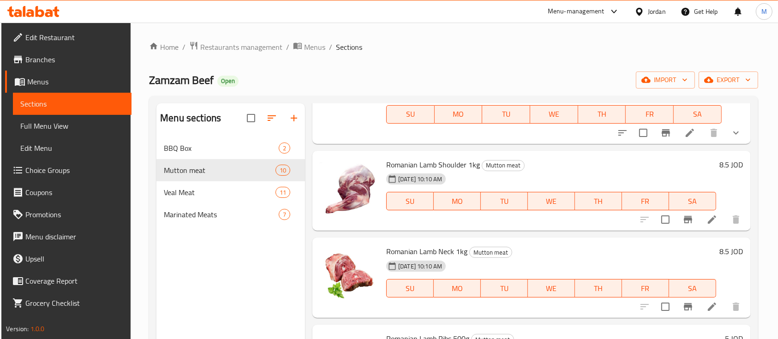
scroll to position [185, 0]
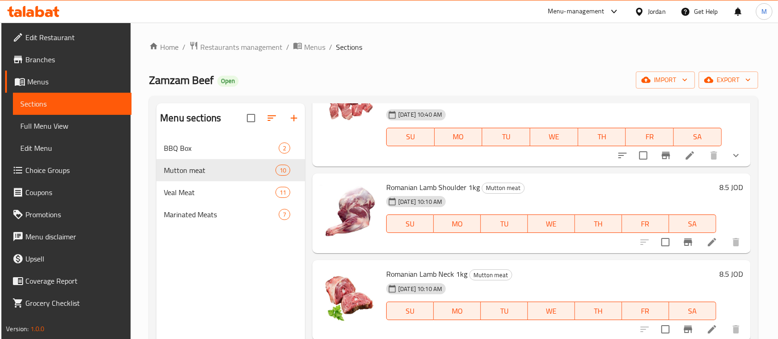
drag, startPoint x: 386, startPoint y: 186, endPoint x: 477, endPoint y: 186, distance: 91.8
click at [477, 186] on span "Romanian Lamb Shoulder 1kg" at bounding box center [433, 187] width 94 height 14
copy span "Romanian Lamb Shoulder 1kg"
click at [706, 248] on icon at bounding box center [711, 242] width 11 height 11
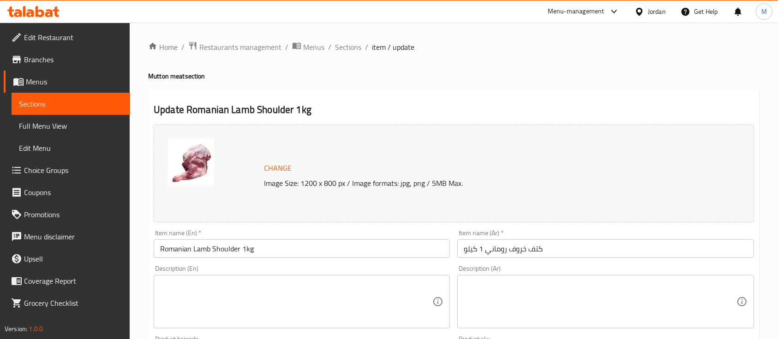
click at [560, 284] on textarea at bounding box center [600, 302] width 272 height 44
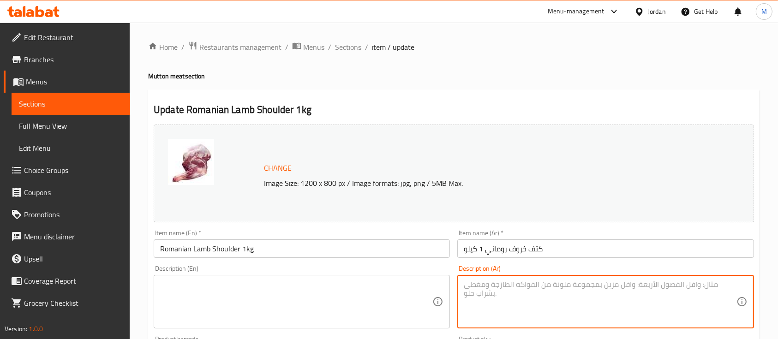
paste textarea "كتف خروف روماني فاخر بوزن 1 كيلو، مثالي للتحمير، الشوي، أو الطهي البطيء. يتميز …"
type textarea "كتف خروف روماني فاخر بوزن 1 كيلو، مثالي للتحمير، الشوي، أو الطهي البطيء. يتميز …"
click at [450, 284] on div "Description (En) Description (En)" at bounding box center [302, 297] width 304 height 71
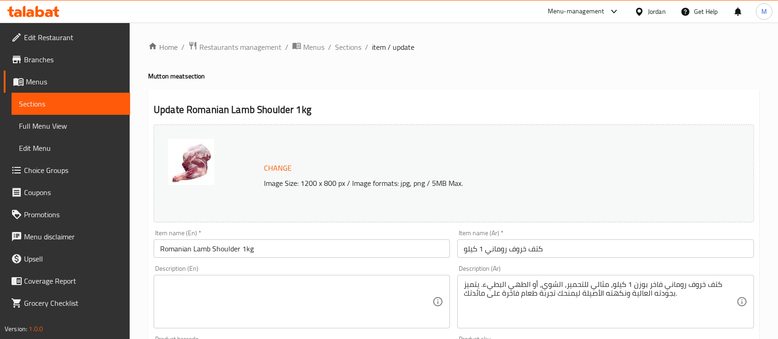
click at [436, 284] on div "Description (En)" at bounding box center [302, 302] width 296 height 54
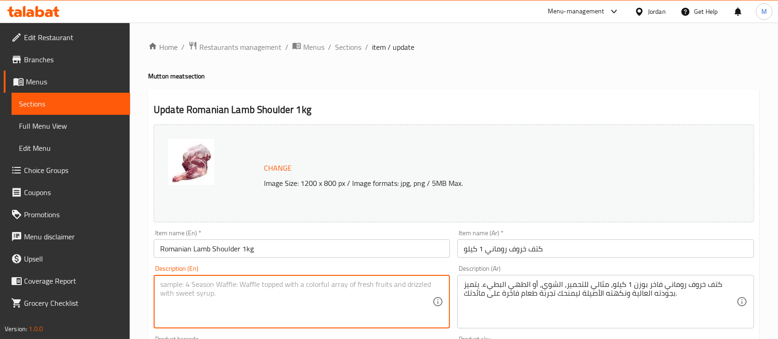
paste textarea "Sourced from premium Romanian lamb, this shoulder cut is perfect for roasting, …"
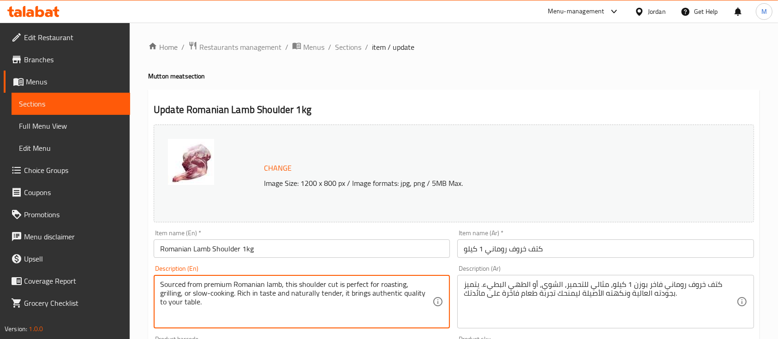
type textarea "Sourced from premium Romanian lamb, this shoulder cut is perfect for roasting, …"
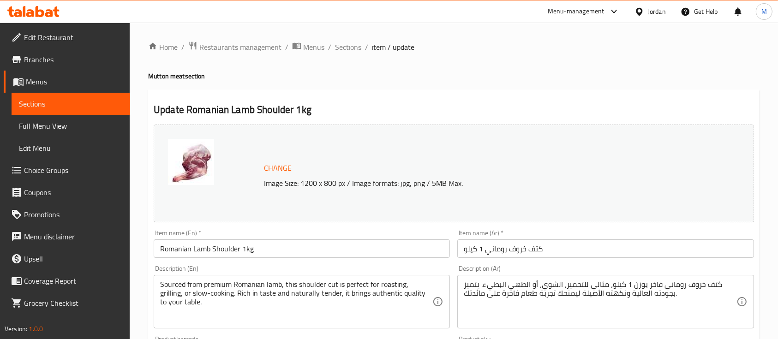
click at [387, 268] on div "Description (En) Sourced from premium Romanian lamb, this shoulder cut is perfe…" at bounding box center [302, 296] width 296 height 63
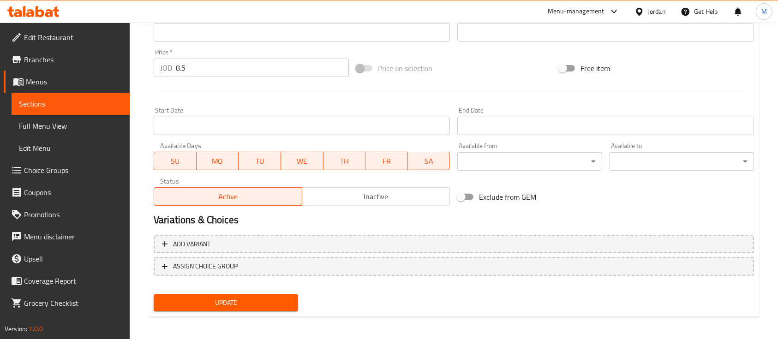
scroll to position [326, 0]
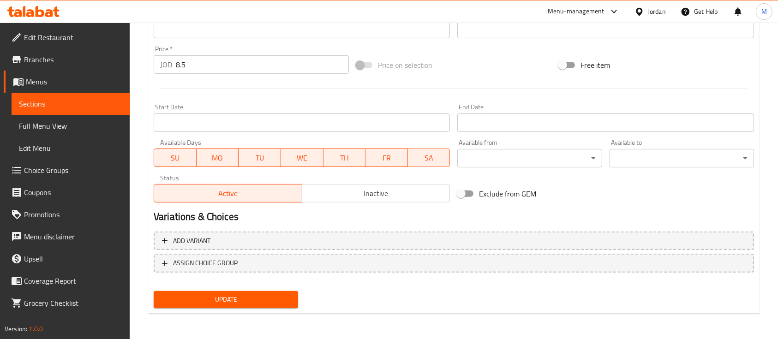
click at [290, 301] on span "Update" at bounding box center [226, 300] width 130 height 12
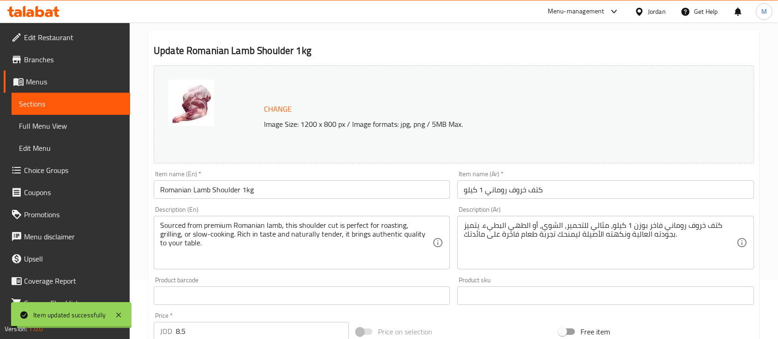
scroll to position [0, 0]
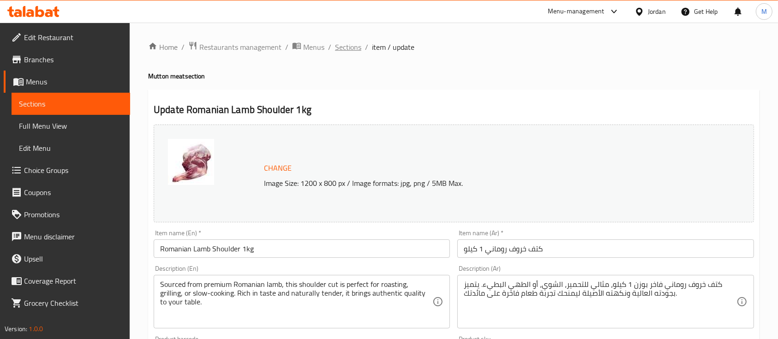
click at [346, 53] on span "Sections" at bounding box center [348, 47] width 26 height 11
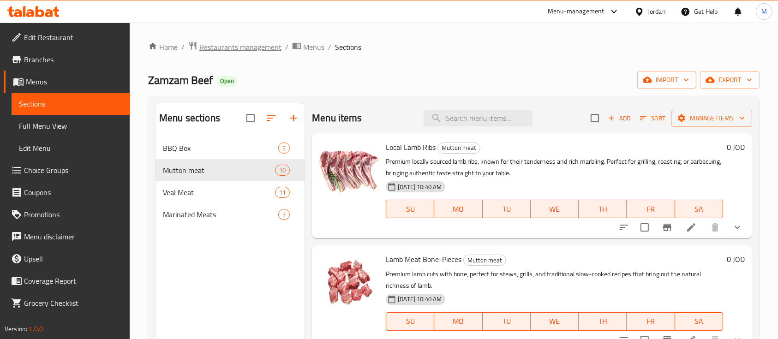
click at [263, 46] on span "Restaurants management" at bounding box center [240, 47] width 82 height 11
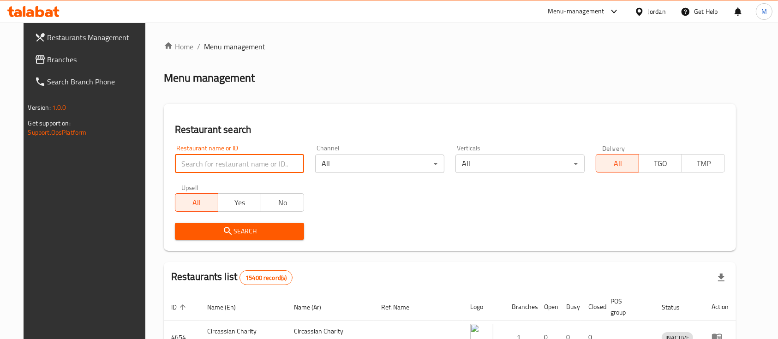
click at [235, 171] on input "search" at bounding box center [239, 164] width 129 height 18
click button "Search" at bounding box center [239, 231] width 129 height 17
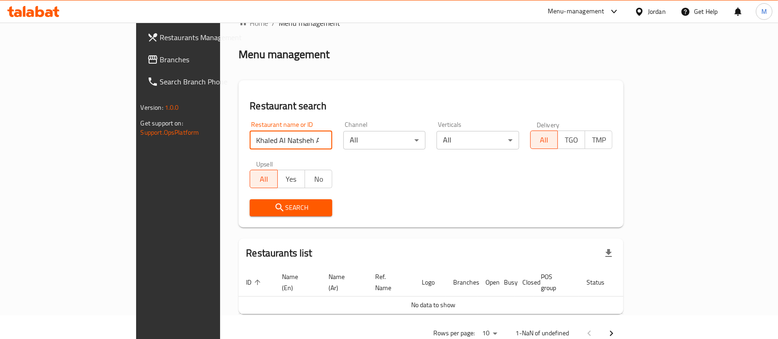
scroll to position [37, 0]
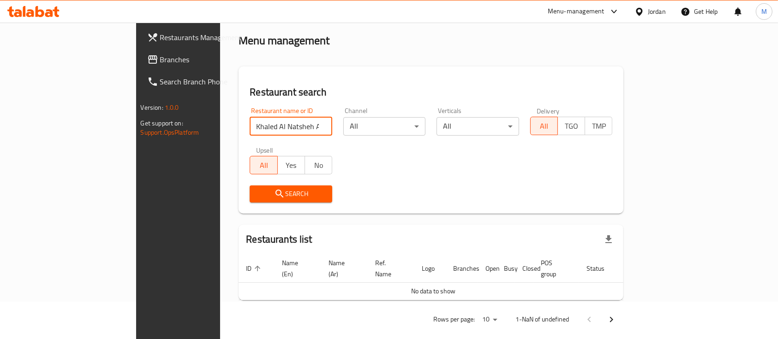
click at [257, 197] on span "Search" at bounding box center [291, 194] width 68 height 12
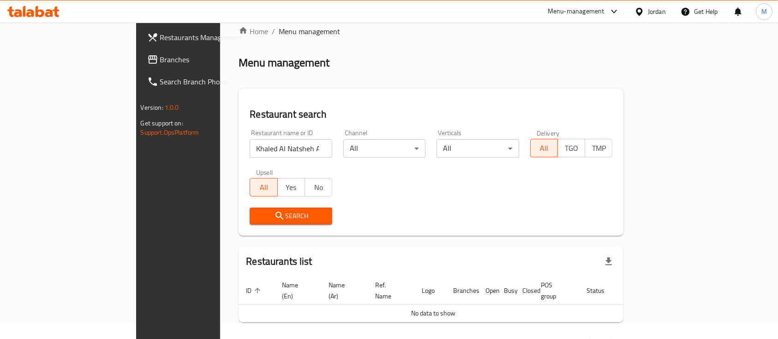
scroll to position [0, 0]
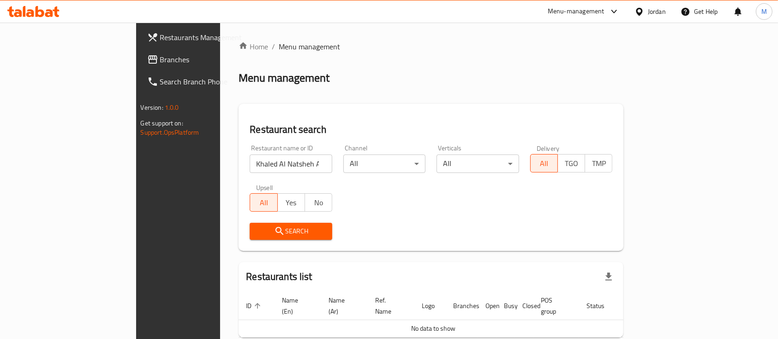
click at [279, 169] on input "Khaled Al Natsheh And His Brothers" at bounding box center [291, 164] width 83 height 18
type input "Khaled Al Natsheh"
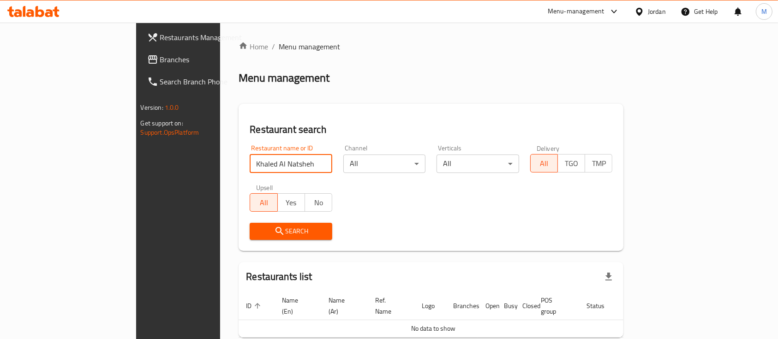
click button "Search" at bounding box center [291, 231] width 83 height 17
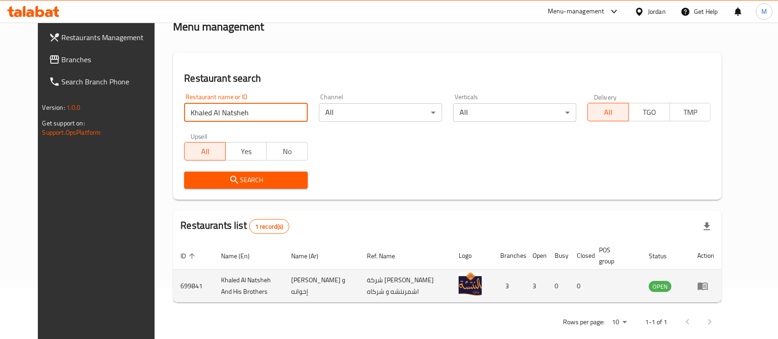
scroll to position [64, 0]
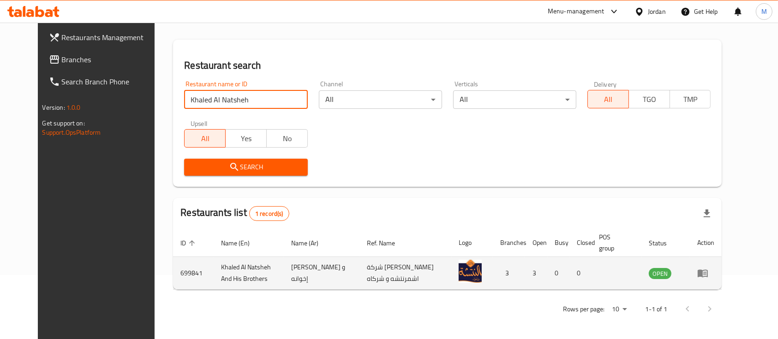
click at [721, 269] on td "enhanced table" at bounding box center [706, 273] width 32 height 33
click at [708, 272] on icon "enhanced table" at bounding box center [703, 274] width 10 height 8
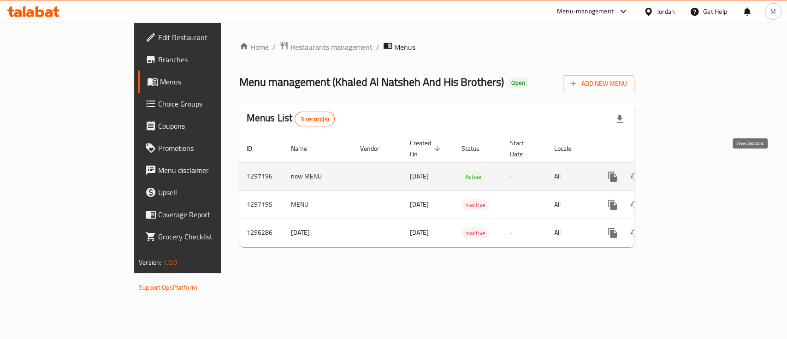
click at [685, 171] on icon "enhanced table" at bounding box center [679, 176] width 11 height 11
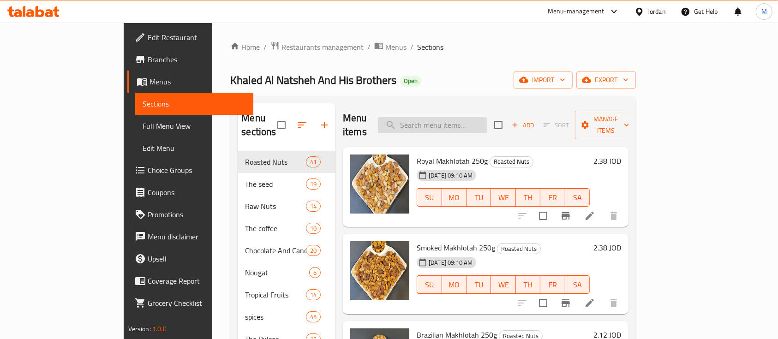
click at [458, 119] on input "search" at bounding box center [432, 125] width 109 height 16
type input "s"
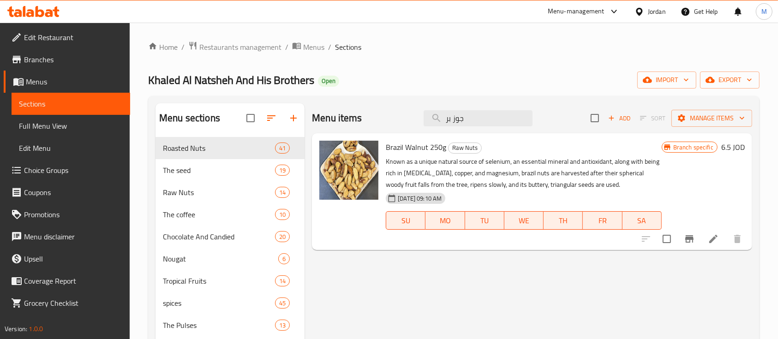
type input "جوز بر"
click at [718, 245] on li at bounding box center [713, 239] width 26 height 17
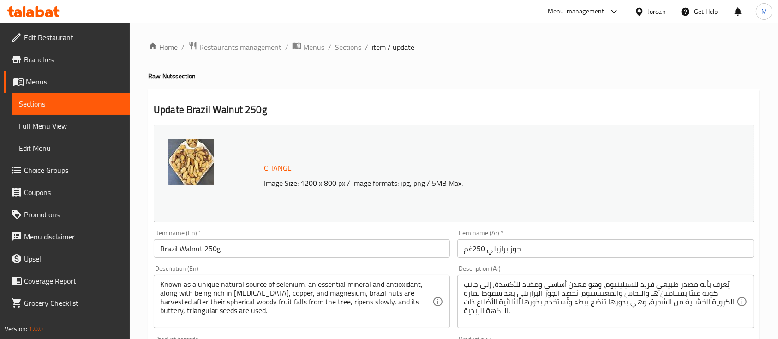
drag, startPoint x: 340, startPoint y: 53, endPoint x: 380, endPoint y: 58, distance: 39.9
click at [340, 53] on span "Sections" at bounding box center [348, 47] width 26 height 11
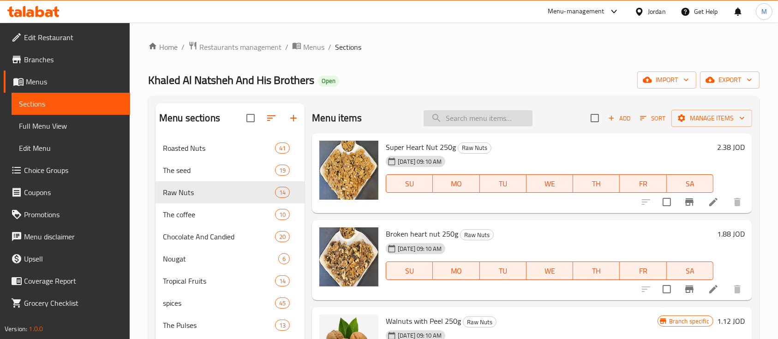
click at [486, 119] on input "search" at bounding box center [477, 118] width 109 height 16
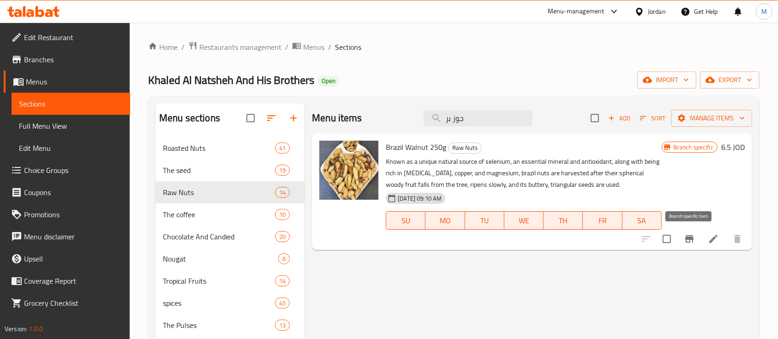
type input "جوز بر"
click at [686, 244] on icon "Branch-specific-item" at bounding box center [689, 238] width 11 height 11
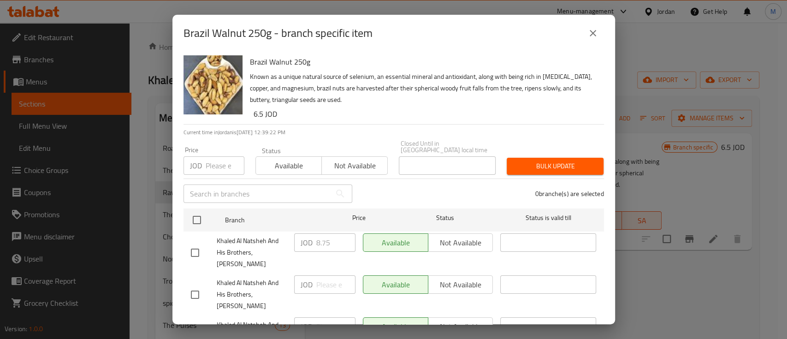
click at [304, 239] on div "JOD 8.75 ​" at bounding box center [324, 242] width 61 height 18
click at [213, 161] on input "number" at bounding box center [225, 165] width 39 height 18
paste input "8.75"
type input "8.75"
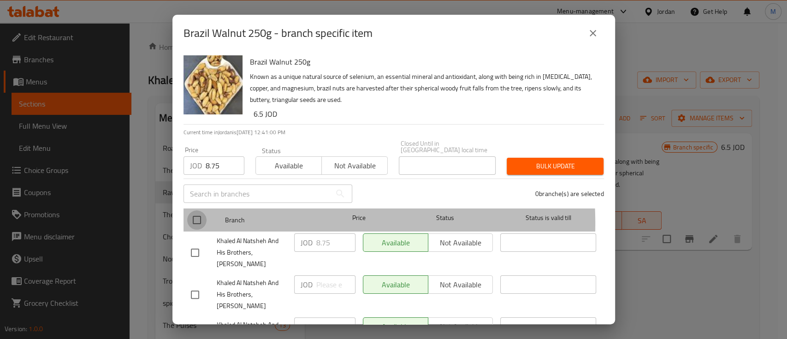
click at [203, 217] on input "checkbox" at bounding box center [196, 219] width 19 height 19
checkbox input "true"
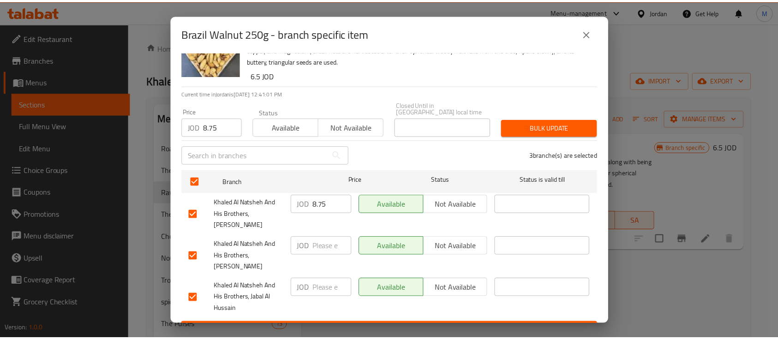
scroll to position [40, 0]
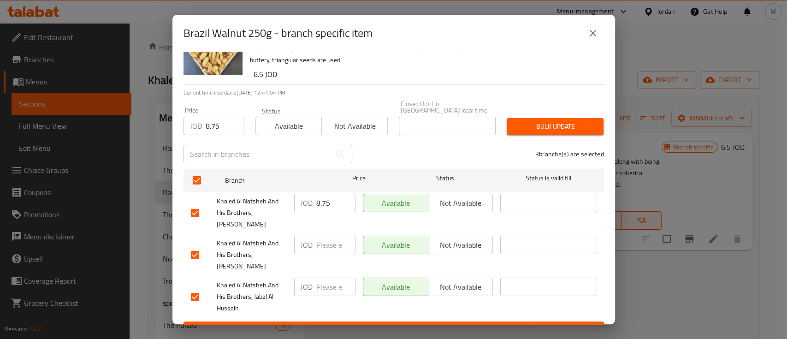
click at [530, 125] on span "Bulk update" at bounding box center [555, 127] width 82 height 12
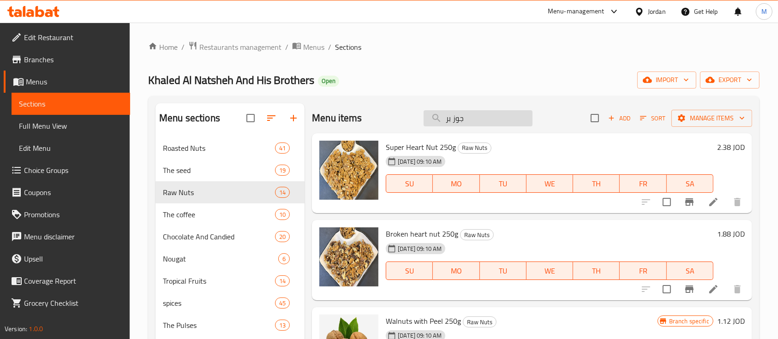
drag, startPoint x: 480, startPoint y: 117, endPoint x: 424, endPoint y: 125, distance: 56.4
click at [424, 125] on input "جوز بر" at bounding box center [477, 118] width 109 height 16
click at [495, 77] on div "Khaled Al Natsheh And His Brothers Open import export" at bounding box center [453, 80] width 611 height 17
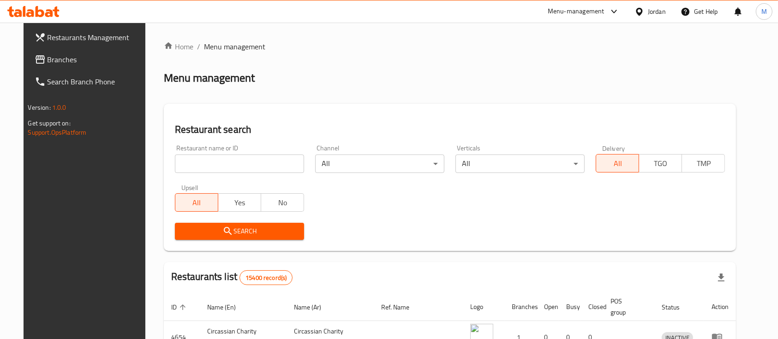
click at [258, 168] on input "search" at bounding box center [239, 164] width 129 height 18
type input "a"
type input "zamzam"
click button "Search" at bounding box center [239, 231] width 129 height 17
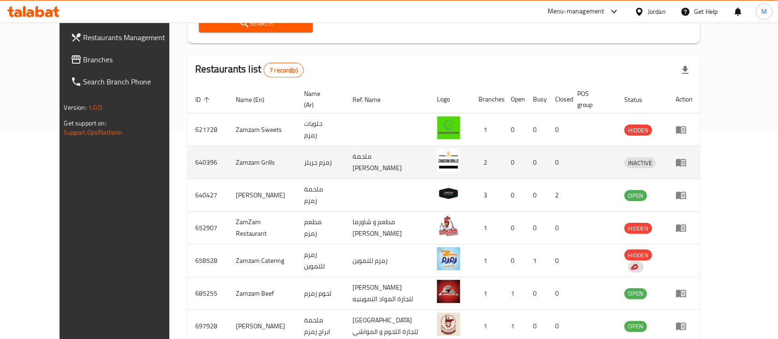
scroll to position [246, 0]
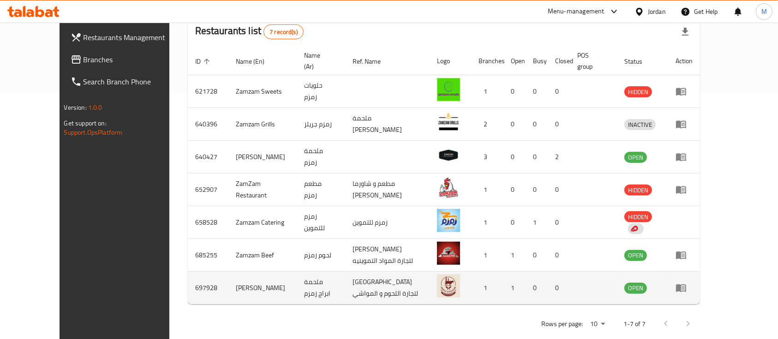
click at [686, 282] on icon "enhanced table" at bounding box center [680, 287] width 11 height 11
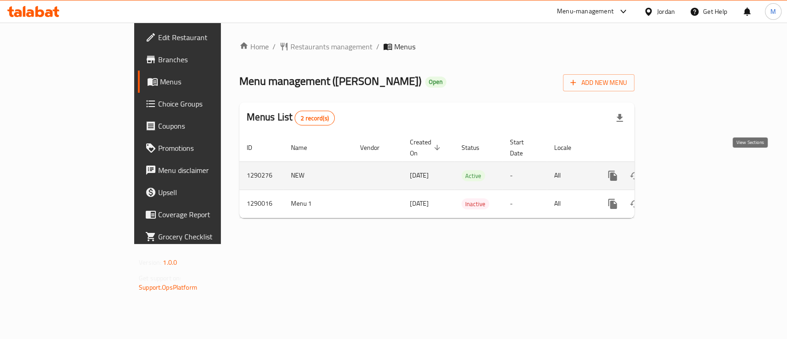
click at [684, 172] on icon "enhanced table" at bounding box center [679, 176] width 8 height 8
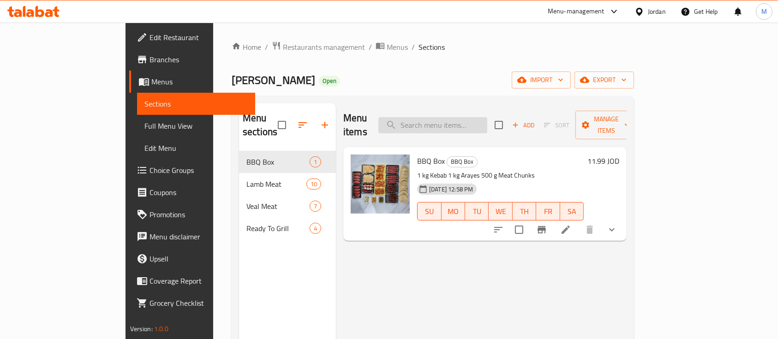
click at [468, 117] on input "search" at bounding box center [432, 125] width 109 height 16
type input "u"
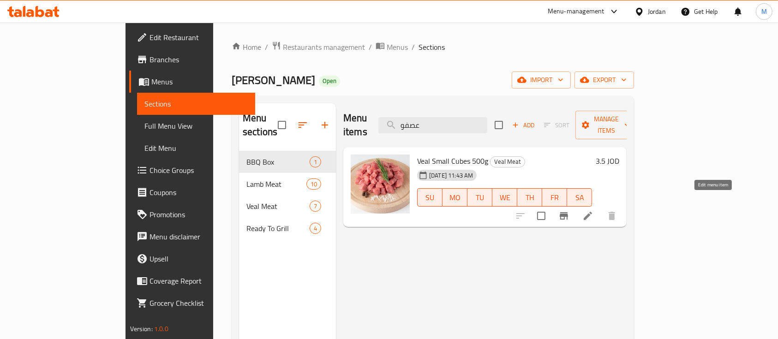
type input "عصفو"
click at [593, 210] on icon at bounding box center [587, 215] width 11 height 11
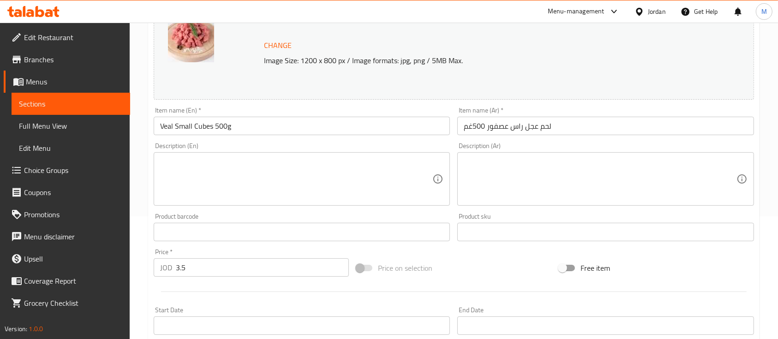
scroll to position [185, 0]
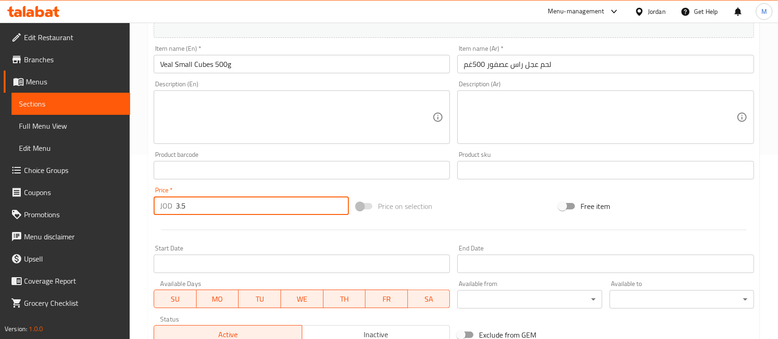
drag, startPoint x: 187, startPoint y: 211, endPoint x: 173, endPoint y: 211, distance: 14.8
click at [173, 211] on div "JOD 3.5 Price *" at bounding box center [251, 206] width 195 height 18
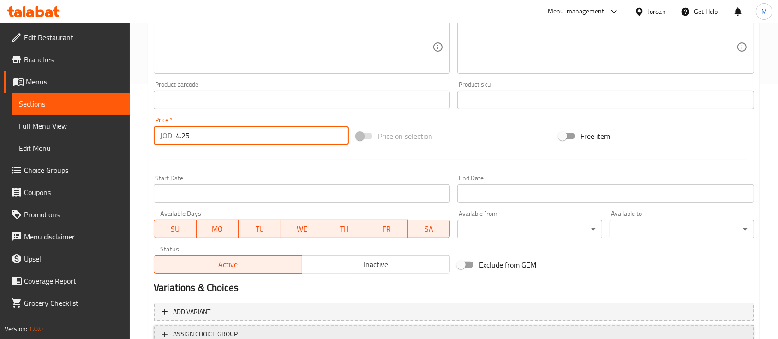
scroll to position [326, 0]
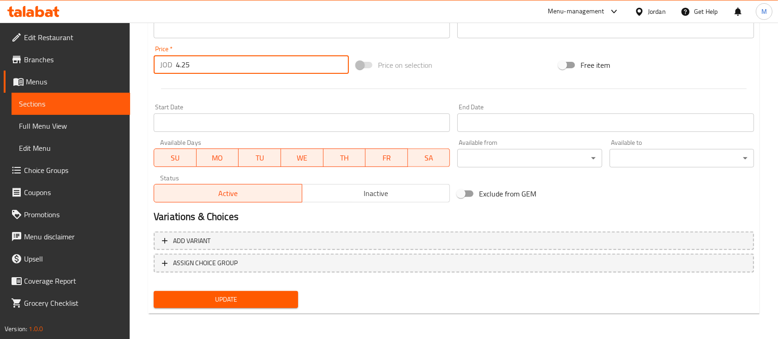
type input "4.25"
click at [278, 305] on button "Update" at bounding box center [226, 299] width 144 height 17
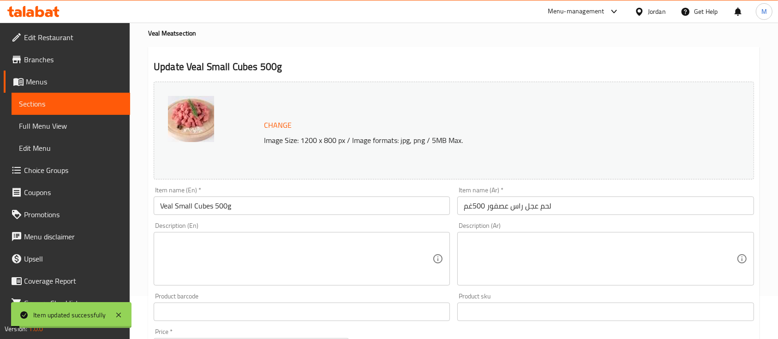
scroll to position [0, 0]
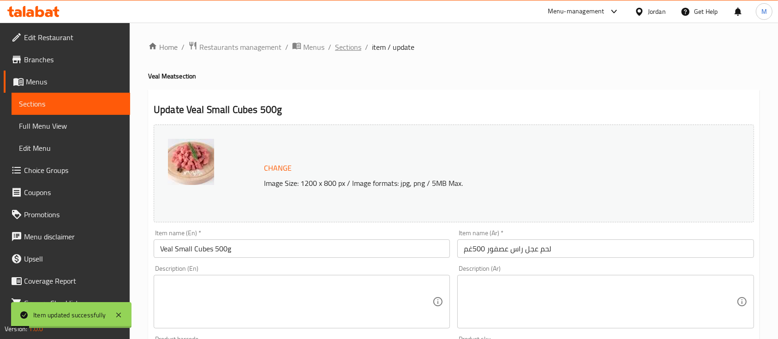
click at [350, 51] on span "Sections" at bounding box center [348, 47] width 26 height 11
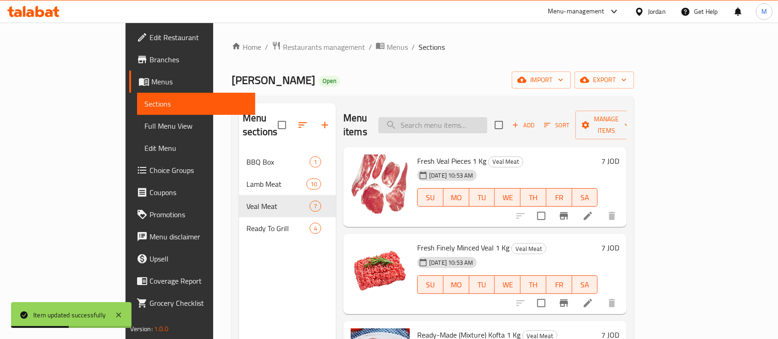
click at [476, 117] on input "search" at bounding box center [432, 125] width 109 height 16
type input "s"
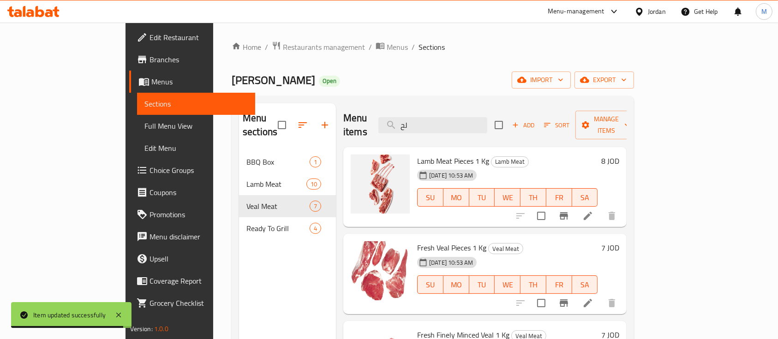
type input "ل"
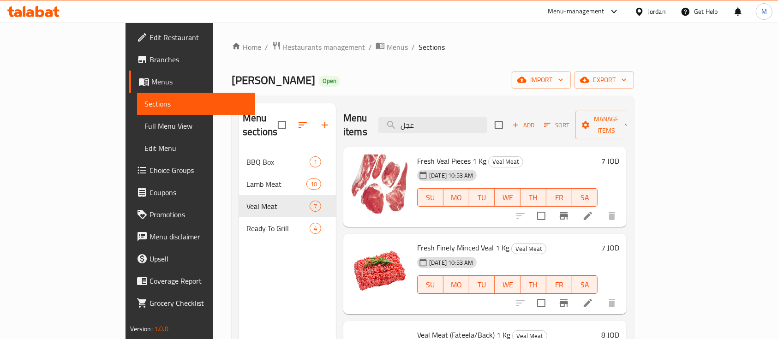
type input "عجل"
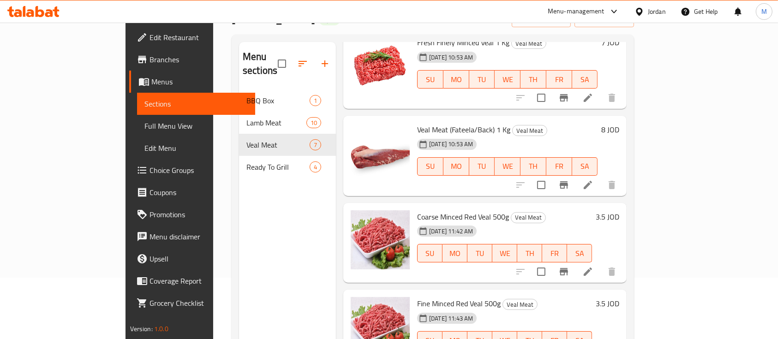
scroll to position [206, 0]
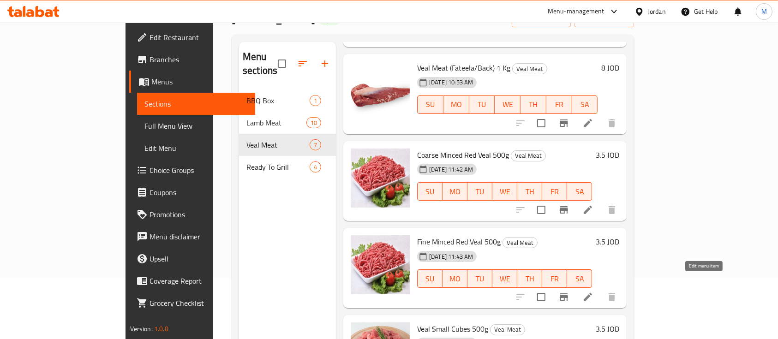
click at [593, 292] on icon at bounding box center [587, 297] width 11 height 11
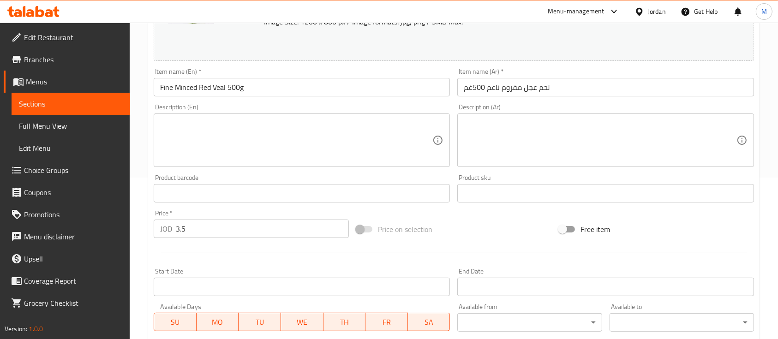
scroll to position [185, 0]
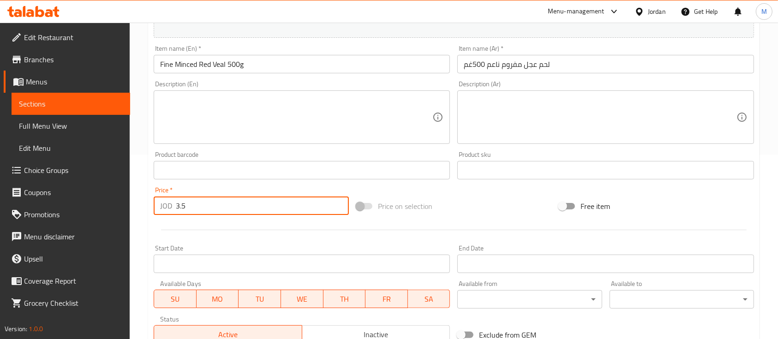
drag, startPoint x: 182, startPoint y: 209, endPoint x: 170, endPoint y: 209, distance: 12.0
click at [170, 209] on div "JOD 3.5 Price *" at bounding box center [251, 206] width 195 height 18
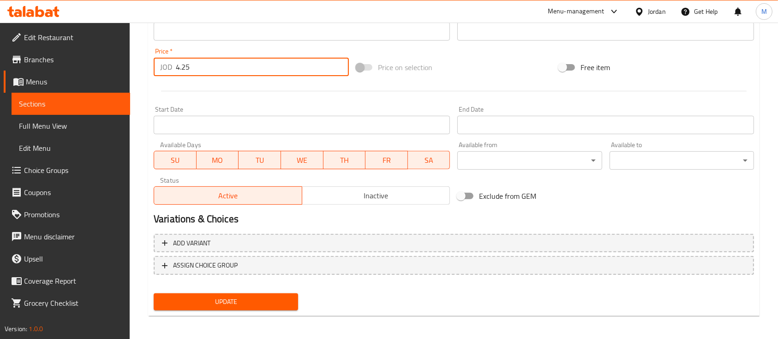
scroll to position [326, 0]
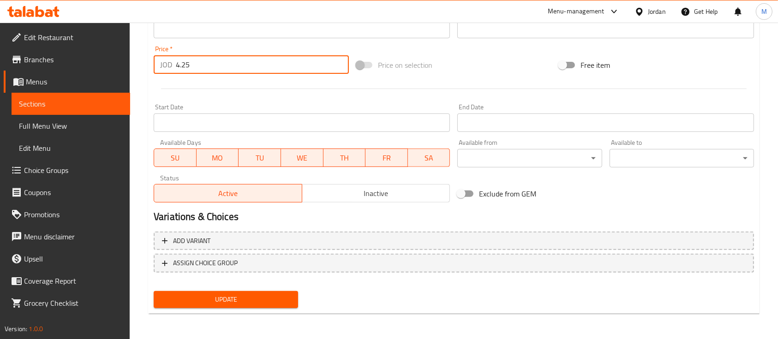
type input "4.25"
click at [251, 299] on span "Update" at bounding box center [226, 300] width 130 height 12
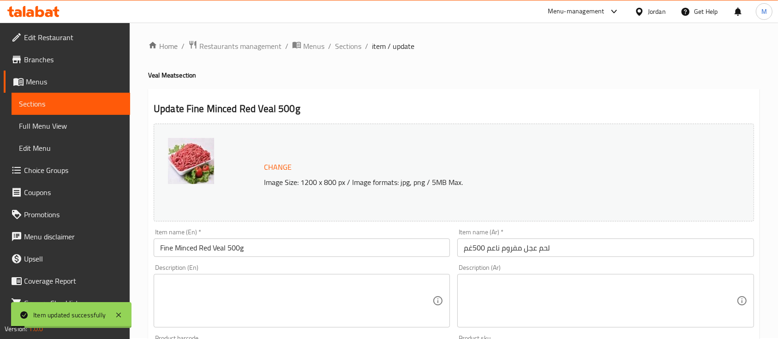
scroll to position [0, 0]
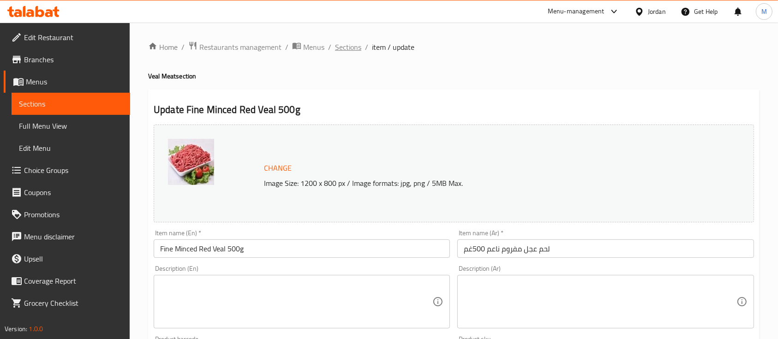
click at [340, 49] on span "Sections" at bounding box center [348, 47] width 26 height 11
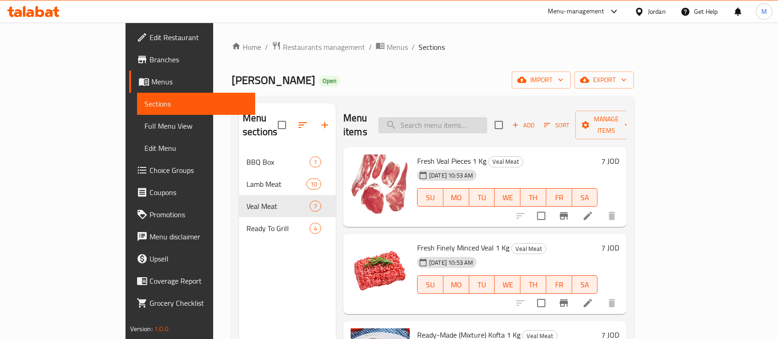
click at [463, 120] on input "search" at bounding box center [432, 125] width 109 height 16
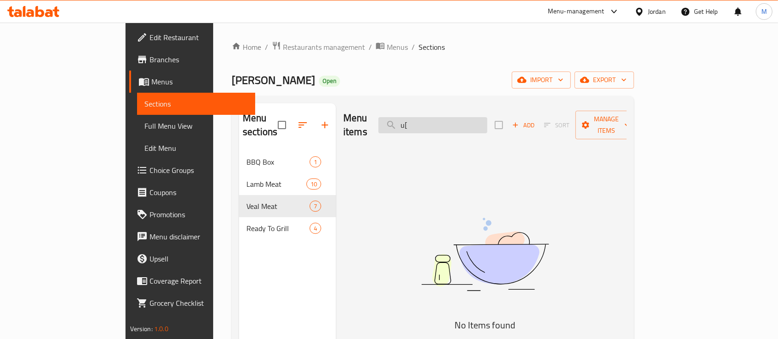
type input "u"
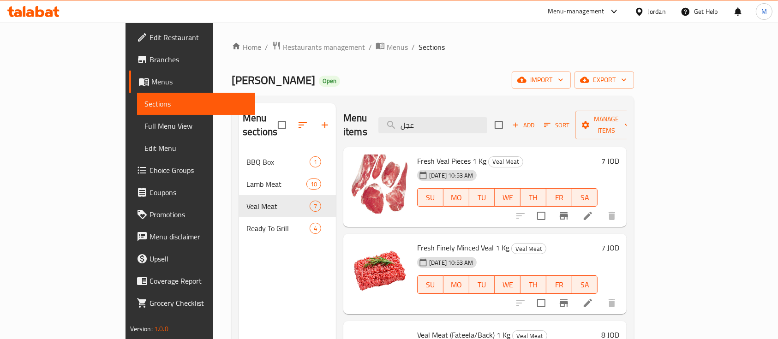
type input "عجل"
click at [593, 298] on icon at bounding box center [587, 303] width 11 height 11
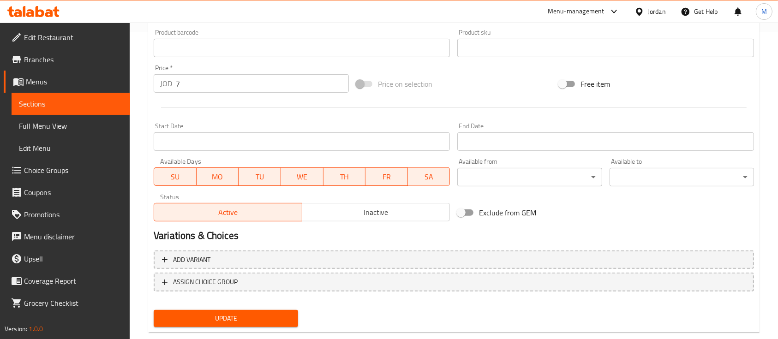
scroll to position [307, 0]
click at [162, 87] on div "JOD 7 Price *" at bounding box center [251, 83] width 195 height 18
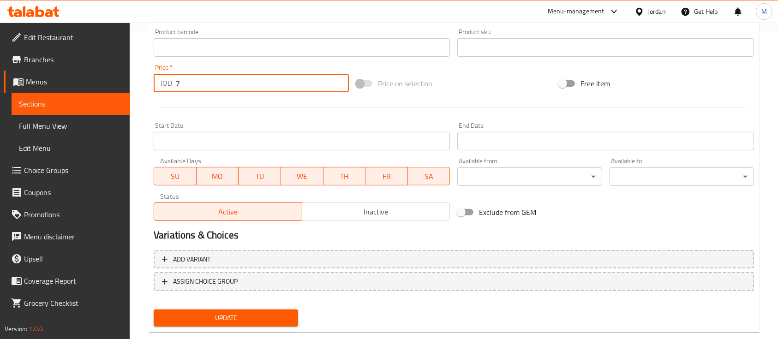
drag, startPoint x: 187, startPoint y: 87, endPoint x: 170, endPoint y: 87, distance: 16.6
click at [173, 87] on div "JOD 7 Price *" at bounding box center [251, 83] width 195 height 18
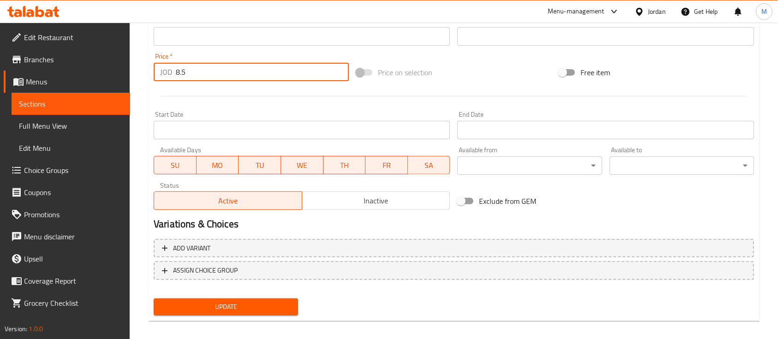
scroll to position [326, 0]
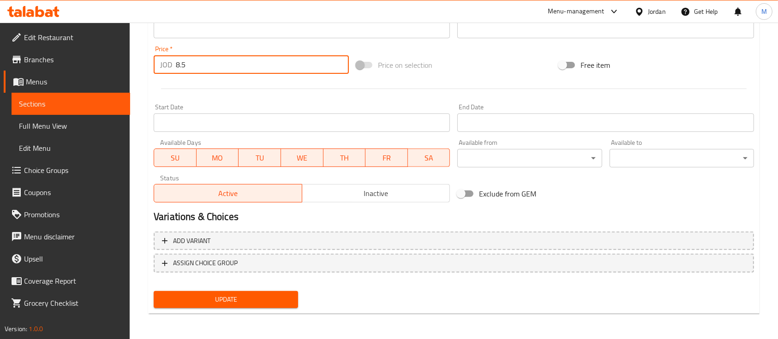
type input "8.5"
click at [250, 294] on span "Update" at bounding box center [226, 300] width 130 height 12
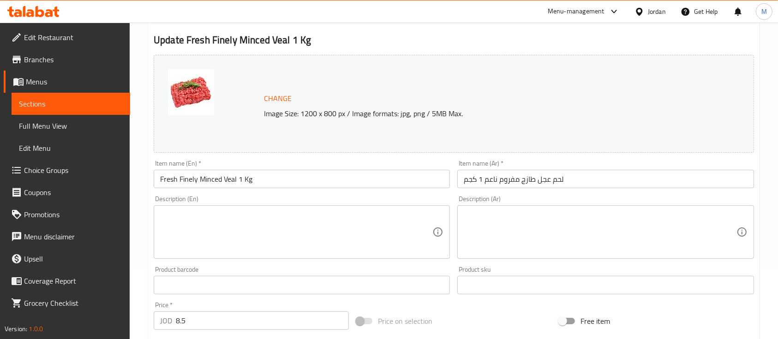
scroll to position [0, 0]
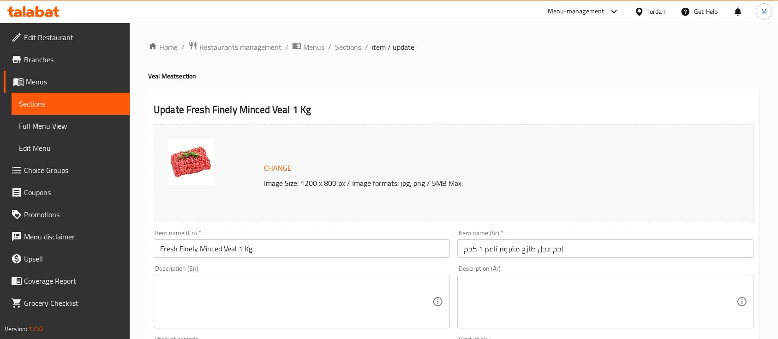
click at [352, 56] on div "Home / Restaurants management / Menus / Sections / item / update Veal Meat sect…" at bounding box center [453, 344] width 611 height 606
click at [352, 47] on span "Sections" at bounding box center [348, 47] width 26 height 11
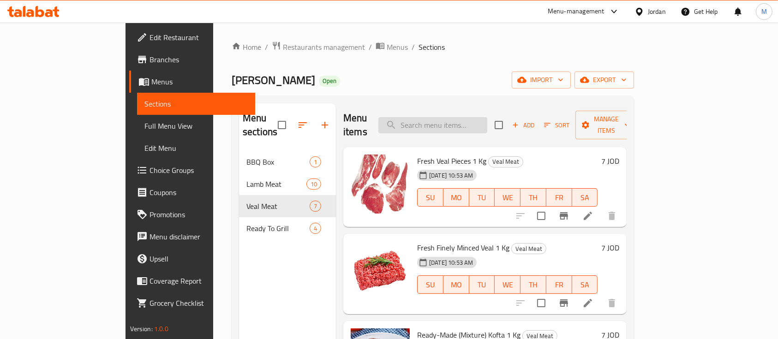
click at [477, 118] on input "search" at bounding box center [432, 125] width 109 height 16
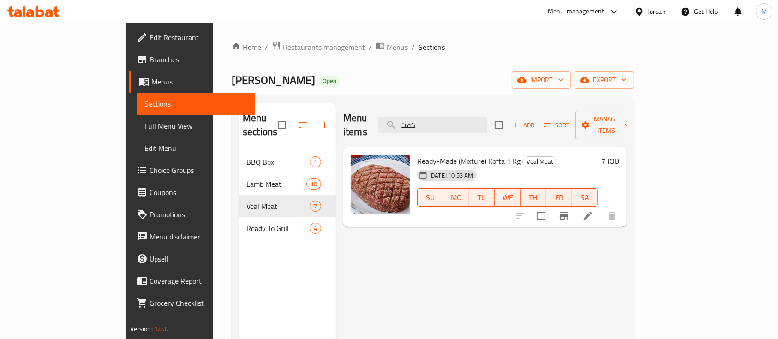
type input "كفت"
click at [601, 208] on li at bounding box center [588, 216] width 26 height 17
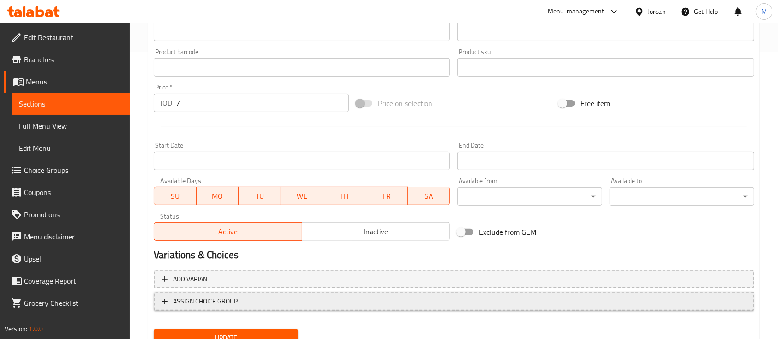
scroll to position [264, 0]
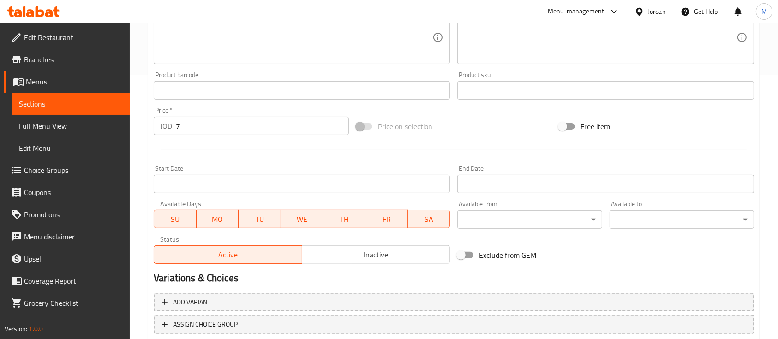
drag, startPoint x: 183, startPoint y: 130, endPoint x: 164, endPoint y: 130, distance: 19.4
click at [165, 130] on div "JOD 7 Price *" at bounding box center [251, 126] width 195 height 18
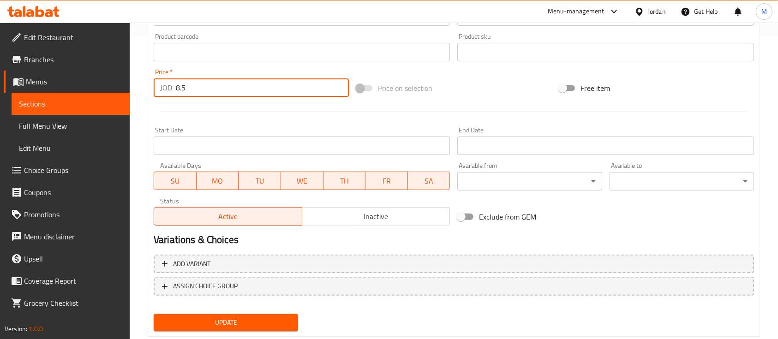
scroll to position [326, 0]
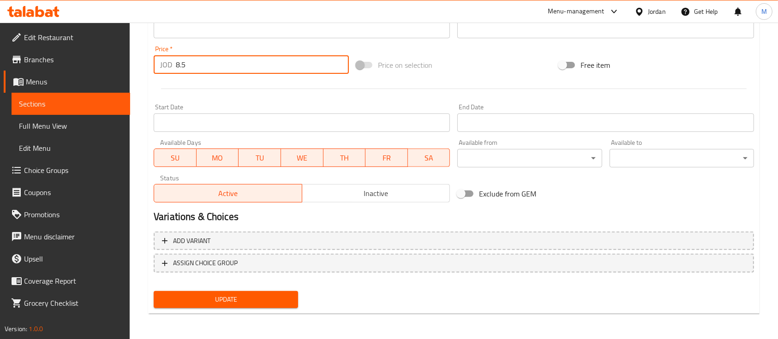
type input "8.5"
click at [255, 301] on span "Update" at bounding box center [226, 300] width 130 height 12
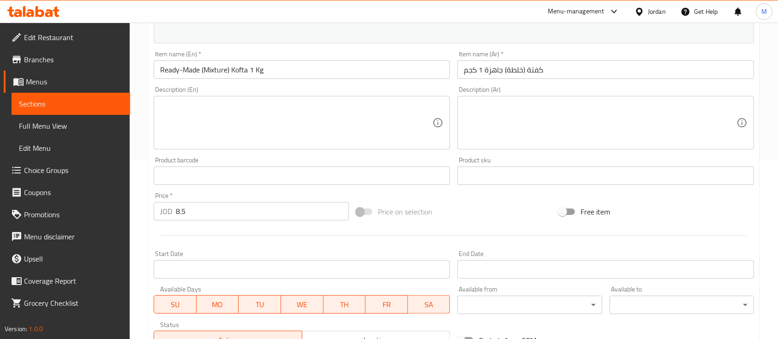
scroll to position [0, 0]
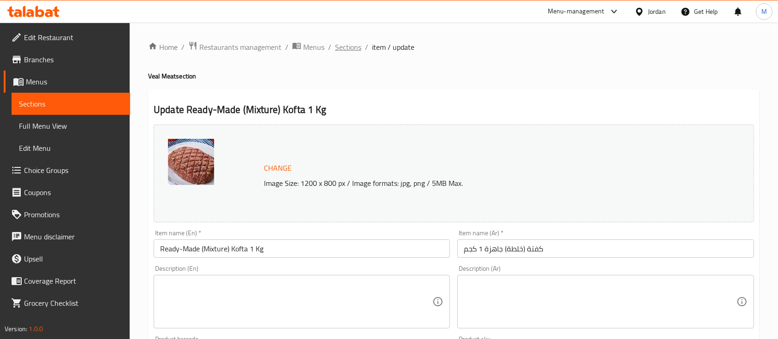
click at [346, 50] on span "Sections" at bounding box center [348, 47] width 26 height 11
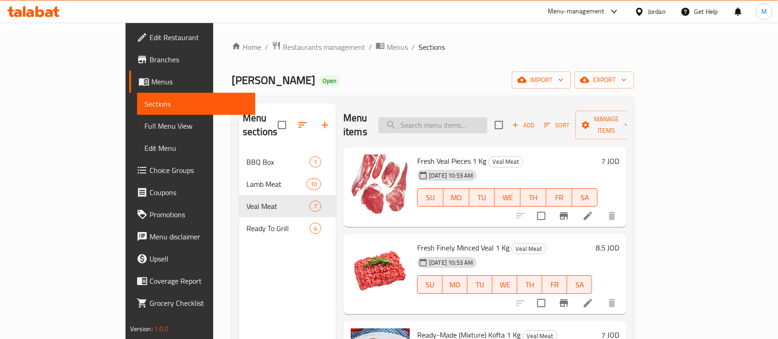
click at [480, 119] on input "search" at bounding box center [432, 125] width 109 height 16
type input "o"
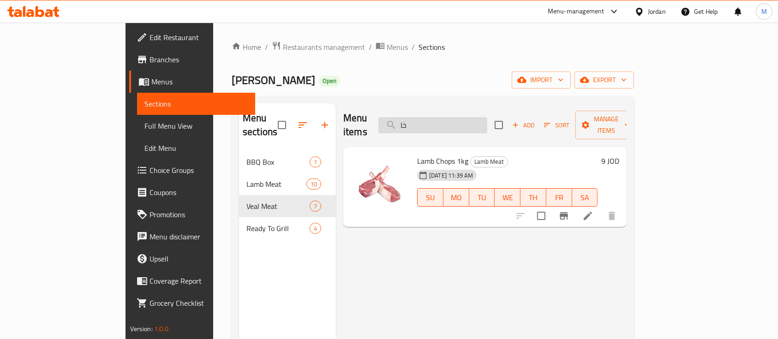
type input "خ"
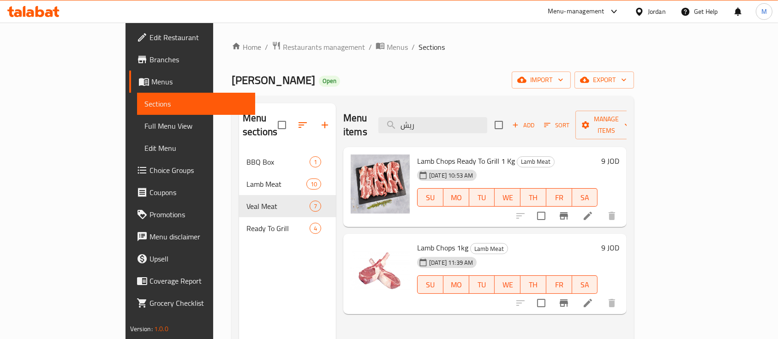
type input "ريش"
click at [593, 210] on icon at bounding box center [587, 215] width 11 height 11
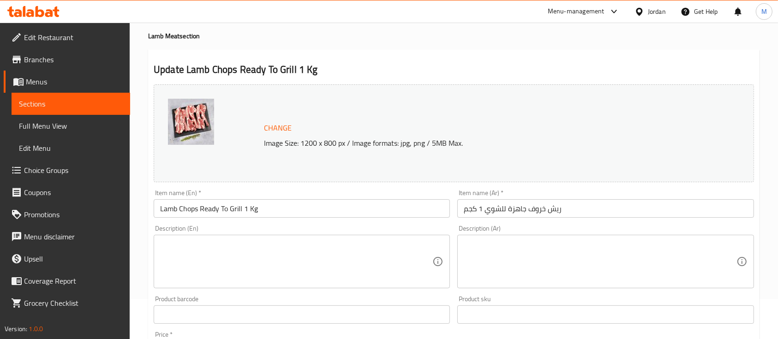
scroll to position [61, 0]
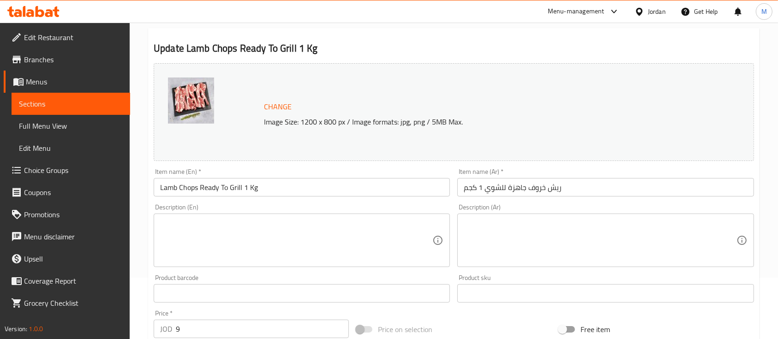
click at [570, 186] on input "ريش خروف جاهزة للشوي 1 كجم" at bounding box center [605, 187] width 296 height 18
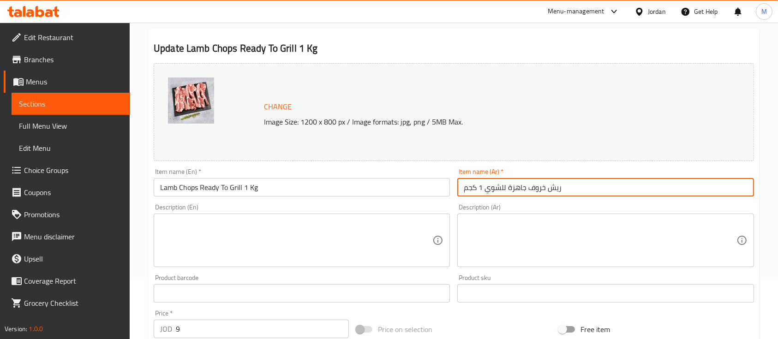
click at [570, 186] on input "ريش خروف جاهزة للشوي 1 كجم" at bounding box center [605, 187] width 296 height 18
paste input "روف بلدي"
type input "ريش خاروف بلدي 500غم"
click at [285, 190] on input "Lamb Chops Ready To Grill 1 Kg" at bounding box center [302, 187] width 296 height 18
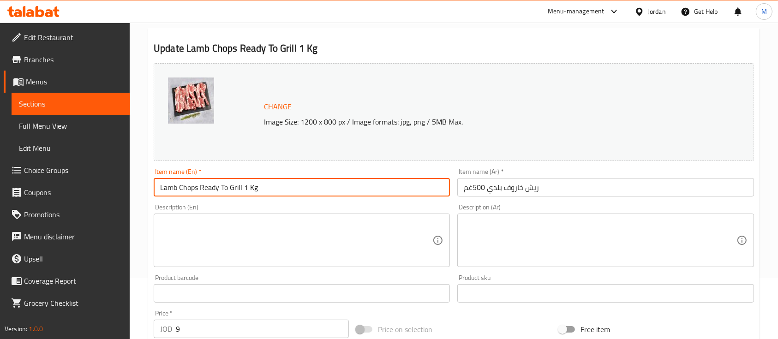
drag, startPoint x: 285, startPoint y: 185, endPoint x: 111, endPoint y: 179, distance: 174.1
click at [111, 179] on div "Edit Restaurant Branches Menus Sections Full Menu View Edit Menu Choice Groups …" at bounding box center [389, 282] width 778 height 643
paste input "ocal Lamb Ribs"
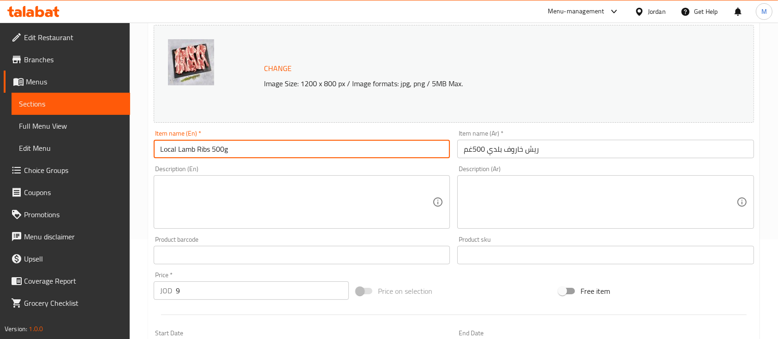
scroll to position [123, 0]
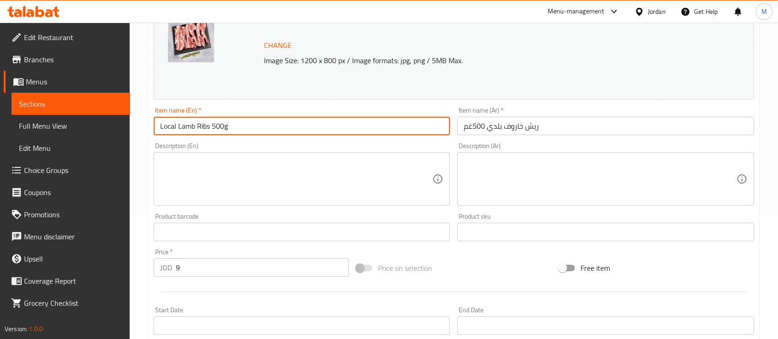
type input "Local Lamb Ribs 500g"
click at [183, 271] on input "9" at bounding box center [262, 267] width 173 height 18
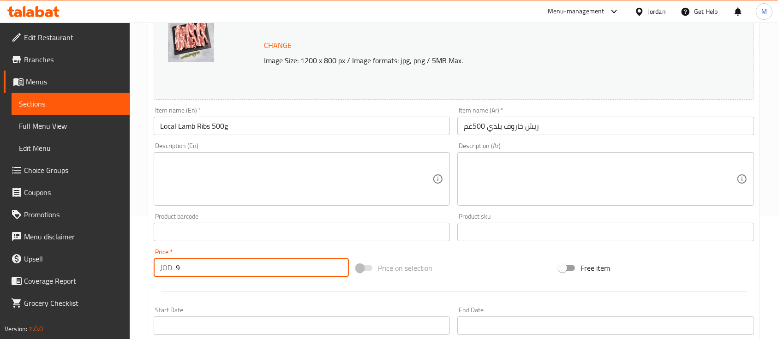
click at [176, 276] on input "9" at bounding box center [262, 267] width 173 height 18
type input "6"
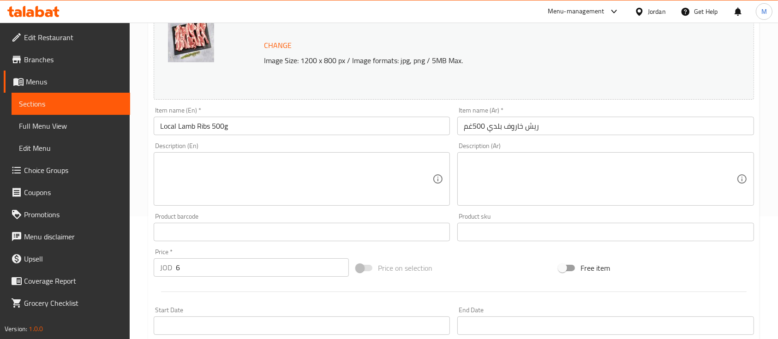
click at [224, 248] on div "Price   * JOD 6 Price *" at bounding box center [251, 263] width 203 height 36
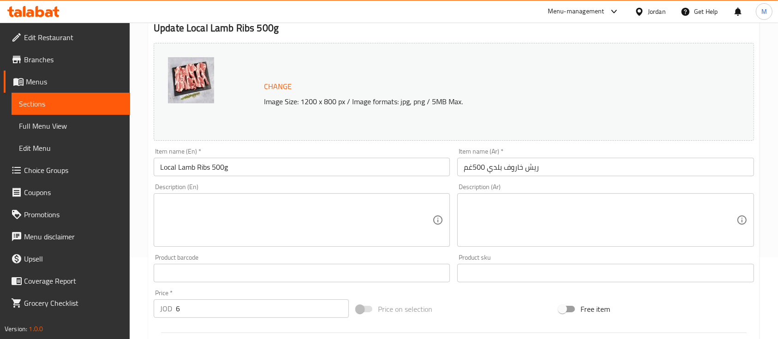
scroll to position [326, 0]
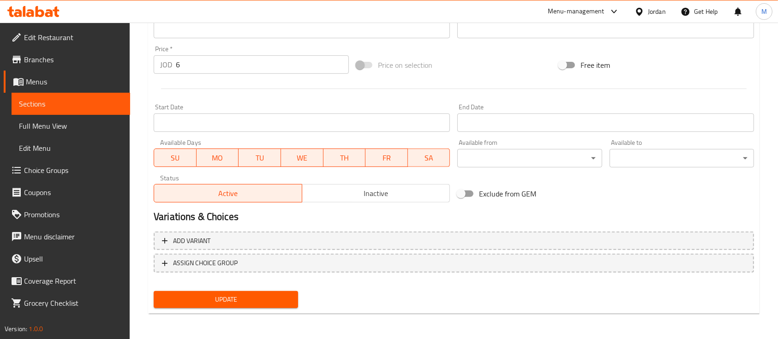
click at [239, 292] on button "Update" at bounding box center [226, 299] width 144 height 17
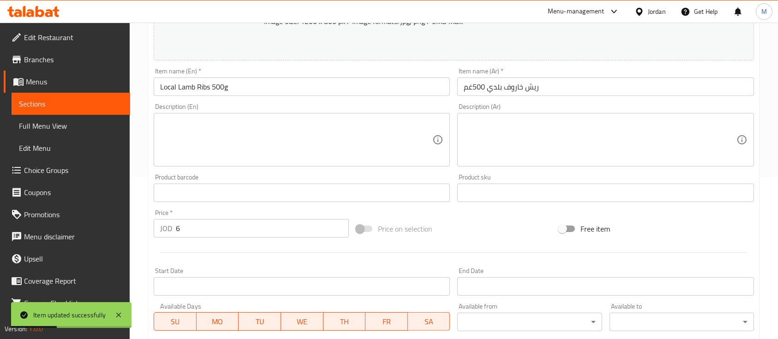
scroll to position [18, 0]
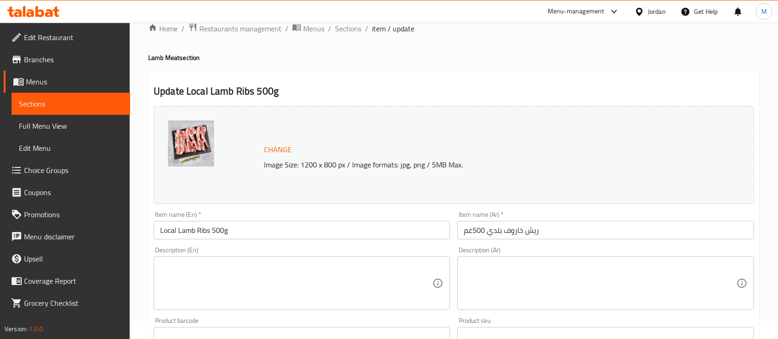
click at [335, 34] on span "Sections" at bounding box center [348, 28] width 26 height 11
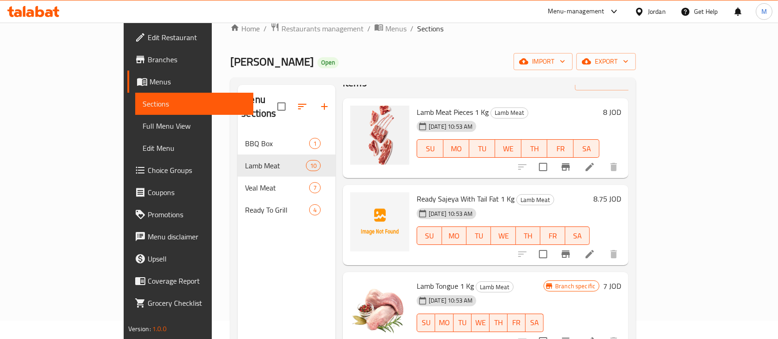
scroll to position [61, 0]
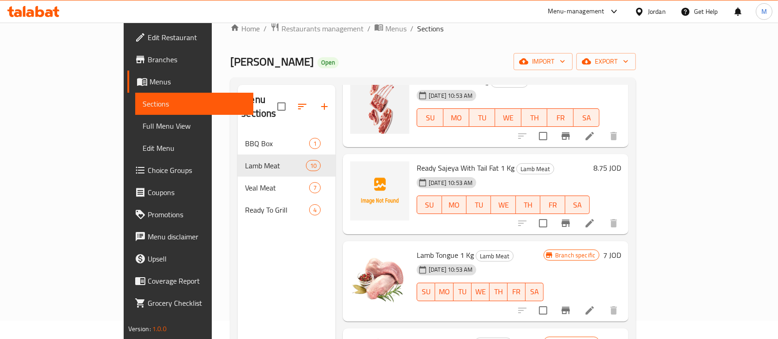
click at [602, 215] on li at bounding box center [590, 223] width 26 height 17
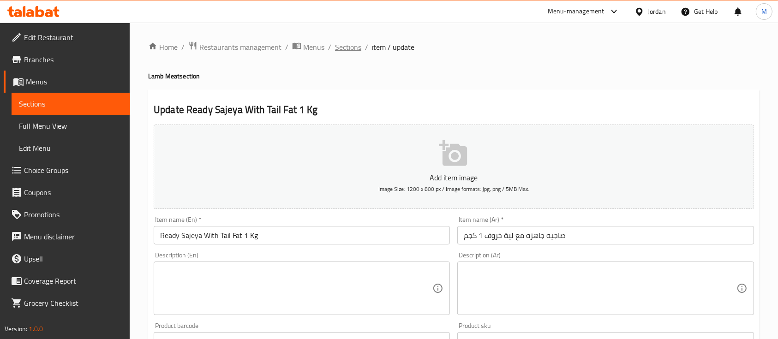
click at [341, 44] on span "Sections" at bounding box center [348, 47] width 26 height 11
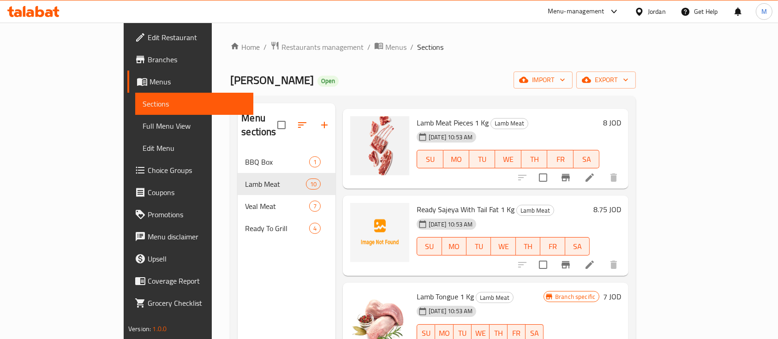
scroll to position [61, 0]
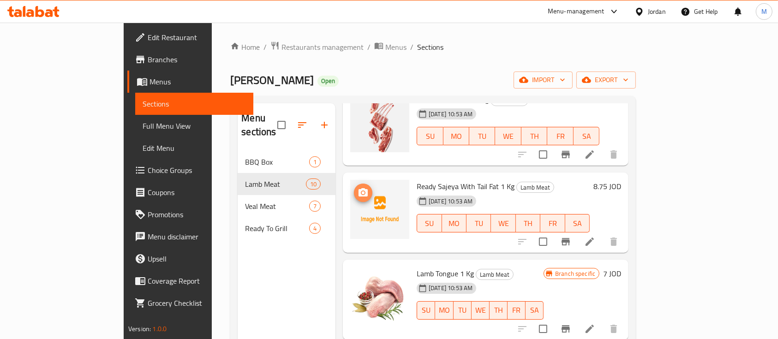
click at [358, 187] on icon "upload picture" at bounding box center [363, 192] width 11 height 11
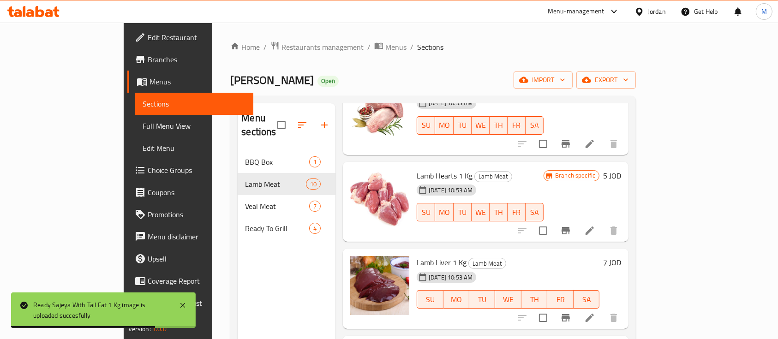
scroll to position [0, 0]
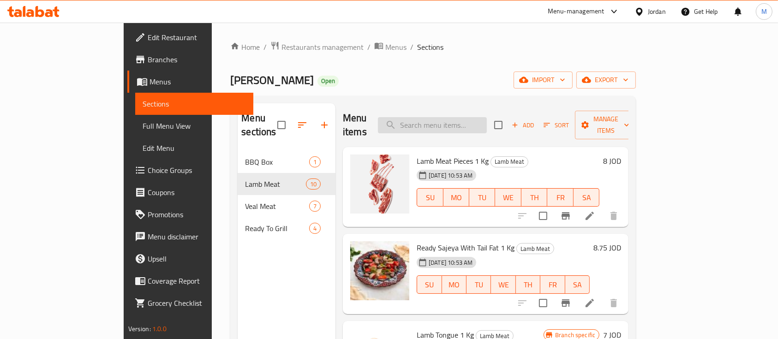
click at [462, 119] on input "search" at bounding box center [432, 125] width 109 height 16
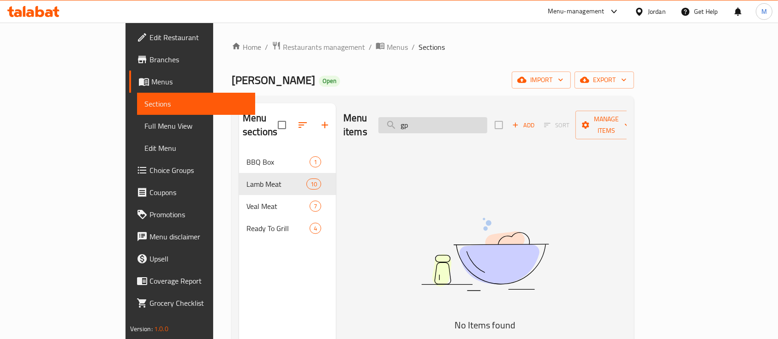
type input "g"
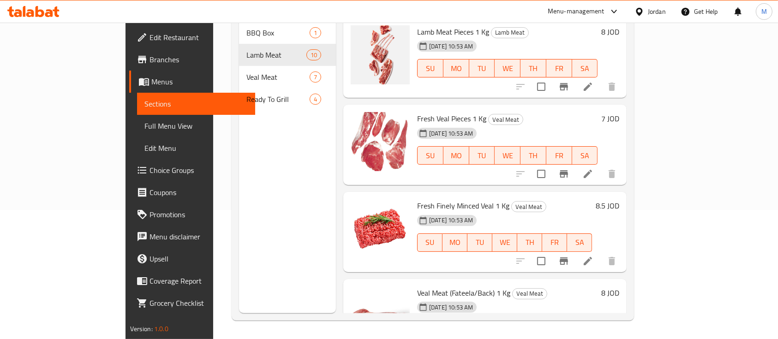
scroll to position [6, 0]
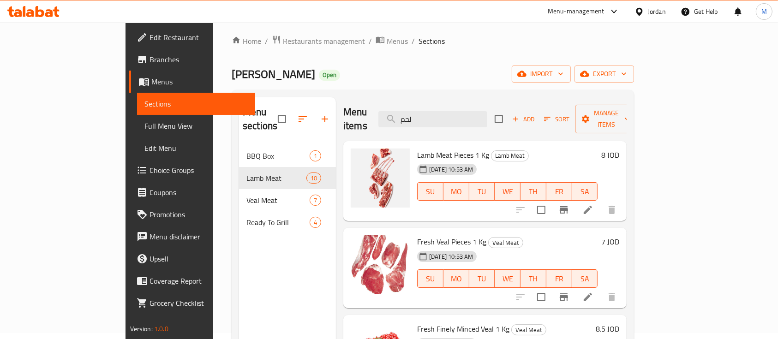
type input "لحم"
click at [601, 203] on li at bounding box center [588, 210] width 26 height 17
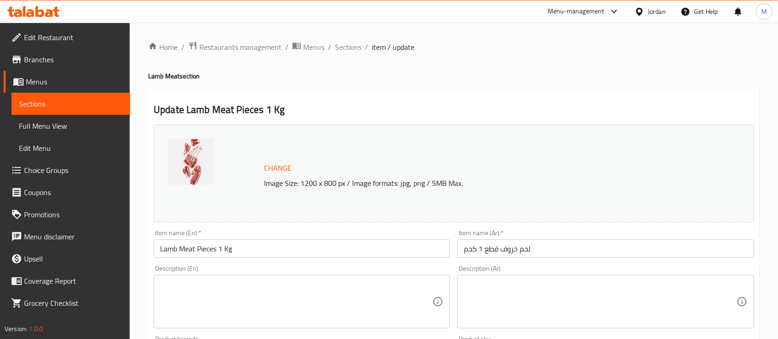
click at [502, 249] on input "لحم خروف قطع 1 كجم" at bounding box center [605, 248] width 296 height 18
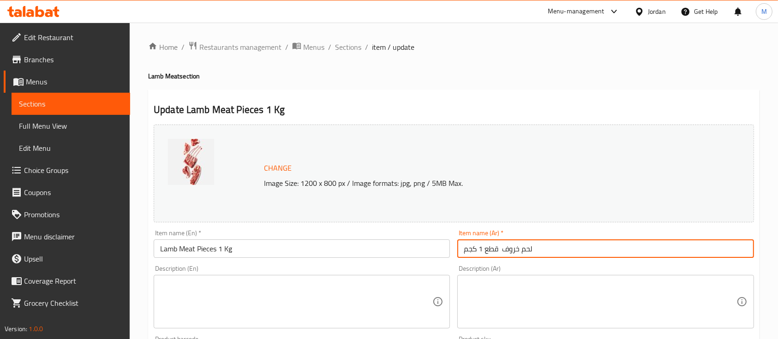
type input "لحم خروف قطع 1 كجم"
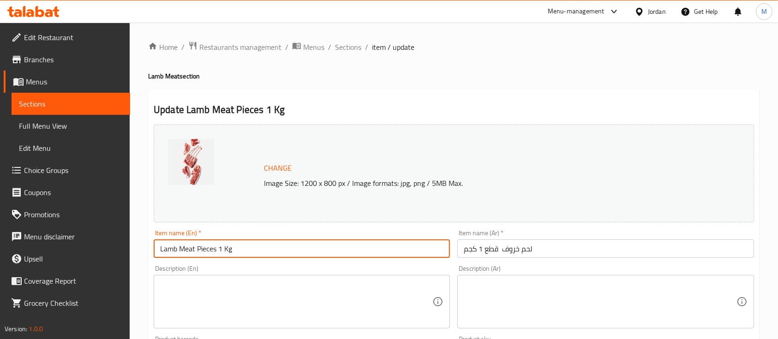
drag, startPoint x: 244, startPoint y: 251, endPoint x: 133, endPoint y: 251, distance: 111.6
click at [133, 251] on div "Home / Restaurants management / Menus / Sections / item / update Lamb Meat sect…" at bounding box center [454, 344] width 648 height 643
paste input "ocal Lamb Meat Bone"
type input "Local Lamb Meat Bone 1Kg"
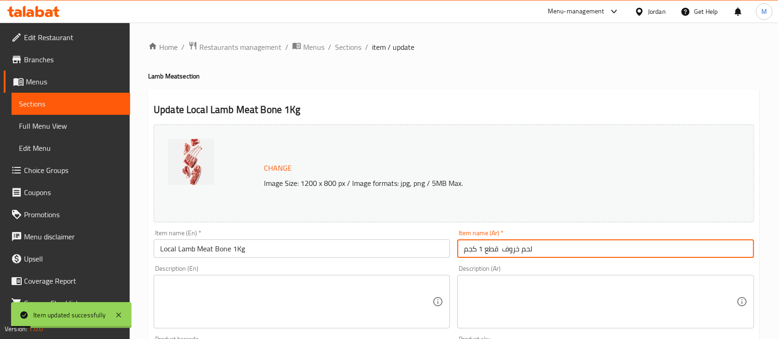
click at [585, 243] on input "لحم خروف قطع 1 كجم" at bounding box center [605, 248] width 296 height 18
click at [566, 238] on div "Item name (Ar)   * لحم خروف قطع 1 كجم Item name (Ar) *" at bounding box center [605, 244] width 296 height 28
click at [566, 245] on input "لحم خروف قطع 1 كجم" at bounding box center [605, 248] width 296 height 18
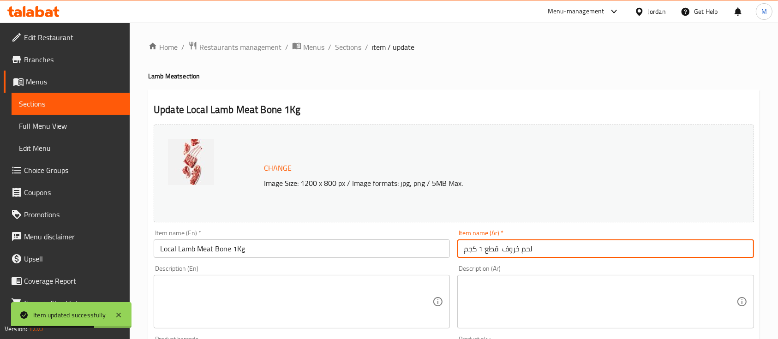
paste input "بلدي مقطع مع العظم 1 كيلو"
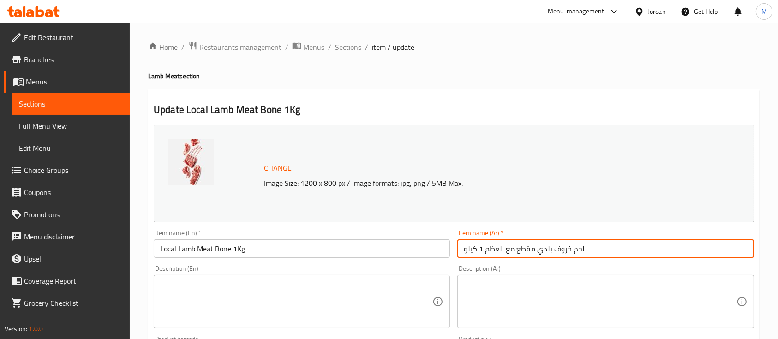
drag, startPoint x: 535, startPoint y: 252, endPoint x: 521, endPoint y: 252, distance: 13.8
click at [521, 252] on input "لحم خروف بلدي مقطع مع العظم 1 كيلو" at bounding box center [605, 248] width 296 height 18
type input "لحم خروف بلدي مقطع مع العظم 1 كيلو"
click at [539, 279] on div "Description (Ar)" at bounding box center [605, 302] width 296 height 54
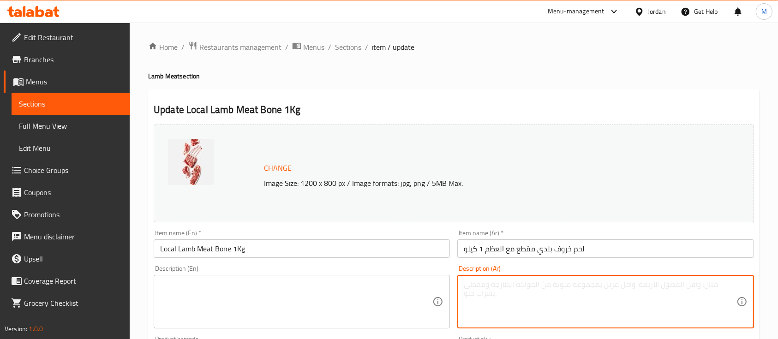
paste textarea "Freshly cut local lamb with bone, offering rich flavor and natural tenderness. …"
type textarea "Freshly cut local lamb with bone, offering rich flavor and natural tenderness. …"
click at [424, 295] on textarea at bounding box center [296, 302] width 272 height 44
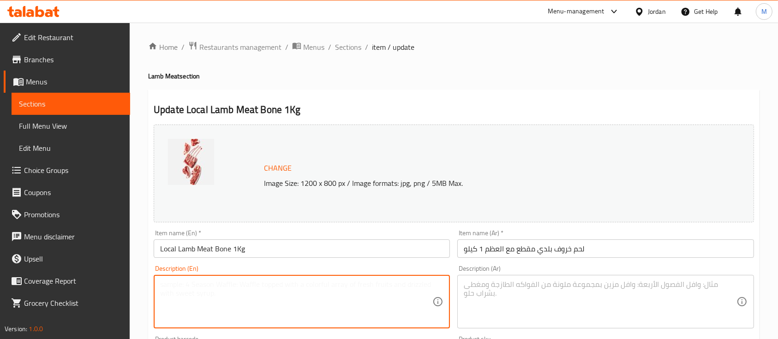
paste textarea "Freshly cut local lamb with bone, offering rich flavor and natural tenderness. …"
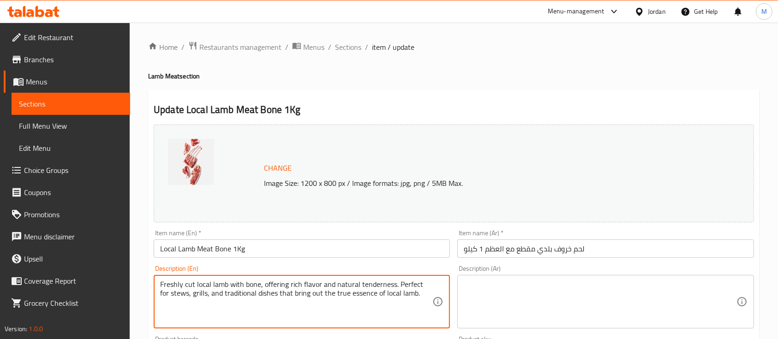
type textarea "Freshly cut local lamb with bone, offering rich flavor and natural tenderness. …"
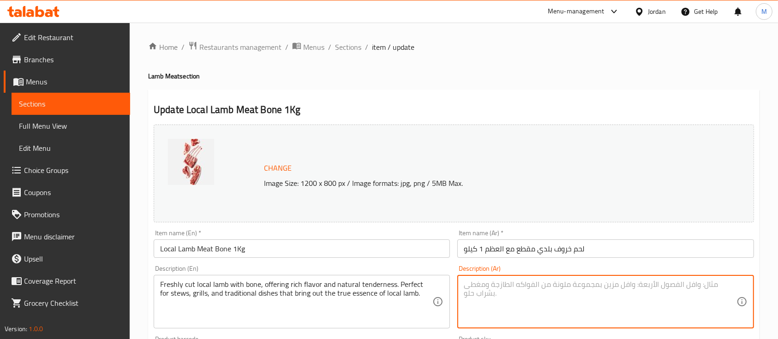
click at [507, 284] on textarea at bounding box center [600, 302] width 272 height 44
paste textarea "لحم خروف بلدي طازج مقطع مع العظم بوزن 1 كيلو، يتميز بنكهته الغنية وطراوته الطبي…"
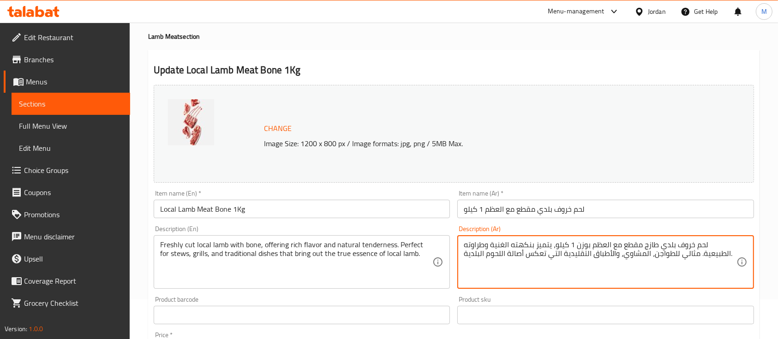
scroll to position [123, 0]
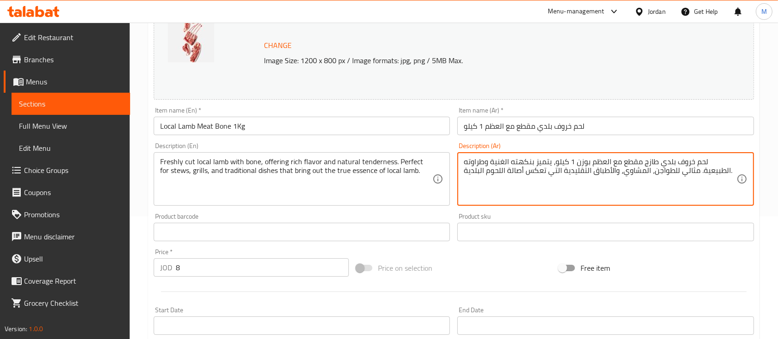
type textarea "لحم خروف بلدي طازج مقطع مع العظم بوزن 1 كيلو، يتميز بنكهته الغنية وطراوته الطبي…"
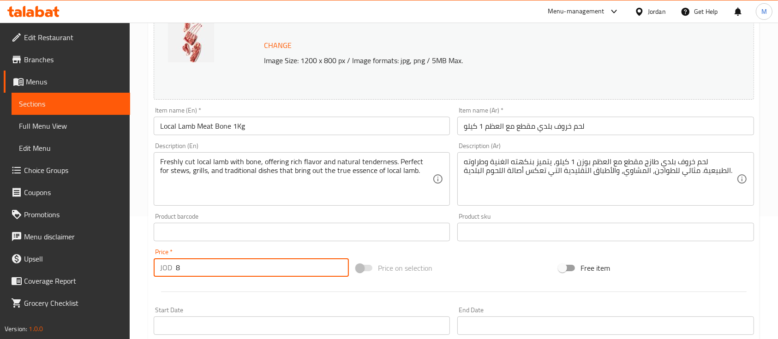
drag, startPoint x: 176, startPoint y: 275, endPoint x: 167, endPoint y: 275, distance: 9.2
click at [167, 275] on div "JOD 8 Price *" at bounding box center [251, 267] width 195 height 18
type input "12"
click at [244, 241] on div "Product barcode Product barcode" at bounding box center [302, 227] width 304 height 36
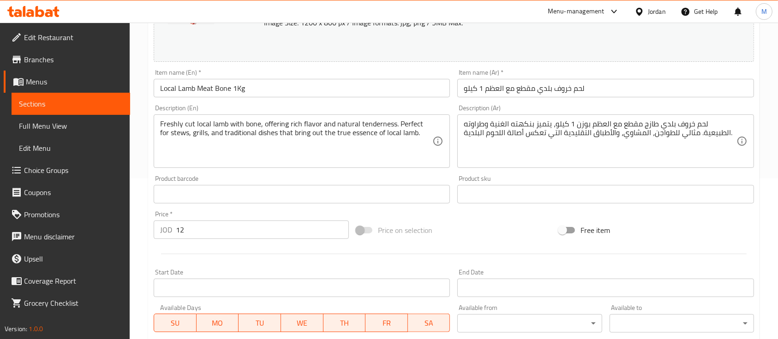
scroll to position [326, 0]
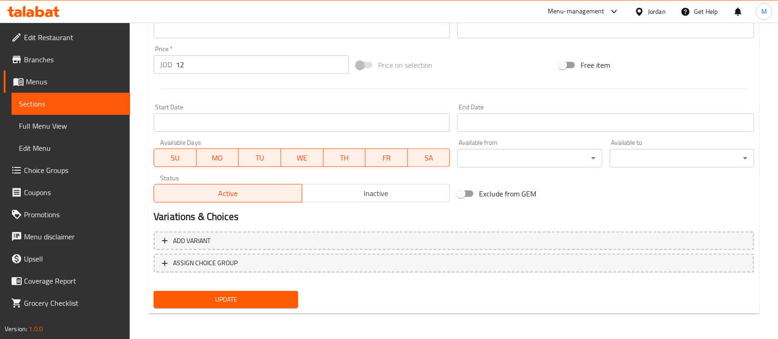
click at [247, 297] on span "Update" at bounding box center [226, 300] width 130 height 12
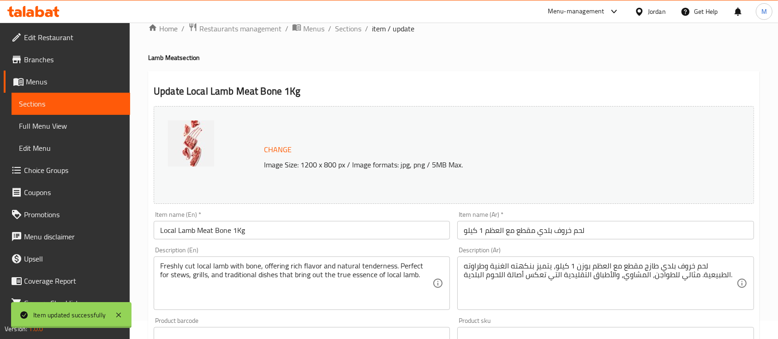
scroll to position [0, 0]
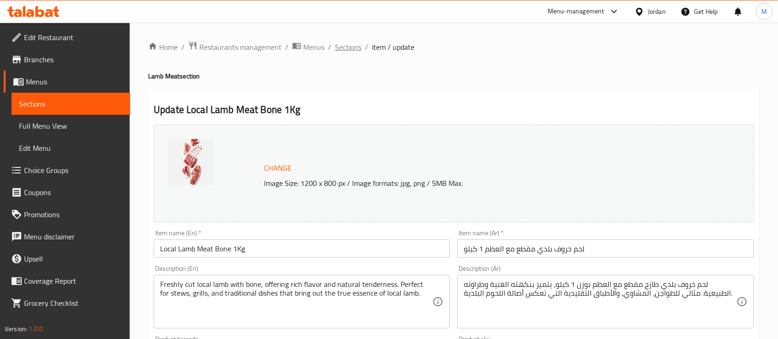
click at [346, 51] on span "Sections" at bounding box center [348, 47] width 26 height 11
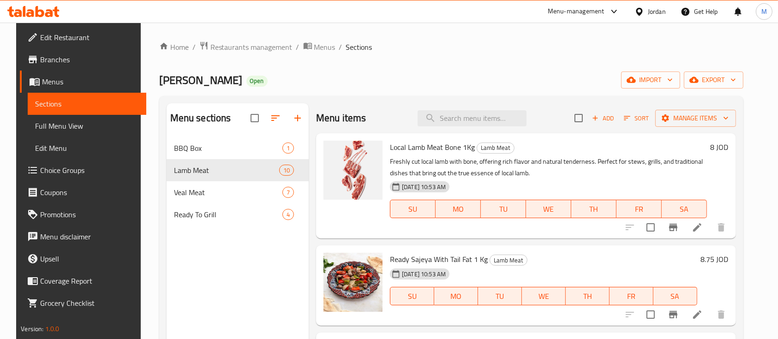
click at [473, 108] on div "Menu items Add Sort Manage items" at bounding box center [526, 118] width 420 height 30
click at [473, 118] on input "search" at bounding box center [471, 118] width 109 height 16
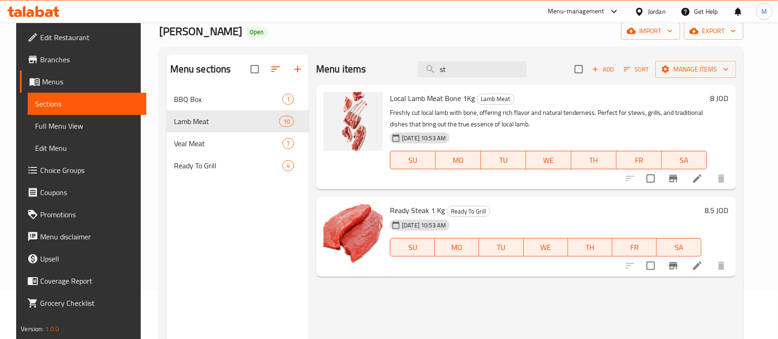
scroll to position [123, 0]
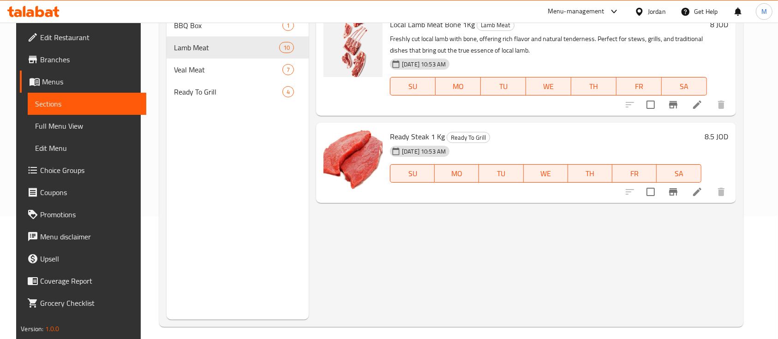
type input "st"
click at [710, 185] on li at bounding box center [697, 192] width 26 height 17
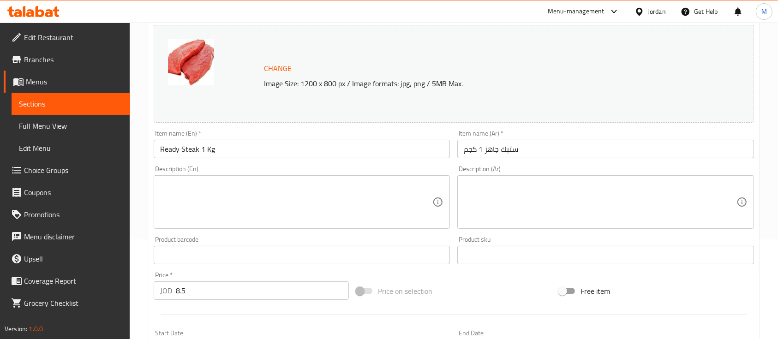
scroll to position [123, 0]
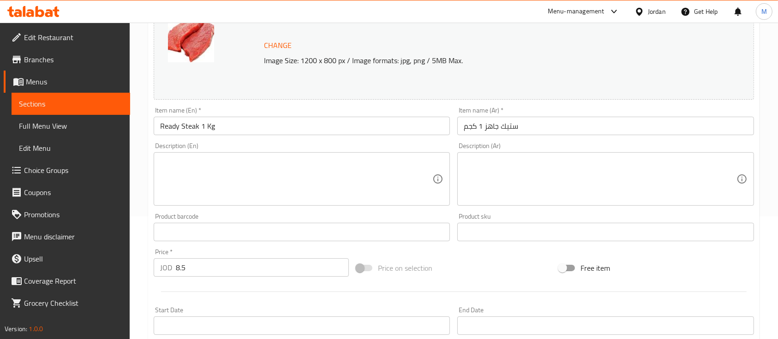
drag, startPoint x: 154, startPoint y: 273, endPoint x: 145, endPoint y: 283, distance: 13.7
click at [151, 273] on div "Price   * JOD 8.5 Price *" at bounding box center [251, 263] width 203 height 36
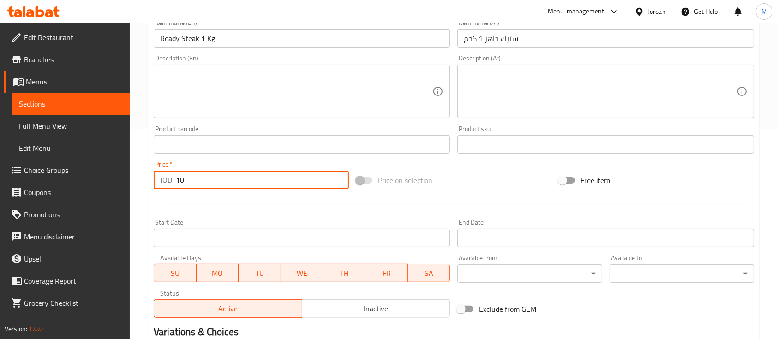
scroll to position [326, 0]
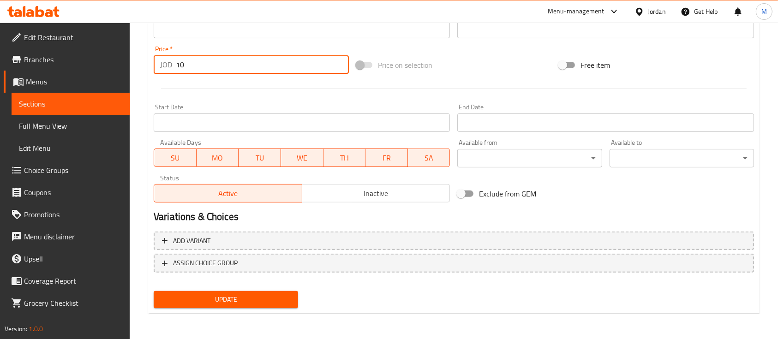
type input "10"
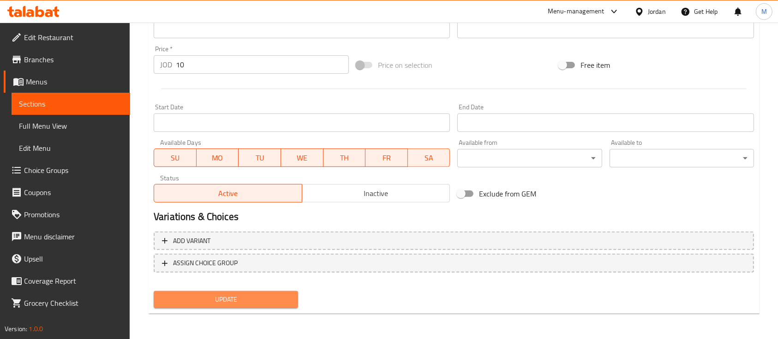
click at [280, 297] on span "Update" at bounding box center [226, 300] width 130 height 12
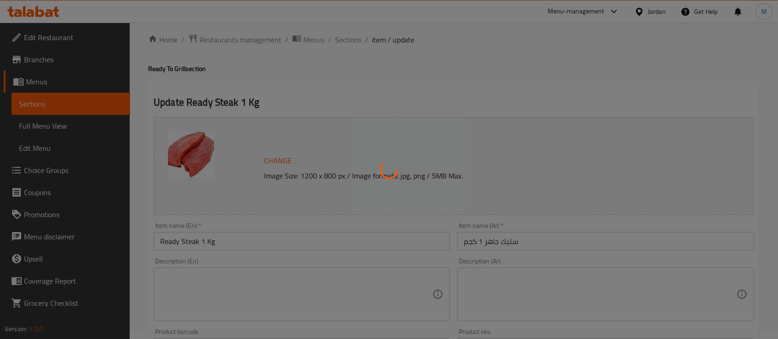
scroll to position [0, 0]
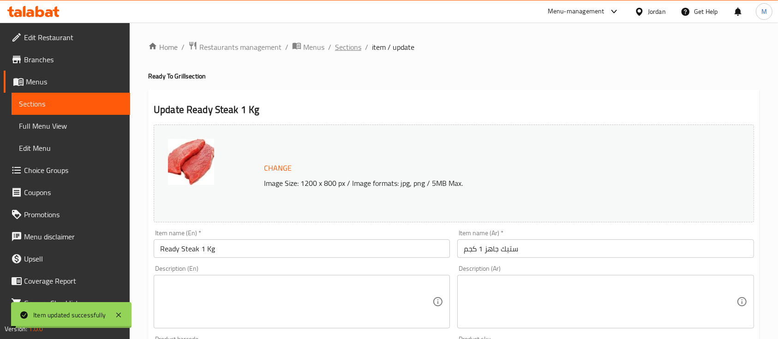
click at [344, 48] on span "Sections" at bounding box center [348, 47] width 26 height 11
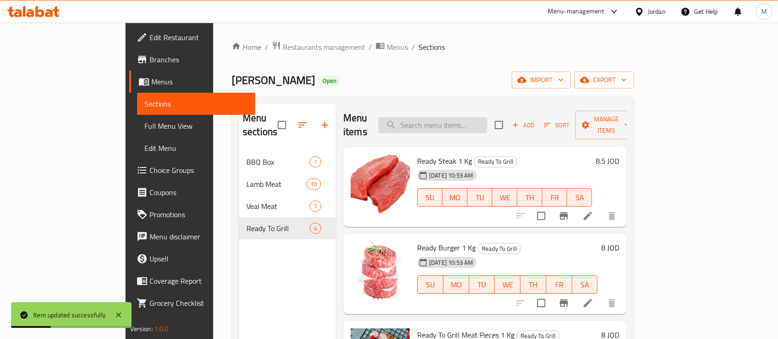
click at [483, 117] on input "search" at bounding box center [432, 125] width 109 height 16
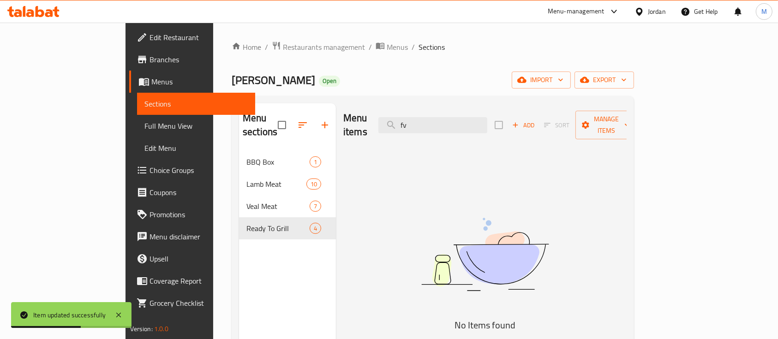
type input "f"
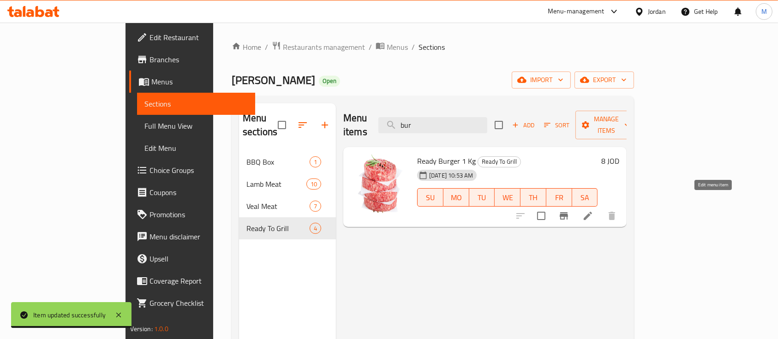
type input "bur"
click at [593, 210] on icon at bounding box center [587, 215] width 11 height 11
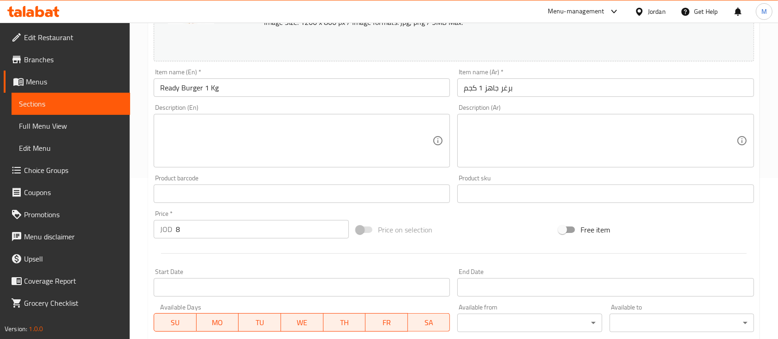
scroll to position [185, 0]
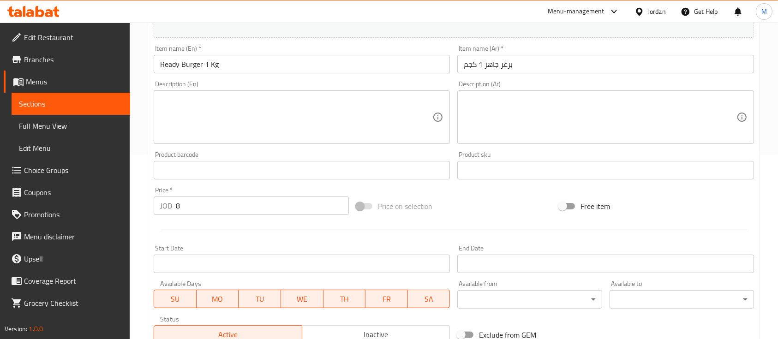
drag, startPoint x: 185, startPoint y: 212, endPoint x: 163, endPoint y: 212, distance: 22.6
click at [167, 212] on div "JOD 8 Price *" at bounding box center [251, 206] width 195 height 18
type input "10"
click at [310, 185] on div "Price   * JOD 10 Price *" at bounding box center [251, 201] width 203 height 36
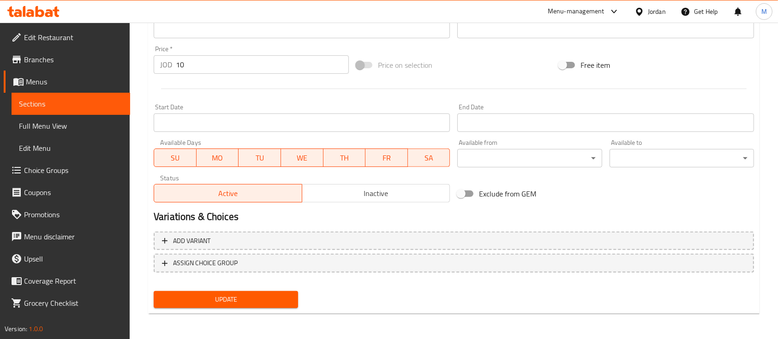
click at [270, 300] on span "Update" at bounding box center [226, 300] width 130 height 12
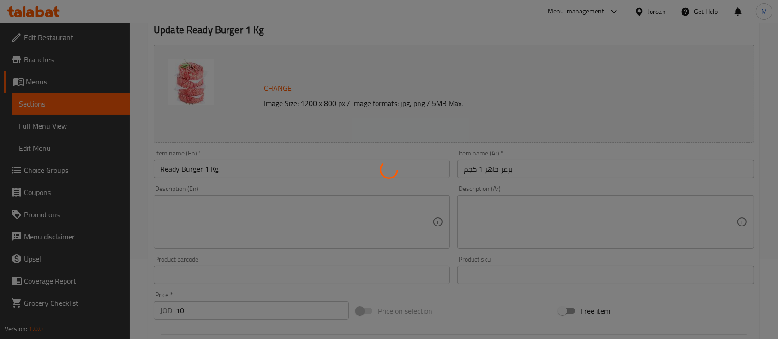
scroll to position [0, 0]
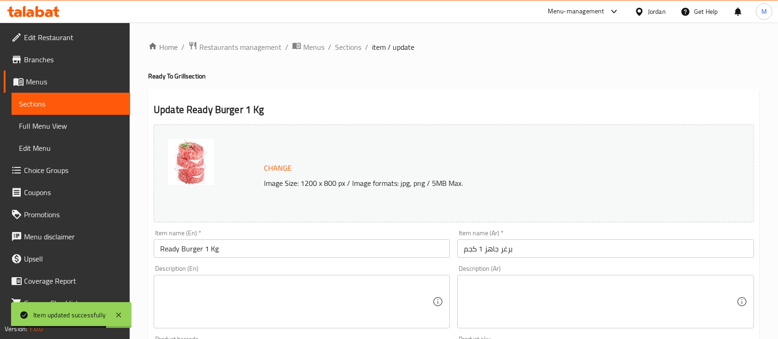
drag, startPoint x: 350, startPoint y: 50, endPoint x: 359, endPoint y: 63, distance: 15.2
click at [350, 50] on span "Sections" at bounding box center [348, 47] width 26 height 11
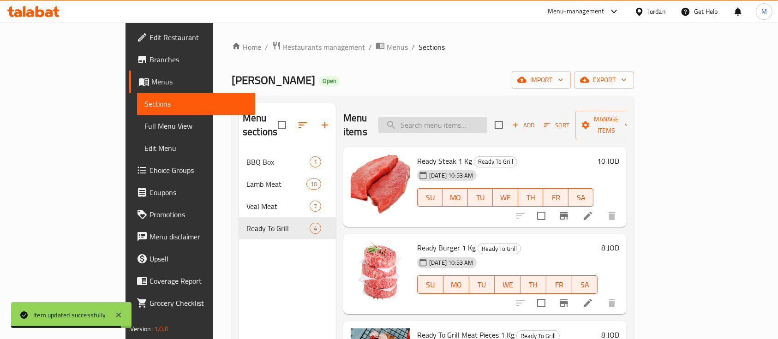
drag, startPoint x: 467, startPoint y: 117, endPoint x: 474, endPoint y: 118, distance: 7.4
click at [468, 117] on input "search" at bounding box center [432, 125] width 109 height 16
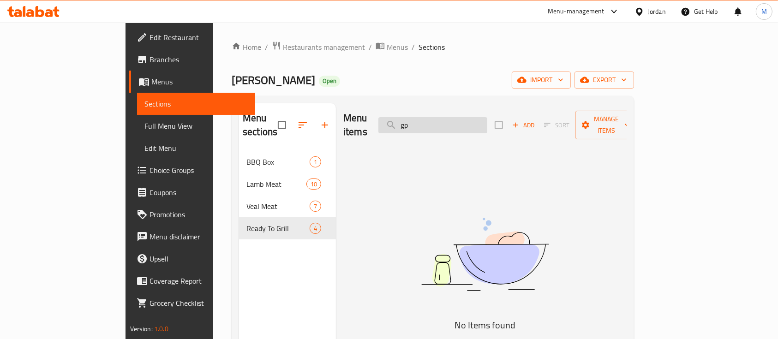
type input "g"
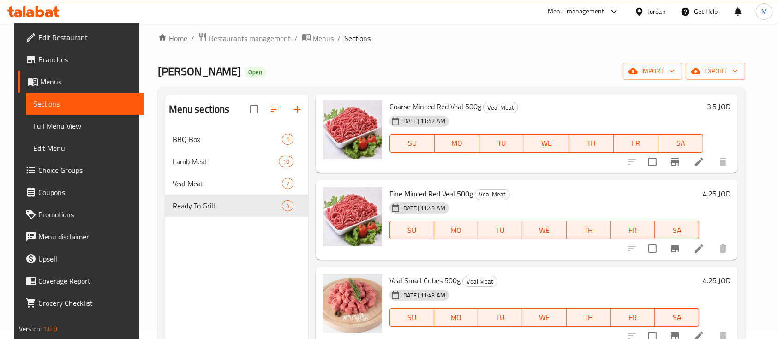
scroll to position [129, 0]
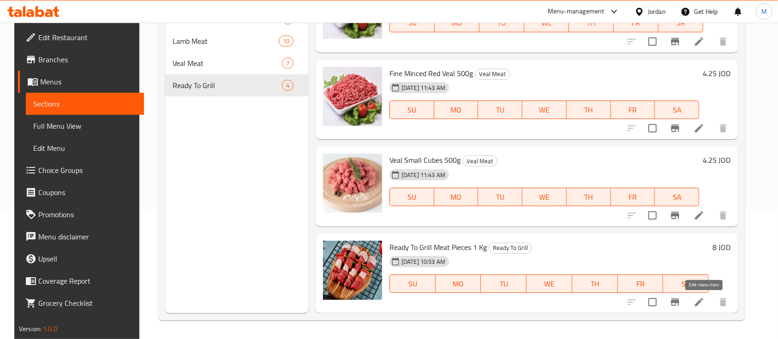
type input "لحم"
click at [704, 300] on icon at bounding box center [698, 302] width 11 height 11
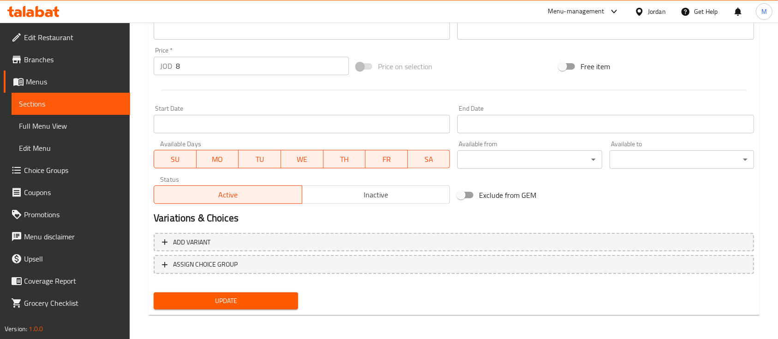
scroll to position [326, 0]
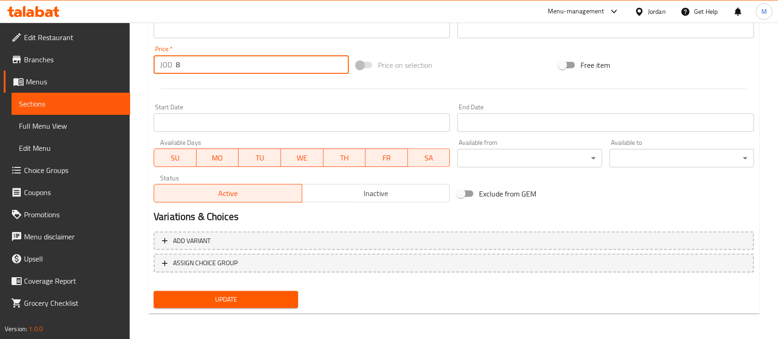
drag, startPoint x: 229, startPoint y: 71, endPoint x: 171, endPoint y: 75, distance: 58.3
click at [172, 75] on div "Price   * JOD 8 Price *" at bounding box center [251, 60] width 203 height 36
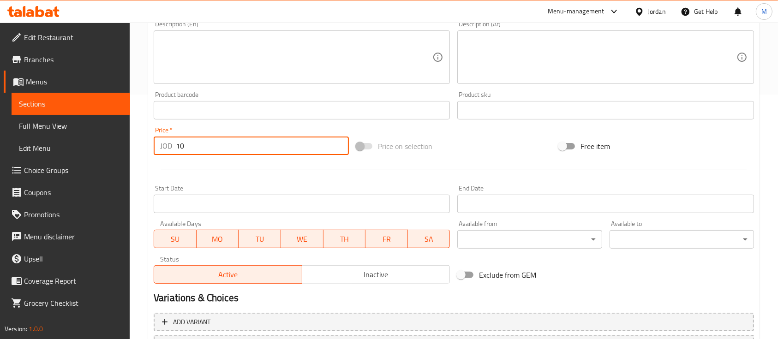
scroll to position [80, 0]
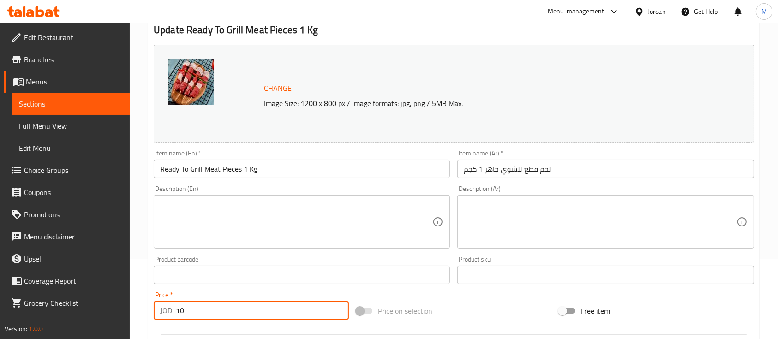
type input "10"
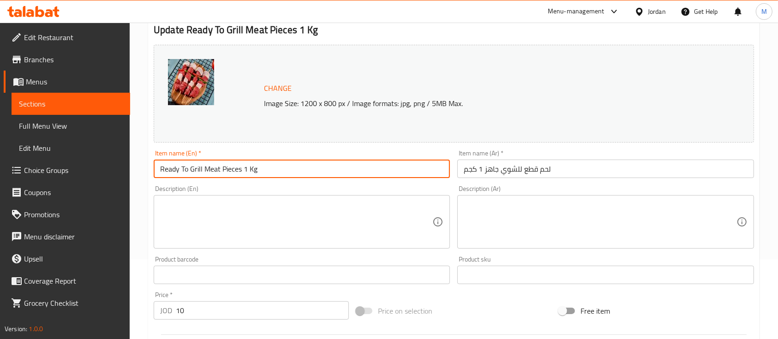
drag, startPoint x: 244, startPoint y: 169, endPoint x: 266, endPoint y: 170, distance: 21.7
click at [266, 170] on input "Ready To Grill Meat Pieces 1 Kg" at bounding box center [302, 169] width 296 height 18
type input "Ready To Grill Meat Pieces 500g"
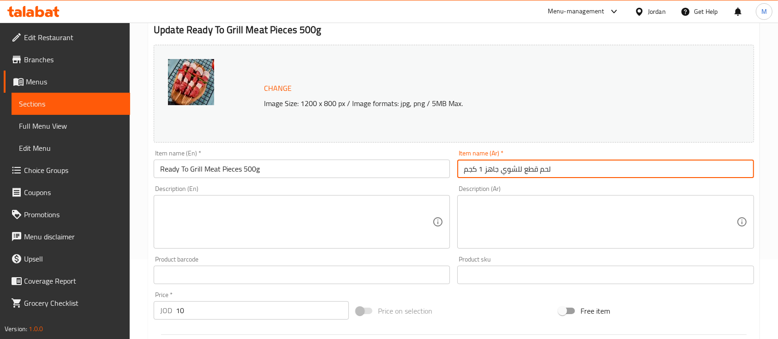
drag, startPoint x: 482, startPoint y: 170, endPoint x: 465, endPoint y: 172, distance: 16.7
click at [465, 172] on input "لحم قطع للشوي جاهز 1 كجم" at bounding box center [605, 169] width 296 height 18
drag, startPoint x: 465, startPoint y: 172, endPoint x: 473, endPoint y: 172, distance: 8.3
click at [473, 172] on input "لحم قطع للشوي جاهز 1 كجم" at bounding box center [605, 169] width 296 height 18
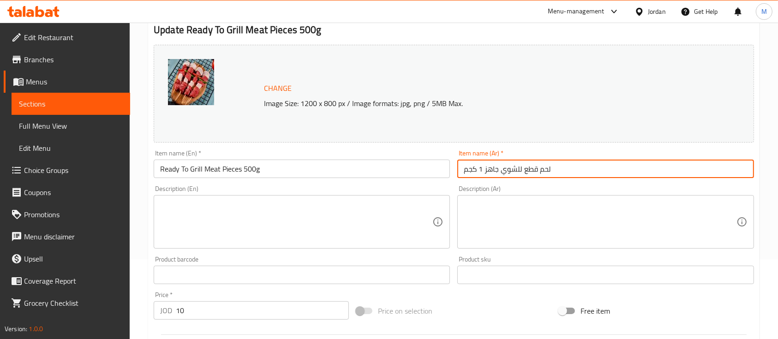
click at [473, 172] on input "لحم قطع للشوي جاهز 1 كجم" at bounding box center [605, 169] width 296 height 18
drag, startPoint x: 459, startPoint y: 170, endPoint x: 471, endPoint y: 170, distance: 11.1
click at [468, 171] on input "لحم قطع للشوي جاهز 1 كجم" at bounding box center [605, 169] width 296 height 18
type input "لحم قطع للشوي جاهز 500غم"
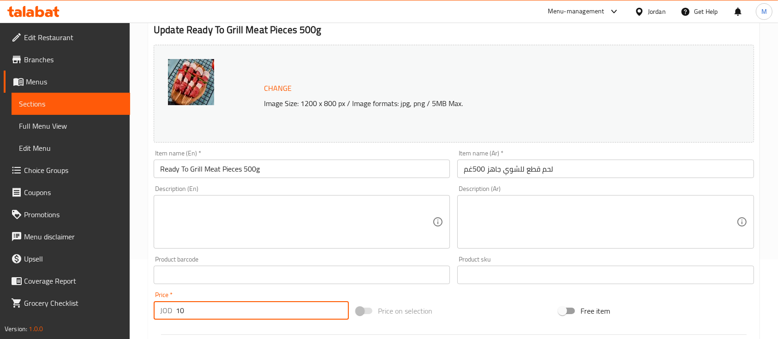
drag, startPoint x: 194, startPoint y: 310, endPoint x: 164, endPoint y: 314, distance: 29.8
click at [164, 314] on div "JOD 10 Price *" at bounding box center [251, 310] width 195 height 18
type input "5"
drag, startPoint x: 267, startPoint y: 282, endPoint x: 267, endPoint y: 288, distance: 6.5
click at [267, 284] on div "Product barcode Product barcode" at bounding box center [302, 270] width 304 height 36
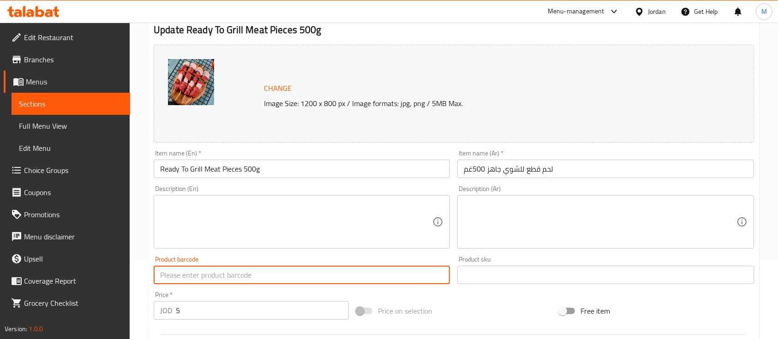
click at [267, 288] on div "Price   * JOD 5 Price *" at bounding box center [251, 306] width 203 height 36
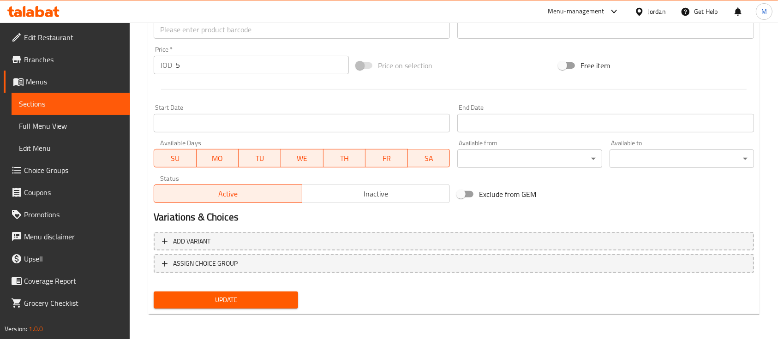
scroll to position [326, 0]
click at [255, 295] on span "Update" at bounding box center [226, 300] width 130 height 12
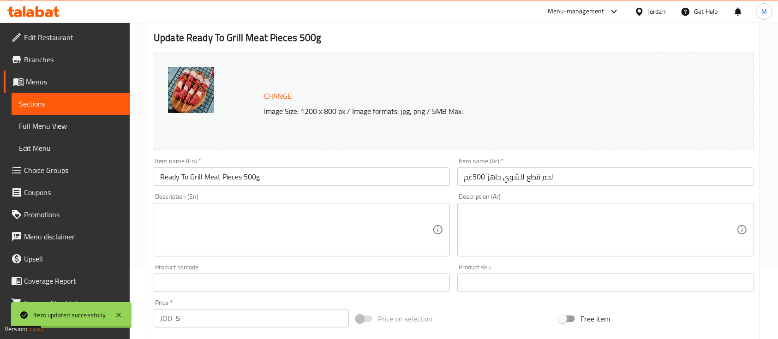
scroll to position [0, 0]
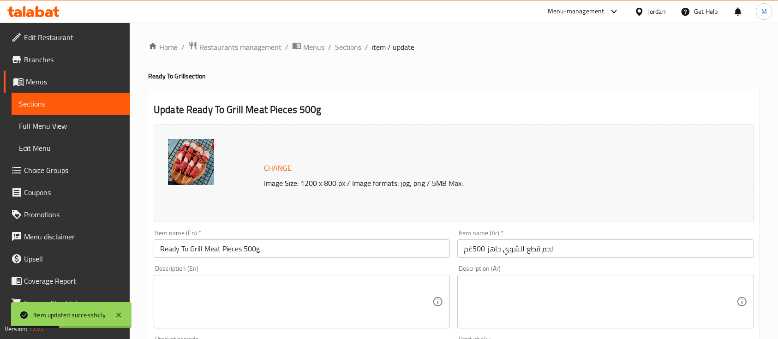
drag, startPoint x: 358, startPoint y: 50, endPoint x: 362, endPoint y: 57, distance: 7.8
click at [358, 50] on span "Sections" at bounding box center [348, 47] width 26 height 11
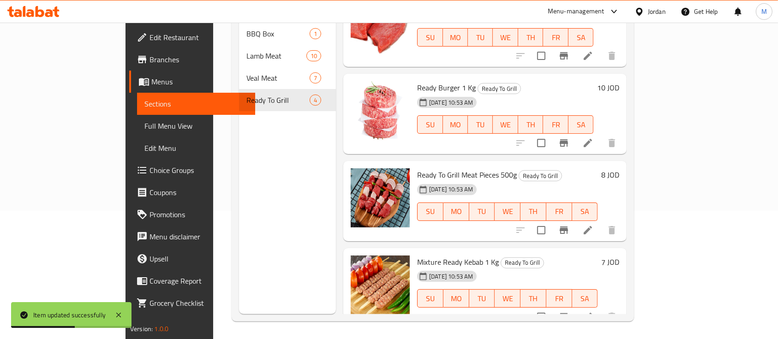
scroll to position [129, 0]
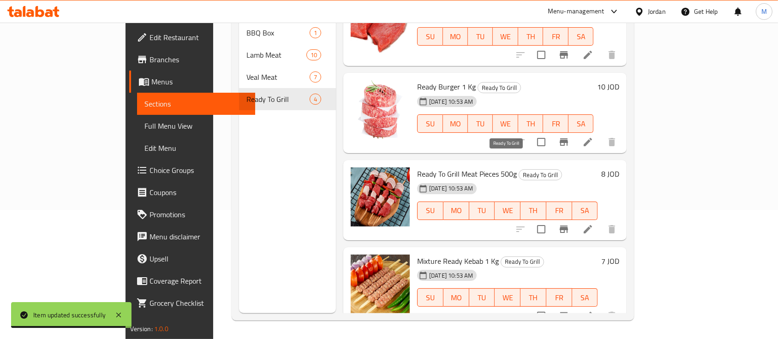
click at [519, 170] on span "Ready To Grill" at bounding box center [540, 175] width 42 height 11
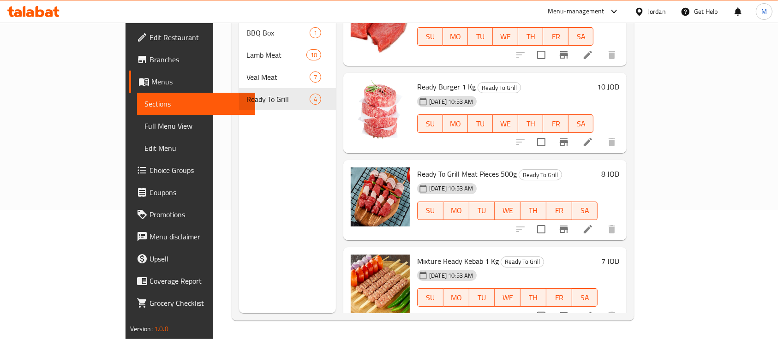
click at [531, 167] on h6 "Ready To Grill Meat Pieces 500g Ready To Grill" at bounding box center [507, 173] width 180 height 13
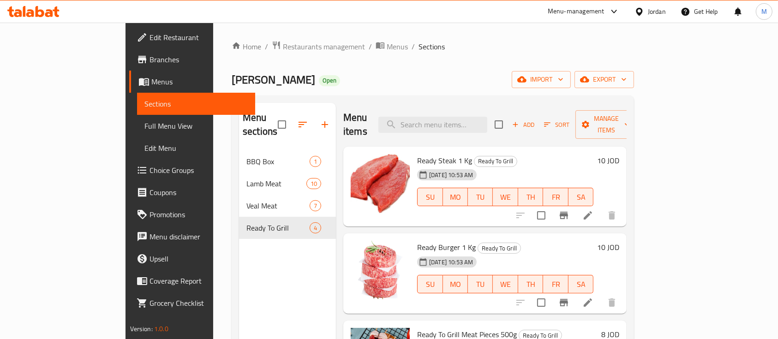
scroll to position [0, 0]
click at [630, 113] on span "Manage items" at bounding box center [606, 124] width 47 height 23
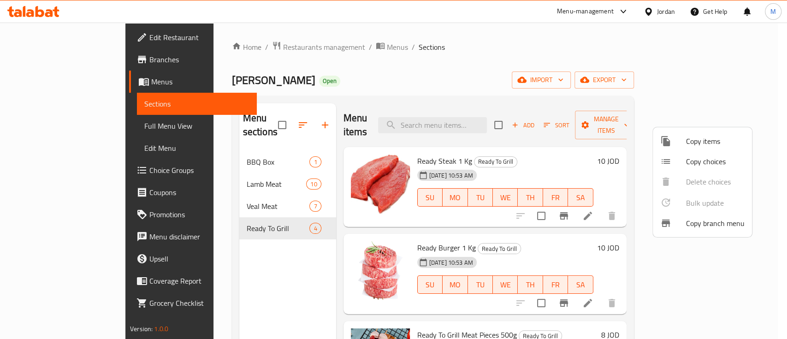
click at [565, 138] on div at bounding box center [393, 169] width 787 height 339
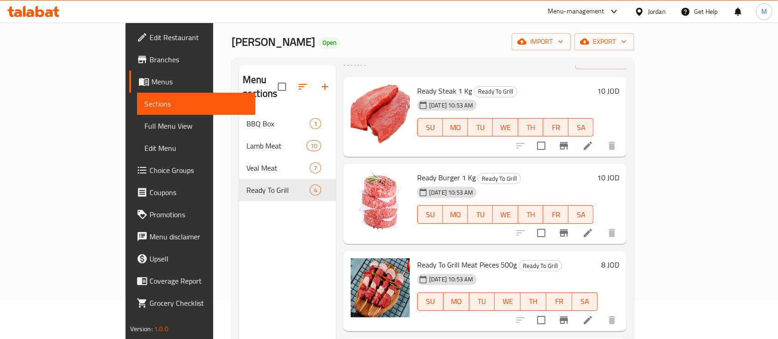
scroll to position [61, 0]
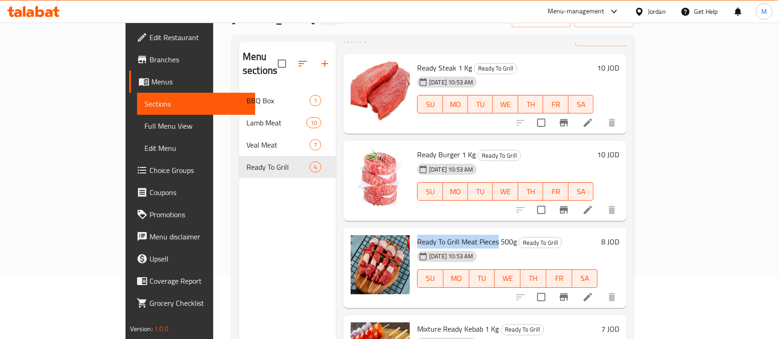
drag, startPoint x: 387, startPoint y: 228, endPoint x: 465, endPoint y: 228, distance: 78.4
click at [465, 235] on span "Ready To Grill Meat Pieces 500g" at bounding box center [467, 242] width 100 height 14
copy span "Ready To Grill Meat Pieces"
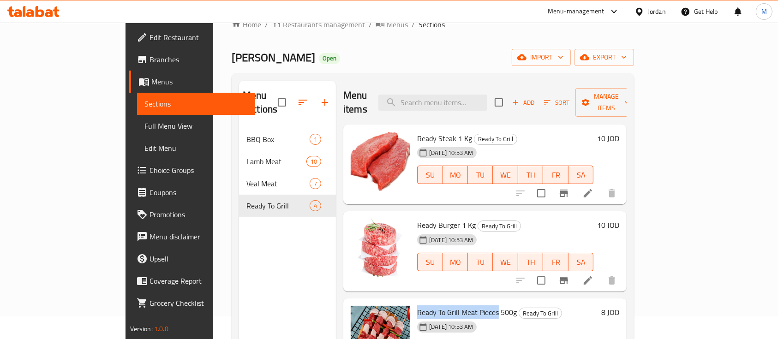
scroll to position [0, 0]
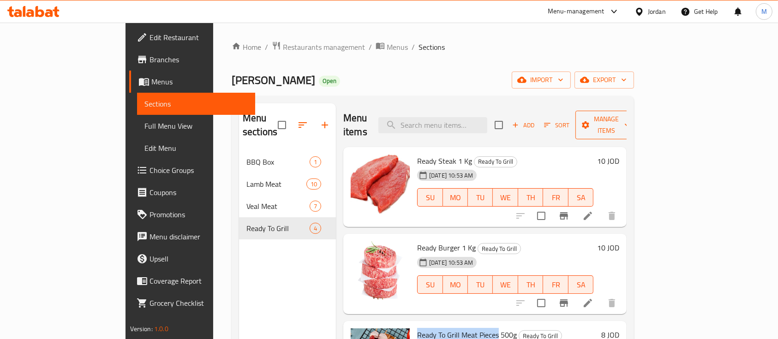
click at [630, 115] on span "Manage items" at bounding box center [606, 124] width 47 height 23
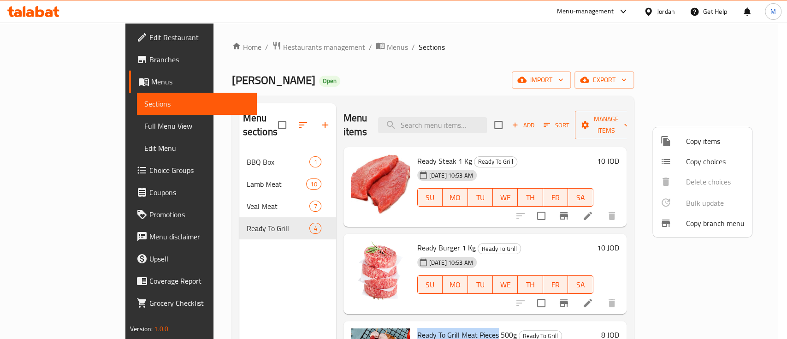
click at [727, 145] on span "Copy items" at bounding box center [715, 141] width 59 height 11
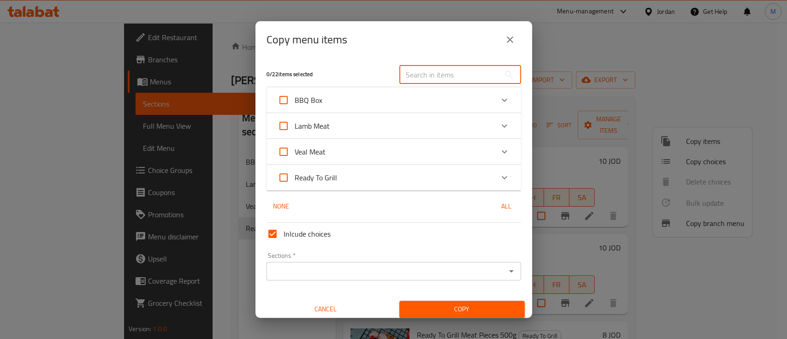
click at [420, 79] on input "text" at bounding box center [449, 75] width 101 height 18
paste input "Ready To Grill Meat Pieces"
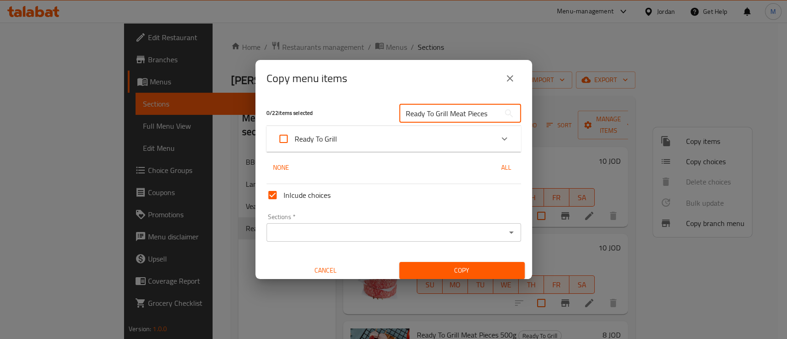
type input "Ready To Grill Meat Pieces"
click at [403, 143] on div "Ready To Grill" at bounding box center [386, 139] width 216 height 22
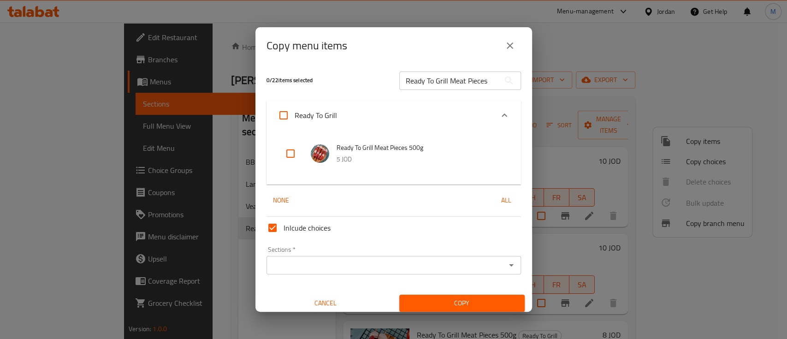
click at [287, 154] on input "checkbox" at bounding box center [291, 154] width 22 height 22
checkbox input "true"
click at [507, 49] on icon "close" at bounding box center [510, 45] width 11 height 11
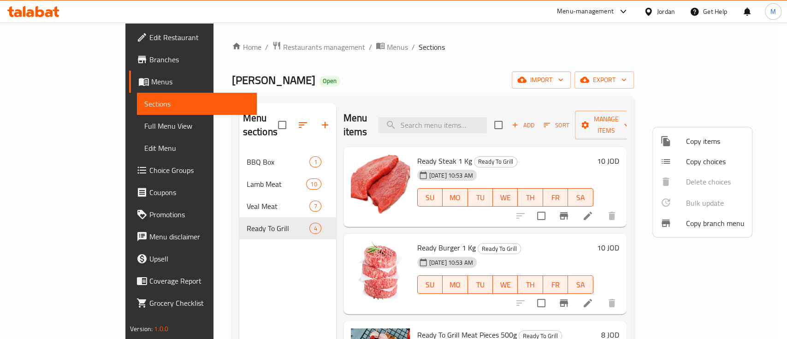
click at [560, 87] on div at bounding box center [393, 169] width 787 height 339
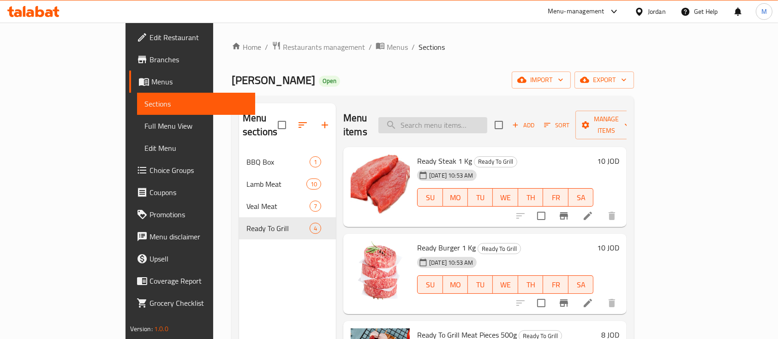
click at [487, 119] on input "search" at bounding box center [432, 125] width 109 height 16
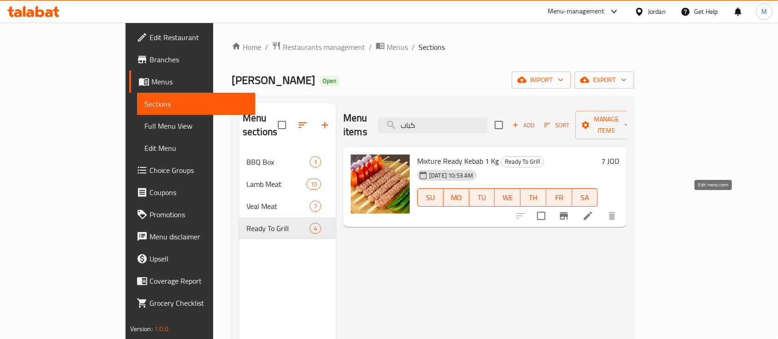
type input "كباب"
click at [593, 210] on icon at bounding box center [587, 215] width 11 height 11
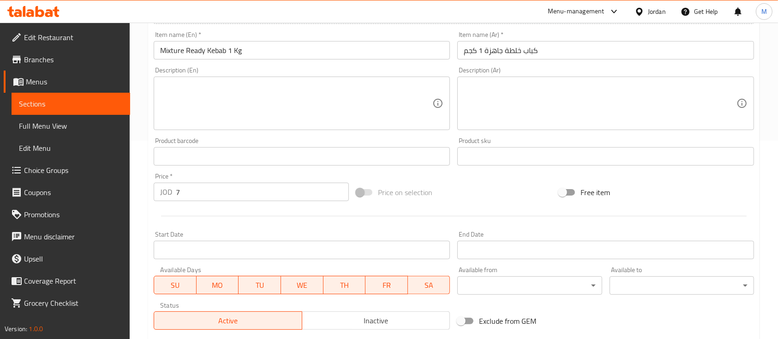
scroll to position [123, 0]
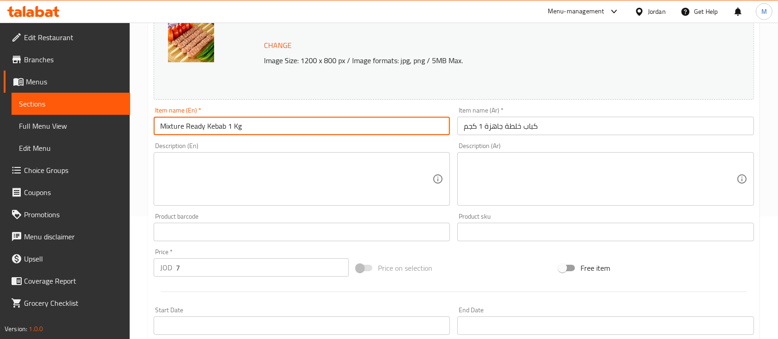
click at [233, 127] on input "Mixture Ready Kebab 1 Kg" at bounding box center [302, 126] width 296 height 18
click at [229, 127] on input "Mixture Ready Kebab 1 Kg" at bounding box center [302, 126] width 296 height 18
drag, startPoint x: 227, startPoint y: 125, endPoint x: 244, endPoint y: 127, distance: 16.7
click at [244, 127] on input "Mixture Ready Kebab 1 Kg" at bounding box center [302, 126] width 296 height 18
type input "Mixture Ready Kebab 500 g"
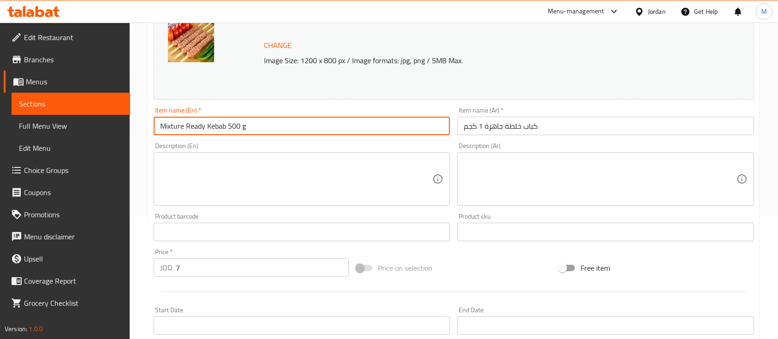
click at [461, 127] on input "كباب خلطة جاهزة 1 كجم" at bounding box center [605, 126] width 296 height 18
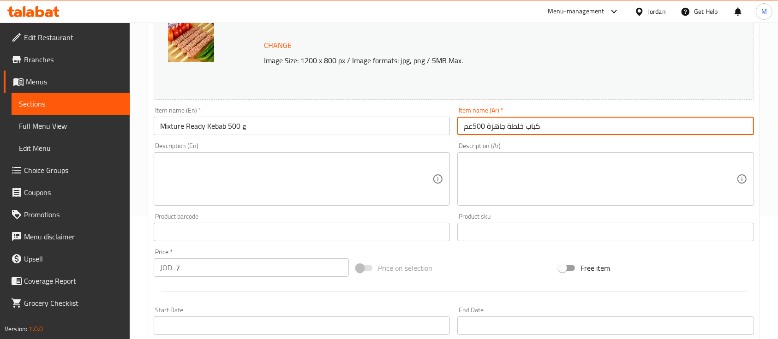
type input "كباب خلطة جاهزة 500غم"
click at [564, 169] on textarea at bounding box center [600, 179] width 272 height 44
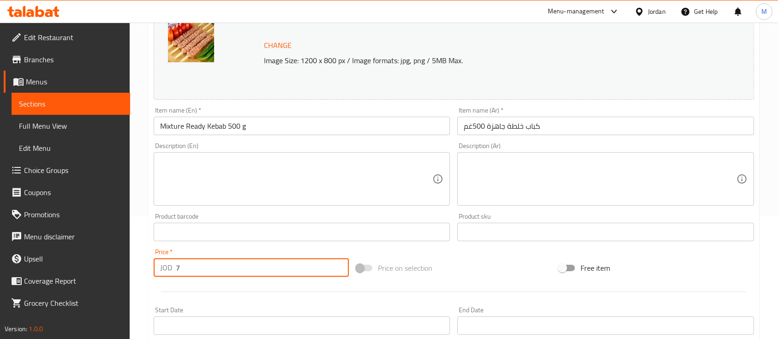
click at [155, 273] on div "JOD 7 Price *" at bounding box center [251, 267] width 195 height 18
type input "5"
click at [261, 254] on div "Price   * JOD 5 Price *" at bounding box center [251, 263] width 195 height 28
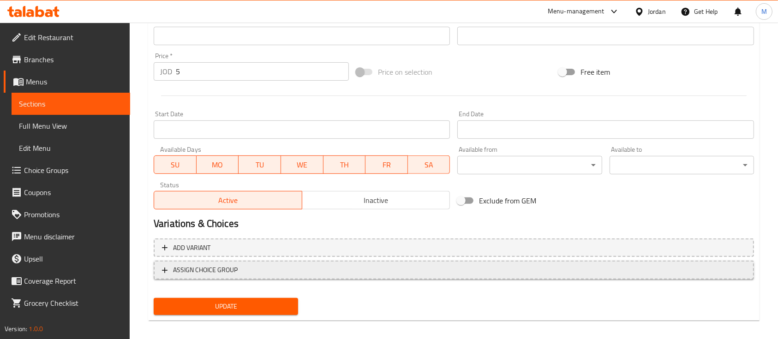
scroll to position [326, 0]
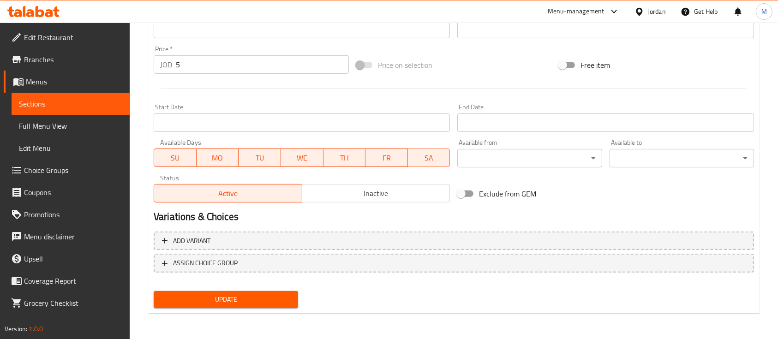
click at [264, 296] on span "Update" at bounding box center [226, 300] width 130 height 12
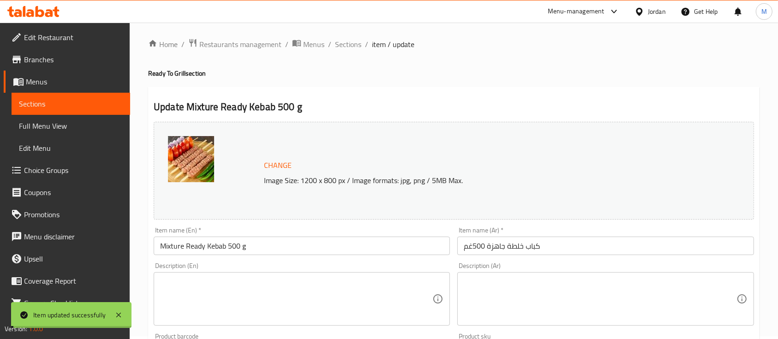
scroll to position [0, 0]
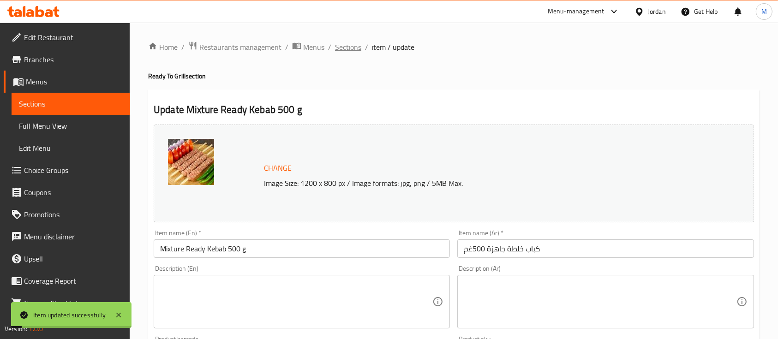
click at [349, 47] on span "Sections" at bounding box center [348, 47] width 26 height 11
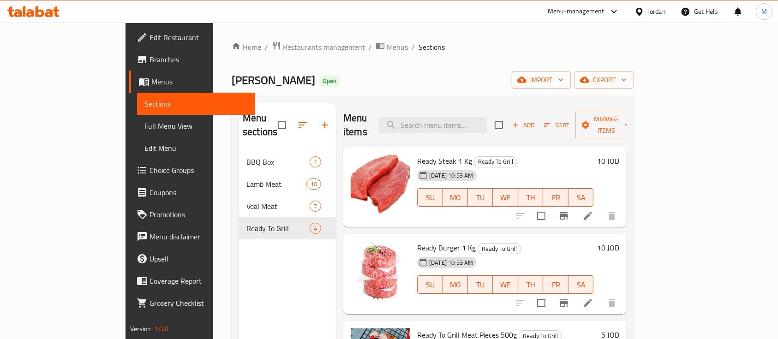
click at [413, 57] on div "Home / Restaurants management / Menus / Sections Abraj Zamzam Butchery Open imp…" at bounding box center [433, 245] width 402 height 409
click at [458, 117] on input "search" at bounding box center [432, 125] width 109 height 16
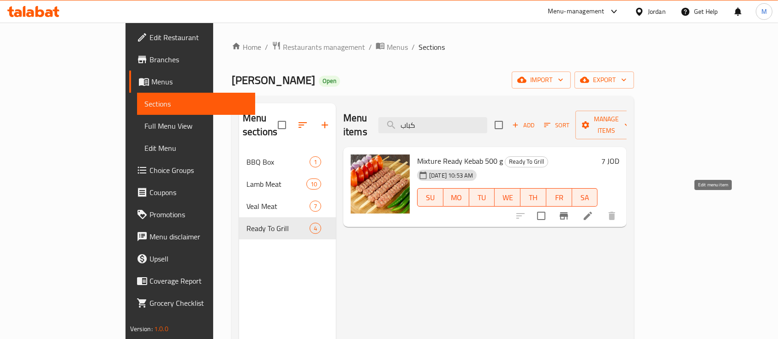
type input "كباب"
click at [593, 210] on icon at bounding box center [587, 215] width 11 height 11
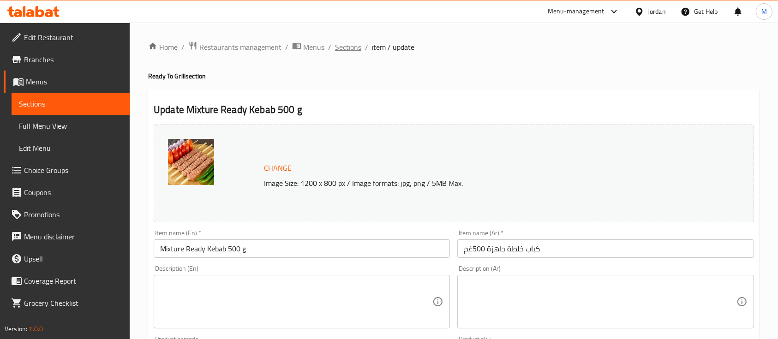
click at [347, 43] on span "Sections" at bounding box center [348, 47] width 26 height 11
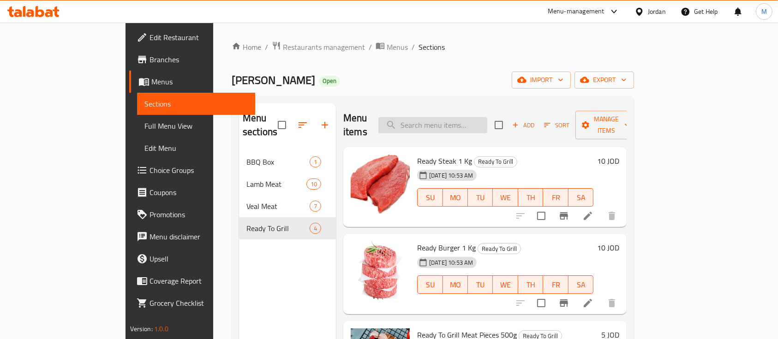
click at [487, 119] on input "search" at bounding box center [432, 125] width 109 height 16
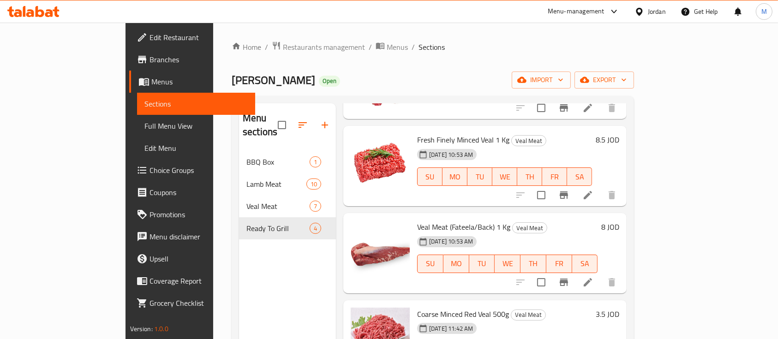
scroll to position [123, 0]
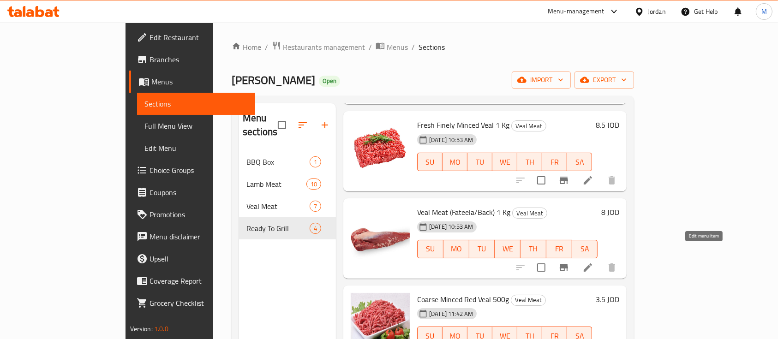
type input "عجل"
click at [593, 262] on icon at bounding box center [587, 267] width 11 height 11
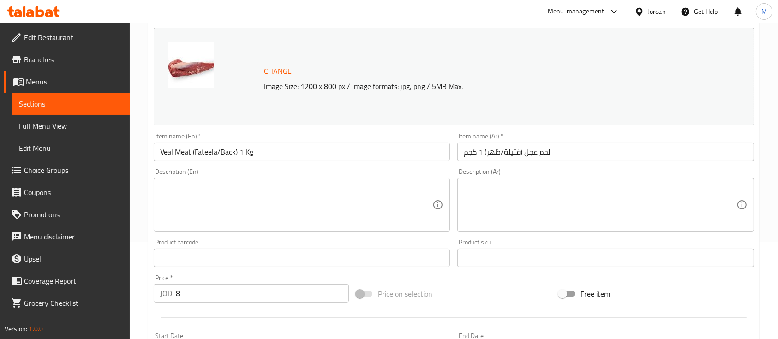
scroll to position [123, 0]
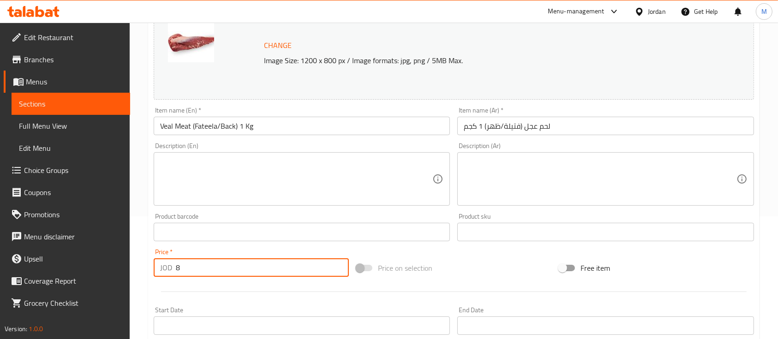
drag, startPoint x: 189, startPoint y: 266, endPoint x: 165, endPoint y: 270, distance: 24.4
click at [165, 270] on div "JOD 8 Price *" at bounding box center [251, 267] width 195 height 18
type input "10"
click at [248, 249] on div "Price   * JOD 10 Price *" at bounding box center [251, 263] width 195 height 28
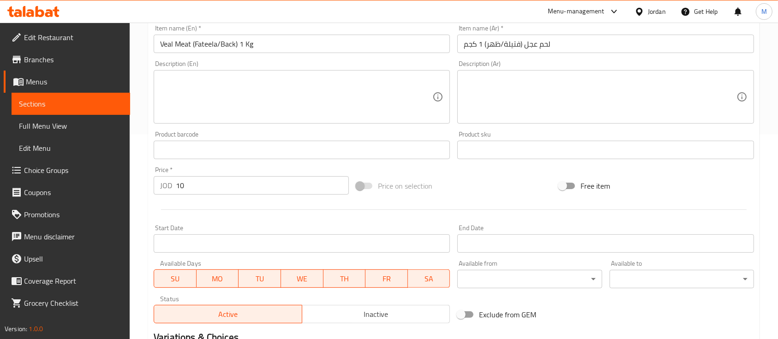
scroll to position [326, 0]
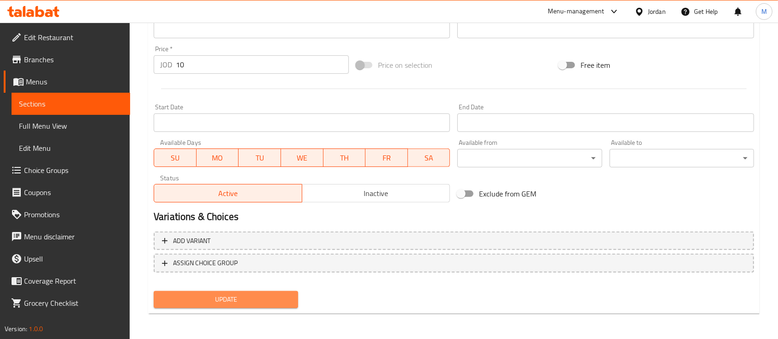
drag, startPoint x: 248, startPoint y: 296, endPoint x: 254, endPoint y: 292, distance: 6.9
click at [248, 297] on span "Update" at bounding box center [226, 300] width 130 height 12
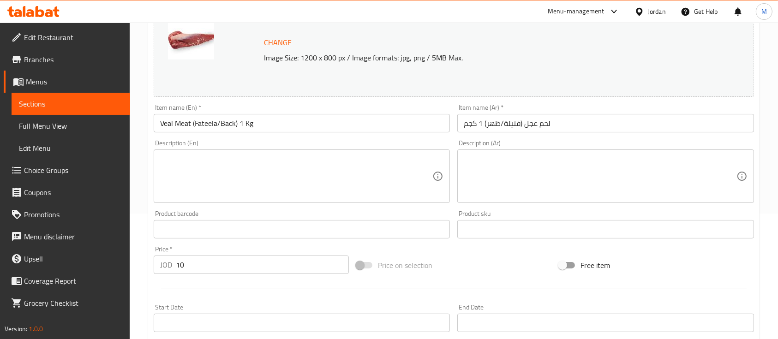
scroll to position [0, 0]
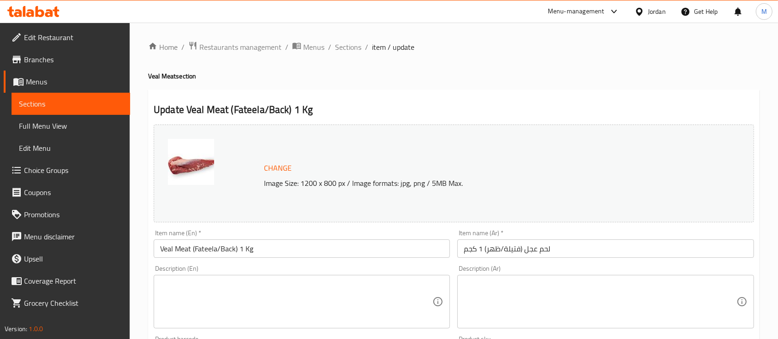
drag, startPoint x: 347, startPoint y: 48, endPoint x: 416, endPoint y: 25, distance: 72.2
click at [347, 48] on span "Sections" at bounding box center [348, 47] width 26 height 11
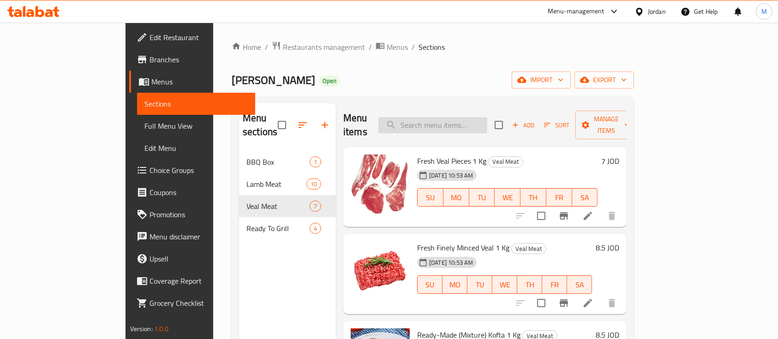
click at [487, 123] on input "search" at bounding box center [432, 125] width 109 height 16
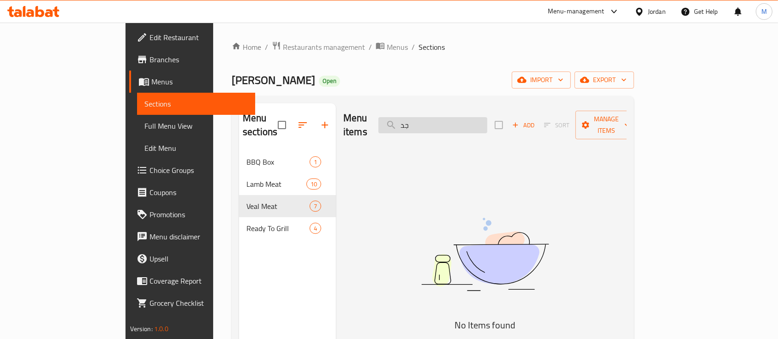
type input "ج"
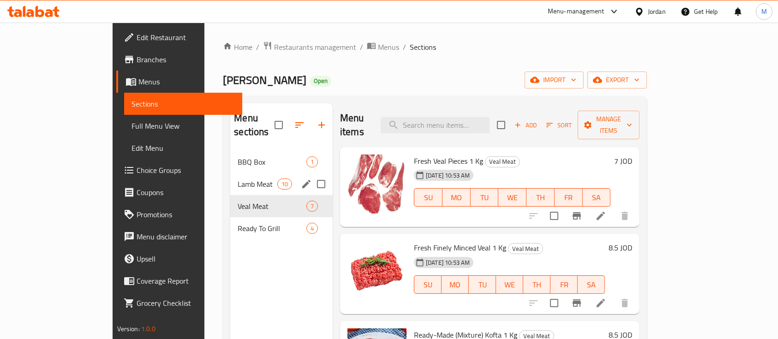
click at [230, 177] on div "Lamb Meat 10" at bounding box center [281, 184] width 102 height 22
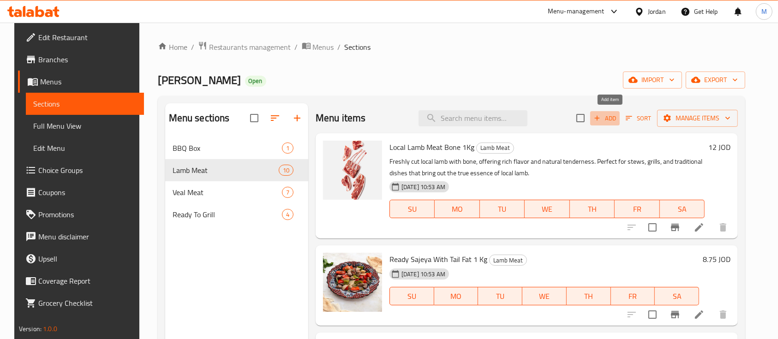
click at [617, 116] on span "Add" at bounding box center [604, 118] width 25 height 11
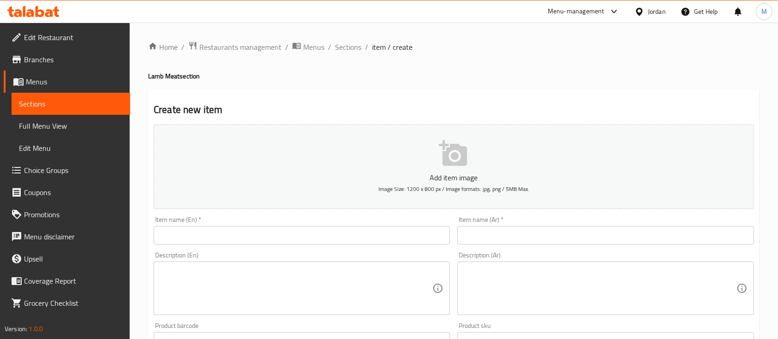
click at [508, 238] on input "text" at bounding box center [605, 235] width 296 height 18
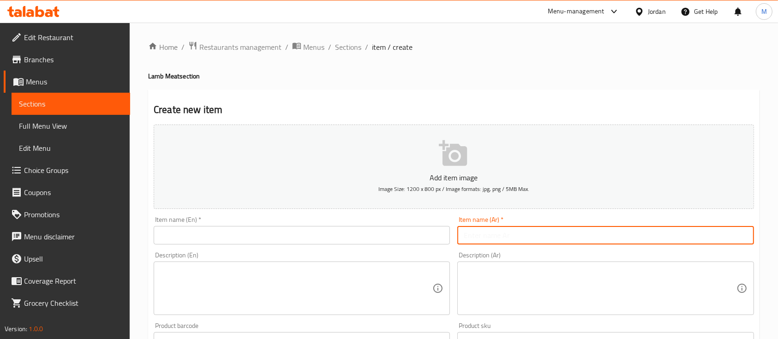
paste input "Local Kid Goat Meat 500g"
type input "Local Kid Goat Meat 500g"
click at [416, 235] on input "text" at bounding box center [302, 235] width 296 height 18
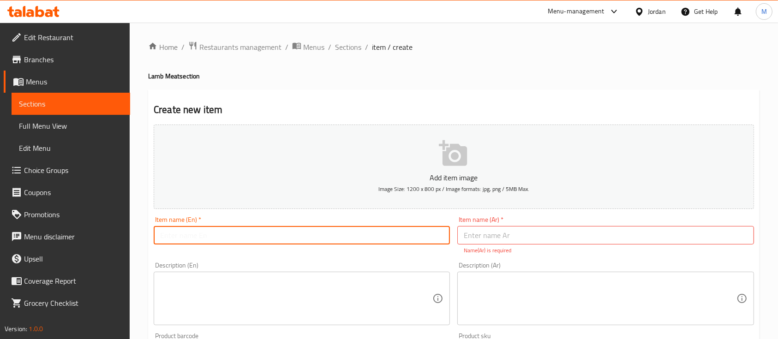
paste input "Local Kid Goat Meat 500g"
type input "Local Kid Goat Meat 500g"
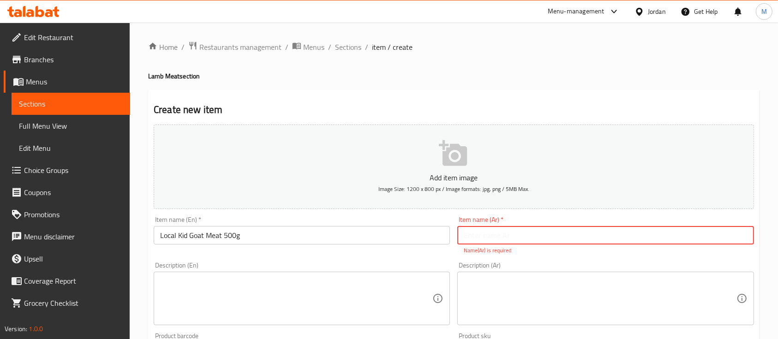
drag, startPoint x: 504, startPoint y: 230, endPoint x: 507, endPoint y: 173, distance: 56.8
click at [504, 230] on input "text" at bounding box center [605, 235] width 296 height 18
paste input "لحم جدي بلدي 500غم"
type input "لحم جدي بلدي 500غم"
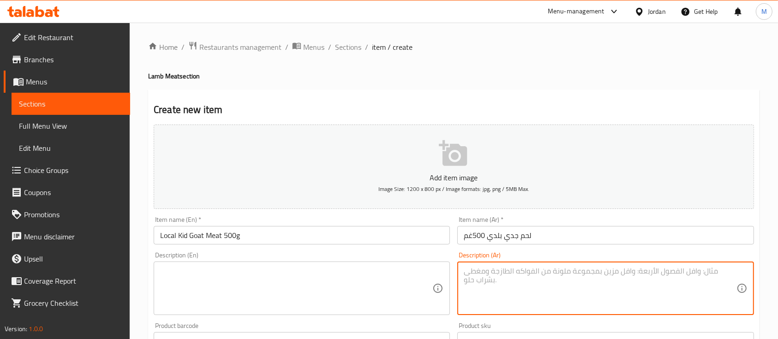
click at [559, 284] on textarea at bounding box center [600, 289] width 272 height 44
paste textarea "Premium locally sourced kid goat meat, known for its tenderness and light flavo…"
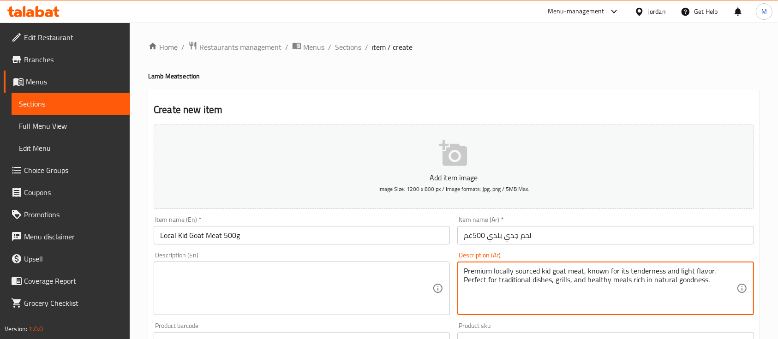
type textarea "Premium locally sourced kid goat meat, known for its tenderness and light flavo…"
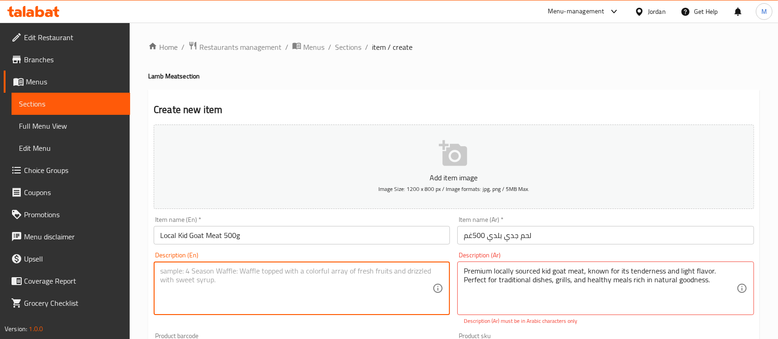
click at [408, 299] on textarea at bounding box center [296, 289] width 272 height 44
type textarea "ر"
paste textarea "لحم جدي بلدي طازج من مصادر محلية، يتميز بطراؤته ونكهته الخفيفة. مثالي للوصفات ا…"
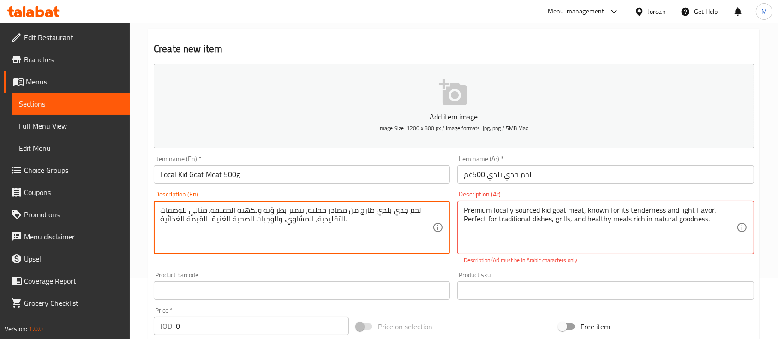
scroll to position [61, 0]
type textarea "لحم جدي بلدي طازج من مصادر محلية، يتميز بطراؤته ونكهته الخفيفة. مثالي للوصفات ا…"
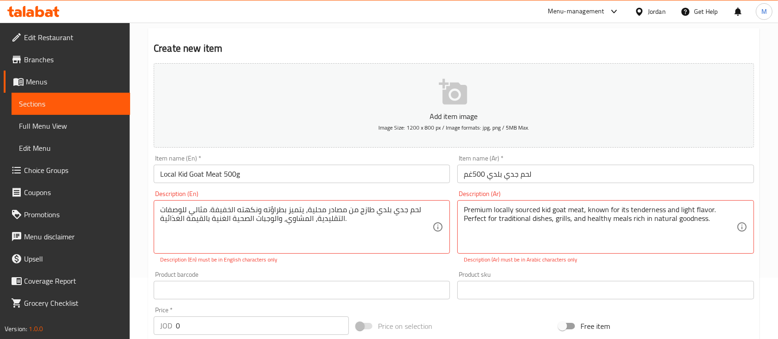
click at [550, 265] on div "Description (Ar) Premium locally sourced kid goat meat, known for its tendernes…" at bounding box center [605, 227] width 304 height 81
drag, startPoint x: 336, startPoint y: 227, endPoint x: 213, endPoint y: 222, distance: 123.2
click at [219, 211] on textarea "لحم جدي بلدي طازج من مصادر محلية، يتميز بطراؤته ونكهته الخفيفة. مثالي للوصفات ا…" at bounding box center [296, 227] width 272 height 44
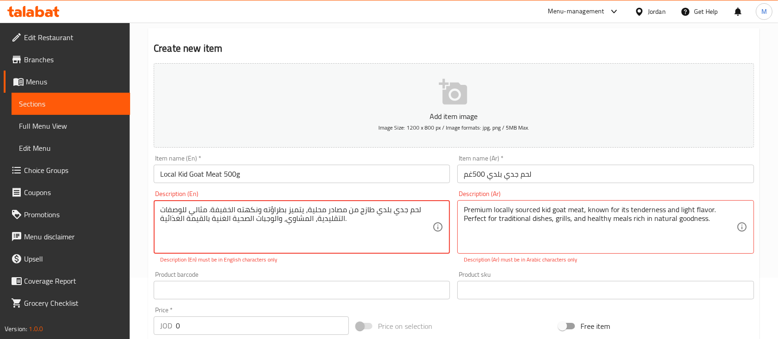
click at [219, 211] on textarea "لحم جدي بلدي طازج من مصادر محلية، يتميز بطراؤته ونكهته الخفيفة. مثالي للوصفات ا…" at bounding box center [296, 227] width 272 height 44
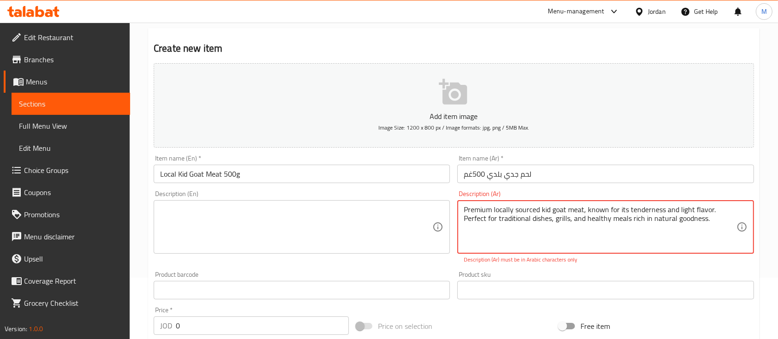
click at [493, 215] on textarea "Premium locally sourced kid goat meat, known for its tenderness and light flavo…" at bounding box center [600, 227] width 272 height 44
paste textarea "لحم جدي بلدي طازج من مصادر محلية، يتميز بطراؤته ونكهته الخفيفة. مثالي للوصفات ا…"
type textarea "لحم جدي بلدي طازج من مصادر محلية، يتميز بطراؤته ونكهته الخفيفة. مثالي للوصفات ا…"
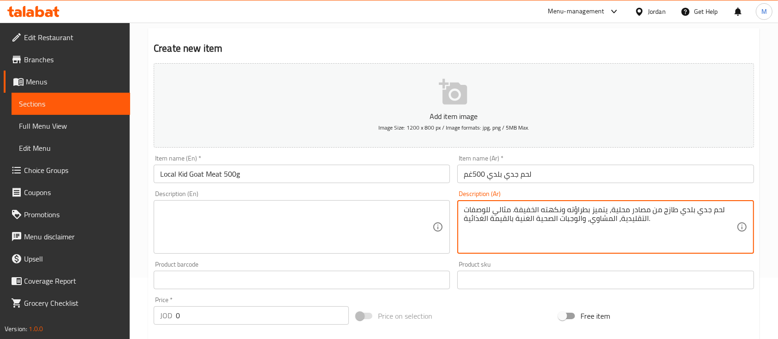
click at [403, 200] on div "Description (En) Description (En)" at bounding box center [302, 222] width 296 height 63
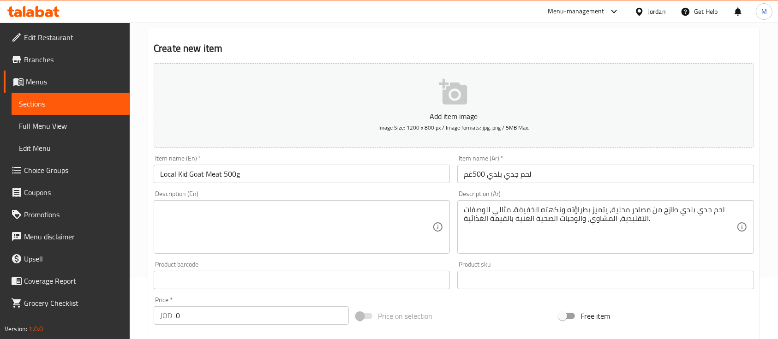
click at [391, 205] on div "Description (En)" at bounding box center [302, 227] width 296 height 54
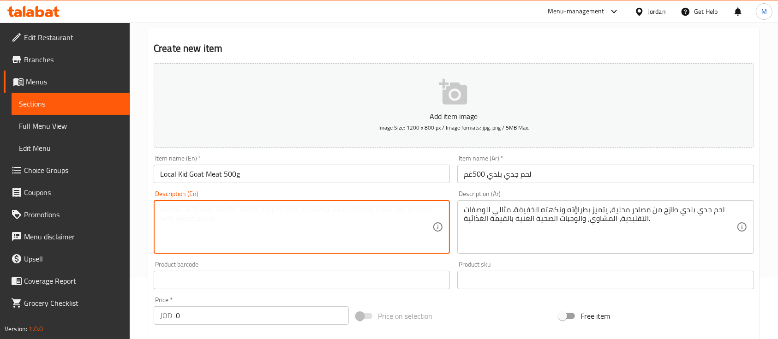
paste textarea "Premium locally sourced kid goat meat, known for its tenderness and light flavo…"
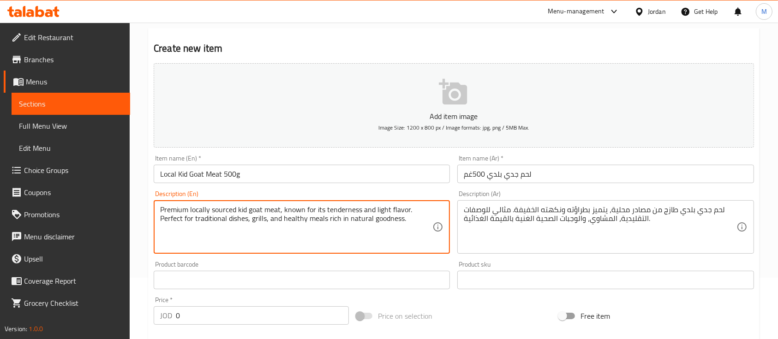
type textarea "Premium locally sourced kid goat meat, known for its tenderness and light flavo…"
click at [410, 274] on input "text" at bounding box center [302, 280] width 296 height 18
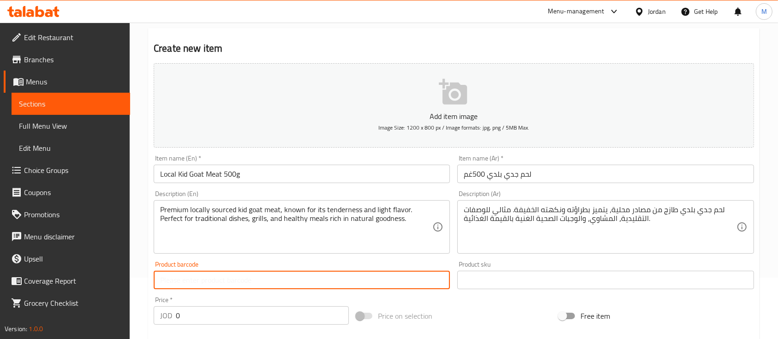
click at [411, 256] on div "Description (En) Premium locally sourced kid goat meat, known for its tendernes…" at bounding box center [302, 222] width 304 height 71
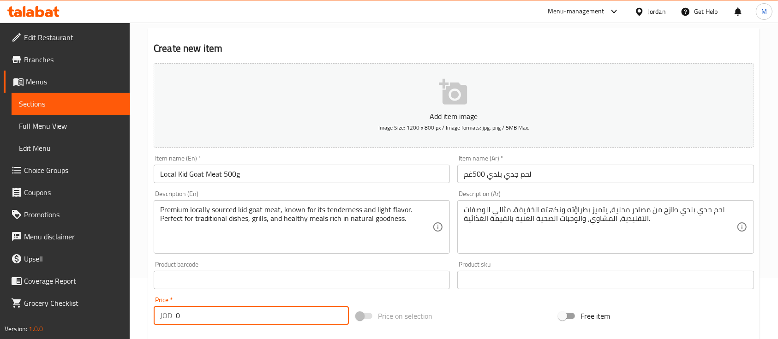
drag, startPoint x: 186, startPoint y: 320, endPoint x: 174, endPoint y: 321, distance: 11.6
click at [174, 321] on div "JOD 0 Price *" at bounding box center [251, 315] width 195 height 18
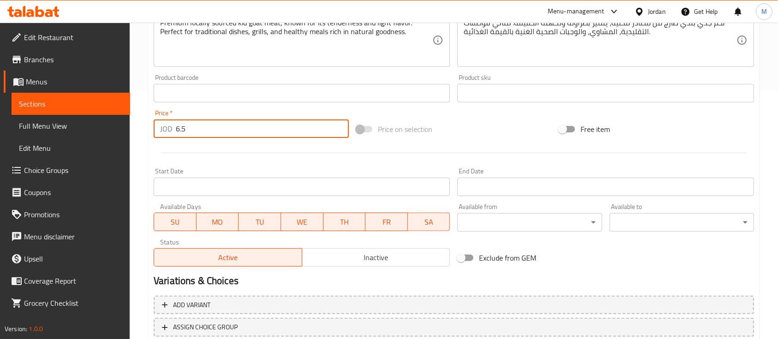
scroll to position [307, 0]
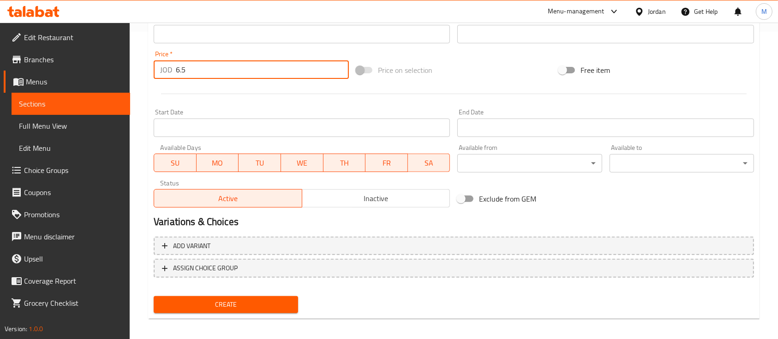
type input "6.5"
click at [268, 299] on span "Create" at bounding box center [226, 305] width 130 height 12
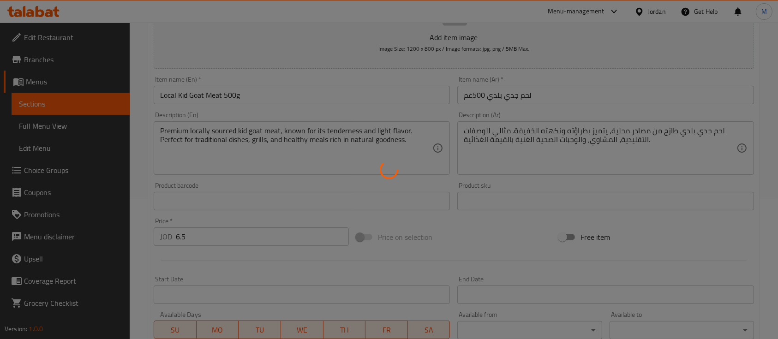
scroll to position [0, 0]
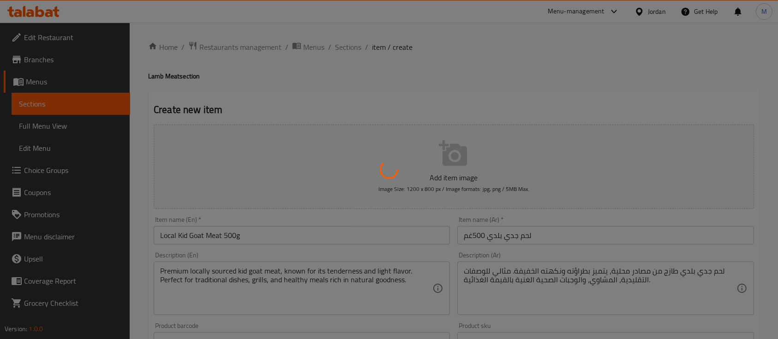
type input "0"
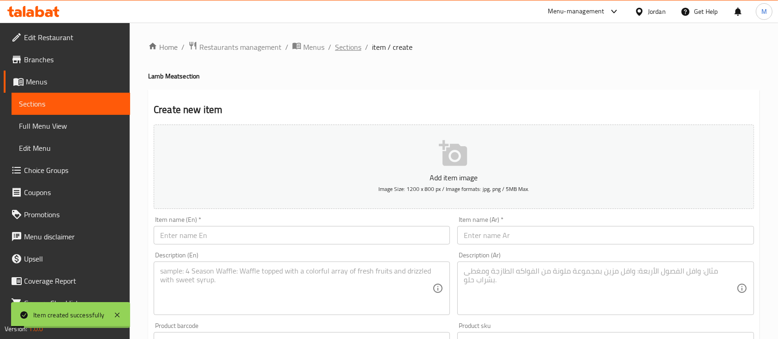
click at [352, 53] on span "Sections" at bounding box center [348, 47] width 26 height 11
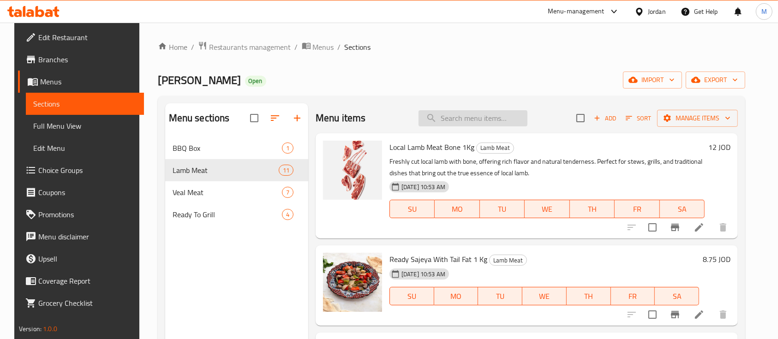
click at [468, 122] on input "search" at bounding box center [472, 118] width 109 height 16
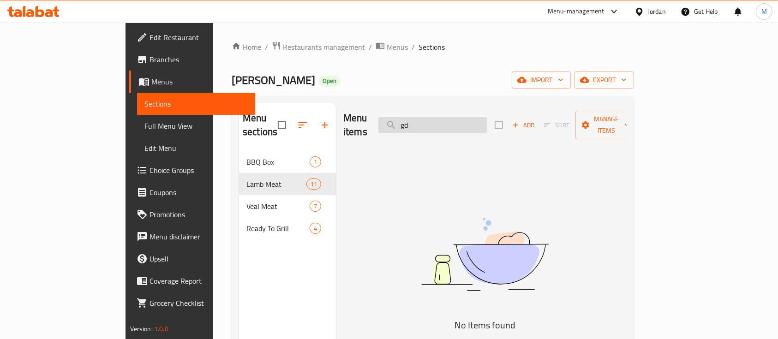
type input "g"
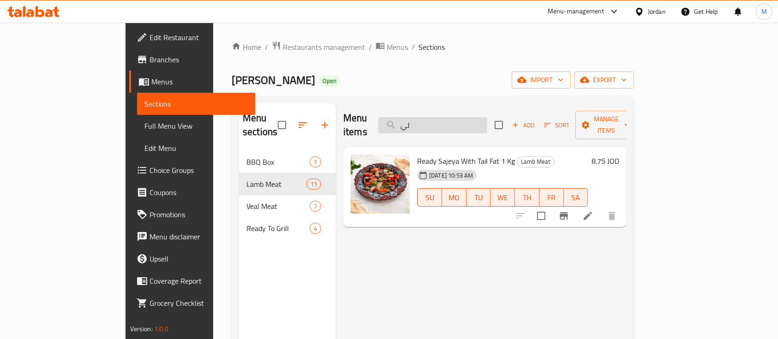
type input "ل"
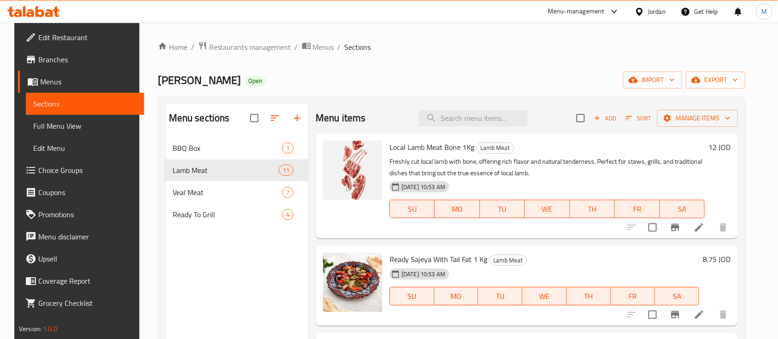
click at [617, 117] on span "Add" at bounding box center [604, 118] width 25 height 11
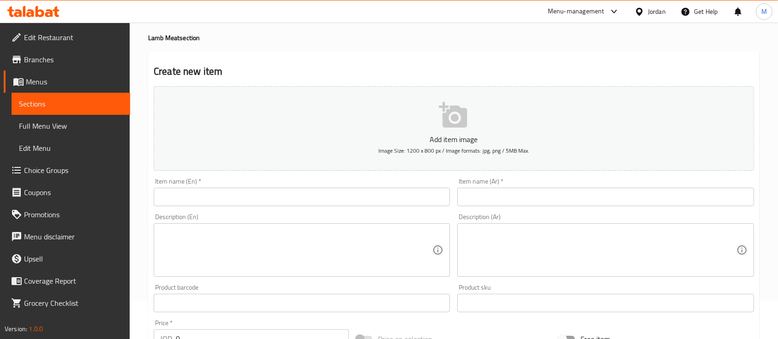
scroll to position [61, 0]
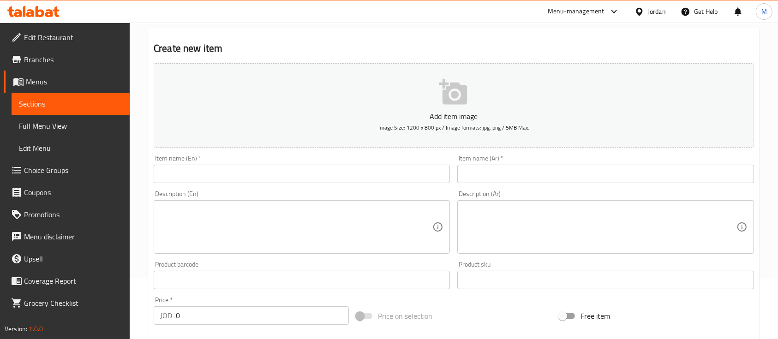
click at [528, 174] on input "text" at bounding box center [605, 174] width 296 height 18
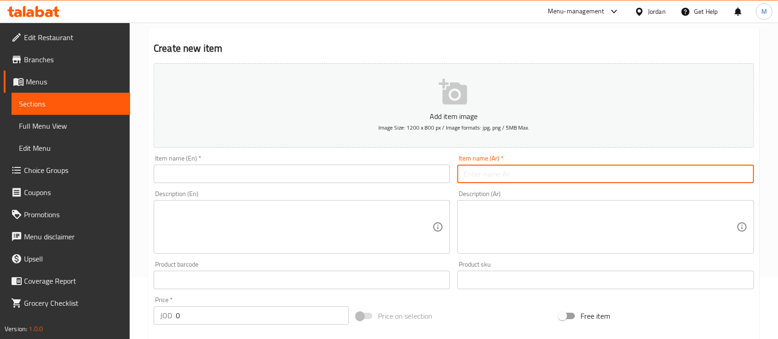
paste input "لية خروف 500غم"
type input "لية خروف 500غم"
click at [368, 175] on input "text" at bounding box center [302, 174] width 296 height 18
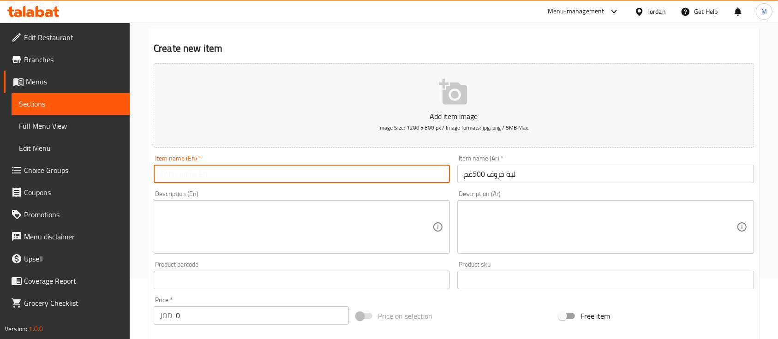
paste input "Lamb Tail Fat 500g"
type input "Lamb Tail Fat 500g"
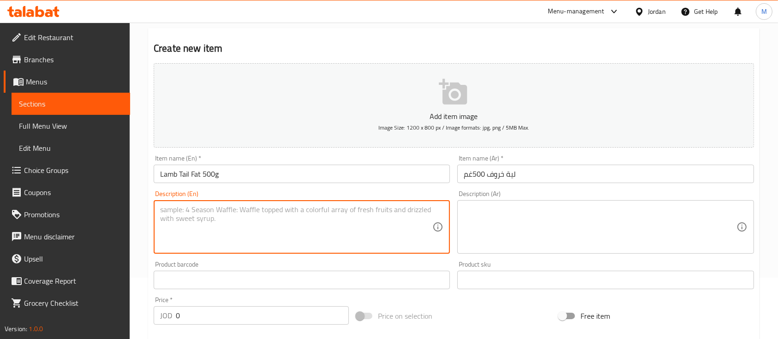
click at [397, 216] on textarea at bounding box center [296, 227] width 272 height 44
paste textarea "Rich and flavorful lamb tail fat, perfect for enhancing the taste of grilled me…"
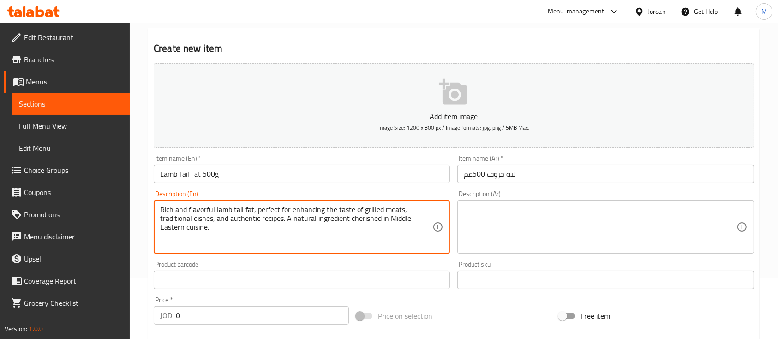
type textarea "Rich and flavorful lamb tail fat, perfect for enhancing the taste of grilled me…"
click at [568, 220] on textarea at bounding box center [600, 227] width 272 height 44
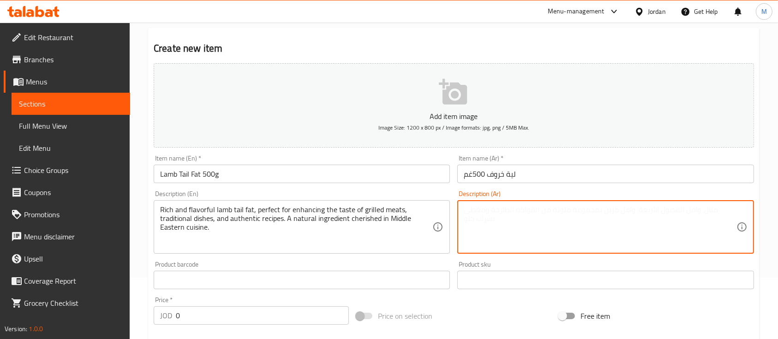
paste textarea "لية خروف طازجة وغنية بالنكهة، مثالية لإضافة طعم مميز للمشاوي، الأطباق التقليدية…"
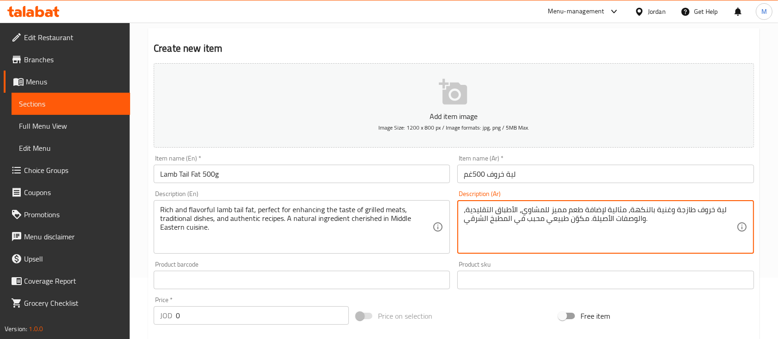
scroll to position [123, 0]
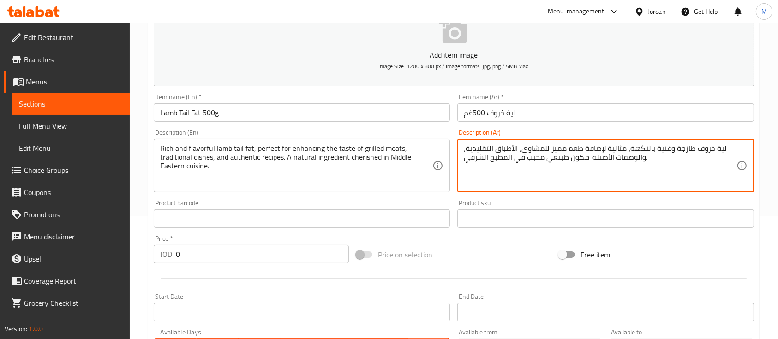
type textarea "لية خروف طازجة وغنية بالنكهة، مثالية لإضافة طعم مميز للمشاوي، الأطباق التقليدية…"
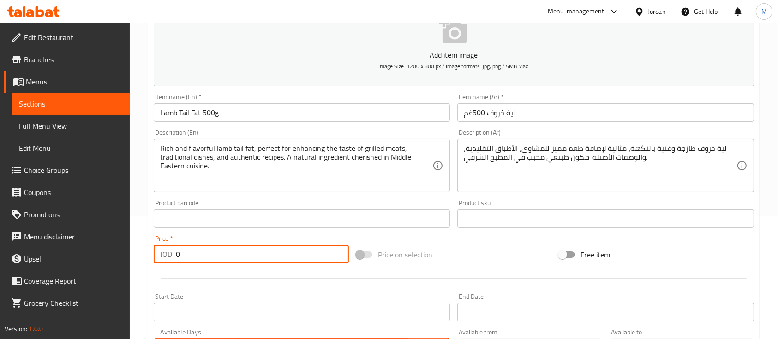
drag, startPoint x: 179, startPoint y: 263, endPoint x: 170, endPoint y: 265, distance: 9.0
click at [170, 265] on div "Price   * JOD 0 Price *" at bounding box center [251, 250] width 203 height 36
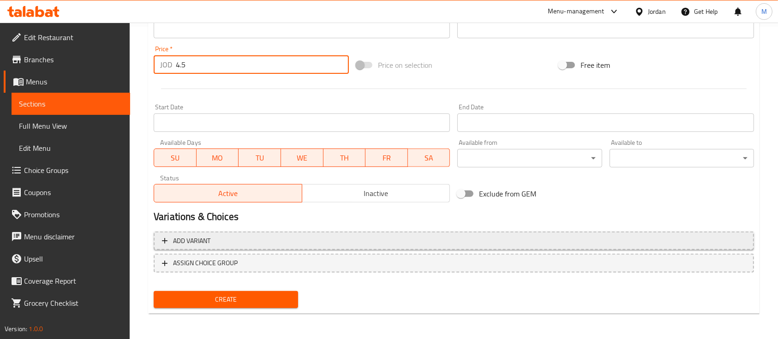
scroll to position [313, 0]
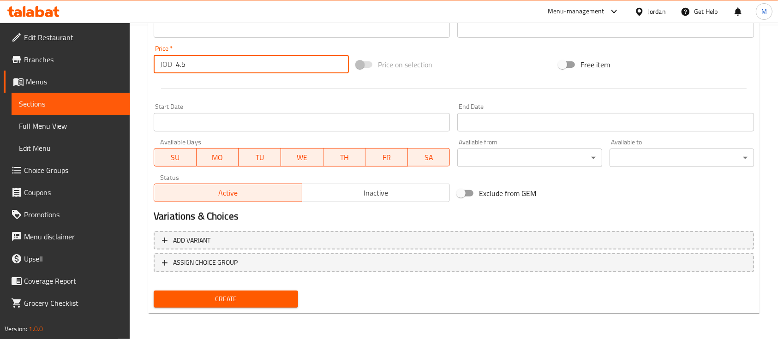
type input "4.5"
click at [241, 304] on span "Create" at bounding box center [226, 299] width 130 height 12
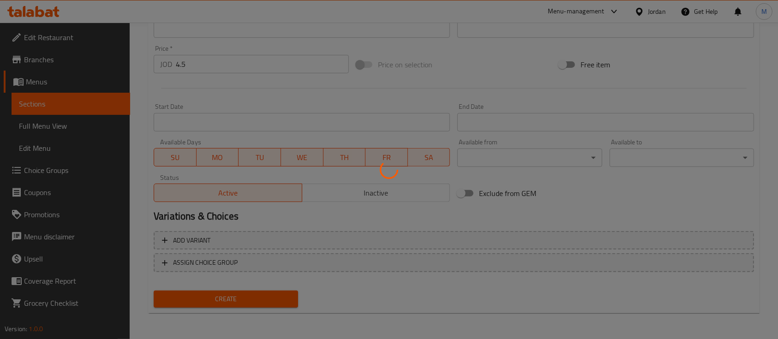
type input "0"
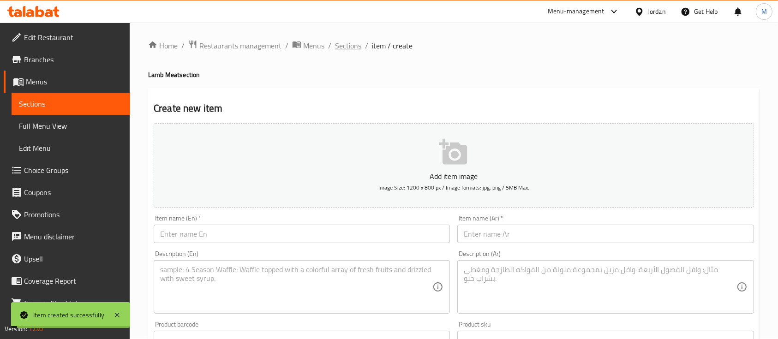
scroll to position [0, 0]
click at [349, 51] on span "Sections" at bounding box center [348, 47] width 26 height 11
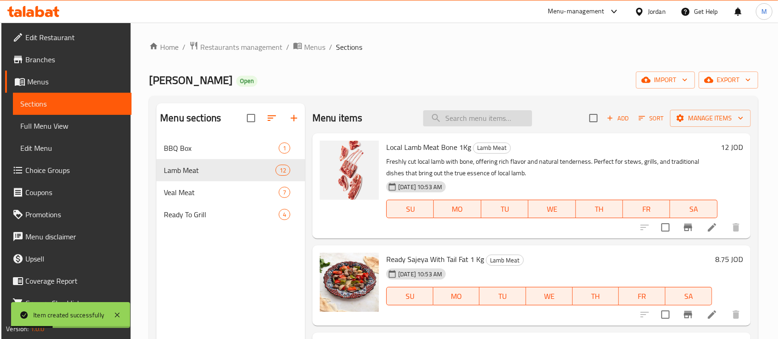
click at [495, 123] on input "search" at bounding box center [477, 118] width 109 height 16
type input "s"
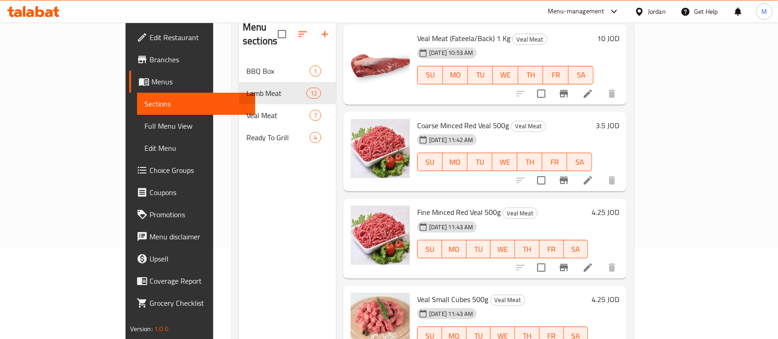
scroll to position [67, 0]
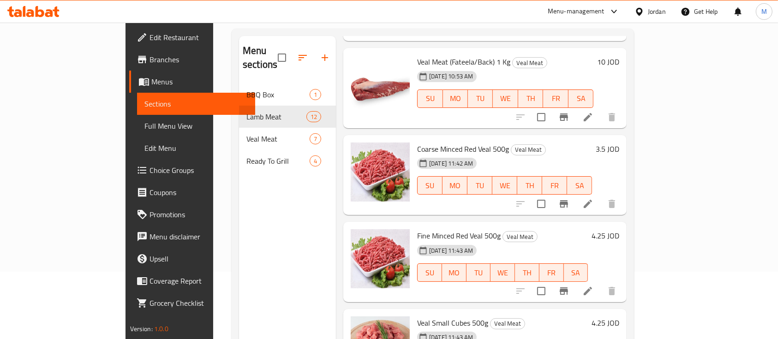
type input "عجل"
click at [593, 198] on icon at bounding box center [587, 203] width 11 height 11
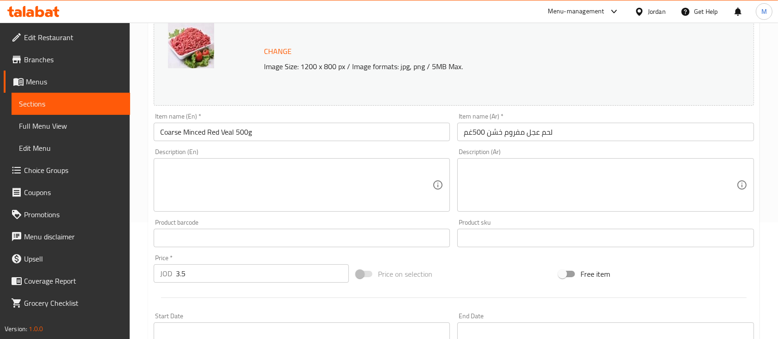
scroll to position [123, 0]
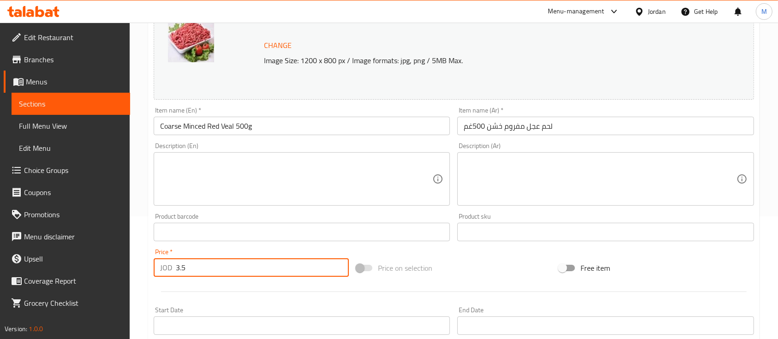
click at [178, 268] on div "JOD 3.5 Price *" at bounding box center [251, 267] width 195 height 18
click at [182, 268] on input "4.5" at bounding box center [262, 267] width 173 height 18
type input "4.25"
click at [240, 285] on div at bounding box center [454, 291] width 608 height 23
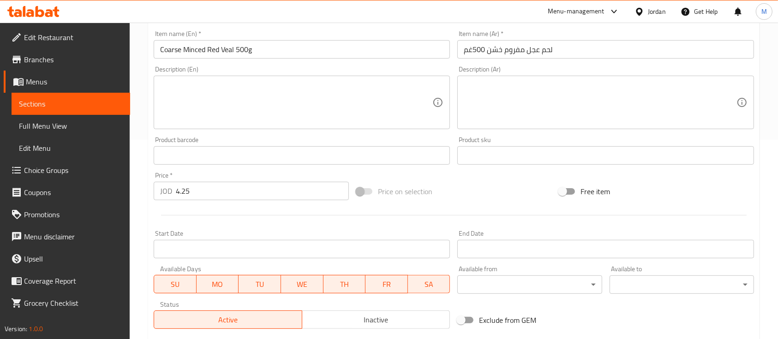
scroll to position [307, 0]
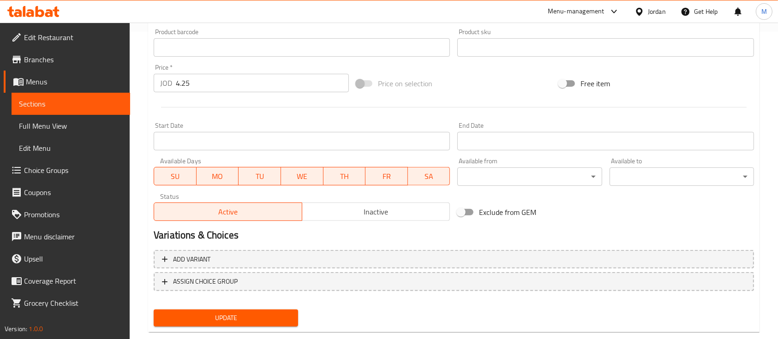
click at [248, 315] on span "Update" at bounding box center [226, 318] width 130 height 12
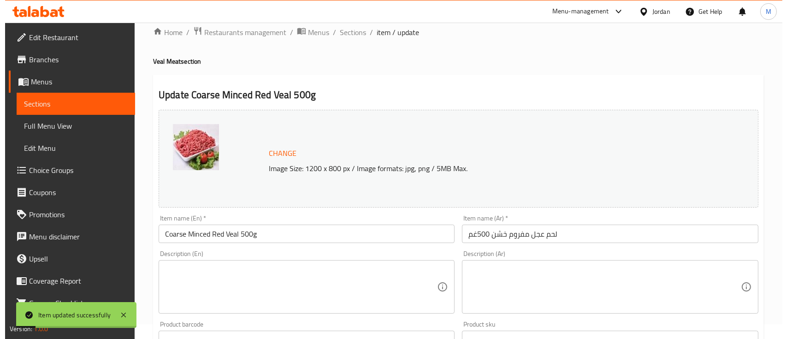
scroll to position [0, 0]
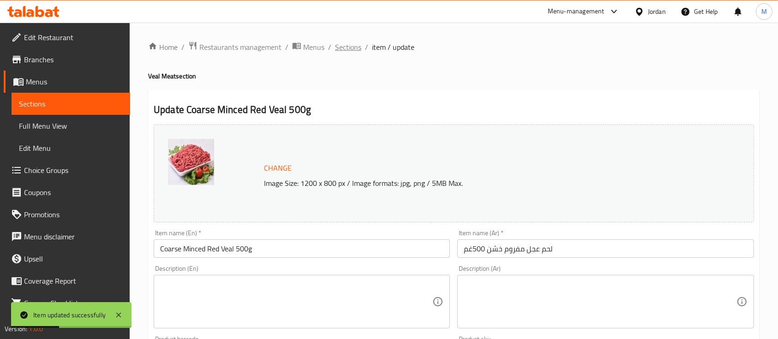
click at [355, 48] on span "Sections" at bounding box center [348, 47] width 26 height 11
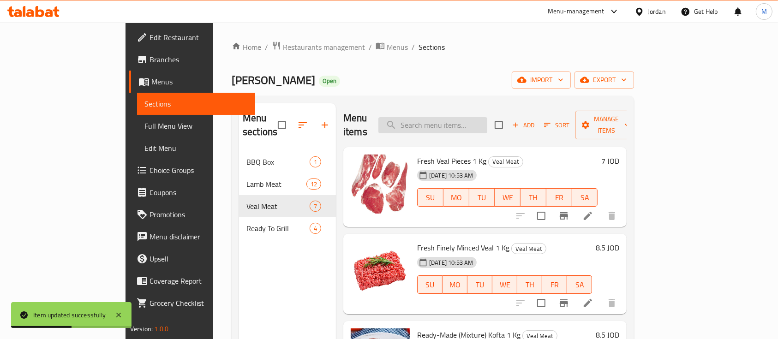
click at [468, 117] on input "search" at bounding box center [432, 125] width 109 height 16
type input "س"
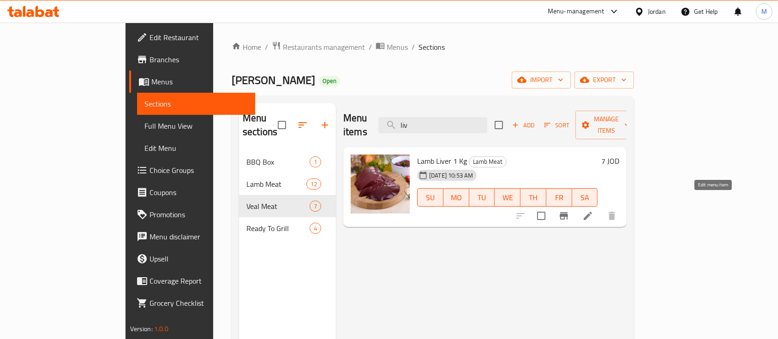
type input "liv"
click at [592, 212] on icon at bounding box center [588, 216] width 8 height 8
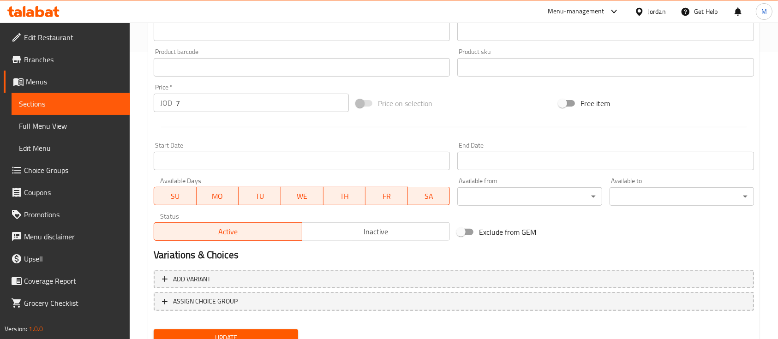
scroll to position [264, 0]
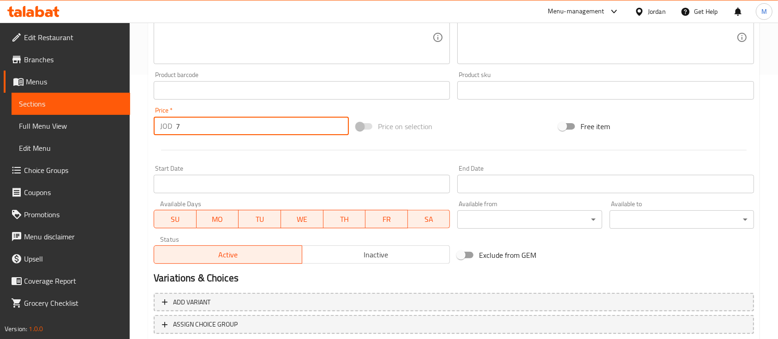
drag, startPoint x: 183, startPoint y: 122, endPoint x: 170, endPoint y: 130, distance: 15.1
click at [166, 127] on div "JOD 7 Price *" at bounding box center [251, 126] width 195 height 18
type input "10"
click at [244, 104] on div "Price   * JOD 10 Price *" at bounding box center [251, 121] width 203 height 36
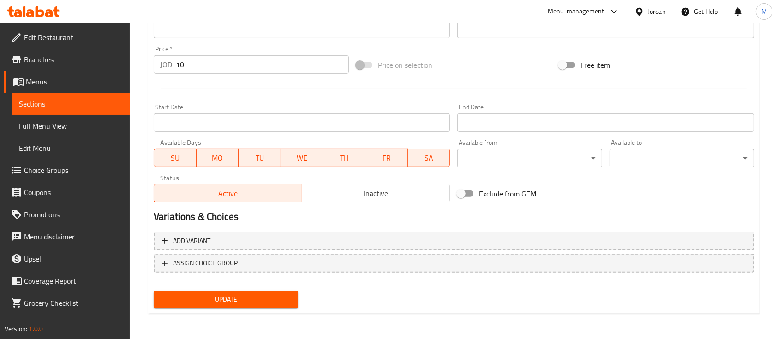
click at [247, 302] on span "Update" at bounding box center [226, 300] width 130 height 12
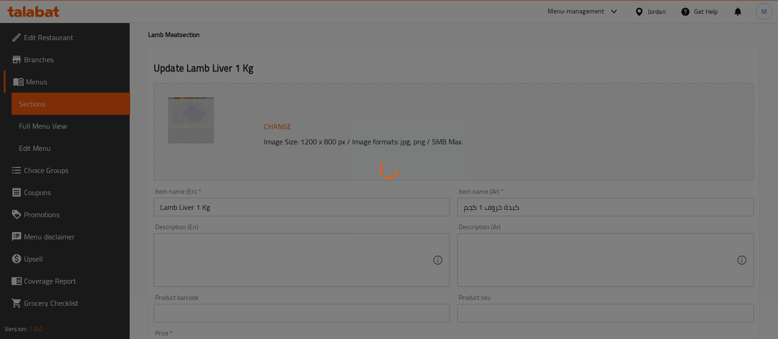
scroll to position [0, 0]
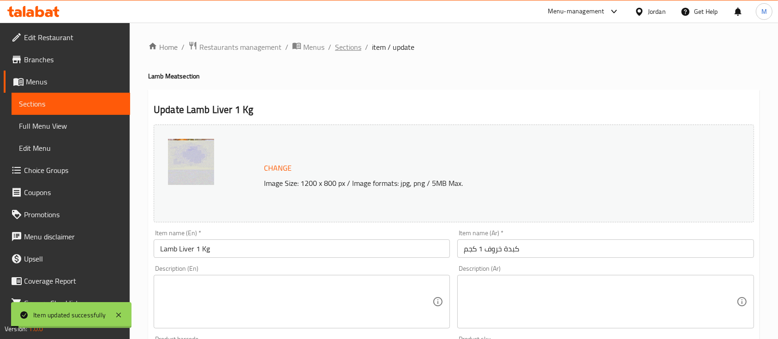
click at [349, 53] on span "Sections" at bounding box center [348, 47] width 26 height 11
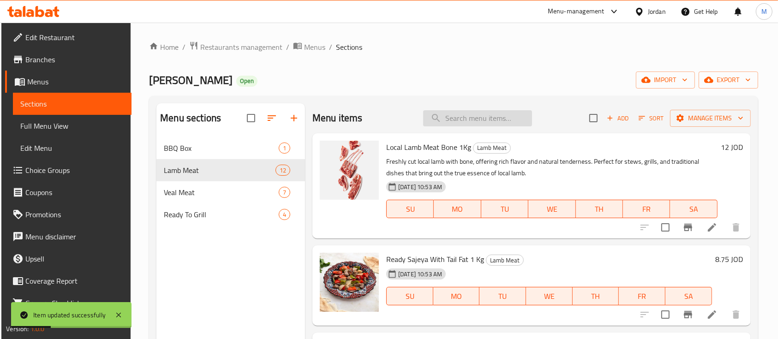
click at [473, 124] on input "search" at bounding box center [477, 118] width 109 height 16
type input "v"
type input "روماني"
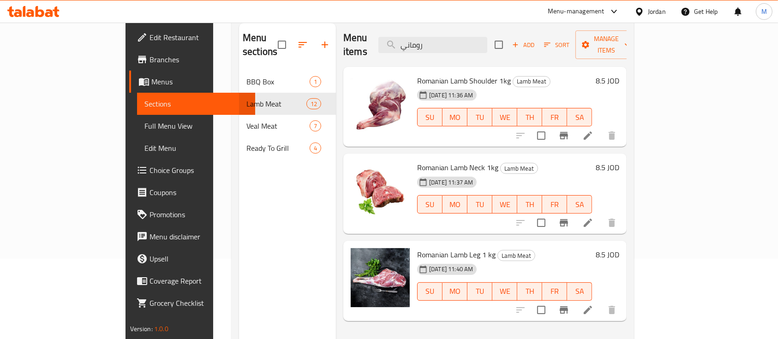
scroll to position [6, 0]
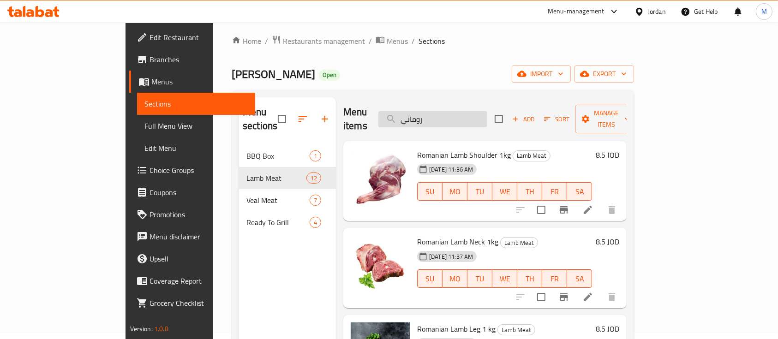
drag, startPoint x: 488, startPoint y: 114, endPoint x: 430, endPoint y: 118, distance: 57.8
click at [430, 118] on input "روماني" at bounding box center [432, 119] width 109 height 16
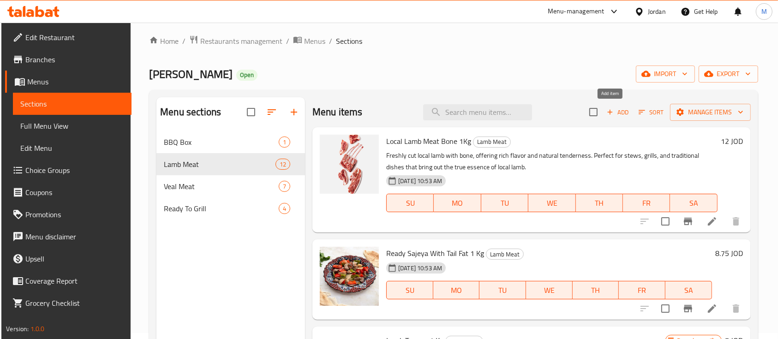
click at [609, 111] on span "Add" at bounding box center [617, 112] width 25 height 11
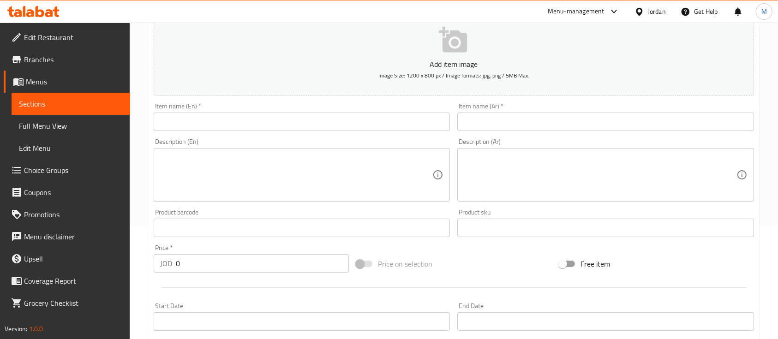
scroll to position [129, 0]
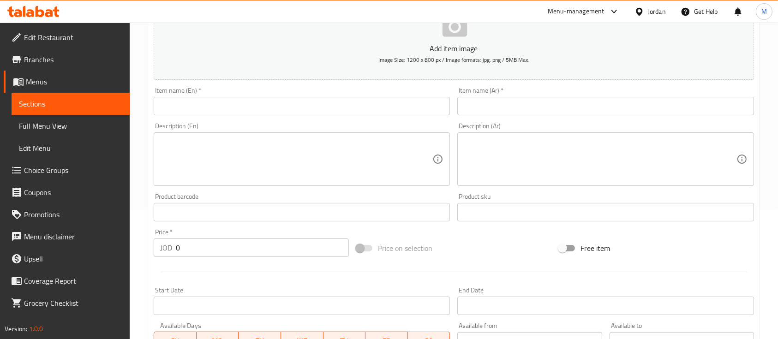
click at [503, 113] on input "text" at bounding box center [605, 106] width 296 height 18
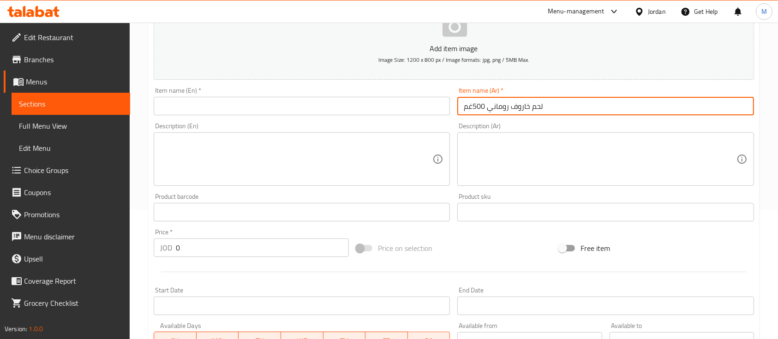
type input "لحم خاروف روماني 500غم"
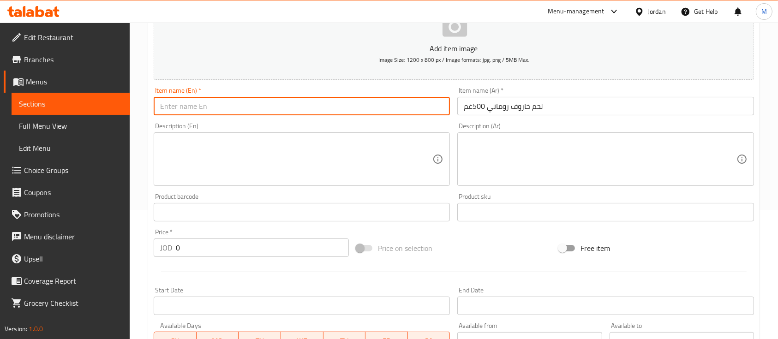
click at [211, 98] on input "text" at bounding box center [302, 106] width 296 height 18
paste input "Romanian Lamb Meat 500g"
type input "Romanian Lamb Meat 500g"
click at [326, 153] on textarea at bounding box center [296, 159] width 272 height 44
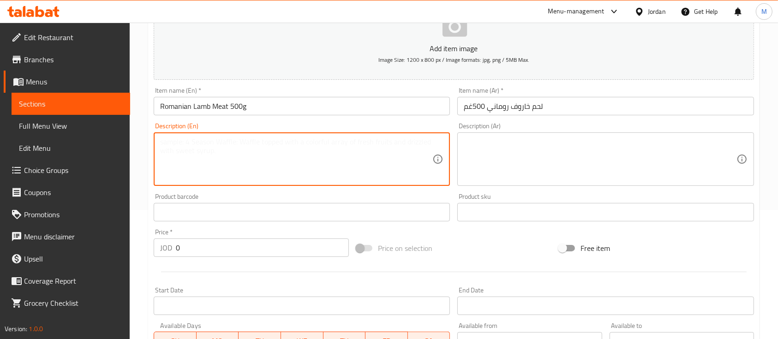
paste textarea "Tender and flavorful Romanian lamb, carefully selected for its superior quality…"
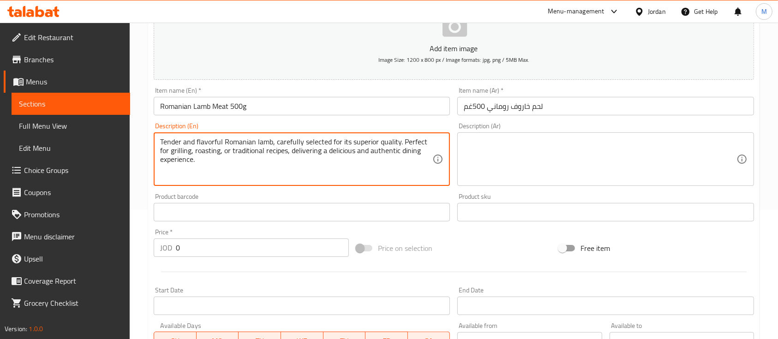
type textarea "Tender and flavorful Romanian lamb, carefully selected for its superior quality…"
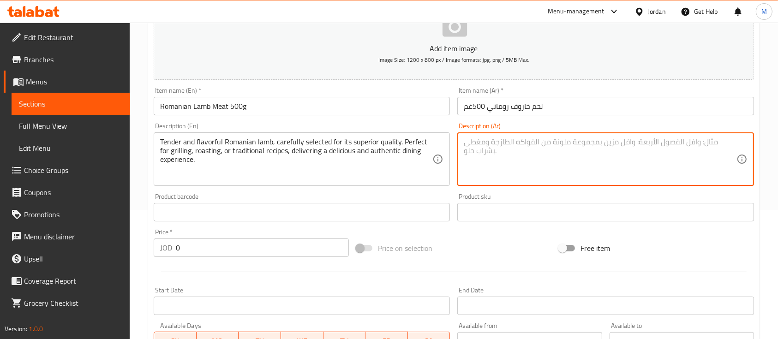
click at [493, 157] on textarea at bounding box center [600, 159] width 272 height 44
paste textarea "لحم خروف روماني طازج بوزن 500غم، يتميز بطراوته ومذاقه المميز. مثالي للشوي، التح…"
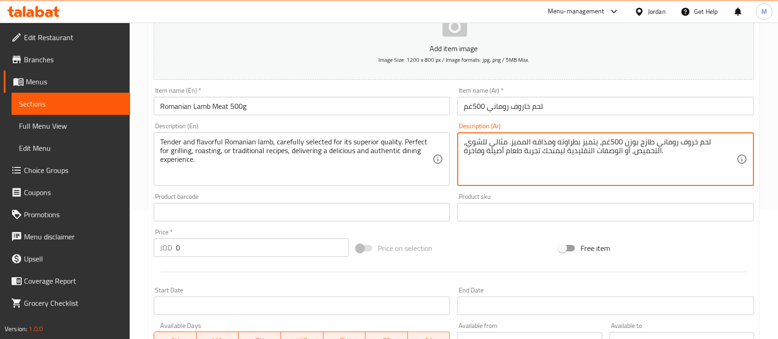
type textarea "لحم خروف روماني طازج بوزن 500غم، يتميز بطراوته ومذاقه المميز. مثالي للشوي، التح…"
click at [487, 194] on div "Product sku Product sku" at bounding box center [605, 207] width 296 height 28
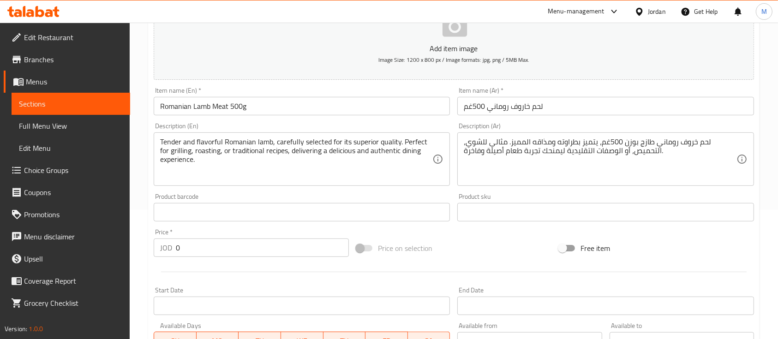
drag, startPoint x: 185, startPoint y: 245, endPoint x: 170, endPoint y: 248, distance: 14.9
click at [170, 248] on div "JOD 0 Price *" at bounding box center [251, 247] width 195 height 18
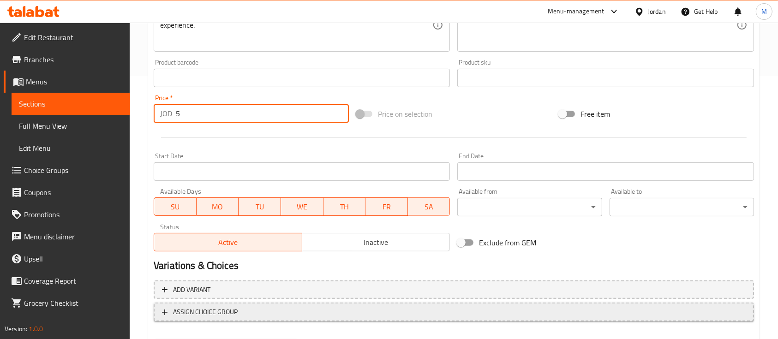
scroll to position [313, 0]
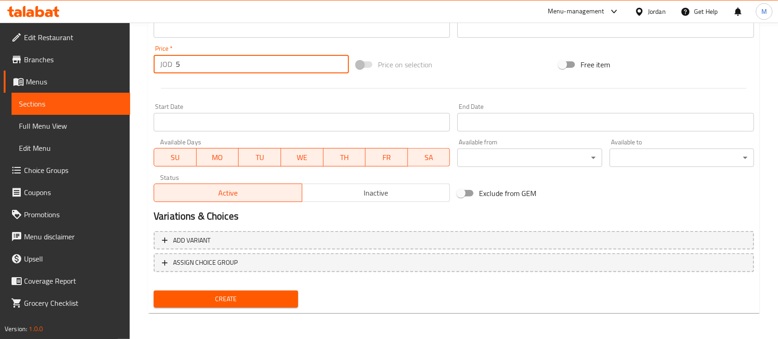
type input "5"
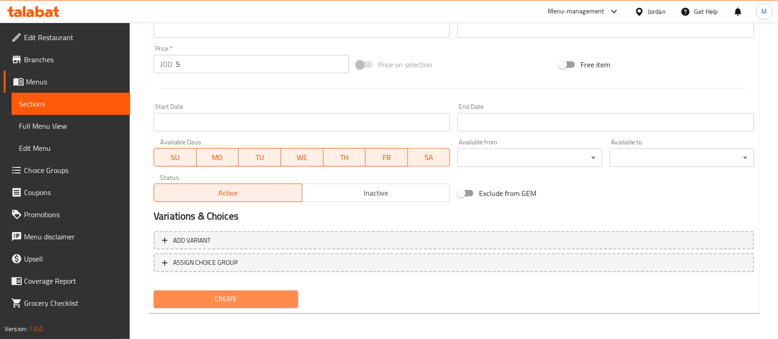
click at [247, 302] on span "Create" at bounding box center [226, 299] width 130 height 12
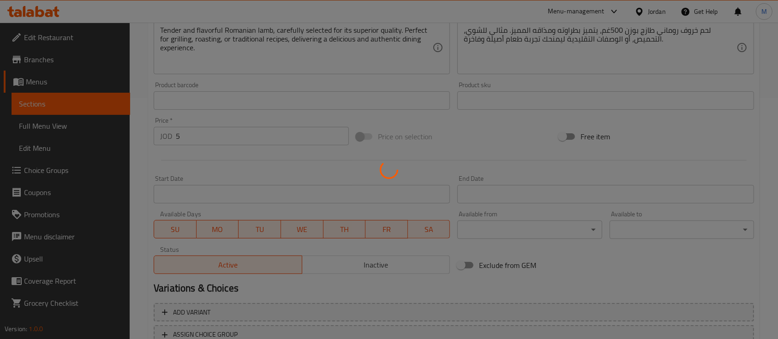
type input "0"
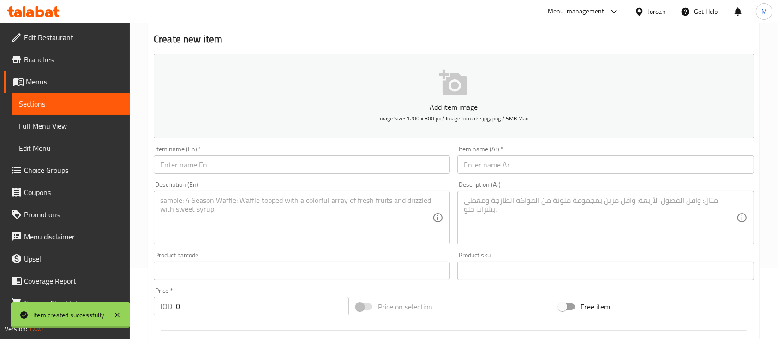
scroll to position [0, 0]
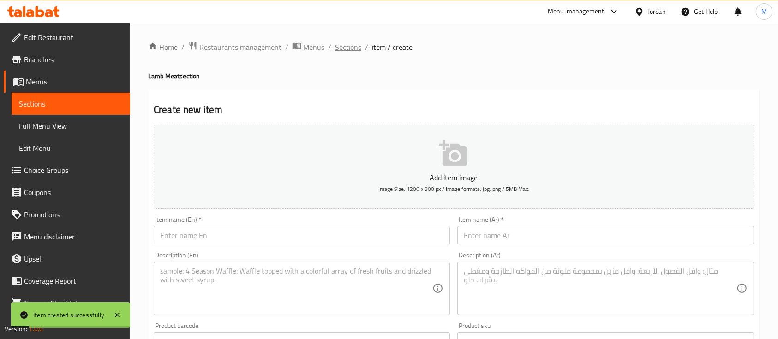
click at [350, 52] on span "Sections" at bounding box center [348, 47] width 26 height 11
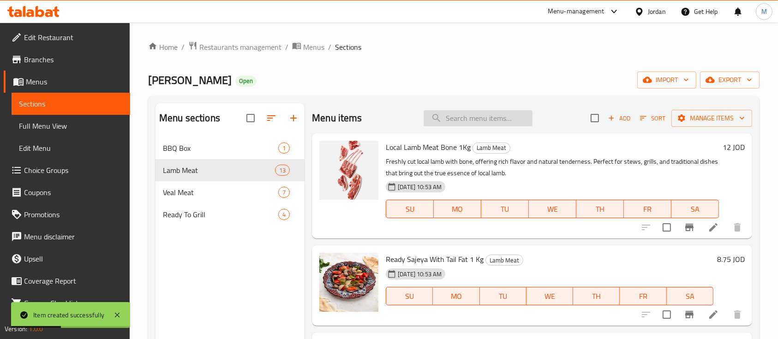
click at [455, 124] on input "search" at bounding box center [477, 118] width 109 height 16
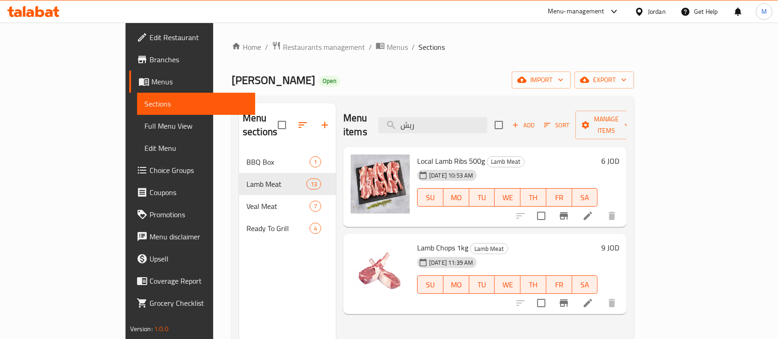
type input "ريش"
click at [593, 298] on icon at bounding box center [587, 303] width 11 height 11
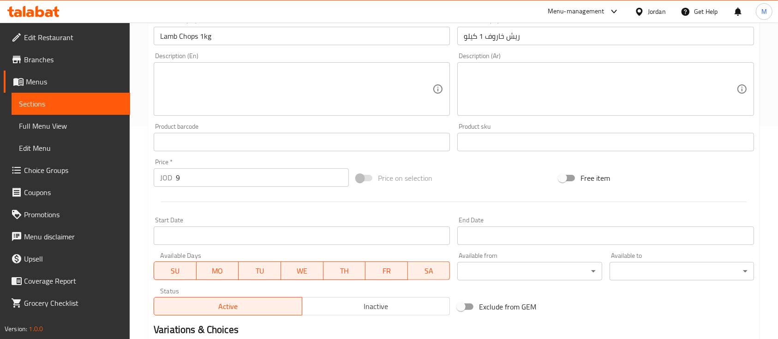
scroll to position [185, 0]
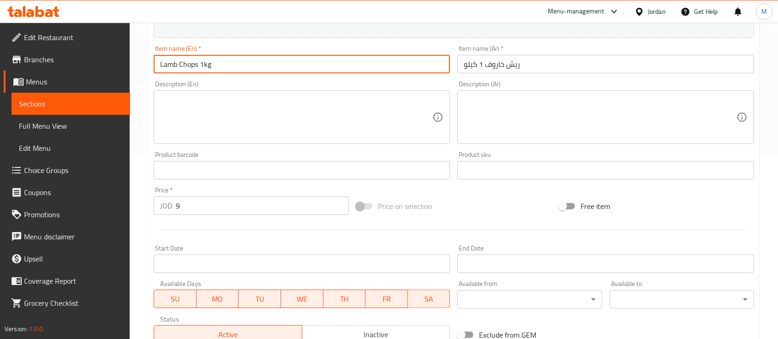
click at [203, 65] on input "Lamb Chops 1kg" at bounding box center [302, 64] width 296 height 18
drag, startPoint x: 199, startPoint y: 62, endPoint x: 217, endPoint y: 63, distance: 18.0
click at [217, 63] on input "Lamb Chops 1kg" at bounding box center [302, 64] width 296 height 18
type input "Lamb Chops 500g"
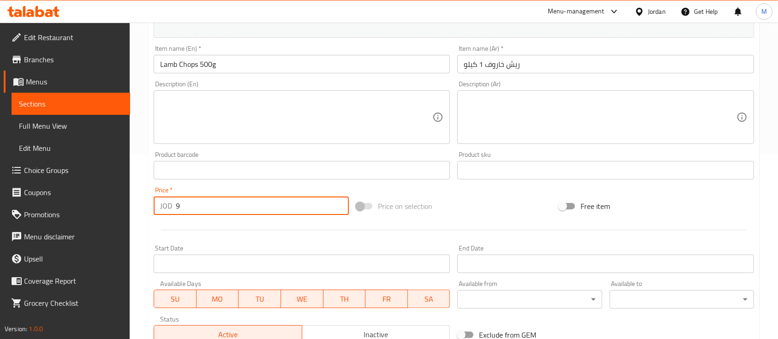
drag, startPoint x: 188, startPoint y: 212, endPoint x: 173, endPoint y: 219, distance: 17.1
click at [179, 217] on div "Price   * JOD 9 Price *" at bounding box center [251, 201] width 203 height 36
drag, startPoint x: 179, startPoint y: 212, endPoint x: 169, endPoint y: 212, distance: 10.1
click at [169, 212] on div "JOD 9 Price *" at bounding box center [251, 206] width 195 height 18
type input "5"
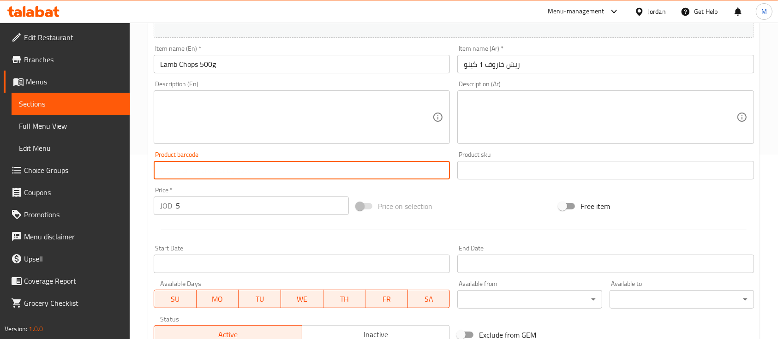
drag, startPoint x: 237, startPoint y: 177, endPoint x: 239, endPoint y: 182, distance: 5.2
click at [239, 182] on div "Product barcode Product barcode" at bounding box center [302, 166] width 304 height 36
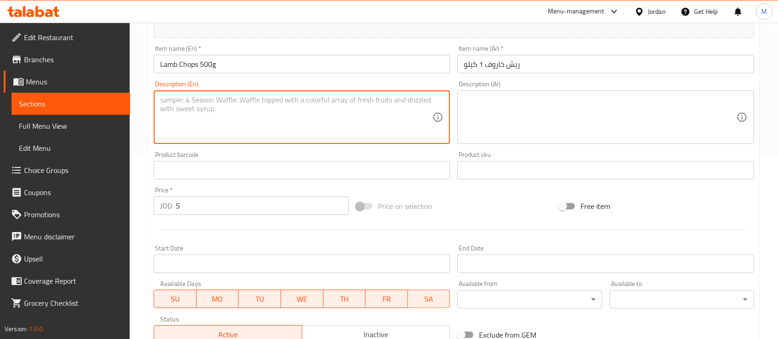
click at [287, 122] on textarea at bounding box center [296, 117] width 272 height 44
paste textarea "Romanian Lamb Ribs 500g"
type textarea "Romanian Lamb Ribs 500g"
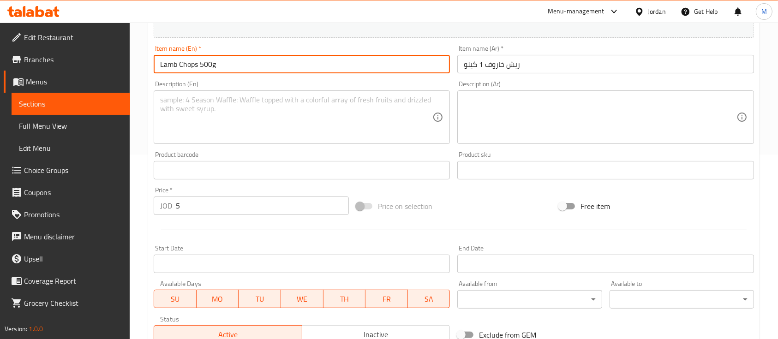
drag, startPoint x: 231, startPoint y: 70, endPoint x: 137, endPoint y: 68, distance: 94.1
click at [137, 68] on div "Home / Restaurants management / Menus / Sections / item / update Lamb Meat sect…" at bounding box center [454, 159] width 648 height 643
paste input "Romanian Lamb Rib"
type input "Romanian Lamb Ribs 500g"
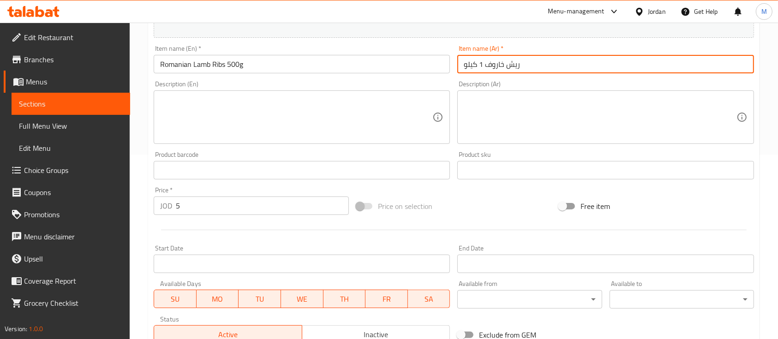
drag, startPoint x: 545, startPoint y: 63, endPoint x: 459, endPoint y: 62, distance: 86.3
click at [450, 61] on div "Change Image Size: 1200 x 800 px / Image formats: jpg, png / 5MB Max. Item name…" at bounding box center [454, 141] width 608 height 411
paste input "روماني 500غم"
type input "ريش خاروف روماني 500غم"
click at [370, 119] on textarea at bounding box center [296, 117] width 272 height 44
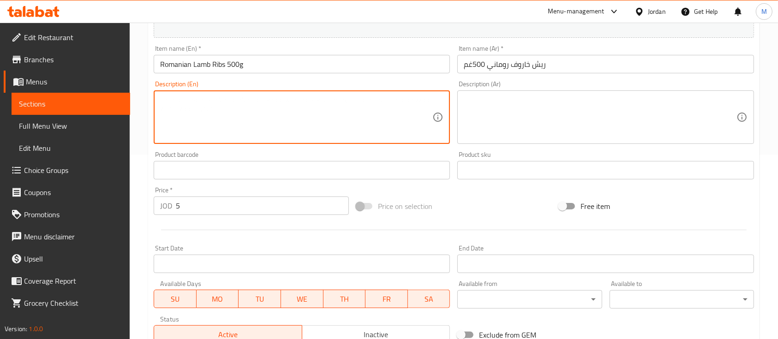
paste textarea "Savor the tenderness and juiciness of premium Romanian lamb ribs. Perfect for g…"
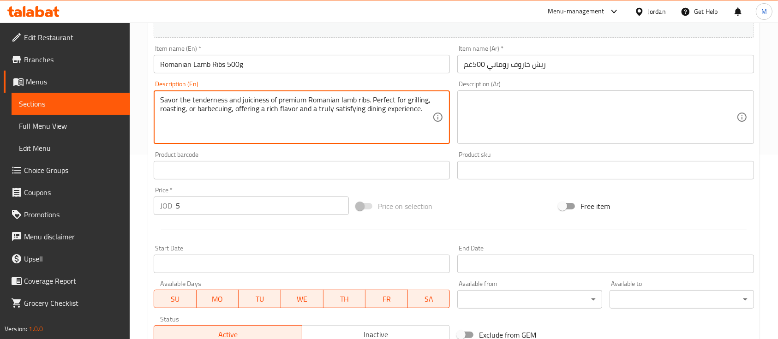
type textarea "Savor the tenderness and juiciness of premium Romanian lamb ribs. Perfect for g…"
click at [516, 108] on textarea at bounding box center [600, 117] width 272 height 44
paste textarea "استمتع بطراوة وعصارة ريش الخروف الروماني الفاخر بوزن 500غم. مثالي للشوي، التحمي…"
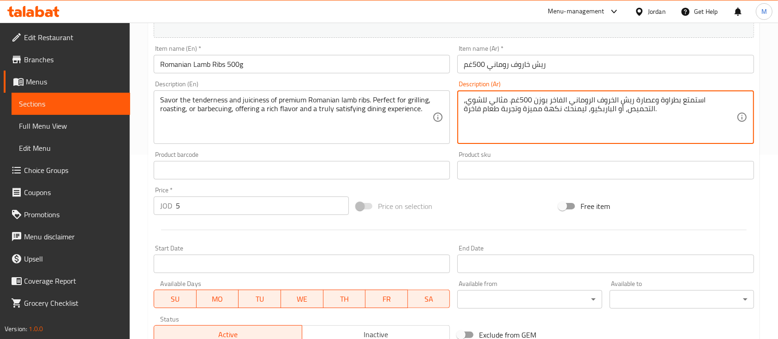
type textarea "استمتع بطراوة وعصارة ريش الخروف الروماني الفاخر بوزن 500غم. مثالي للشوي، التحمي…"
click at [533, 156] on div "Product sku Product sku" at bounding box center [605, 165] width 296 height 28
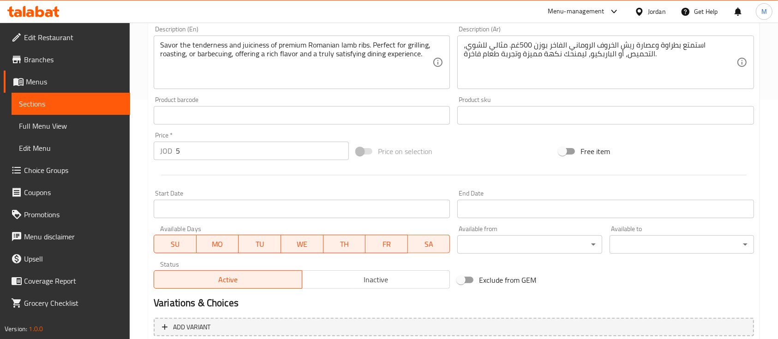
scroll to position [326, 0]
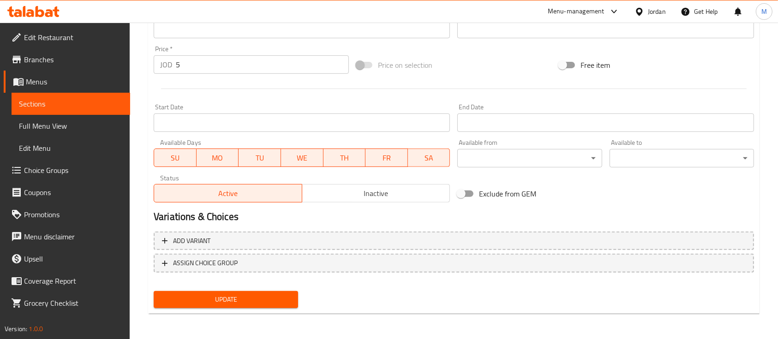
click at [261, 302] on span "Update" at bounding box center [226, 300] width 130 height 12
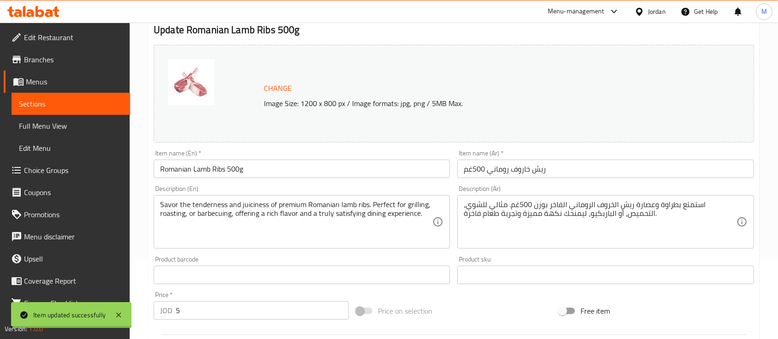
scroll to position [0, 0]
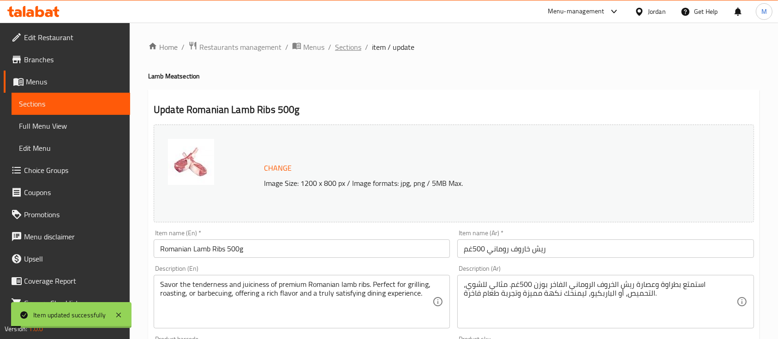
click at [347, 47] on span "Sections" at bounding box center [348, 47] width 26 height 11
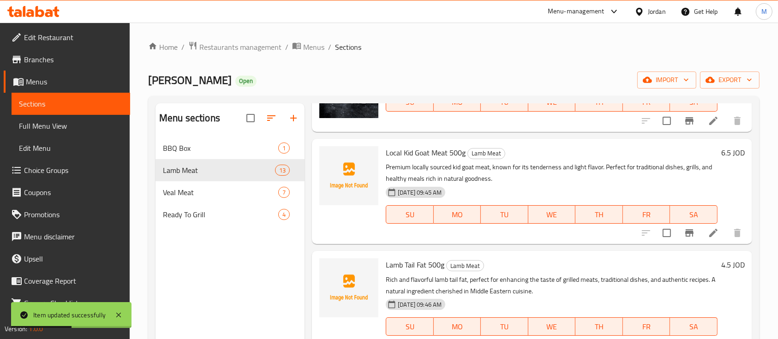
scroll to position [923, 0]
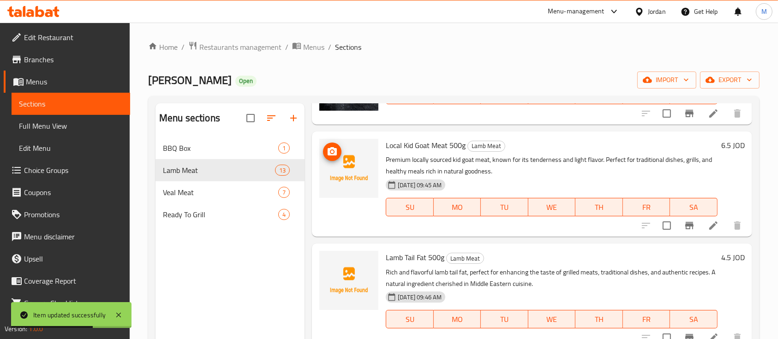
click at [335, 155] on icon "upload picture" at bounding box center [332, 151] width 9 height 8
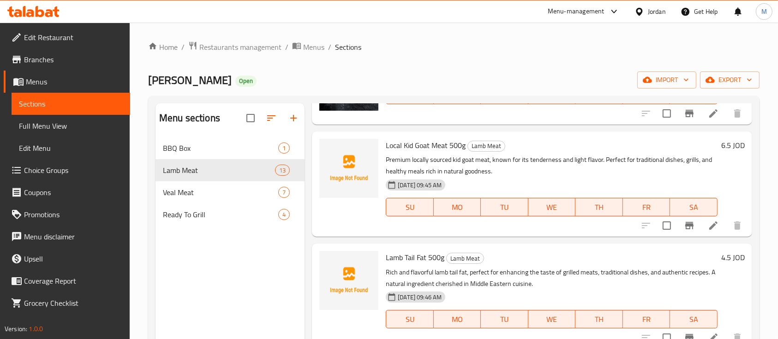
click at [388, 146] on span "Local Kid Goat Meat 500g" at bounding box center [426, 145] width 80 height 14
drag, startPoint x: 387, startPoint y: 146, endPoint x: 447, endPoint y: 146, distance: 59.5
click at [447, 146] on span "Local Kid Goat Meat 500g" at bounding box center [426, 145] width 80 height 14
copy span "Local Kid Goat Meat"
click at [334, 149] on icon "upload picture" at bounding box center [332, 151] width 9 height 8
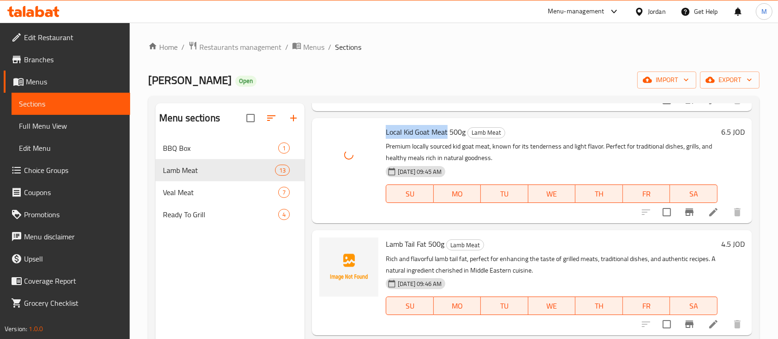
scroll to position [941, 0]
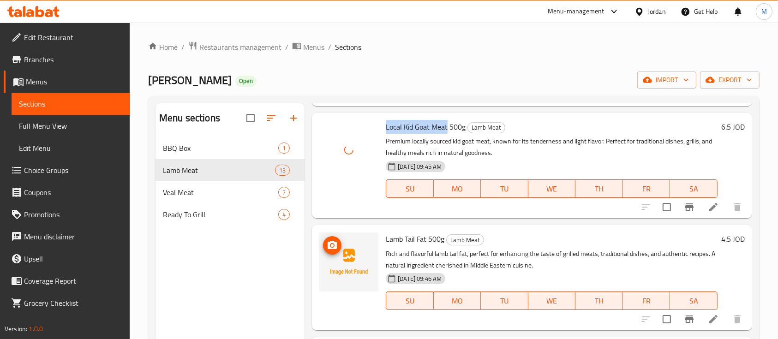
click at [333, 249] on icon "upload picture" at bounding box center [332, 245] width 11 height 11
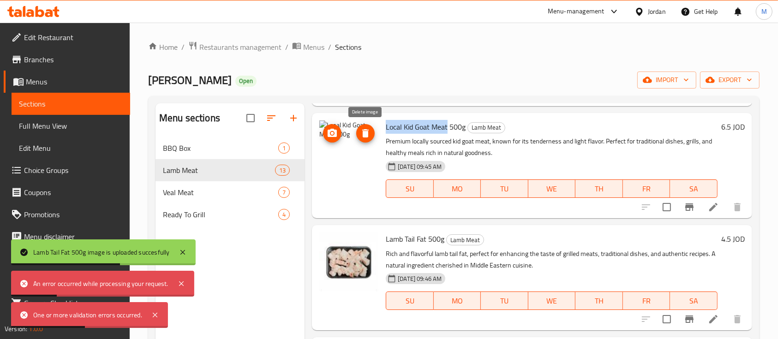
click at [365, 136] on icon "delete image" at bounding box center [365, 133] width 6 height 8
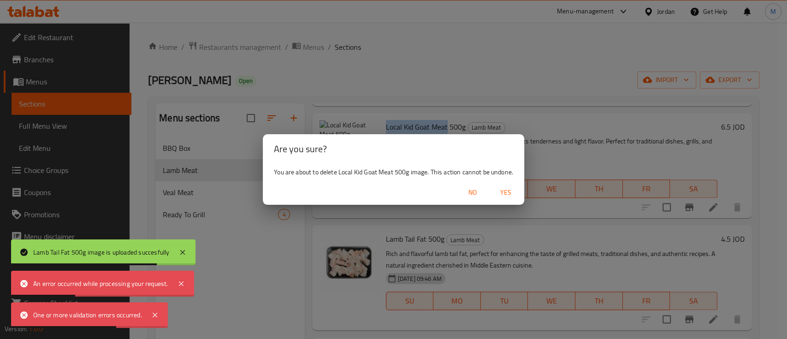
click at [500, 195] on span "Yes" at bounding box center [506, 193] width 22 height 12
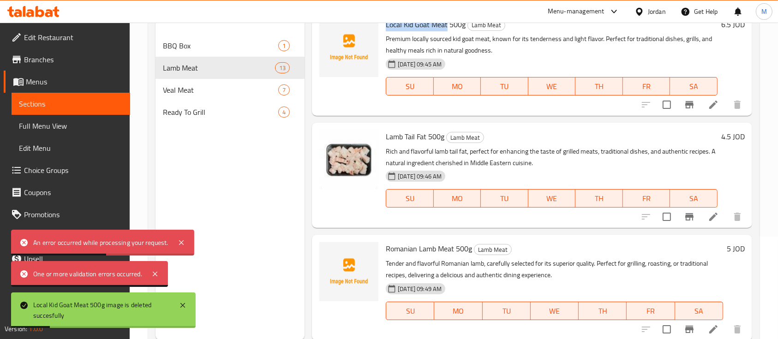
scroll to position [129, 0]
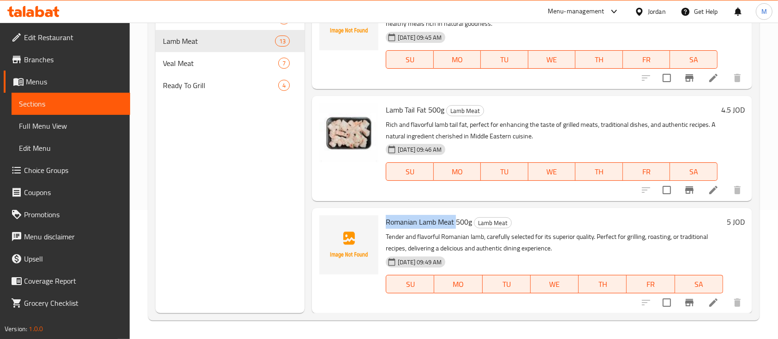
drag, startPoint x: 386, startPoint y: 224, endPoint x: 455, endPoint y: 228, distance: 68.8
click at [455, 228] on span "Romanian Lamb Meat 500g" at bounding box center [429, 222] width 86 height 14
click at [339, 229] on span "upload picture" at bounding box center [332, 228] width 18 height 11
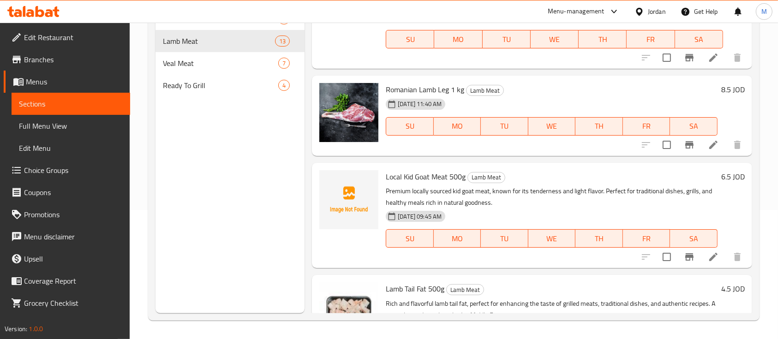
scroll to position [757, 0]
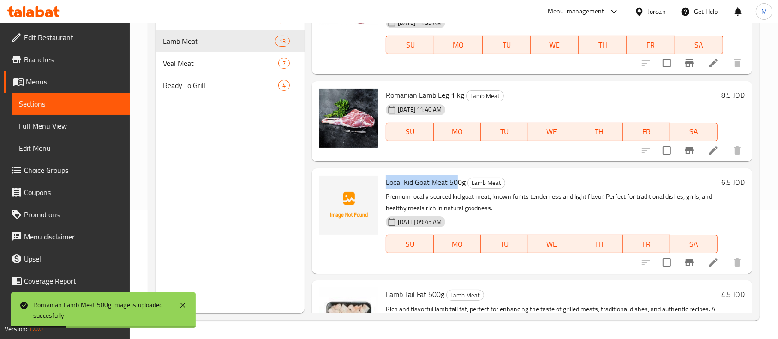
drag, startPoint x: 386, startPoint y: 180, endPoint x: 456, endPoint y: 182, distance: 70.6
click at [456, 182] on span "Local Kid Goat Meat 500g" at bounding box center [426, 182] width 80 height 14
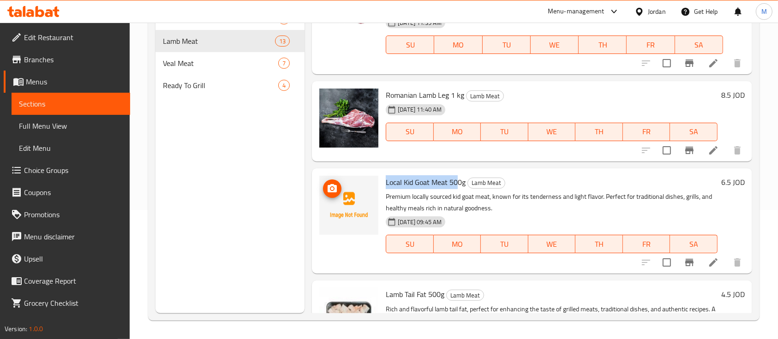
click at [330, 197] on button "upload picture" at bounding box center [332, 188] width 18 height 18
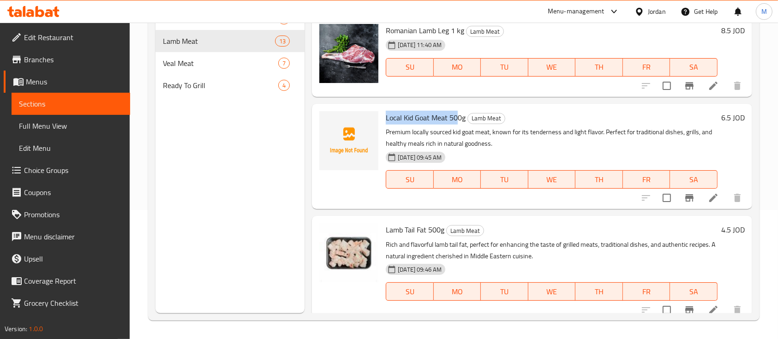
scroll to position [818, 0]
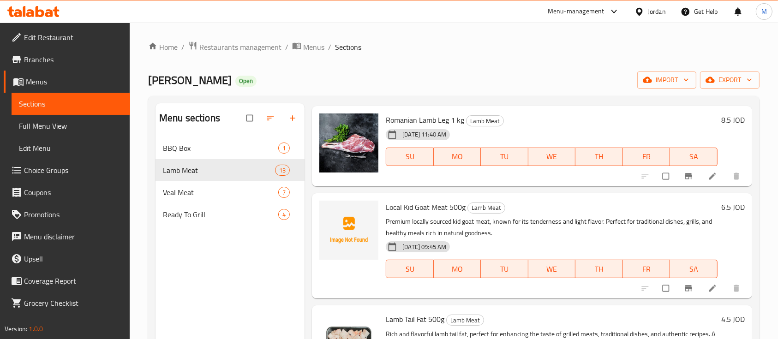
scroll to position [923, 0]
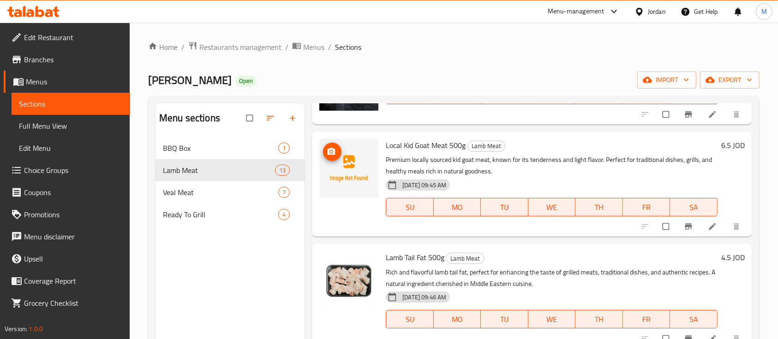
click at [342, 151] on img at bounding box center [348, 168] width 59 height 59
click at [339, 151] on span "upload picture" at bounding box center [332, 151] width 18 height 9
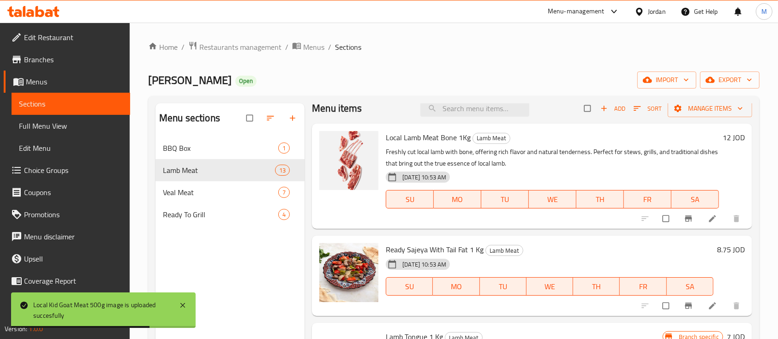
scroll to position [0, 0]
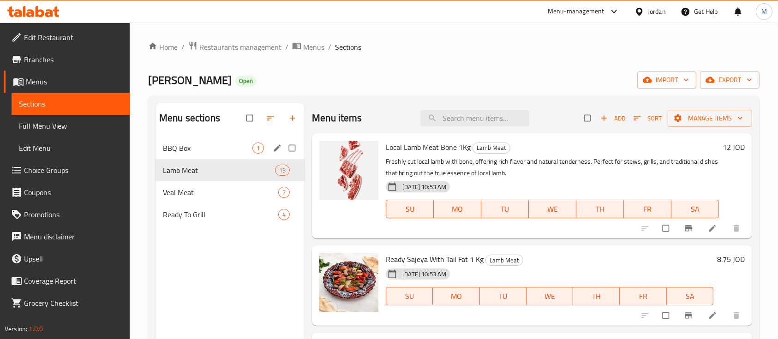
click at [233, 155] on div "BBQ Box 1" at bounding box center [229, 148] width 149 height 22
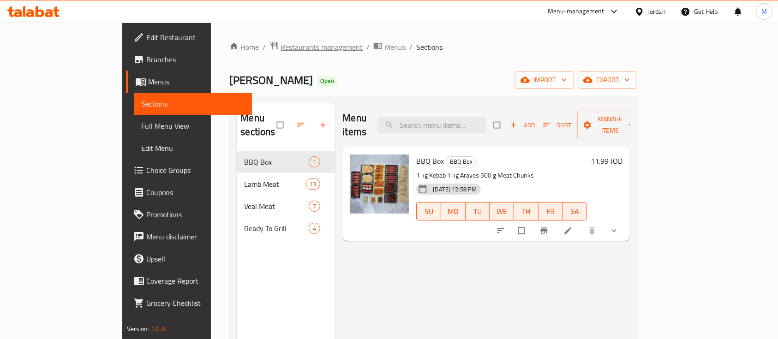
click at [280, 50] on span "Restaurants management" at bounding box center [321, 47] width 82 height 11
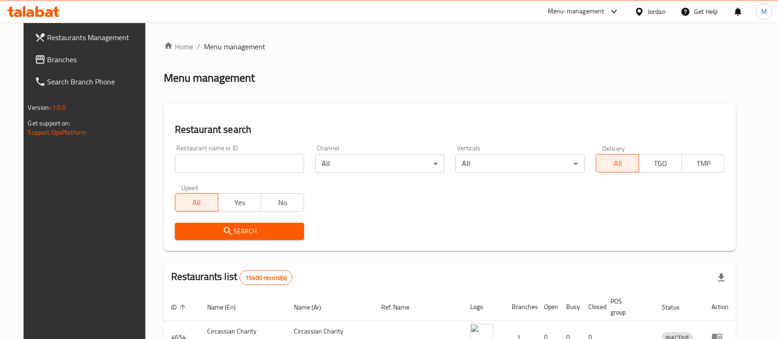
click at [218, 166] on input "search" at bounding box center [239, 164] width 129 height 18
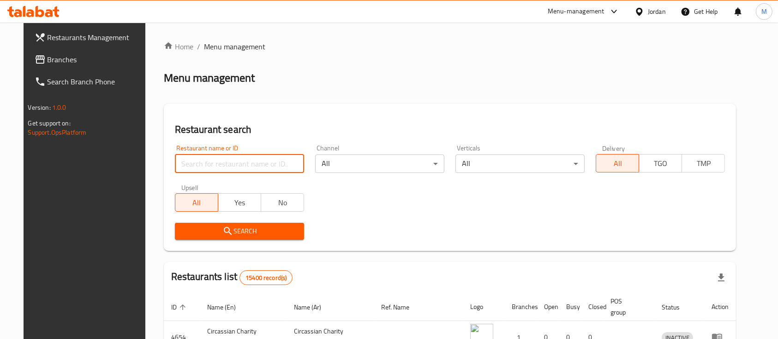
paste input "627777"
type input "627777"
click button "Search" at bounding box center [239, 231] width 129 height 17
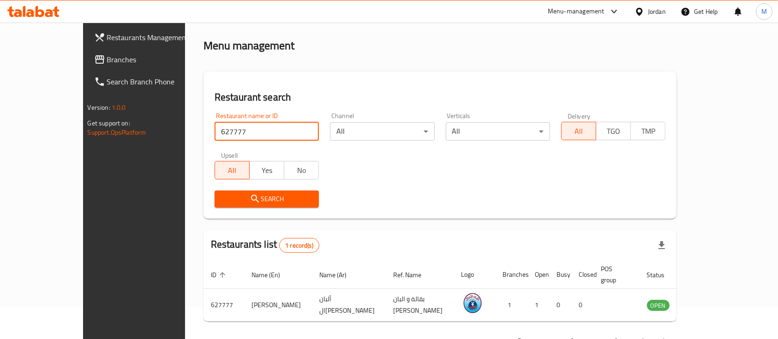
scroll to position [54, 0]
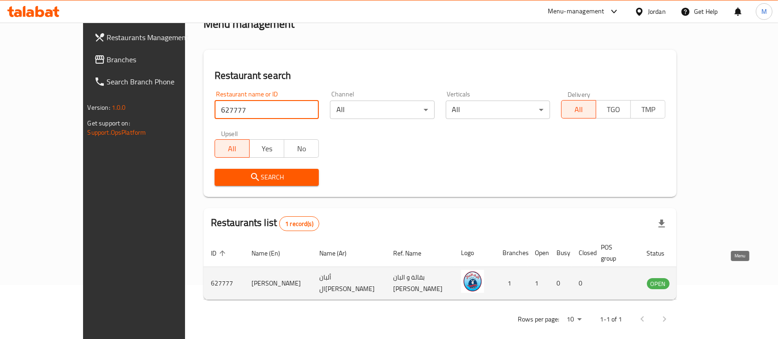
click at [706, 278] on icon "enhanced table" at bounding box center [700, 283] width 11 height 11
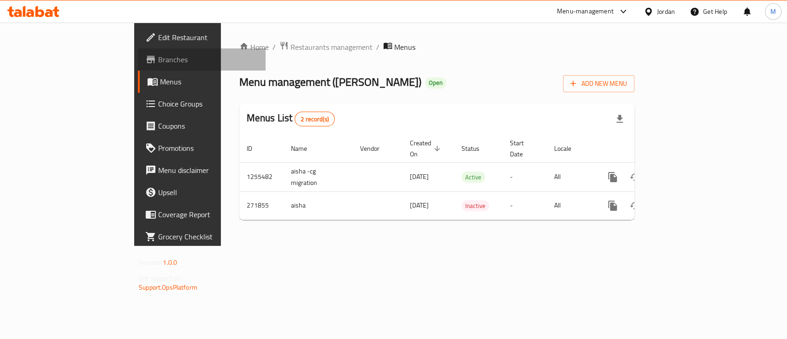
click at [138, 67] on link "Branches" at bounding box center [202, 59] width 128 height 22
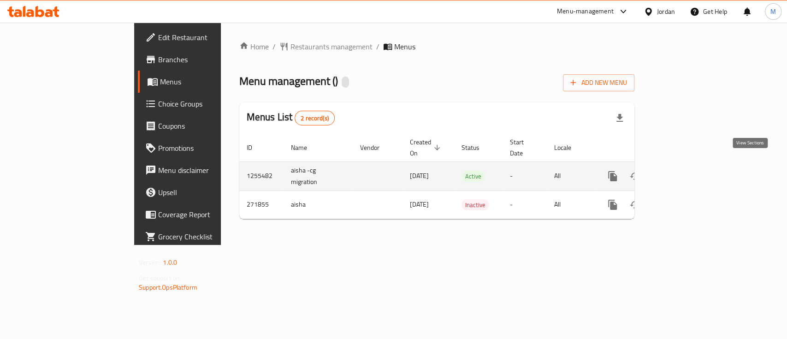
click at [685, 171] on icon "enhanced table" at bounding box center [679, 176] width 11 height 11
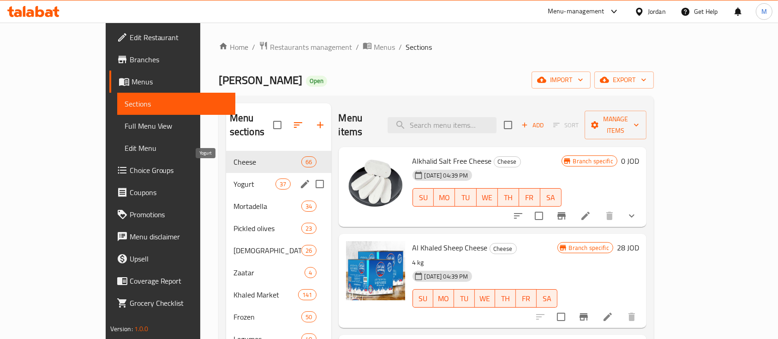
click at [233, 179] on span "Yogurt" at bounding box center [254, 184] width 42 height 11
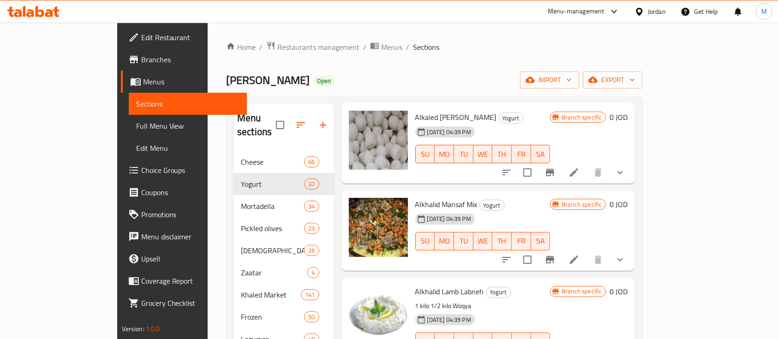
scroll to position [1907, 0]
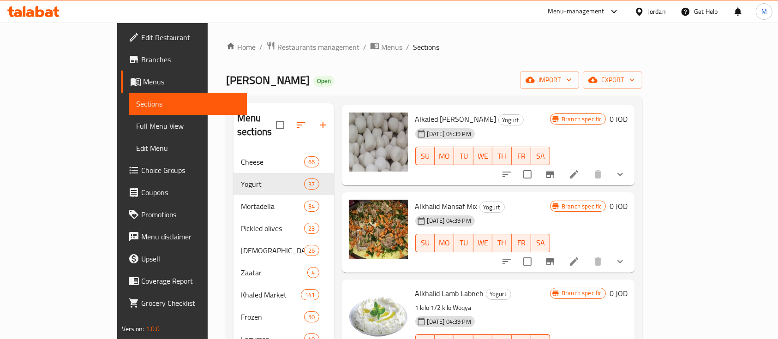
click at [587, 253] on li at bounding box center [574, 261] width 26 height 17
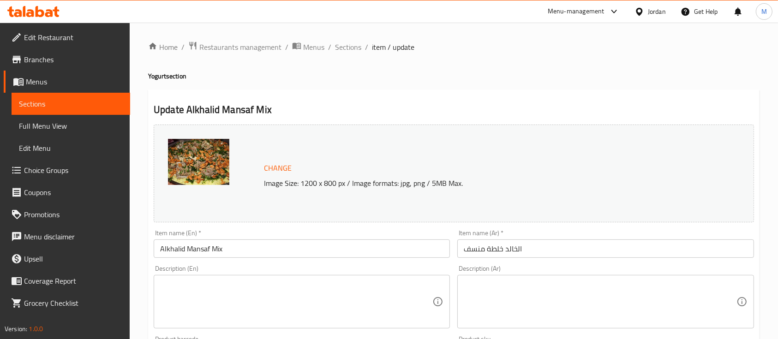
drag, startPoint x: 350, startPoint y: 48, endPoint x: 371, endPoint y: 70, distance: 31.0
click at [349, 47] on span "Sections" at bounding box center [348, 47] width 26 height 11
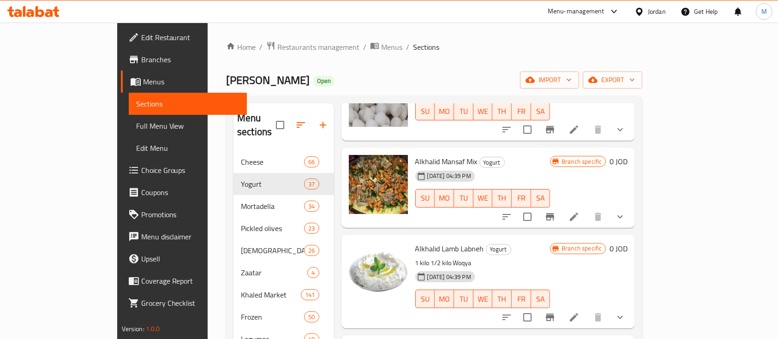
scroll to position [1845, 0]
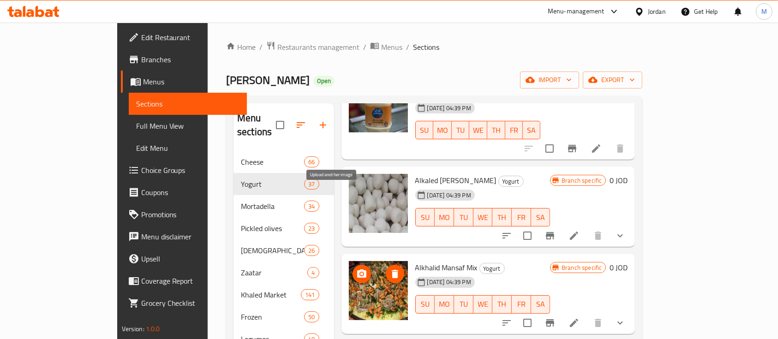
click at [356, 268] on icon "upload picture" at bounding box center [361, 273] width 11 height 11
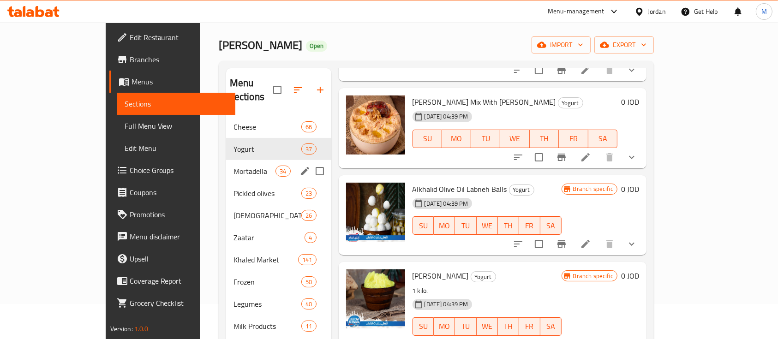
scroll to position [12, 0]
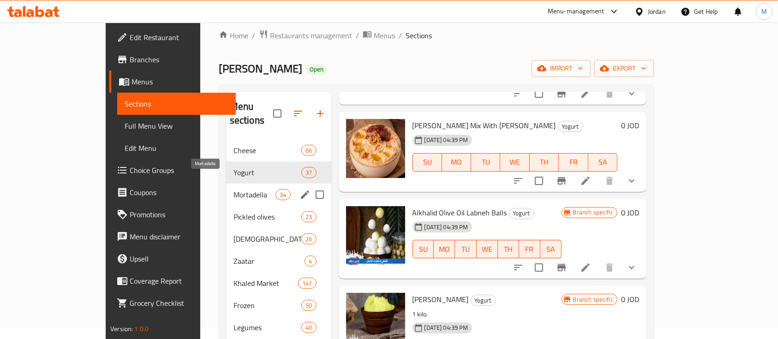
click at [233, 189] on span "Mortadella" at bounding box center [254, 194] width 42 height 11
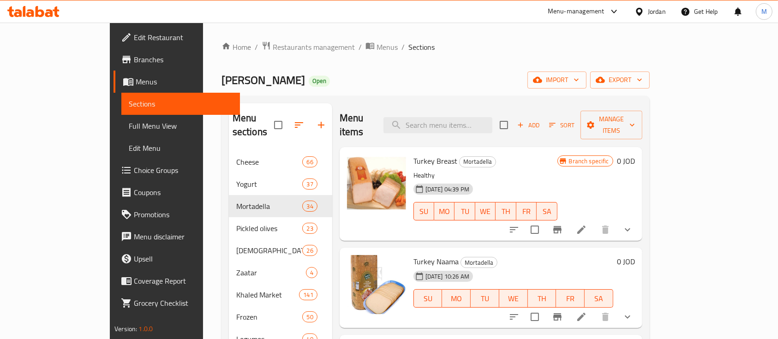
drag, startPoint x: 145, startPoint y: 79, endPoint x: 215, endPoint y: 85, distance: 69.4
copy span "Alban Alkhalid"
click at [473, 119] on input "search" at bounding box center [437, 125] width 109 height 16
paste input "قصدير صغير"
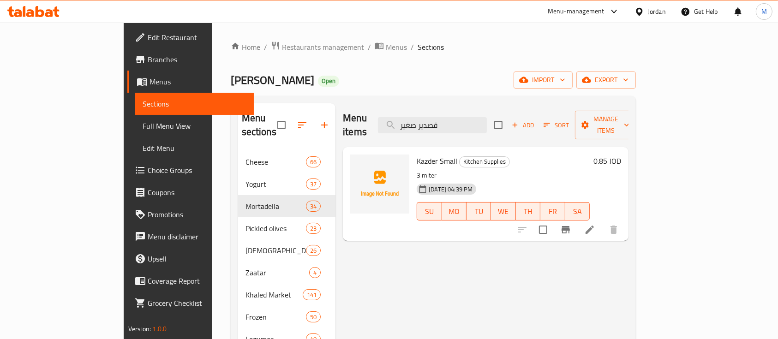
type input "قصدير صغير"
click at [595, 224] on icon at bounding box center [589, 229] width 11 height 11
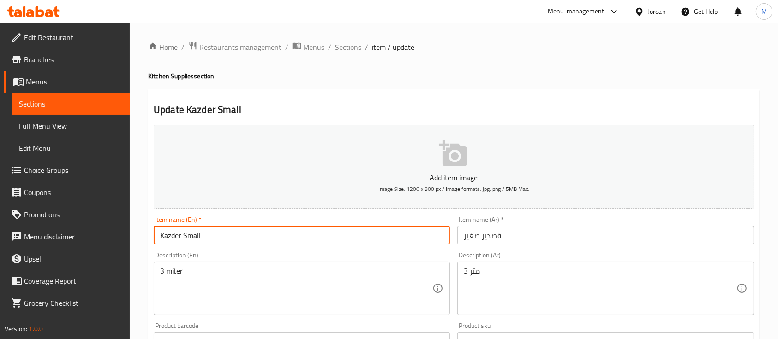
drag, startPoint x: 235, startPoint y: 240, endPoint x: 209, endPoint y: 244, distance: 25.6
click at [144, 253] on div "Home / Restaurants management / Menus / Sections / item / update Kitchen Suppli…" at bounding box center [454, 337] width 648 height 629
paste input "Small Aluminum Foi"
type input "Small Aluminum Foil"
click at [265, 253] on div "Description (En) 3 miter Description (En)" at bounding box center [302, 283] width 296 height 63
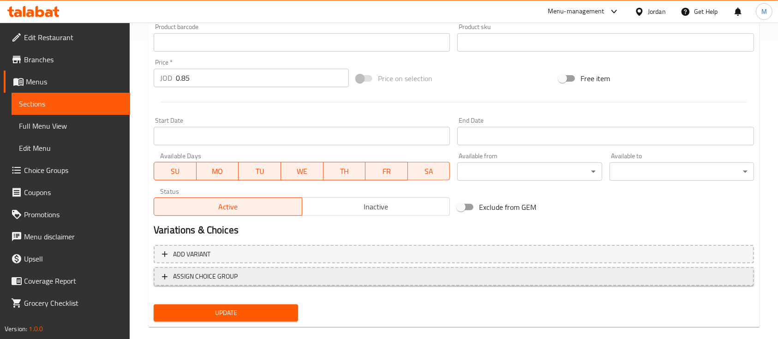
scroll to position [307, 0]
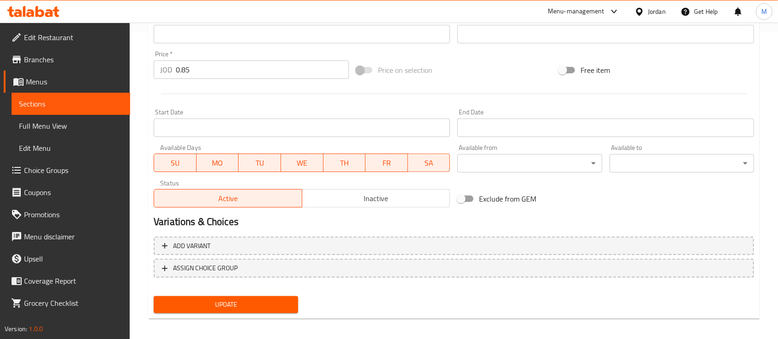
click at [280, 304] on span "Update" at bounding box center [226, 305] width 130 height 12
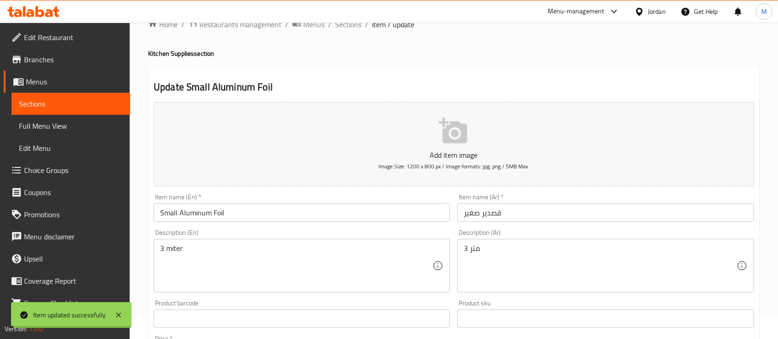
scroll to position [0, 0]
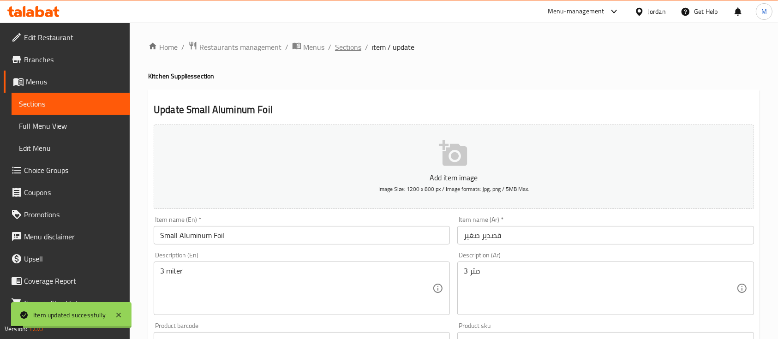
click at [345, 42] on span "Sections" at bounding box center [348, 47] width 26 height 11
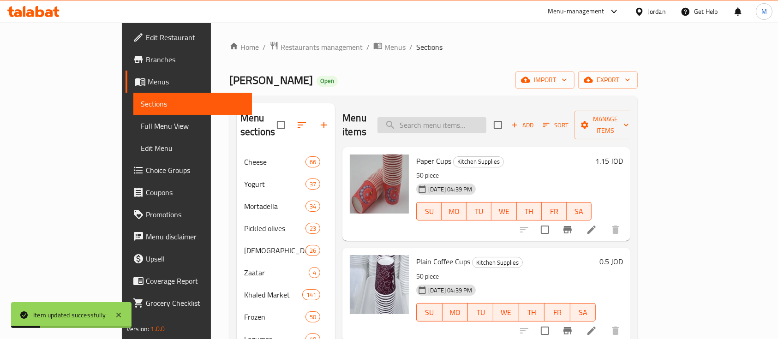
click at [469, 119] on input "search" at bounding box center [431, 125] width 109 height 16
paste input "Small Aluminum Foil"
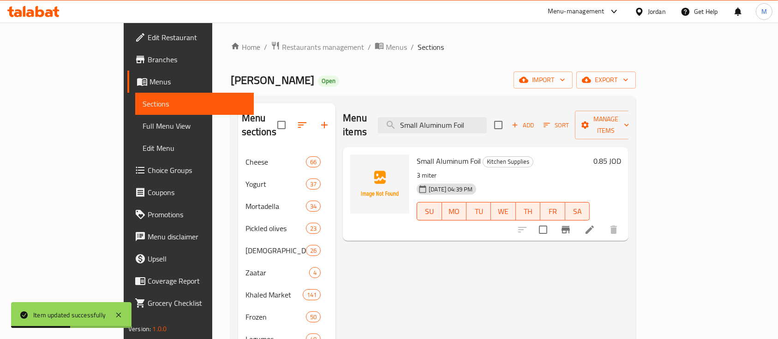
type input "Small Aluminum Foil"
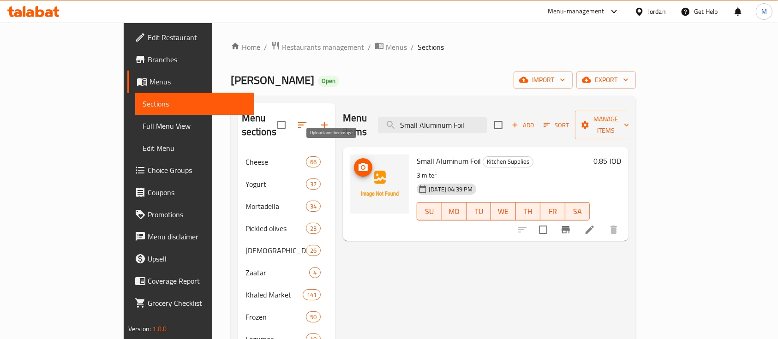
click at [358, 162] on icon "upload picture" at bounding box center [363, 167] width 11 height 11
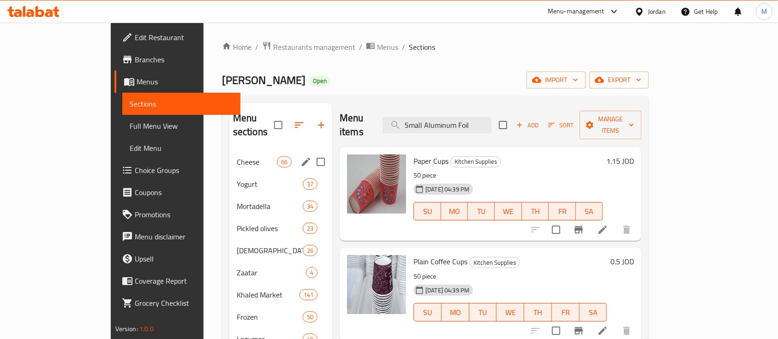
click at [229, 155] on div "Cheese 66" at bounding box center [280, 162] width 103 height 22
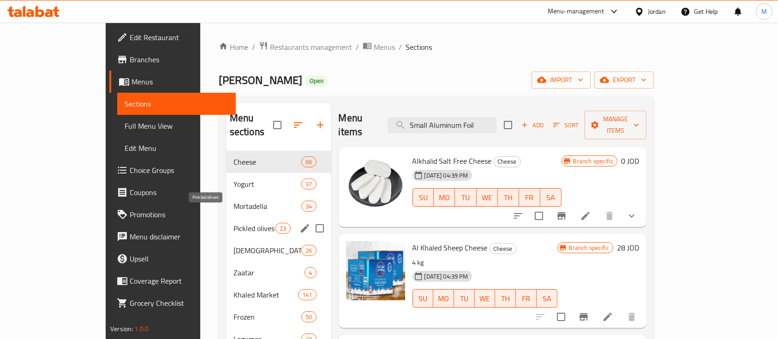
click at [233, 223] on span "Pickled olives" at bounding box center [254, 228] width 42 height 11
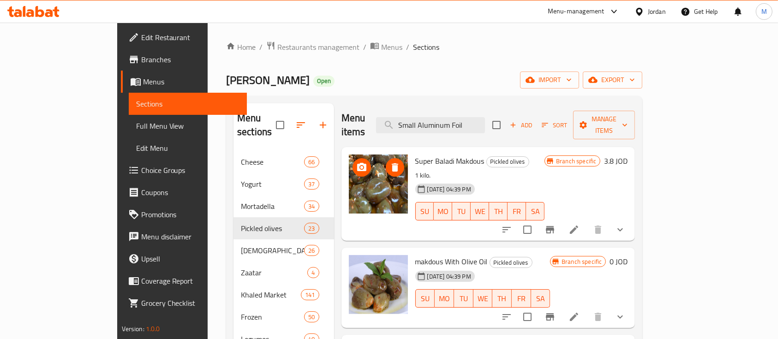
click at [352, 162] on span "upload picture" at bounding box center [361, 167] width 18 height 11
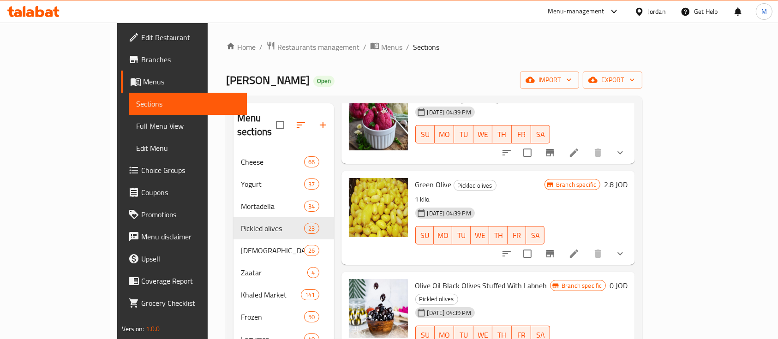
scroll to position [738, 0]
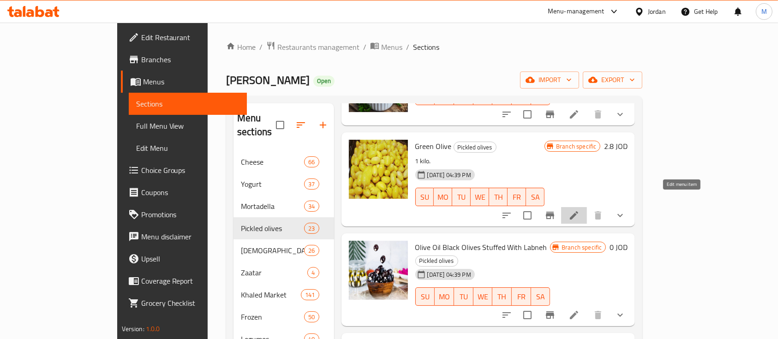
click at [579, 210] on icon at bounding box center [573, 215] width 11 height 11
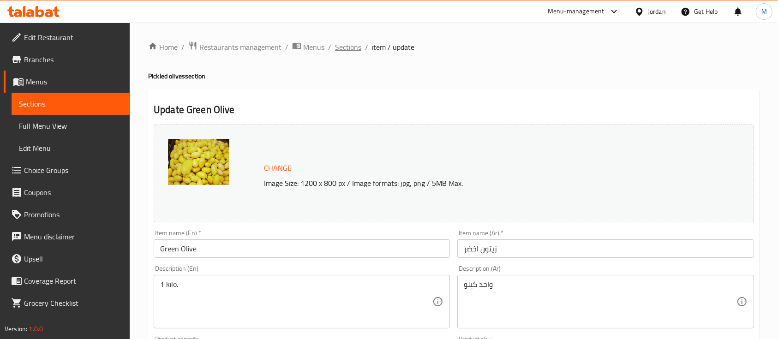
click at [350, 50] on span "Sections" at bounding box center [348, 47] width 26 height 11
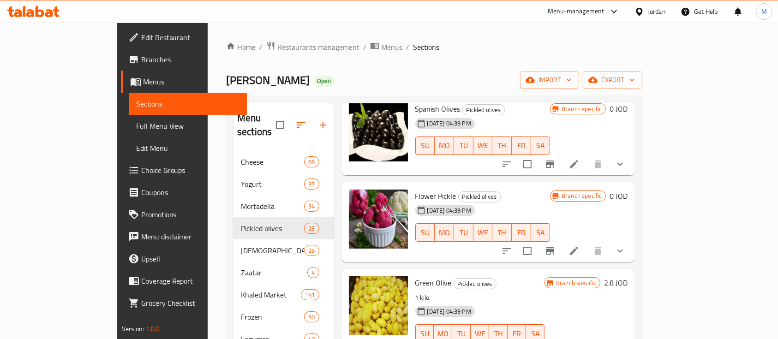
scroll to position [676, 0]
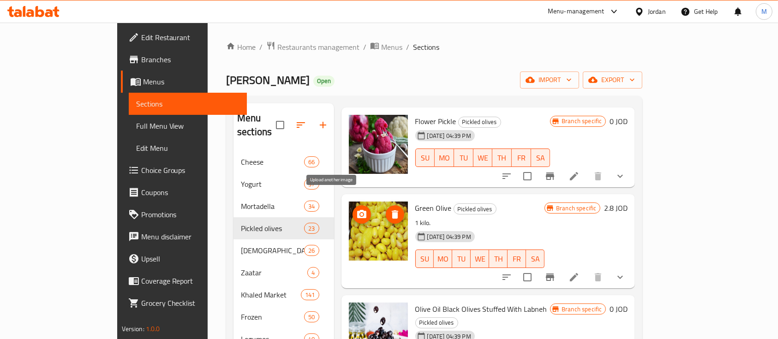
click at [357, 210] on icon "upload picture" at bounding box center [361, 214] width 9 height 8
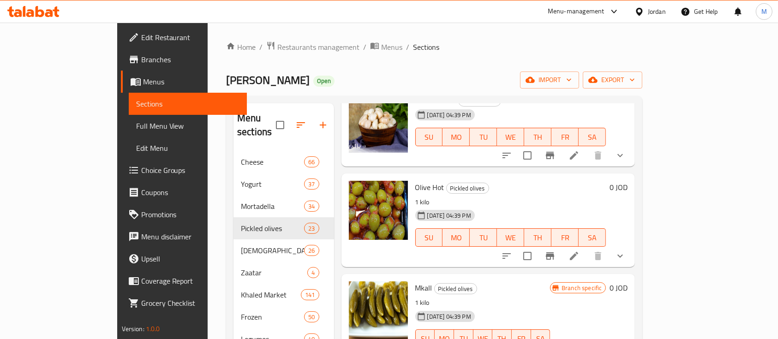
scroll to position [1353, 0]
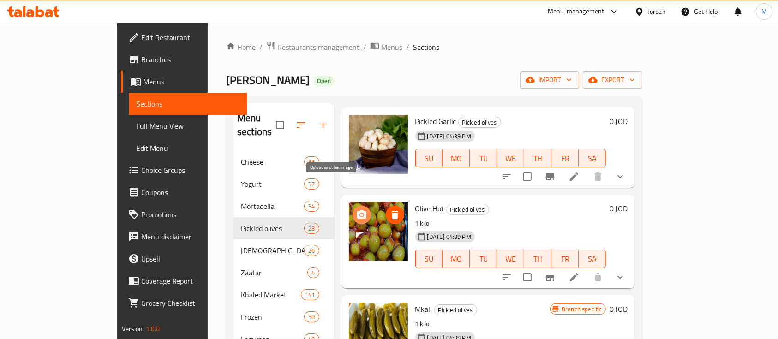
click at [352, 209] on span "upload picture" at bounding box center [361, 214] width 18 height 11
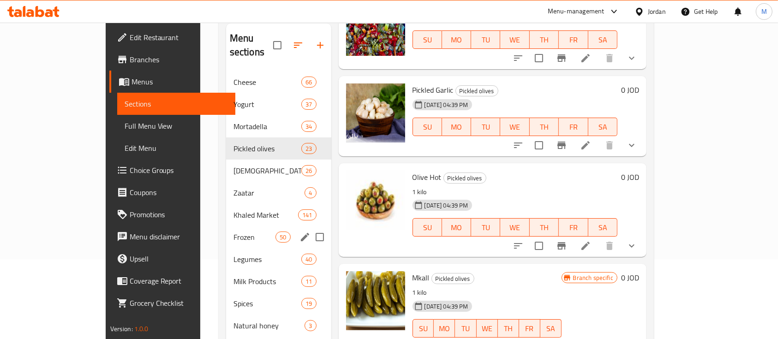
scroll to position [73, 0]
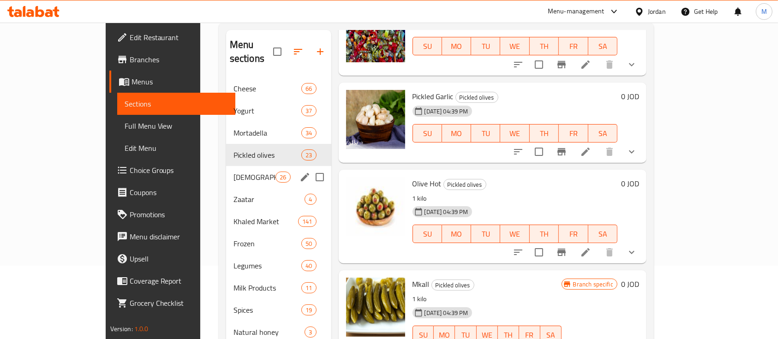
click at [233, 172] on span "Halawa and Jam and Tahini" at bounding box center [254, 177] width 42 height 11
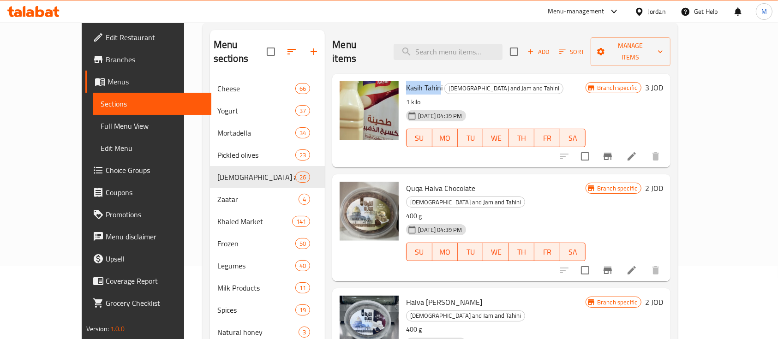
drag, startPoint x: 387, startPoint y: 73, endPoint x: 421, endPoint y: 74, distance: 34.1
click at [421, 81] on span "Kasih Tahini" at bounding box center [424, 88] width 36 height 14
copy span "Kasih Tahini"
click at [347, 89] on icon "upload picture" at bounding box center [352, 94] width 11 height 11
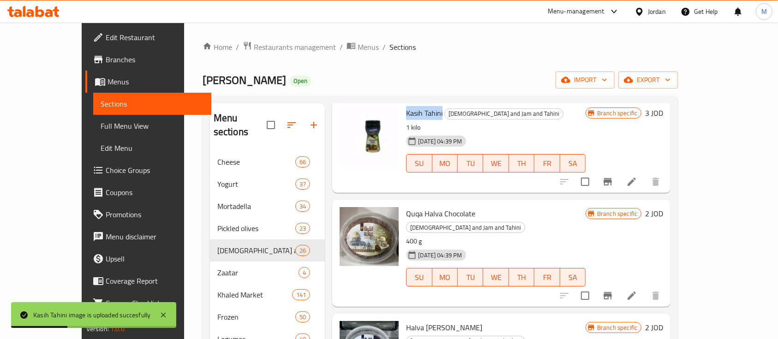
scroll to position [61, 0]
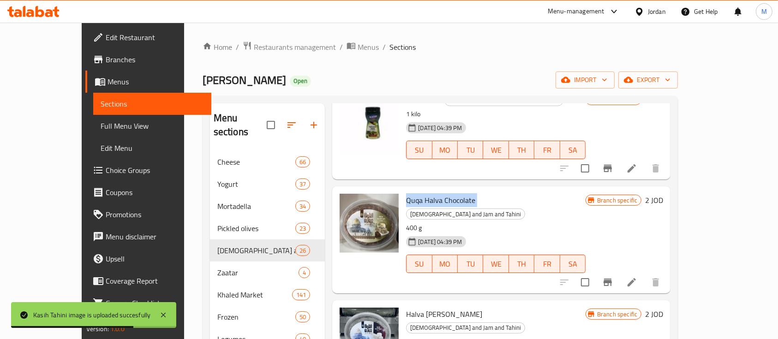
drag, startPoint x: 387, startPoint y: 185, endPoint x: 455, endPoint y: 186, distance: 67.8
click at [455, 194] on h6 "Quqa Halva Chocolate Halawa and Jam and Tahini" at bounding box center [495, 207] width 179 height 26
copy h6 "Quqa Halva Chocolate"
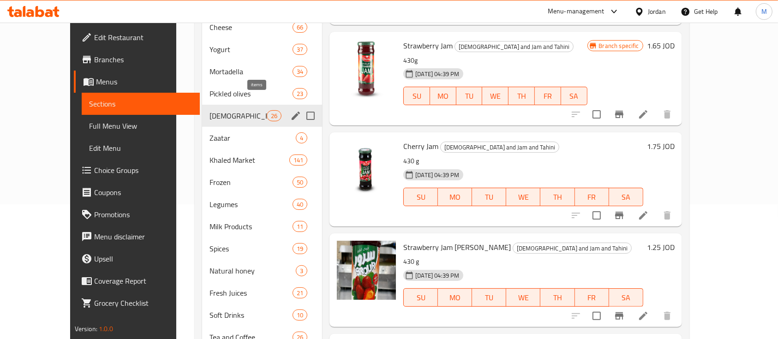
scroll to position [73, 0]
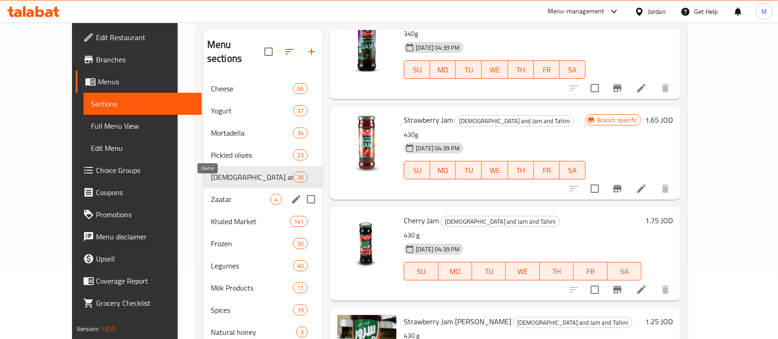
click at [211, 194] on span "Zaatar" at bounding box center [241, 199] width 60 height 11
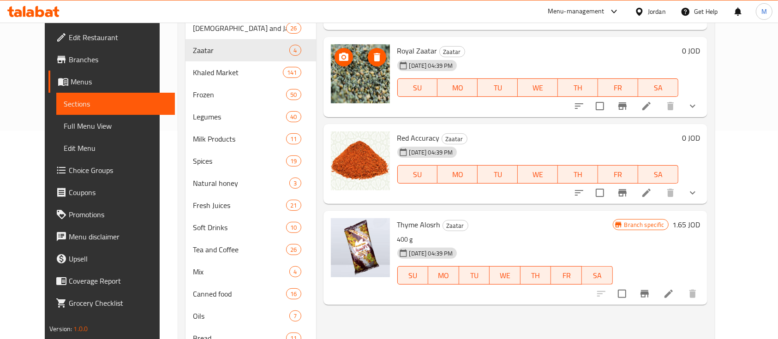
scroll to position [135, 0]
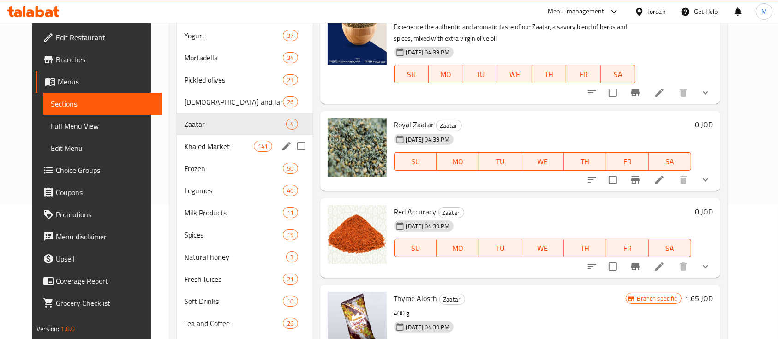
click at [188, 153] on div "Khaled Market 141" at bounding box center [245, 146] width 136 height 22
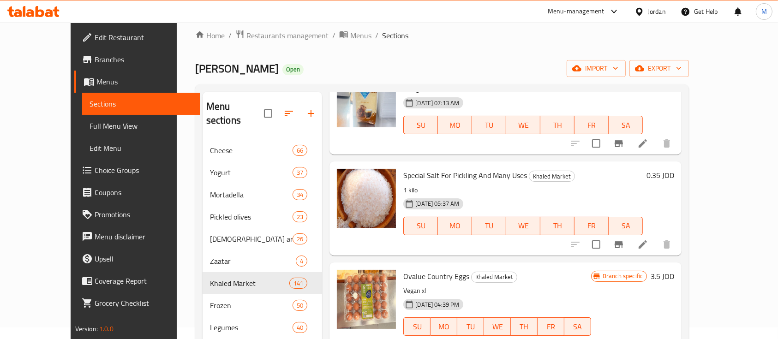
scroll to position [185, 0]
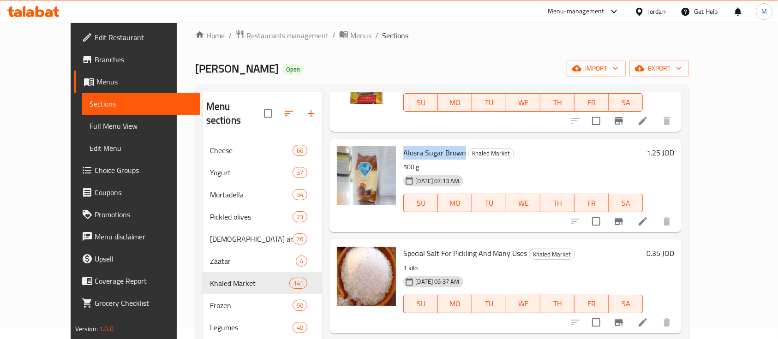
drag, startPoint x: 384, startPoint y: 148, endPoint x: 446, endPoint y: 152, distance: 62.0
click at [446, 152] on div "Alosra Sugar Brown Khaled Market 500 g 03-07-2025 07:13 AM SU MO TU WE TH FR SA" at bounding box center [522, 186] width 247 height 86
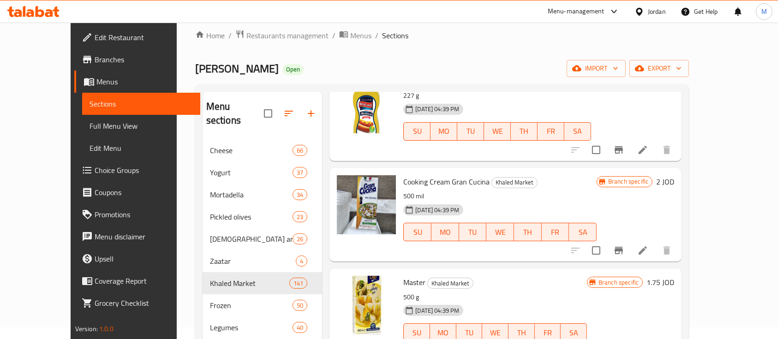
scroll to position [4613, 0]
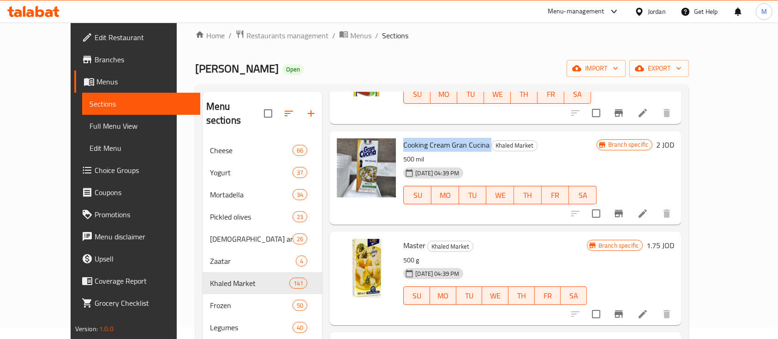
drag, startPoint x: 387, startPoint y: 144, endPoint x: 472, endPoint y: 149, distance: 86.0
click at [472, 149] on h6 "Cooking Cream Gran Cucina Khaled Market" at bounding box center [499, 144] width 193 height 13
copy h6 "Cooking Cream Gran Cucina"
click at [345, 151] on icon "upload picture" at bounding box center [349, 151] width 9 height 8
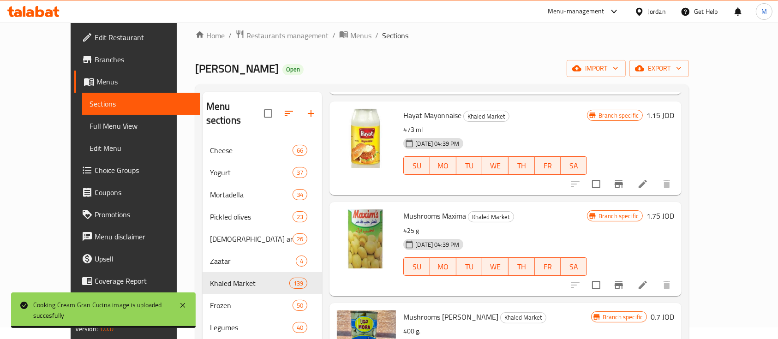
scroll to position [5658, 0]
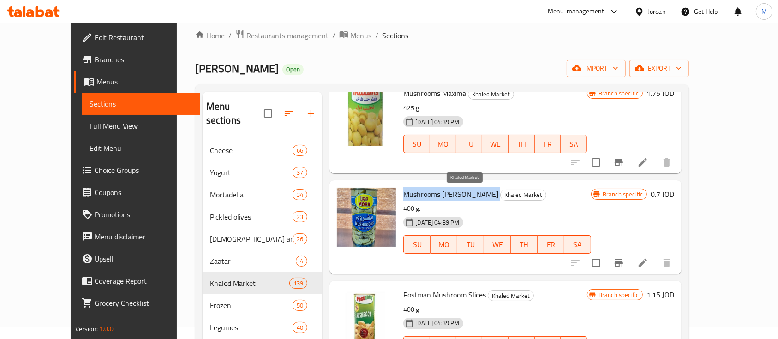
drag, startPoint x: 386, startPoint y: 194, endPoint x: 444, endPoint y: 194, distance: 57.7
click at [444, 194] on h6 "Mushrooms Mora Khaled Market" at bounding box center [497, 194] width 188 height 13
copy h6 "Mushrooms Mora"
click at [348, 200] on circle "upload picture" at bounding box center [349, 200] width 3 height 3
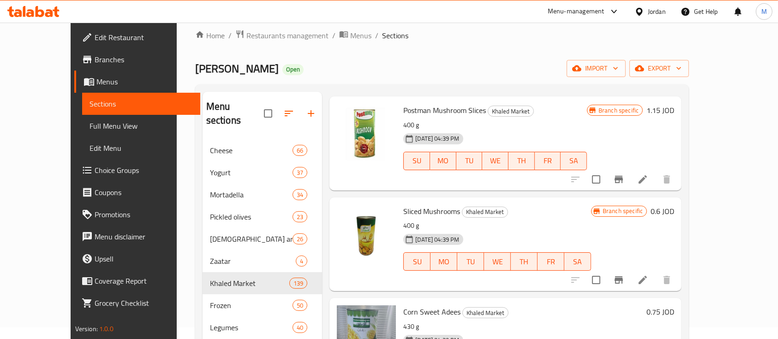
scroll to position [5905, 0]
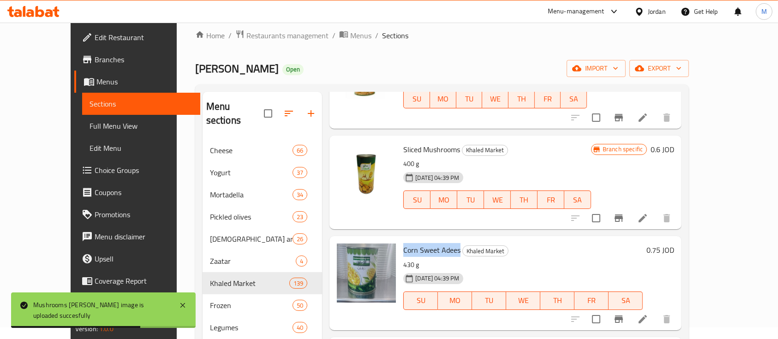
drag, startPoint x: 442, startPoint y: 249, endPoint x: 386, endPoint y: 249, distance: 56.7
click at [403, 249] on h6 "Corn Sweet Adees Khaled Market" at bounding box center [522, 250] width 239 height 13
copy span "Corn Sweet Adees"
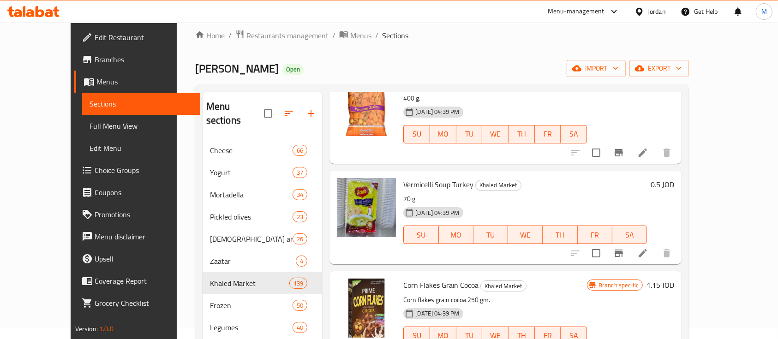
scroll to position [7627, 0]
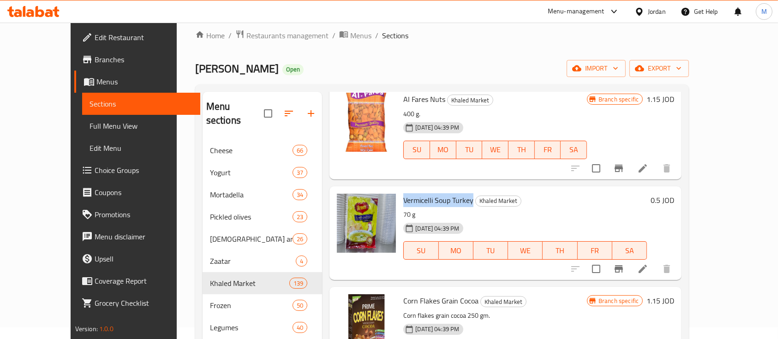
drag, startPoint x: 387, startPoint y: 198, endPoint x: 453, endPoint y: 201, distance: 66.9
click at [453, 201] on span "Vermicelli Soup Turkey" at bounding box center [438, 200] width 70 height 14
copy span "Vermicelli Soup Turkey"
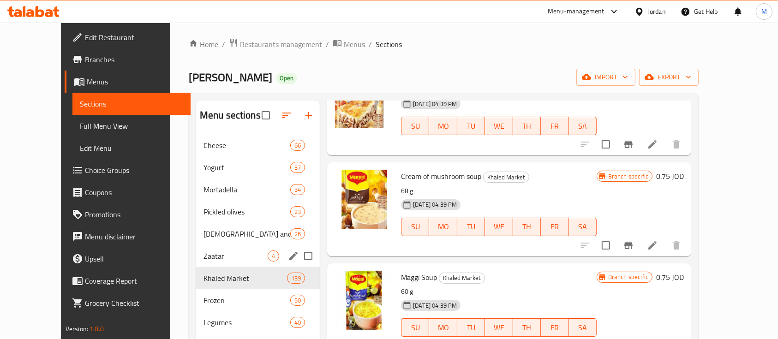
scroll to position [0, 0]
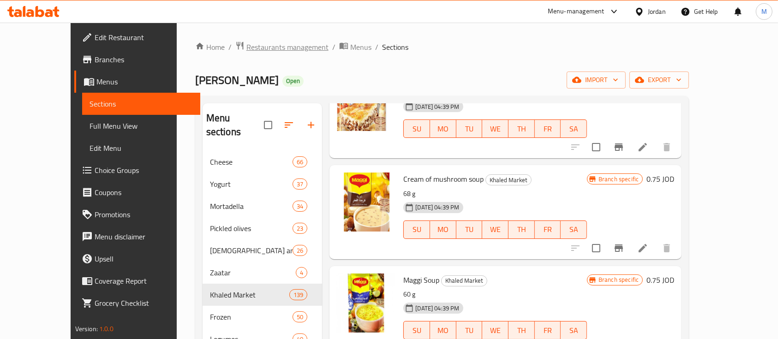
click at [271, 53] on span "Restaurants management" at bounding box center [287, 47] width 82 height 11
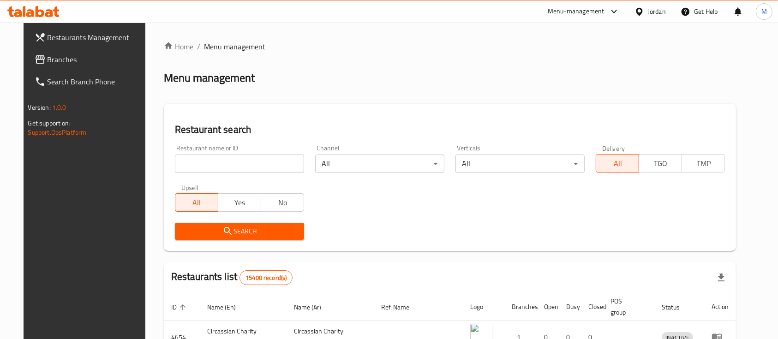
click at [244, 163] on input "search" at bounding box center [239, 164] width 129 height 18
drag, startPoint x: 262, startPoint y: 87, endPoint x: 258, endPoint y: 83, distance: 5.3
click at [262, 87] on div "Home / Menu management Menu management Restaurant search Restaurant name or ID …" at bounding box center [450, 308] width 572 height 534
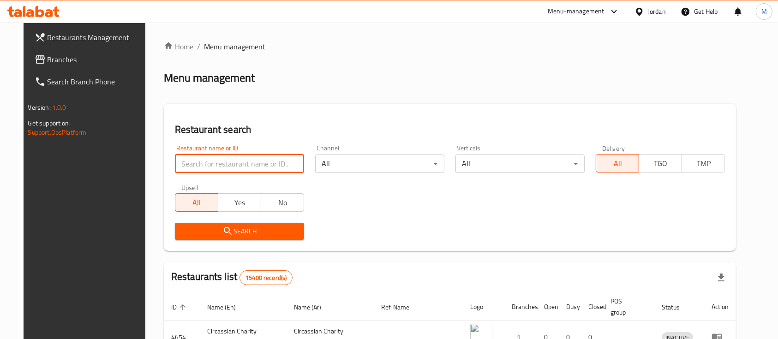
click at [267, 164] on input "search" at bounding box center [239, 164] width 129 height 18
type input "S"
type input "al rayhan"
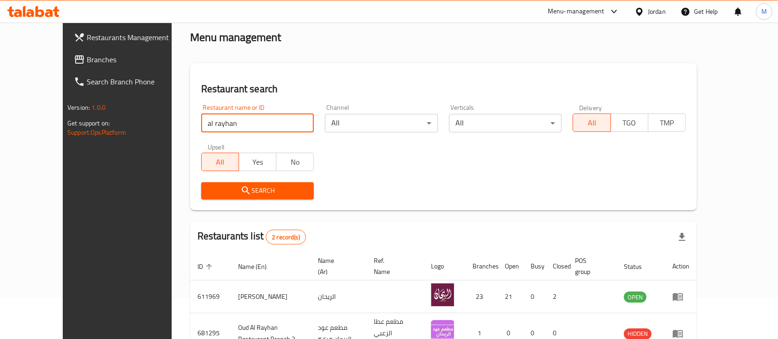
scroll to position [61, 0]
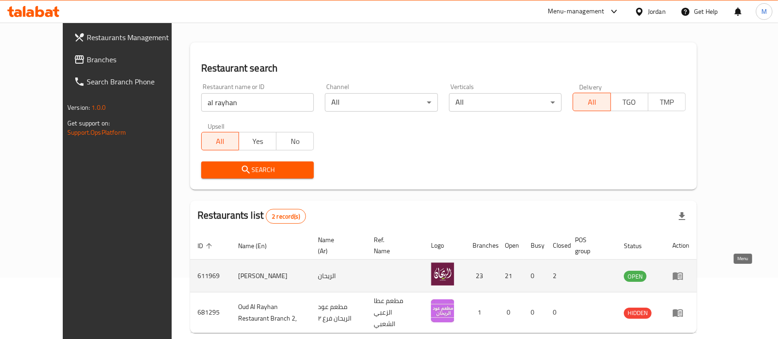
click at [683, 277] on icon "enhanced table" at bounding box center [678, 277] width 10 height 8
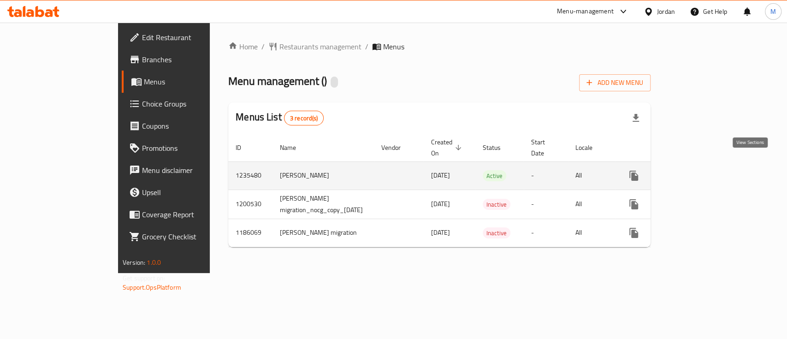
click at [706, 170] on icon "enhanced table" at bounding box center [700, 175] width 11 height 11
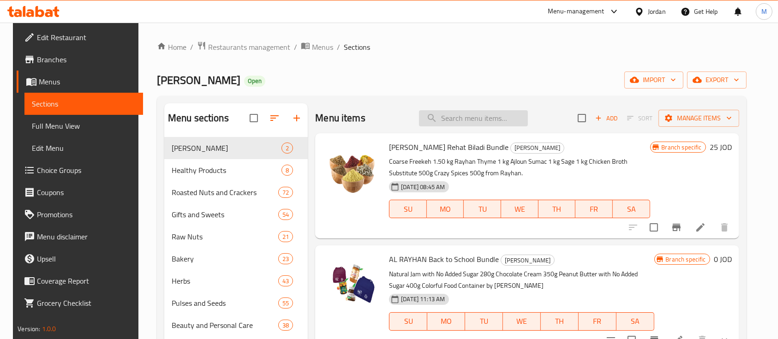
click at [480, 118] on input "search" at bounding box center [473, 118] width 109 height 16
type input "A"
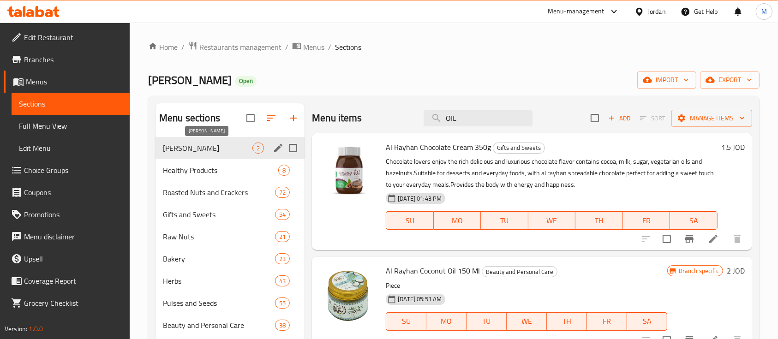
type input "OIL"
click at [199, 146] on span "[PERSON_NAME]" at bounding box center [207, 148] width 89 height 11
drag, startPoint x: 486, startPoint y: 120, endPoint x: 386, endPoint y: 127, distance: 100.3
click at [386, 127] on div "Menu items OIL Add Sort Manage items" at bounding box center [532, 118] width 440 height 30
